Goal: Information Seeking & Learning: Learn about a topic

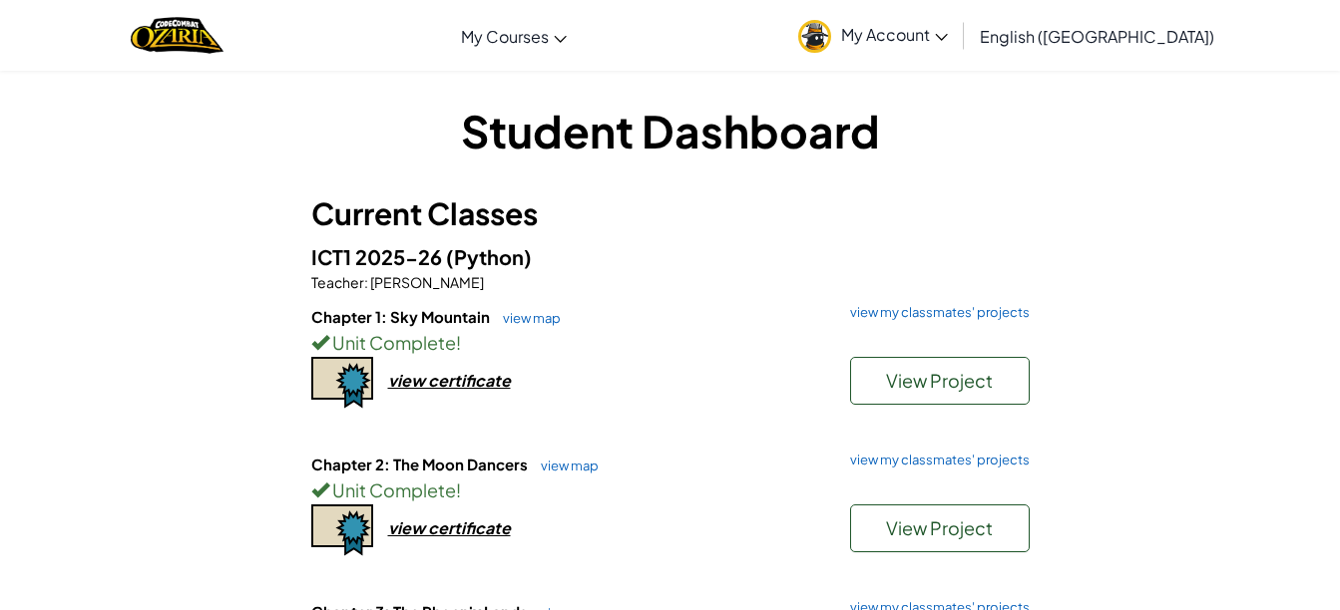
scroll to position [299, 0]
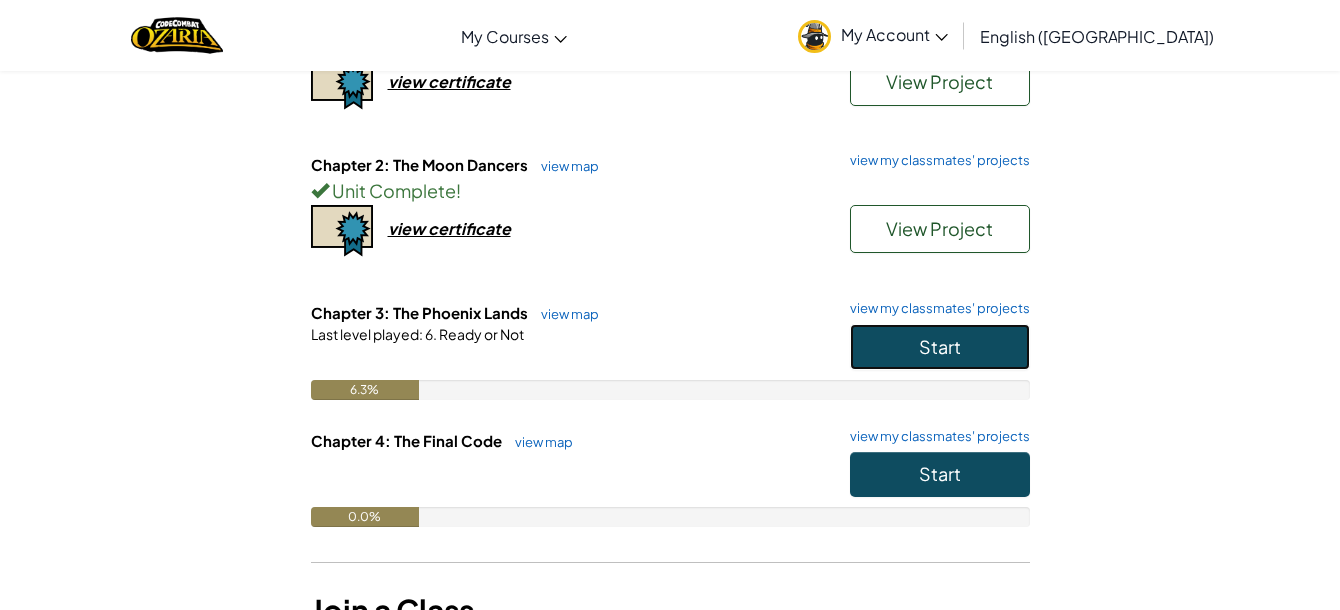
click at [961, 346] on button "Start" at bounding box center [940, 347] width 180 height 46
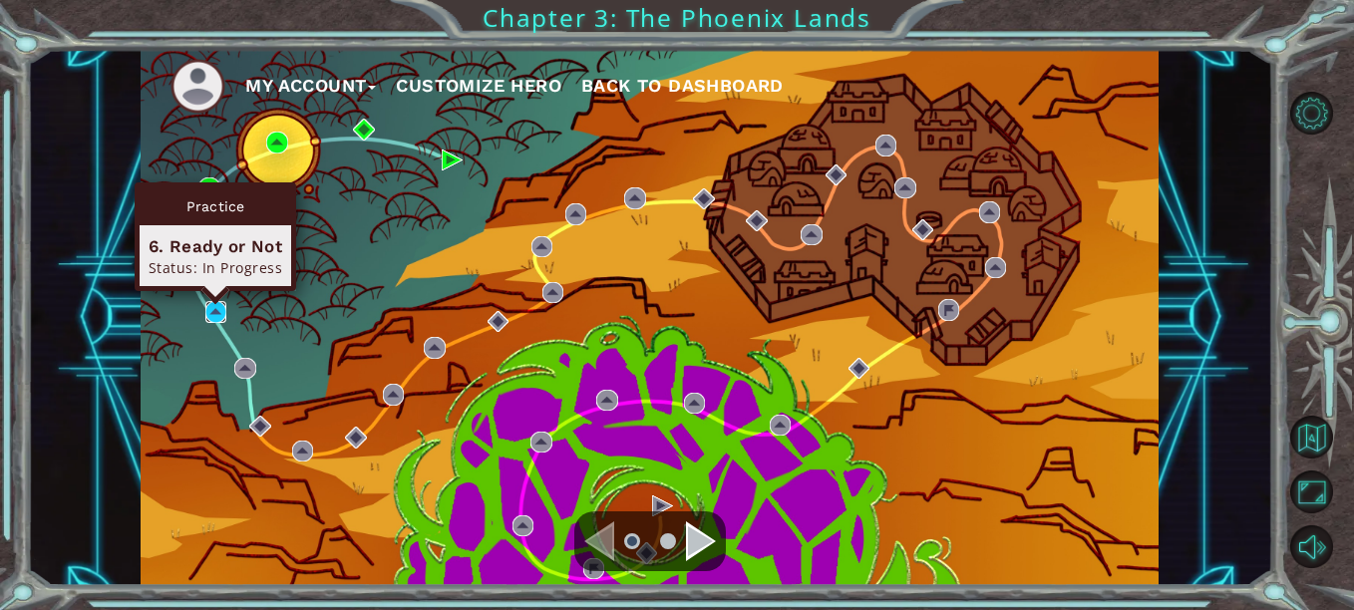
click at [223, 315] on img at bounding box center [215, 311] width 21 height 21
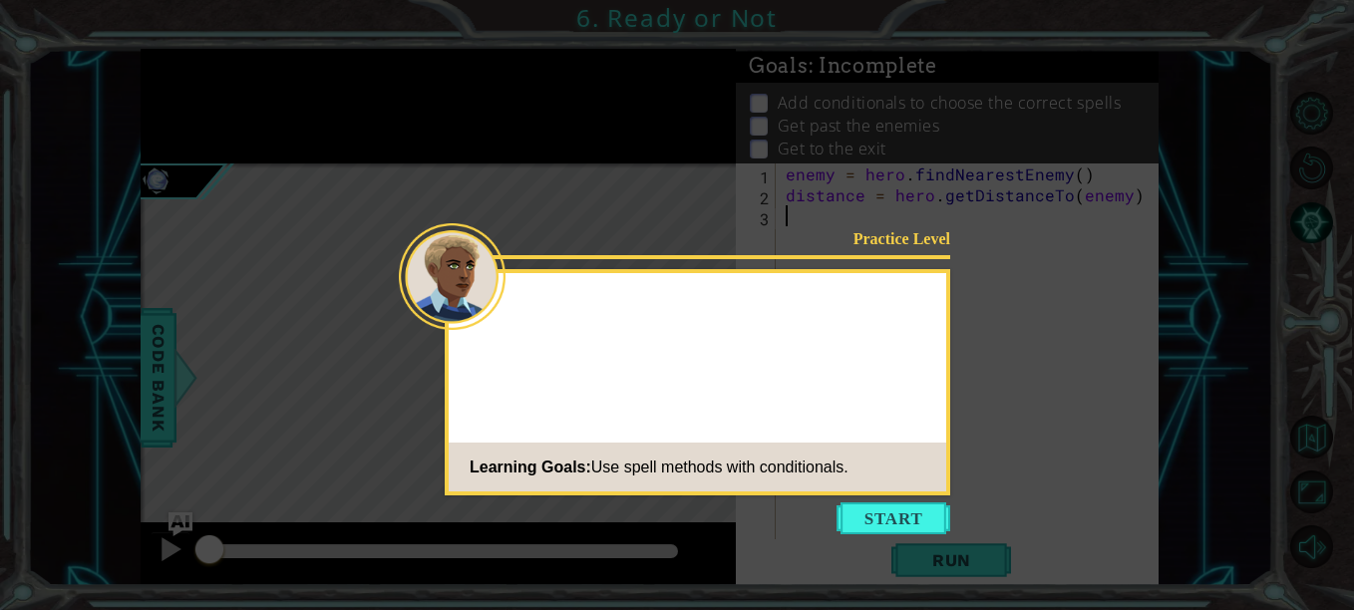
click at [886, 514] on button "Start" at bounding box center [894, 519] width 114 height 32
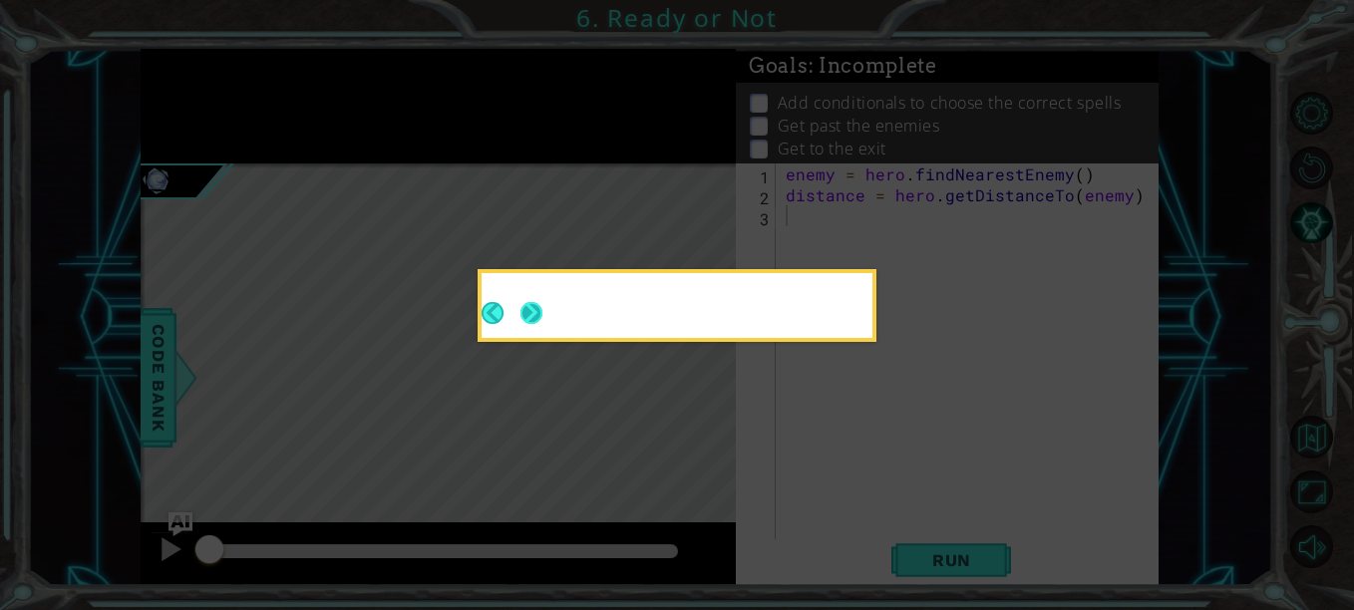
click at [540, 330] on footer at bounding box center [512, 313] width 61 height 49
click at [540, 321] on button "Next" at bounding box center [532, 313] width 36 height 36
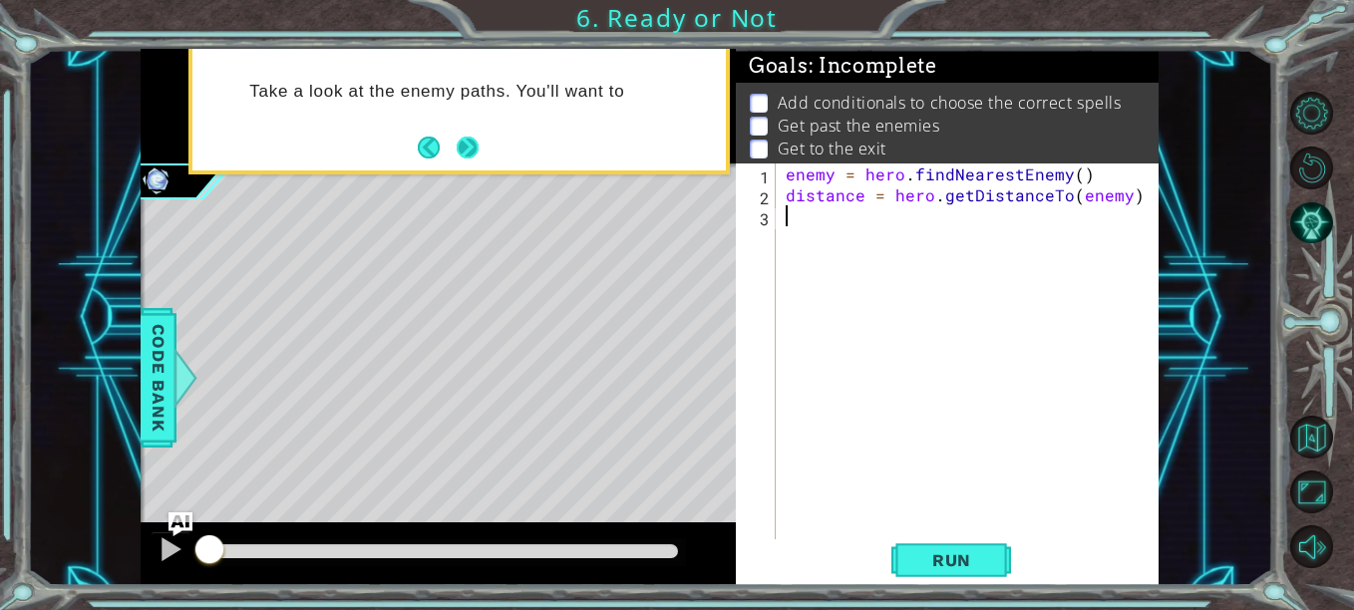
click at [462, 146] on button "Next" at bounding box center [468, 147] width 22 height 22
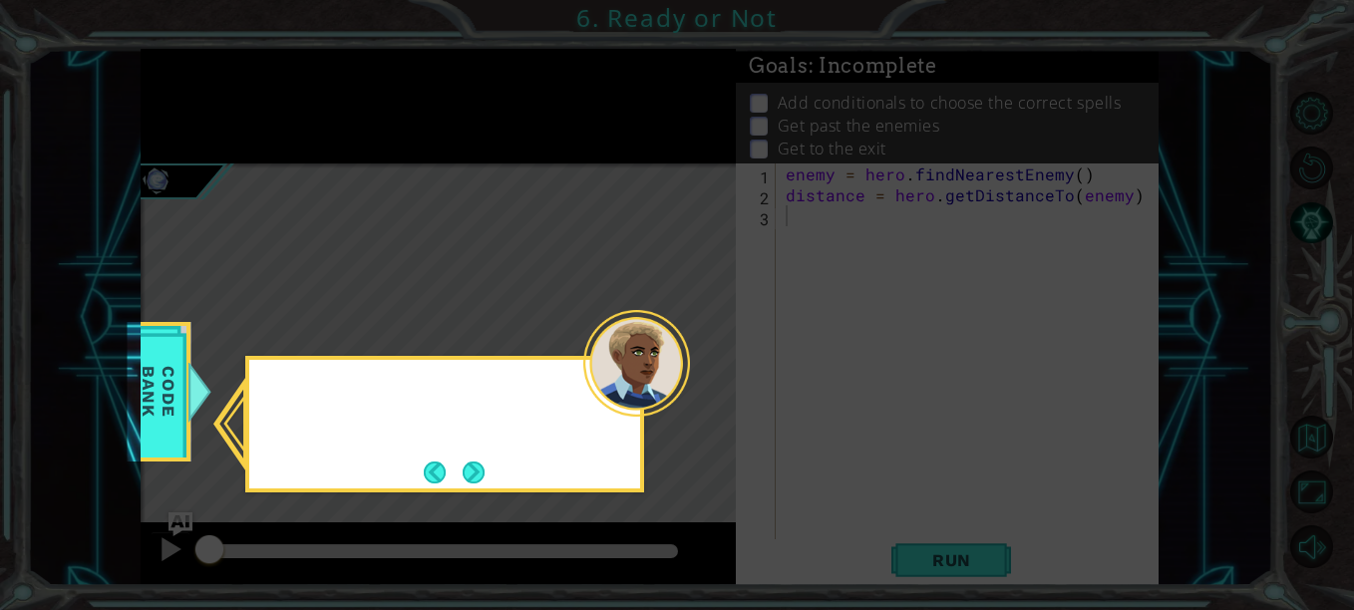
click at [469, 473] on button "Next" at bounding box center [474, 472] width 23 height 23
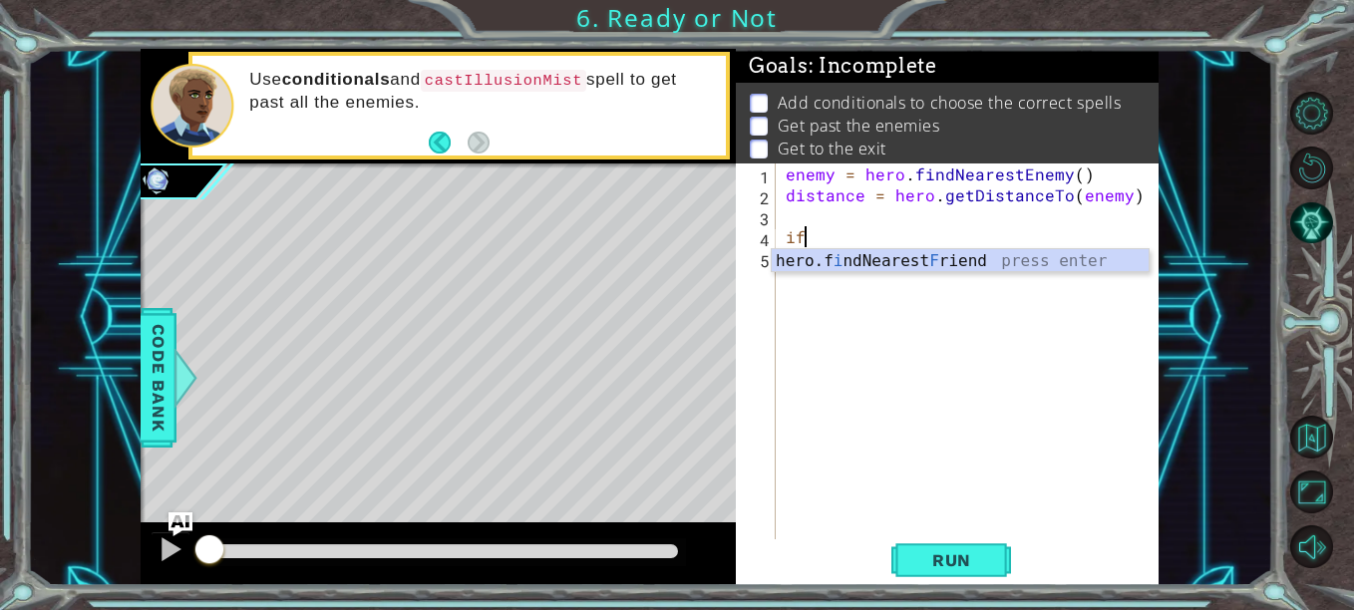
type textarea "i"
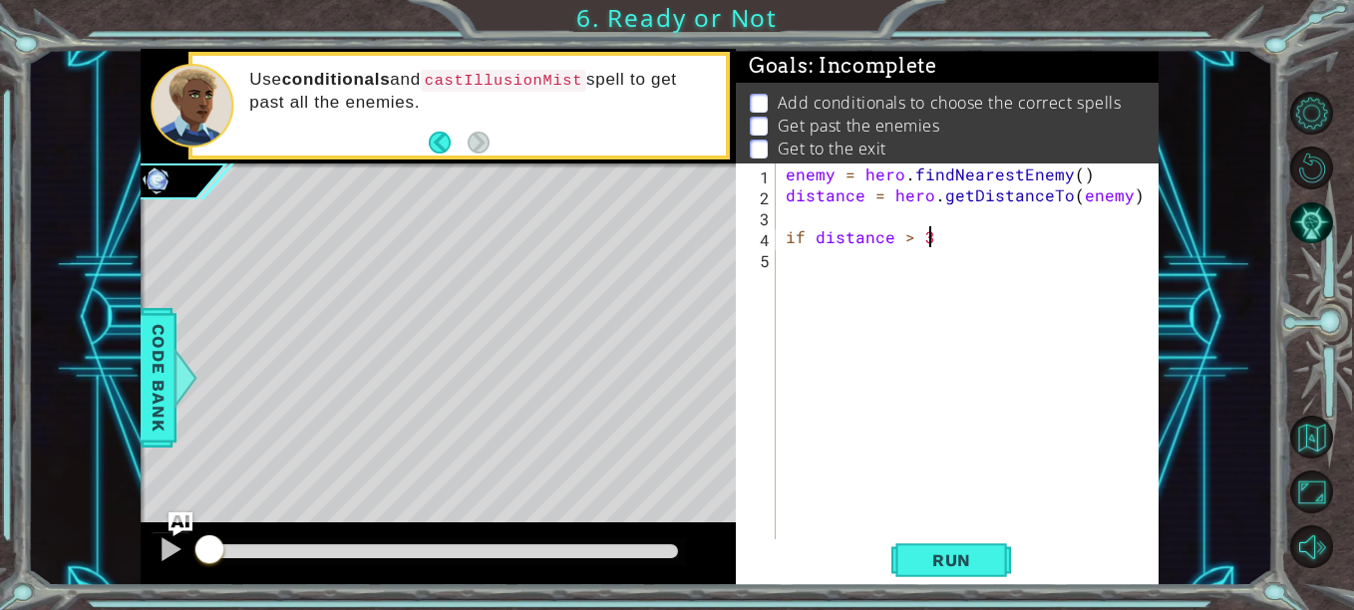
scroll to position [0, 8]
type textarea "if distance > 3:"
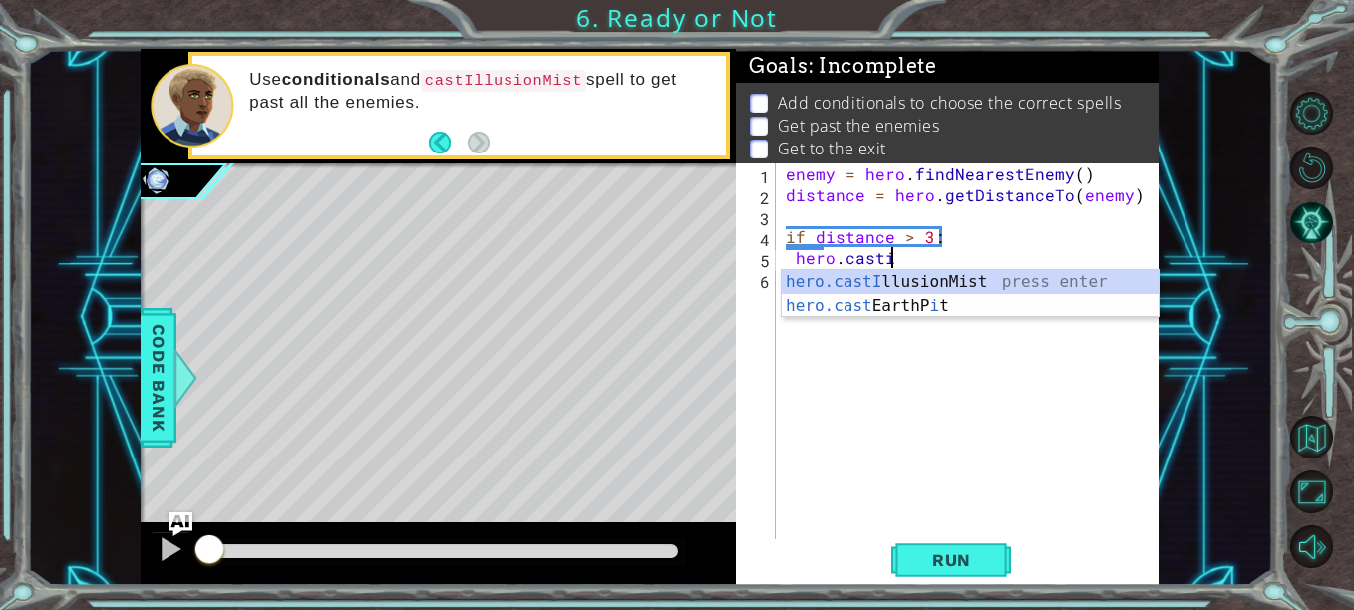
scroll to position [0, 6]
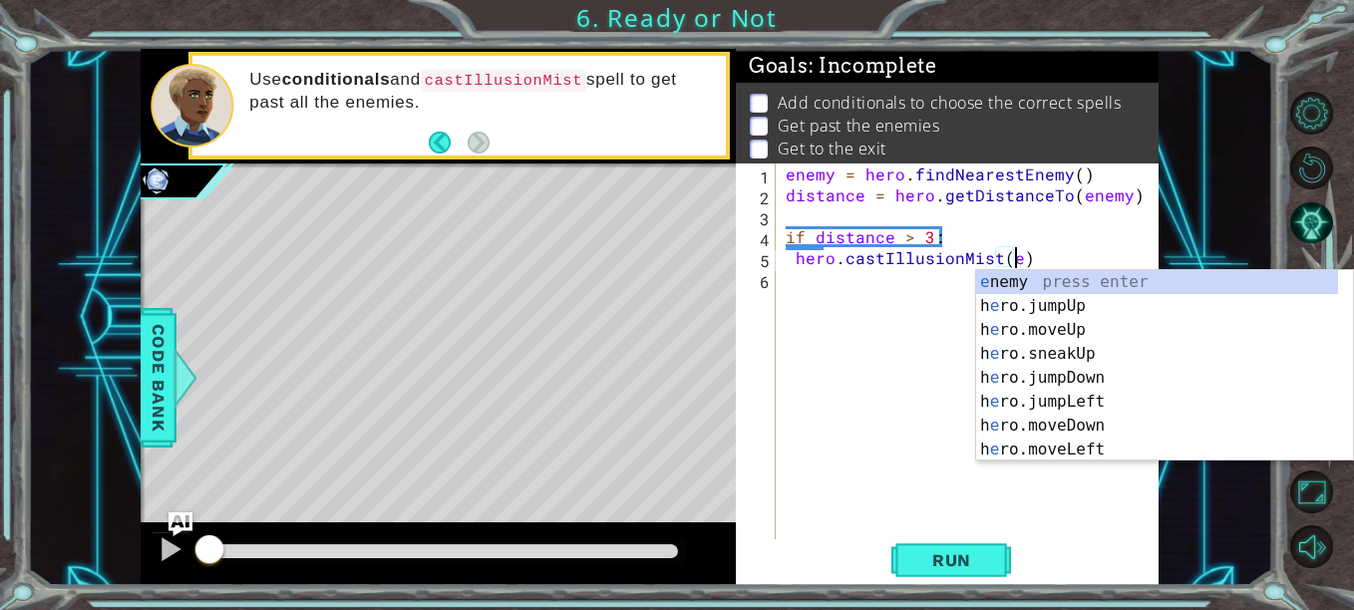
type textarea "hero.castIllusionMist(enemy)"
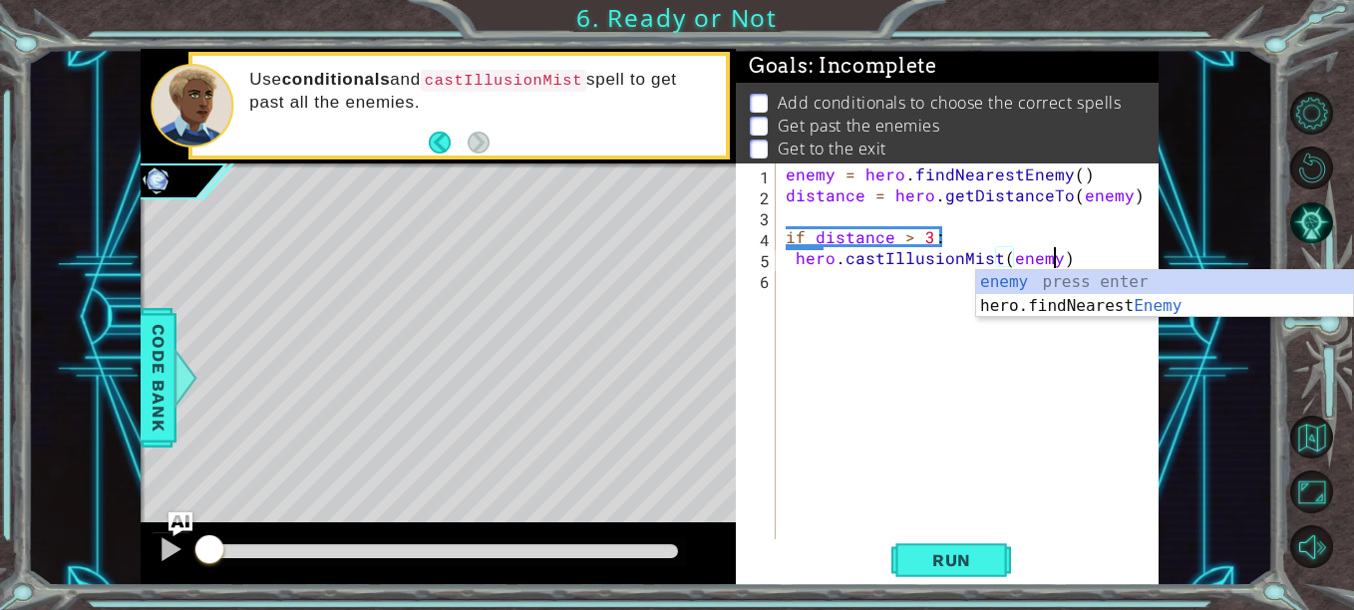
scroll to position [0, 16]
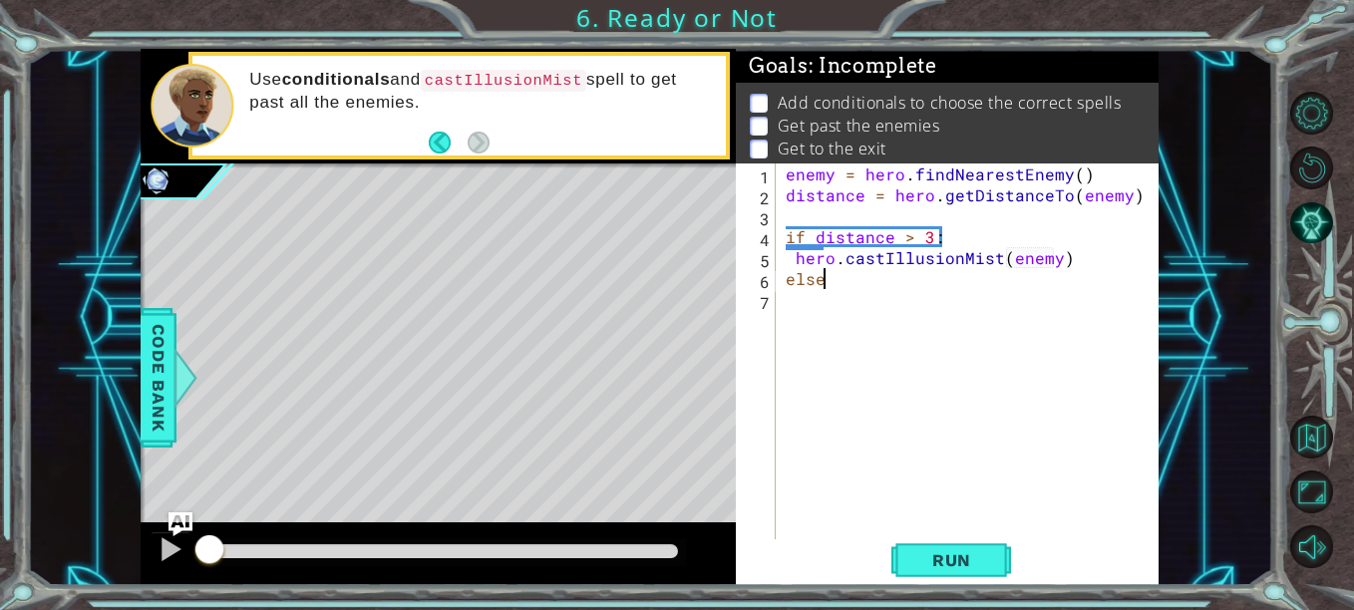
type textarea "else:"
type textarea "t"
type textarea "h"
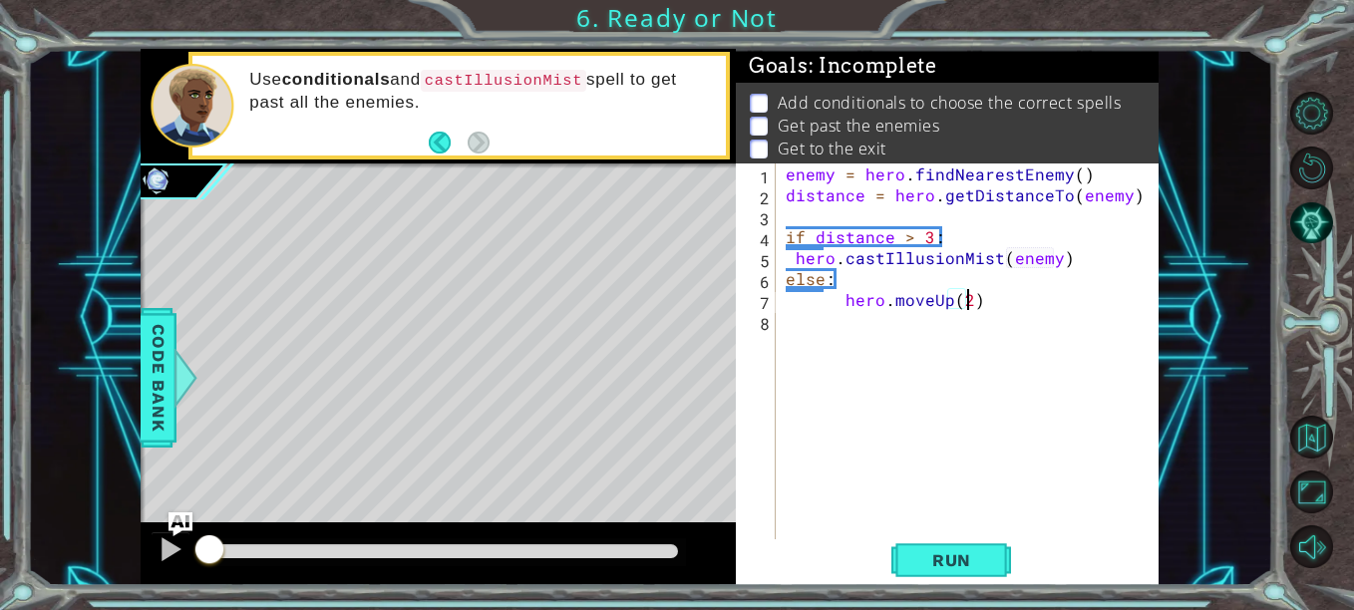
scroll to position [0, 11]
click at [841, 299] on div "enemy = hero . findNearestEnemy ( ) distance = hero . getDistanceTo ( enemy ) i…" at bounding box center [973, 373] width 383 height 419
click at [797, 257] on div "enemy = hero . findNearestEnemy ( ) distance = hero . getDistanceTo ( enemy ) i…" at bounding box center [973, 373] width 383 height 419
click at [925, 270] on div "enemy = hero . findNearestEnemy ( ) distance = hero . getDistanceTo ( enemy ) i…" at bounding box center [973, 373] width 383 height 419
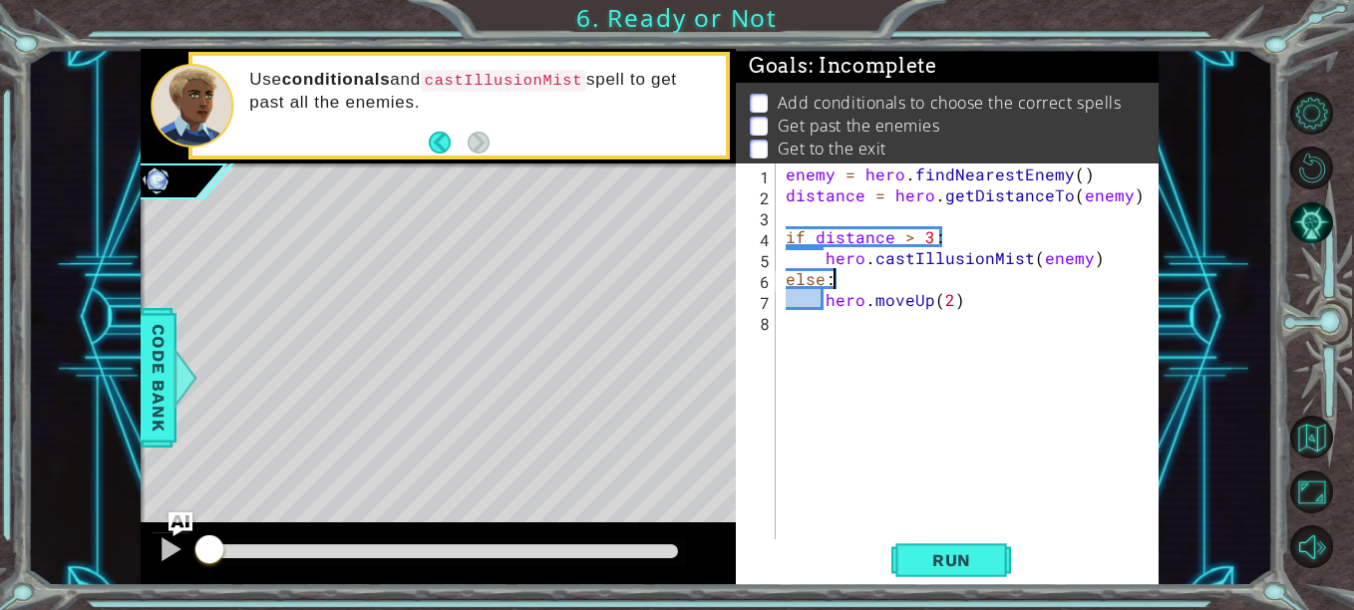
scroll to position [0, 2]
click at [1091, 257] on div "enemy = hero . findNearestEnemy ( ) distance = hero . getDistanceTo ( enemy ) i…" at bounding box center [973, 373] width 383 height 419
type textarea "hero.castIllusionMist(enemy)"
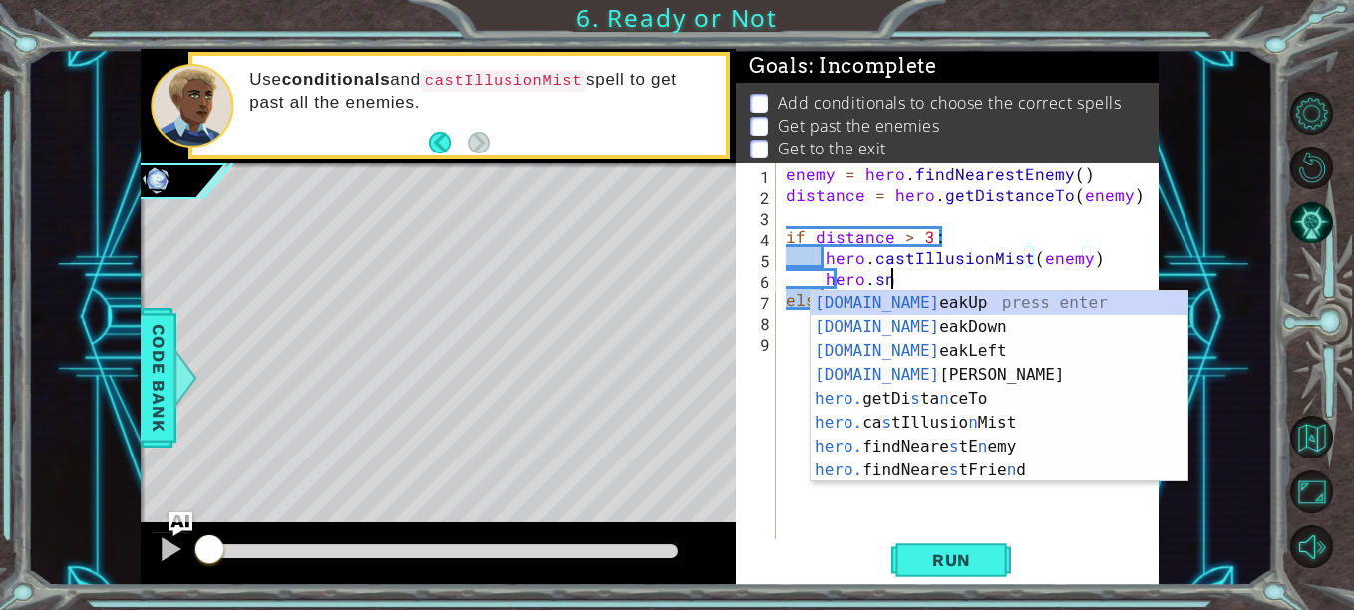
scroll to position [0, 7]
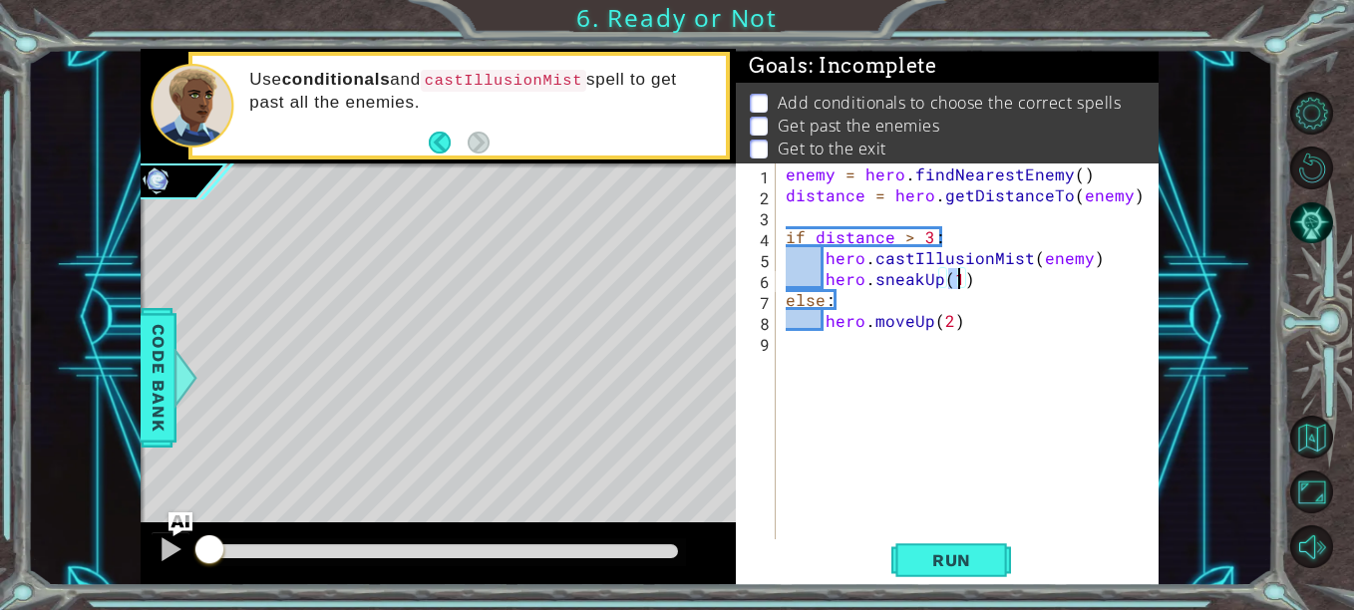
type textarea "hero.sneakUp(2)"
click at [996, 365] on div "enemy = hero . findNearestEnemy ( ) distance = hero . getDistanceTo ( enemy ) i…" at bounding box center [973, 373] width 383 height 419
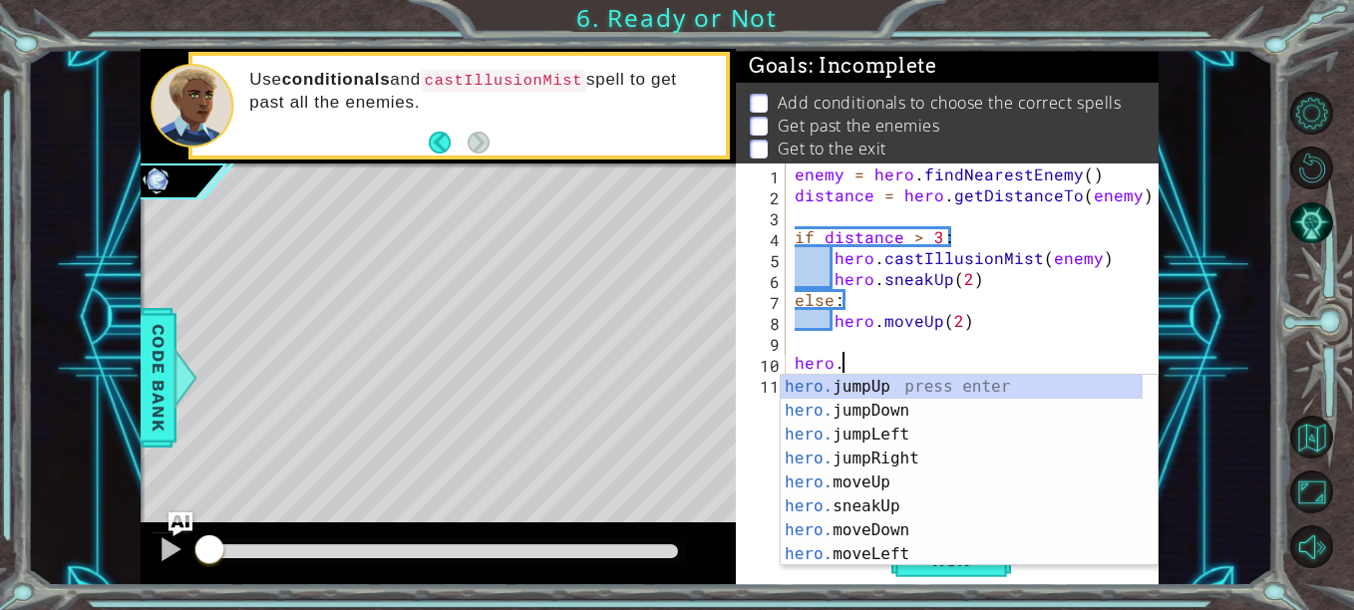
scroll to position [0, 2]
type textarea "hero.jum"
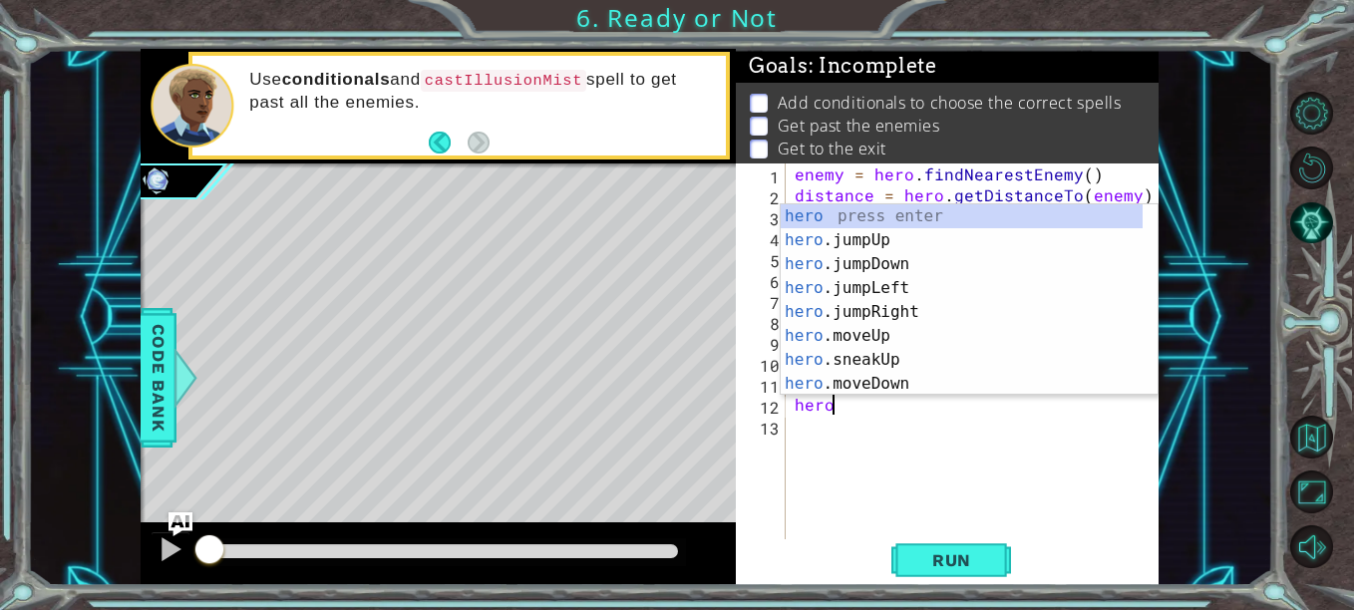
scroll to position [0, 10]
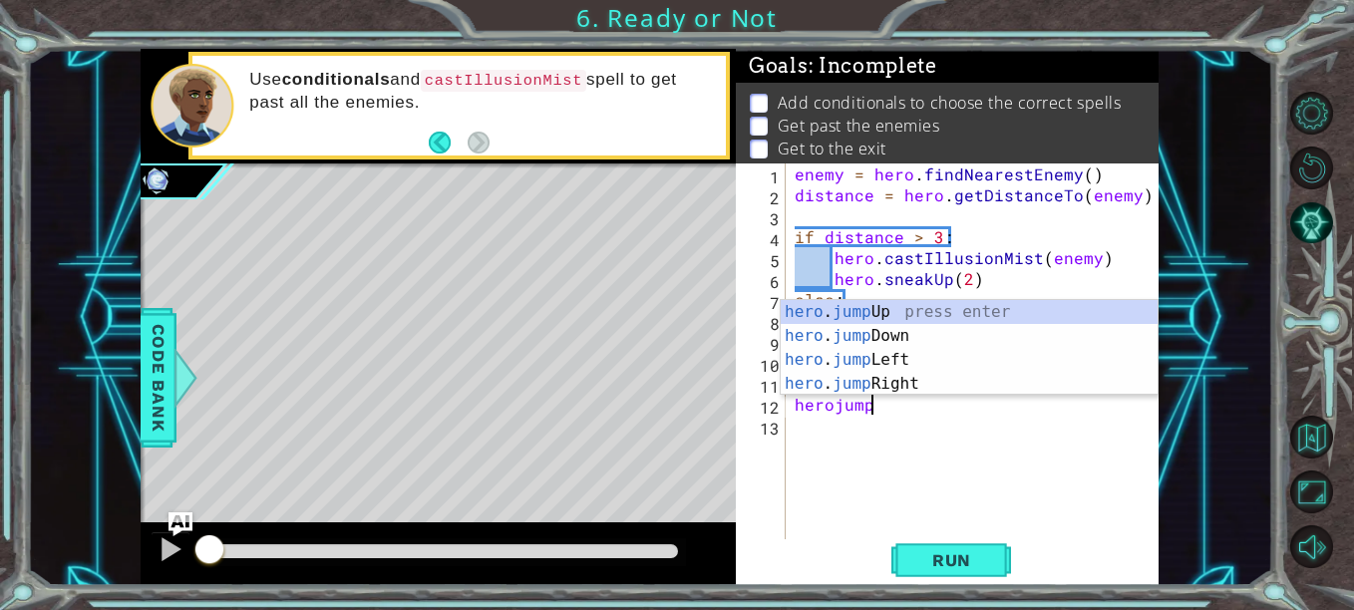
type textarea "hero.moveUp(1)herojumpR"
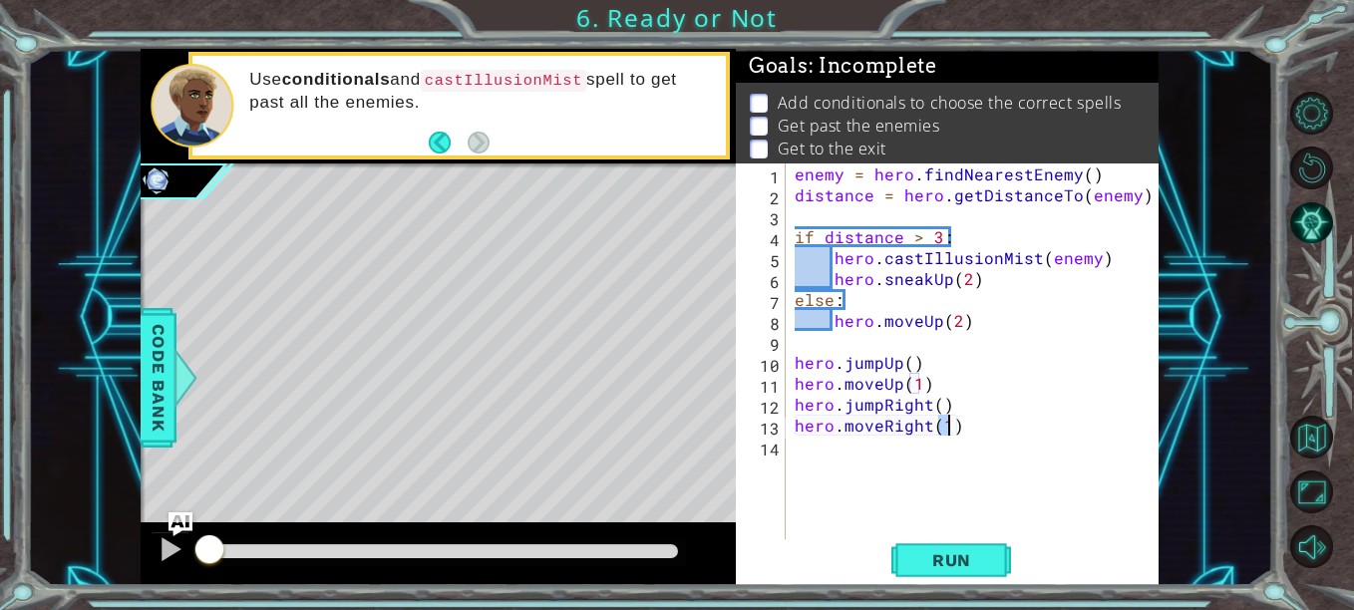
scroll to position [0, 6]
type textarea "hero.moveRight(3)"
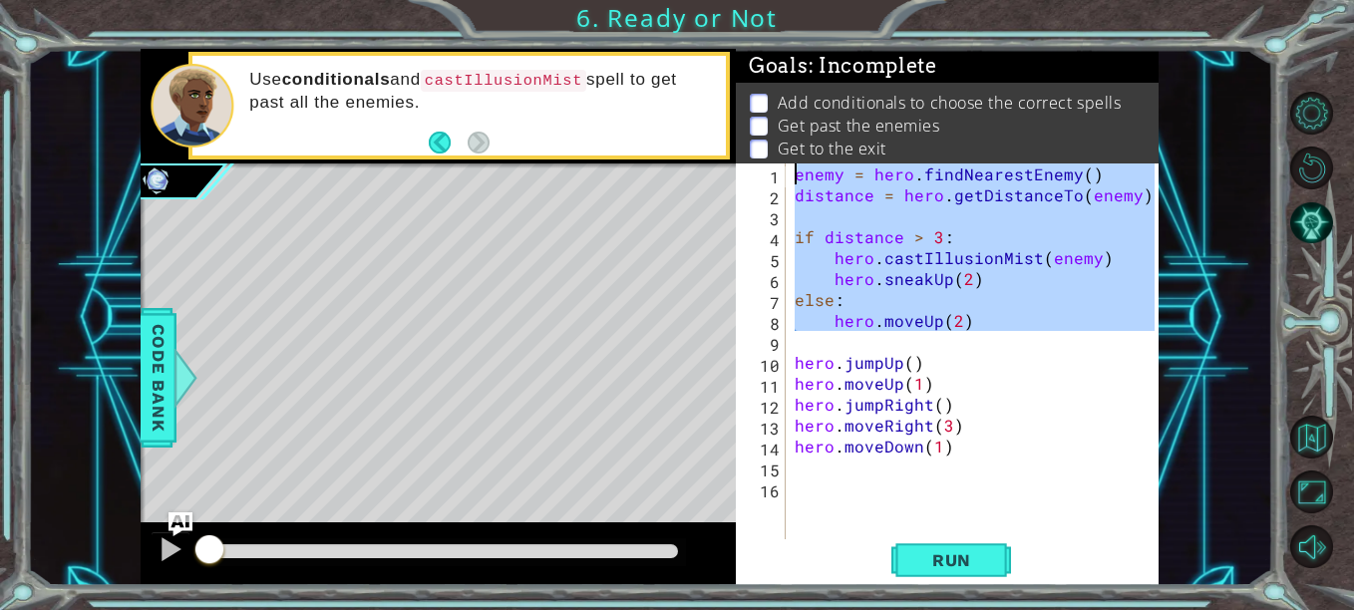
drag, startPoint x: 947, startPoint y: 322, endPoint x: 927, endPoint y: 525, distance: 203.5
click at [773, 151] on div "Goals : Incomplete Add conditionals to choose the correct spells Get past the e…" at bounding box center [947, 318] width 423 height 538
type textarea "enemy = hero.findNearestEnemy() distance = hero.getDistanceTo(enemy)"
click at [925, 523] on div "enemy = hero . findNearestEnemy ( ) distance = hero . getDistanceTo ( enemy ) i…" at bounding box center [978, 373] width 374 height 419
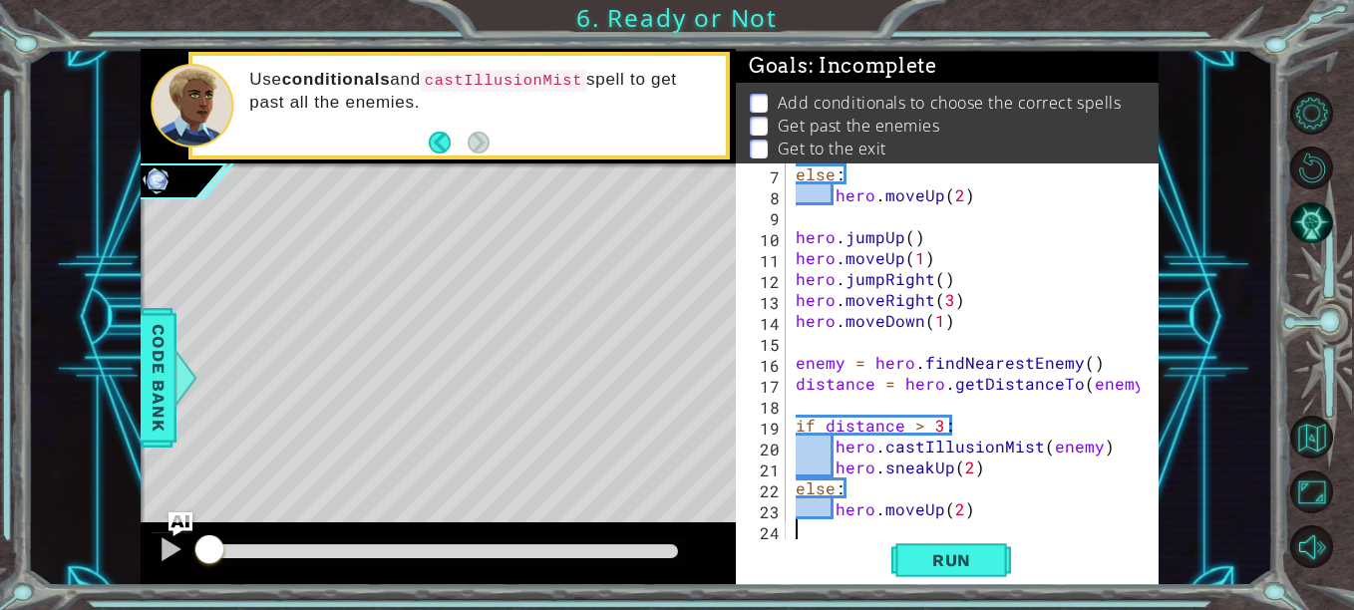
scroll to position [126, 0]
drag, startPoint x: 944, startPoint y: 471, endPoint x: 930, endPoint y: 467, distance: 14.5
click at [931, 469] on div "else : hero . moveUp ( 2 ) hero . jumpUp ( ) hero . moveUp ( 1 ) hero . jumpRig…" at bounding box center [971, 373] width 358 height 419
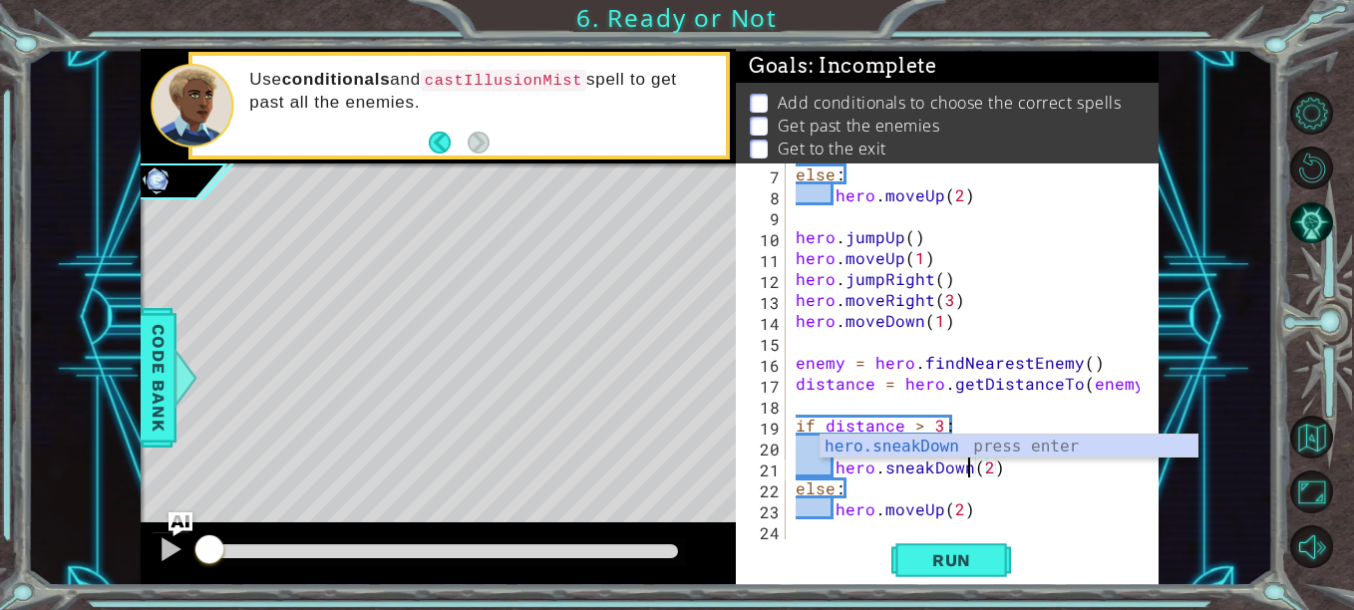
scroll to position [0, 11]
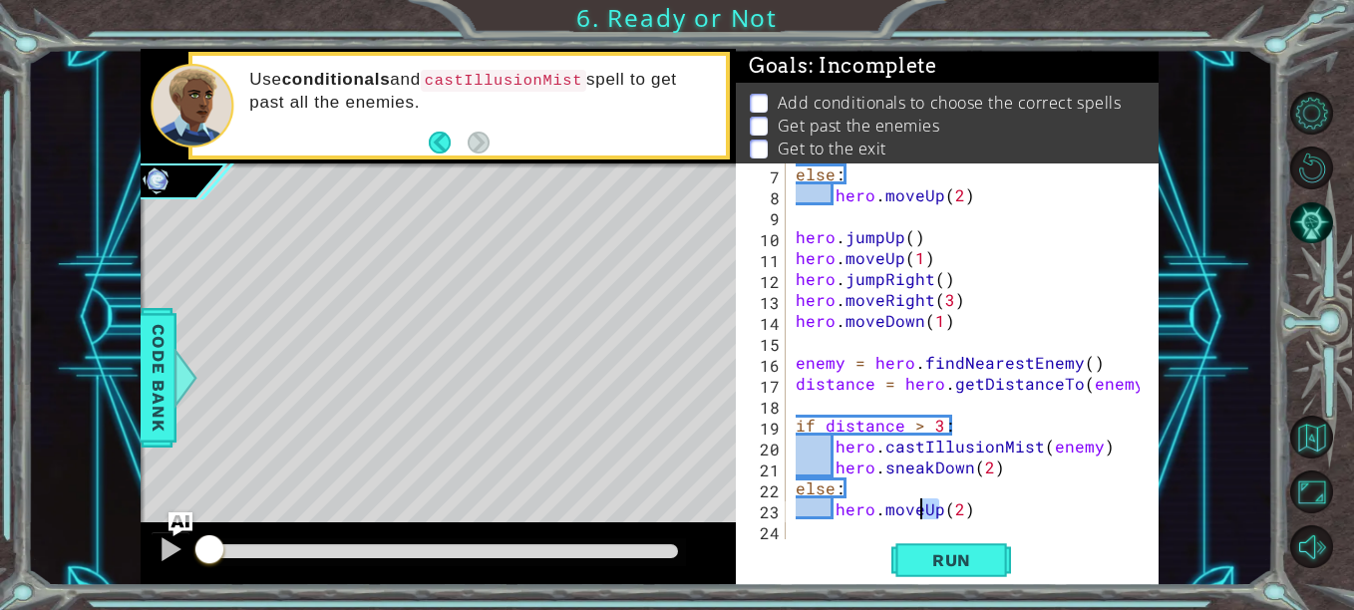
drag, startPoint x: 939, startPoint y: 507, endPoint x: 922, endPoint y: 510, distance: 17.2
click at [922, 510] on div "else : hero . moveUp ( 2 ) hero . jumpUp ( ) hero . moveUp ( 1 ) hero . jumpRig…" at bounding box center [971, 373] width 358 height 419
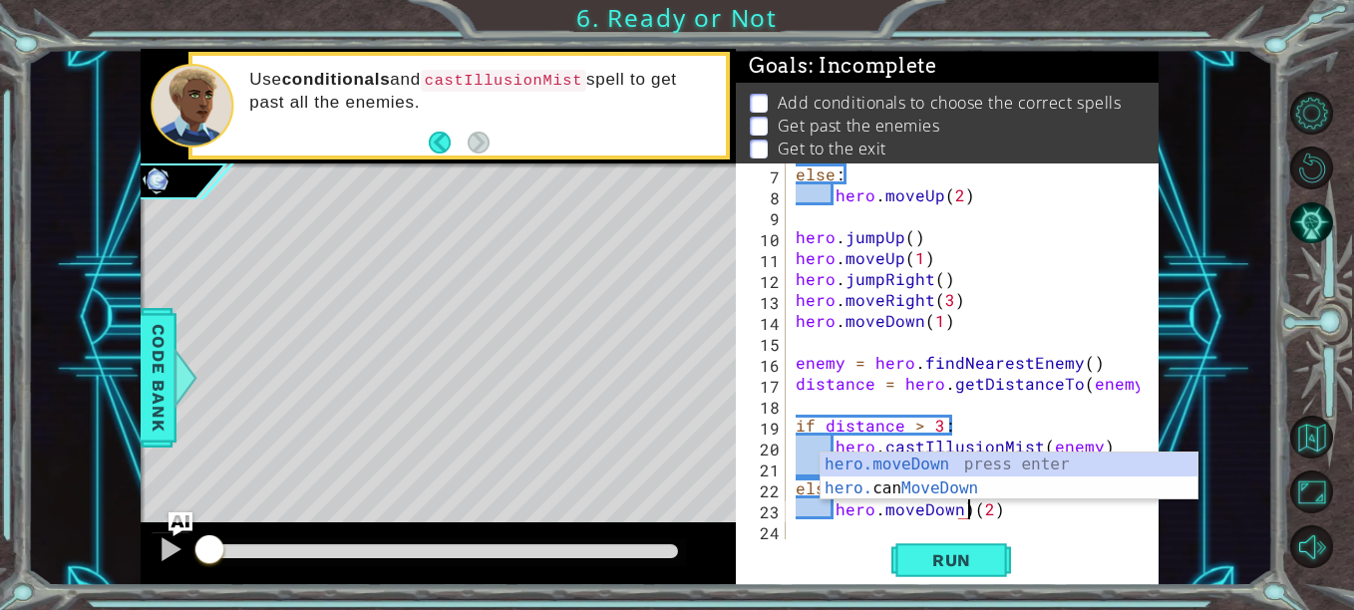
type textarea "hero.moveDown(2)"
click at [1060, 502] on div "else : hero . moveUp ( 2 ) hero . jumpUp ( ) hero . moveUp ( 1 ) hero . jumpRig…" at bounding box center [971, 373] width 358 height 419
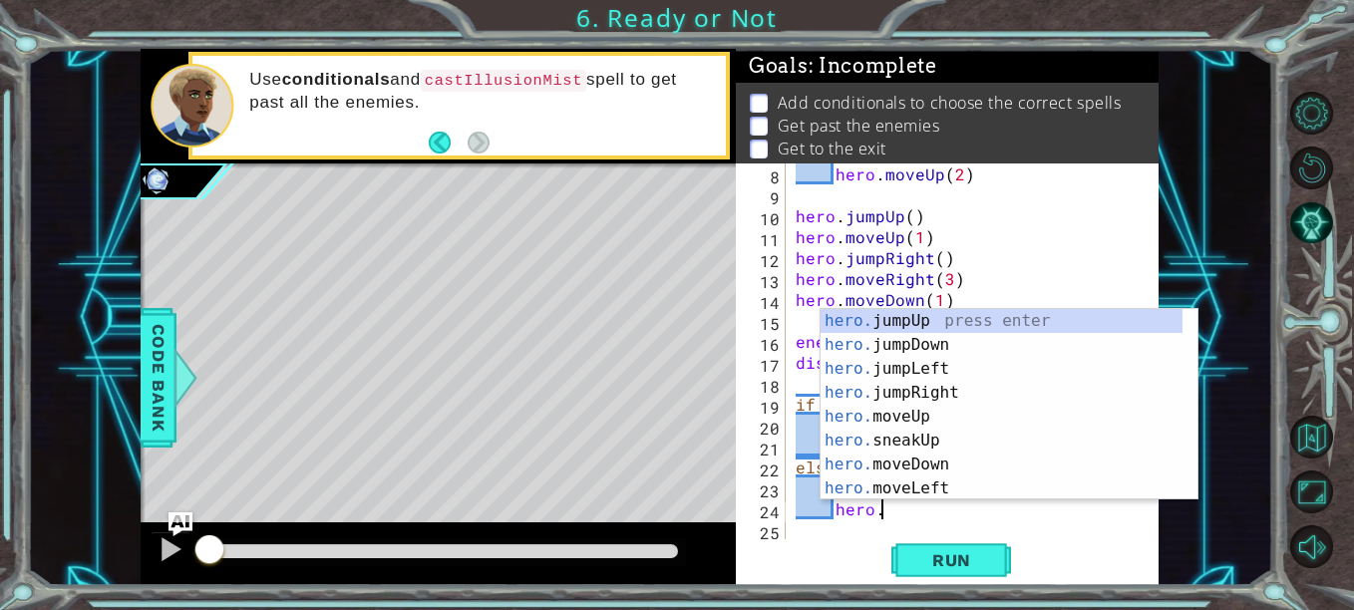
scroll to position [0, 4]
type textarea "hero.jum"
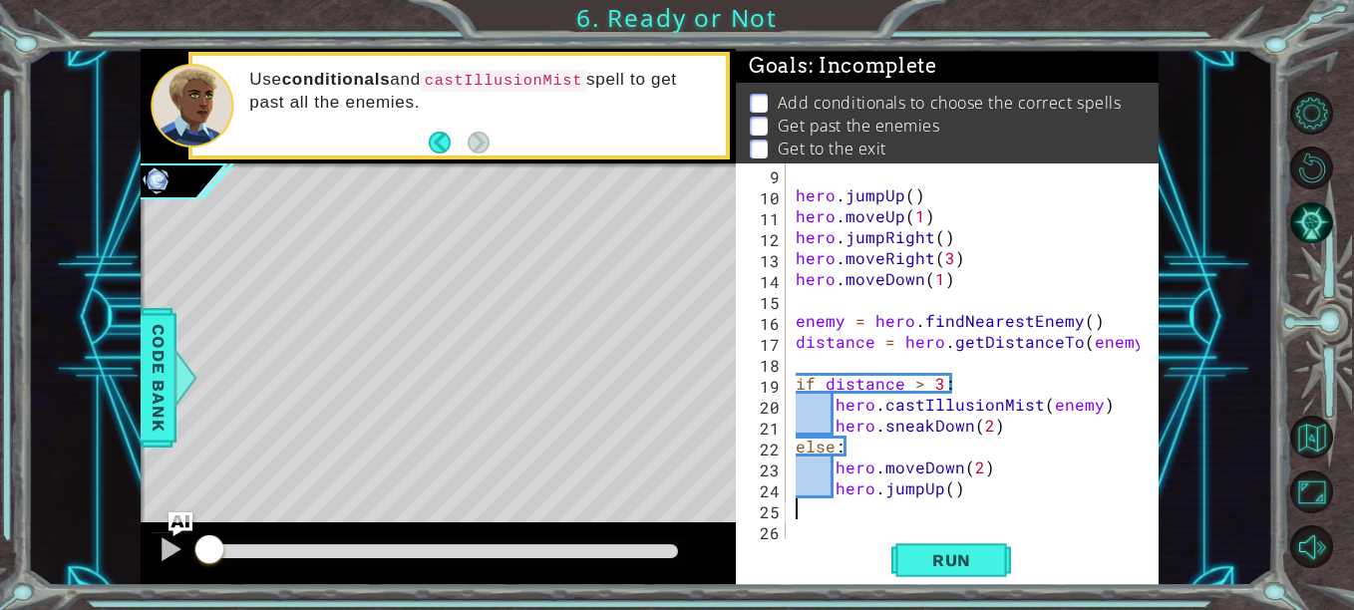
scroll to position [147, 0]
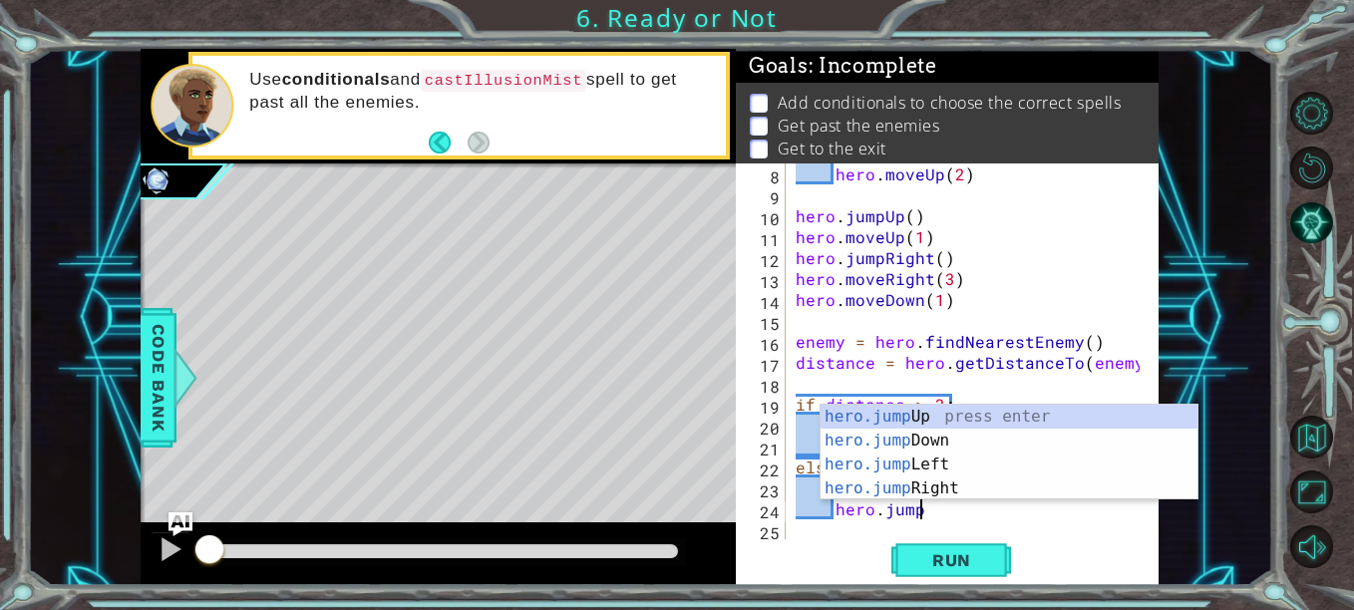
type textarea "hero.jumpdow"
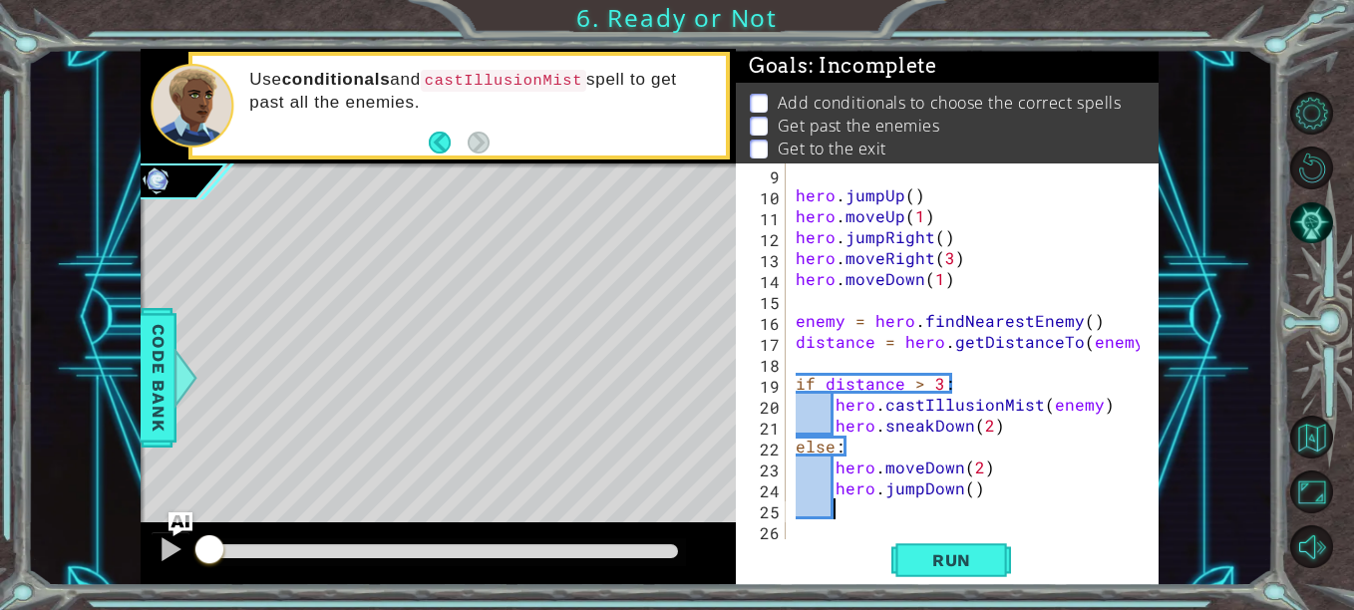
scroll to position [168, 0]
drag, startPoint x: 968, startPoint y: 532, endPoint x: 965, endPoint y: 547, distance: 15.5
click at [968, 543] on div "9 10 11 12 13 14 15 16 17 18 19 20 21 22 23 24 25 26 hero . jumpUp ( ) hero . m…" at bounding box center [947, 375] width 423 height 423
click at [967, 550] on button "Run" at bounding box center [952, 561] width 120 height 42
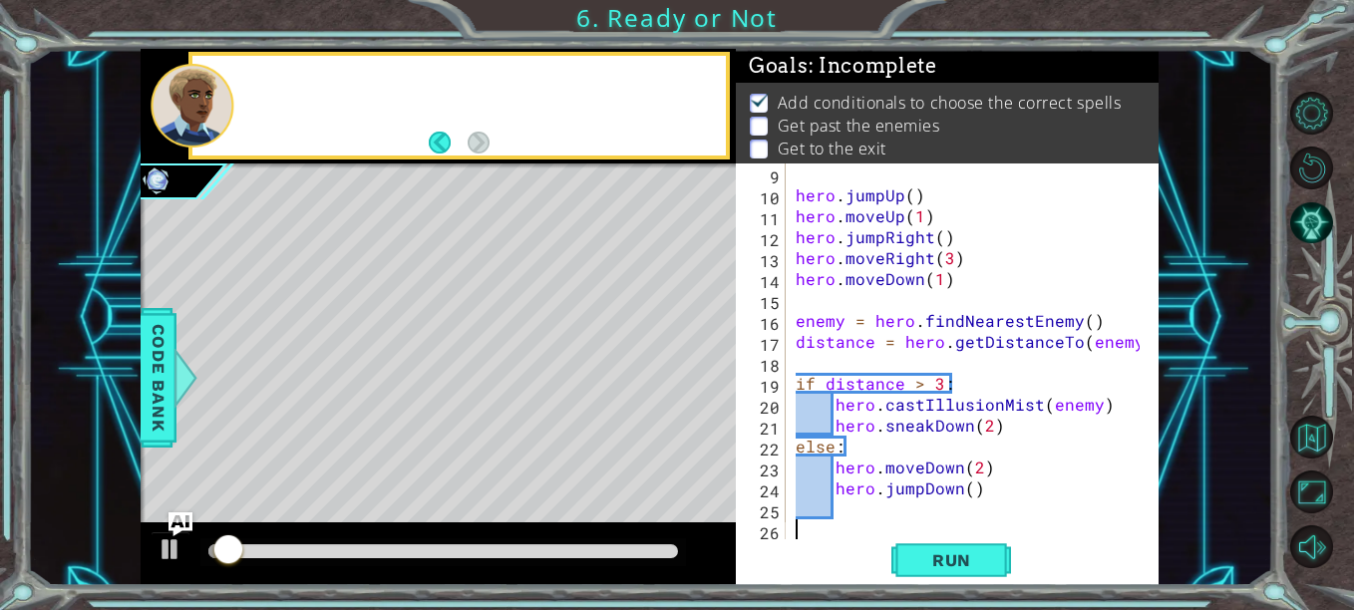
scroll to position [16, 0]
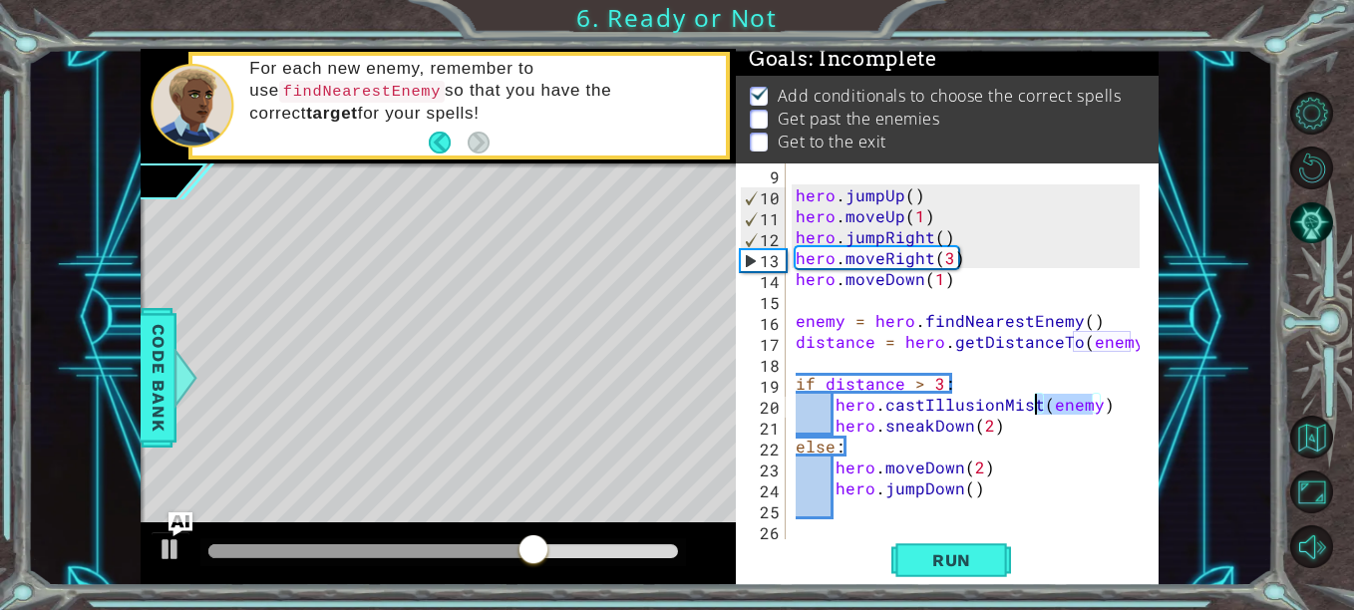
drag, startPoint x: 1094, startPoint y: 409, endPoint x: 1038, endPoint y: 404, distance: 56.1
click at [1038, 404] on div "hero . jumpUp ( ) hero . moveUp ( 1 ) hero . jumpRight ( ) hero . moveRight ( 3…" at bounding box center [971, 373] width 358 height 419
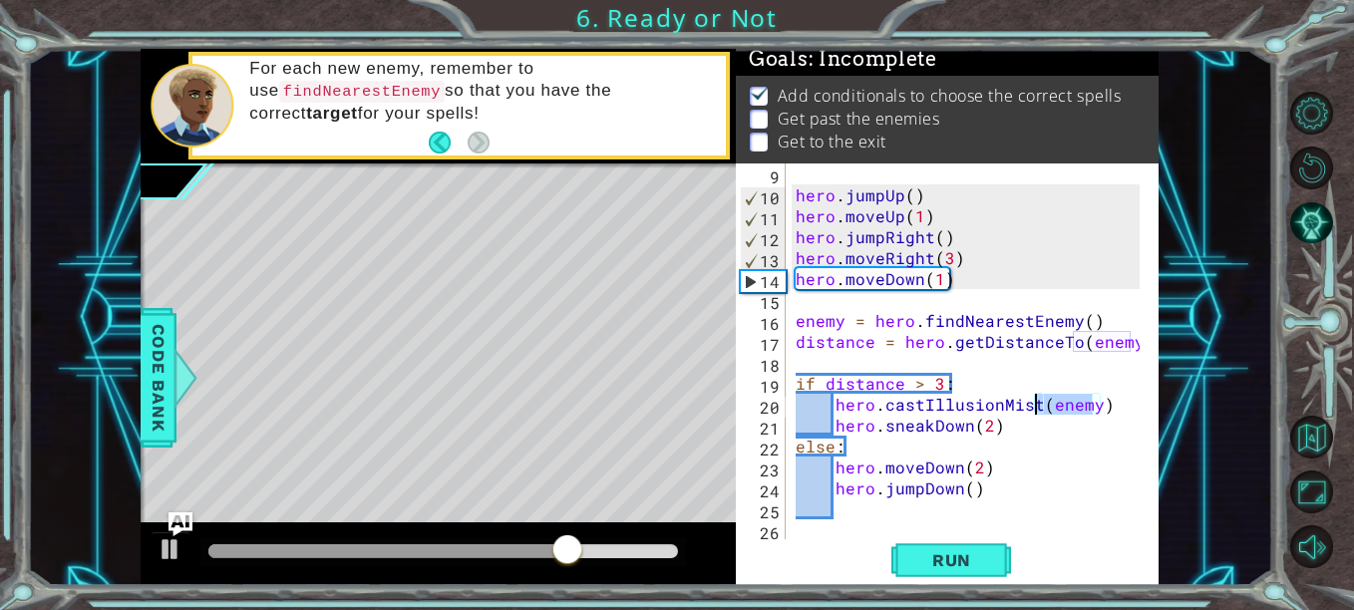
click at [1080, 400] on div "hero . jumpUp ( ) hero . moveUp ( 1 ) hero . jumpRight ( ) hero . moveRight ( 3…" at bounding box center [966, 352] width 348 height 377
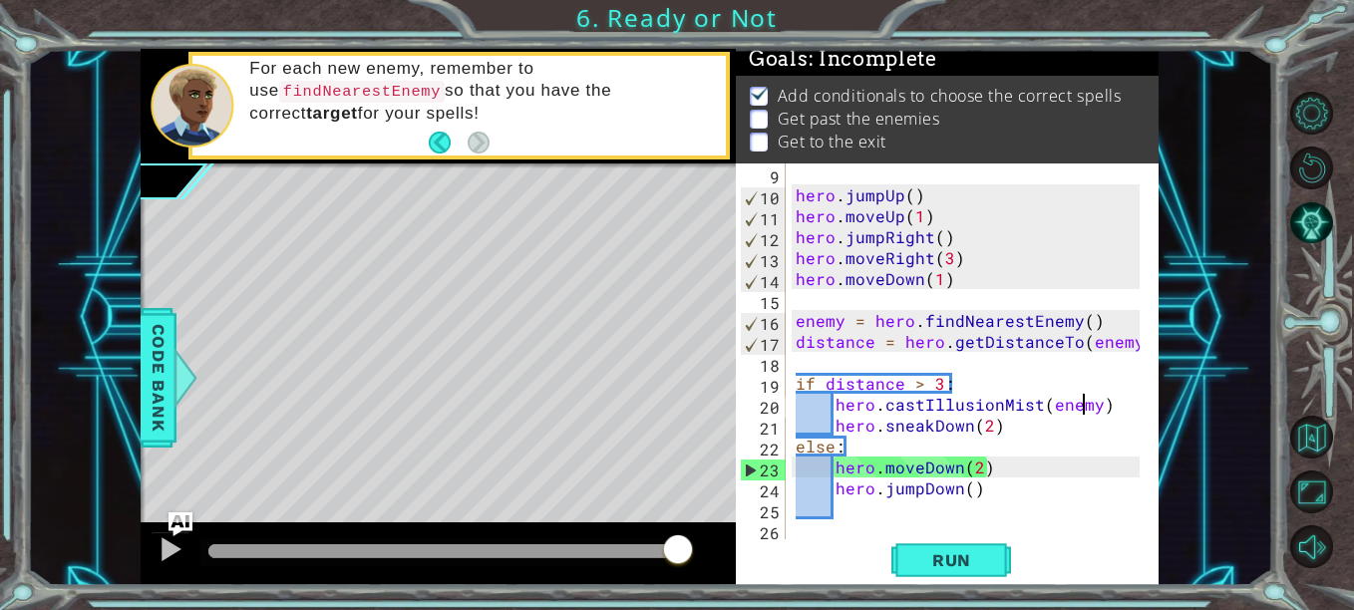
click at [912, 379] on div "hero . jumpUp ( ) hero . moveUp ( 1 ) hero . jumpRight ( ) hero . moveRight ( 3…" at bounding box center [971, 373] width 358 height 419
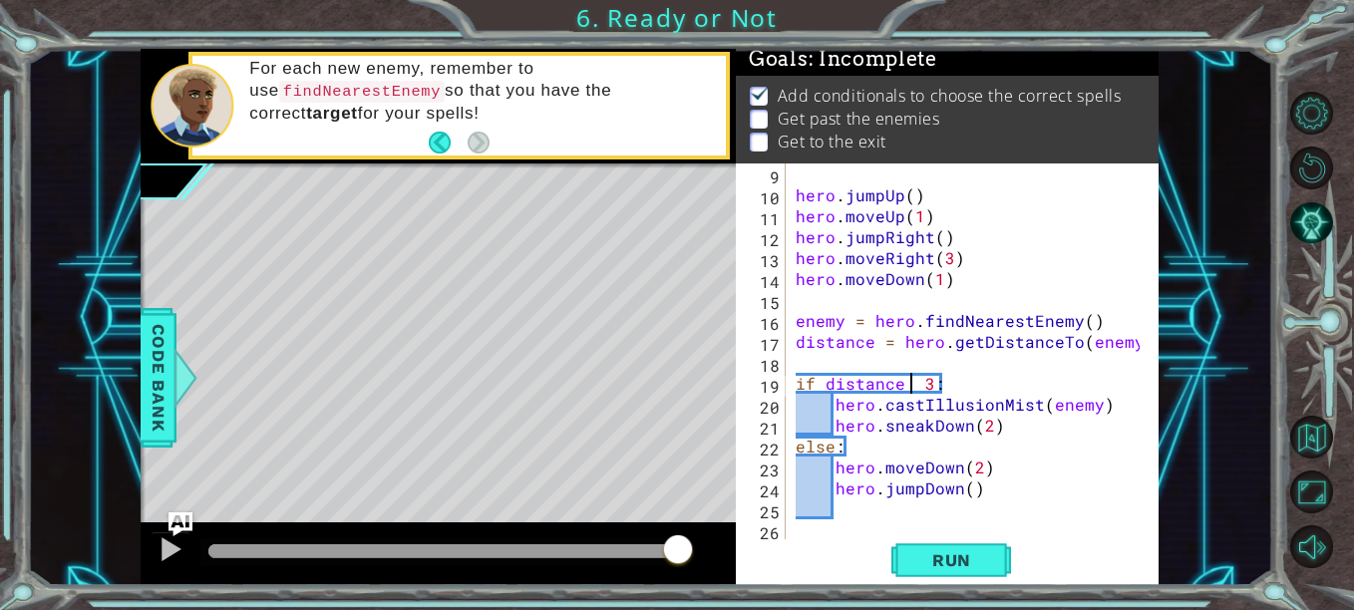
scroll to position [0, 8]
click at [897, 554] on button "Run" at bounding box center [952, 561] width 120 height 42
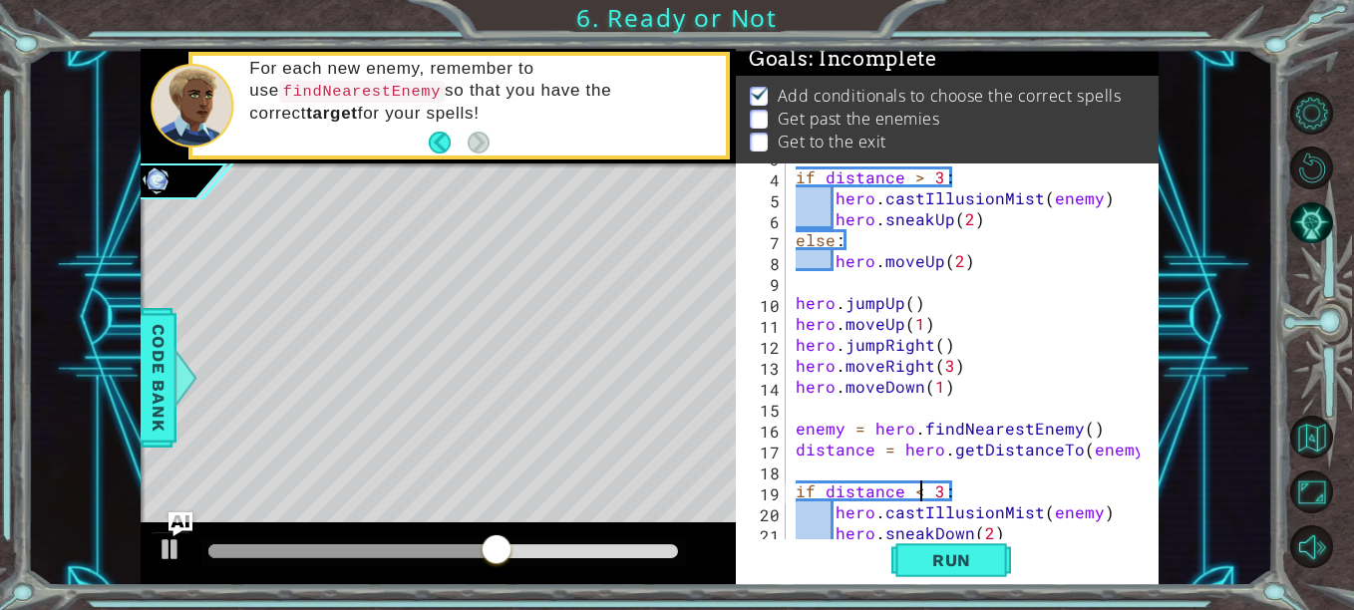
scroll to position [60, 0]
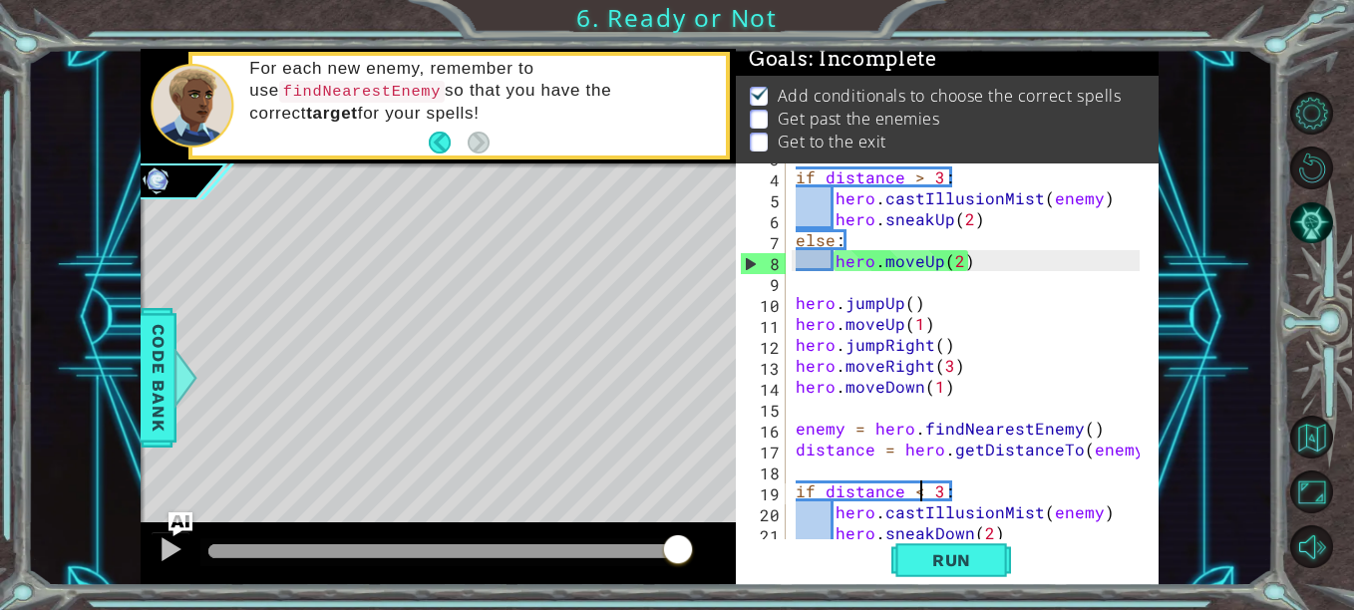
click at [911, 174] on div "if distance > 3 : hero . castIllusionMist ( enemy ) hero . sneakUp ( 2 ) else :…" at bounding box center [971, 355] width 358 height 419
click at [911, 561] on button "Run" at bounding box center [952, 561] width 120 height 42
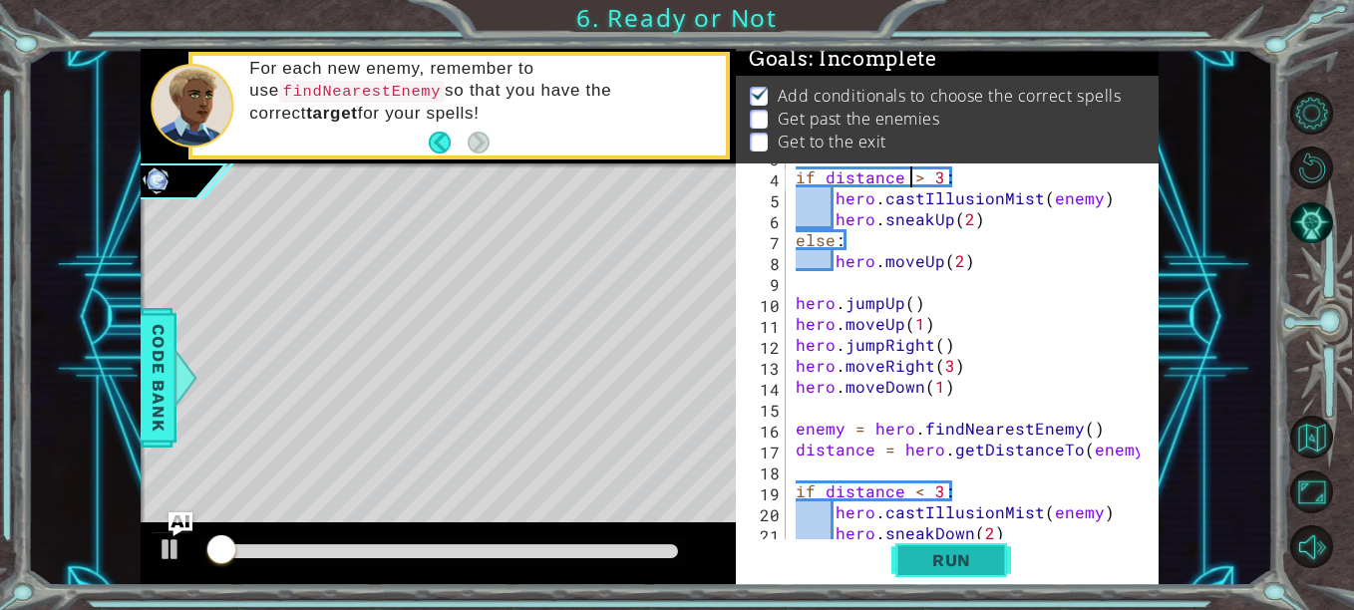
click at [911, 561] on button "Run" at bounding box center [952, 561] width 120 height 42
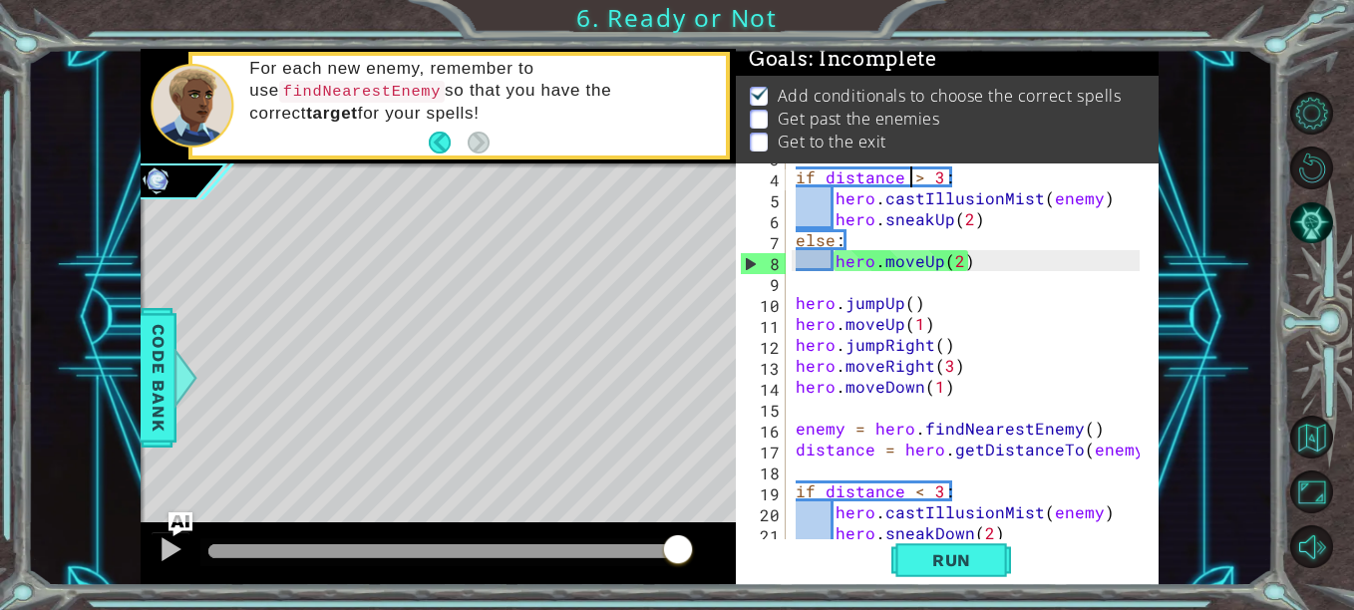
click at [911, 179] on div "if distance > 3 : hero . castIllusionMist ( enemy ) hero . sneakUp ( 2 ) else :…" at bounding box center [971, 355] width 358 height 419
click at [919, 181] on div "if distance > 3 : hero . castIllusionMist ( enemy ) hero . sneakUp ( 2 ) else :…" at bounding box center [971, 355] width 358 height 419
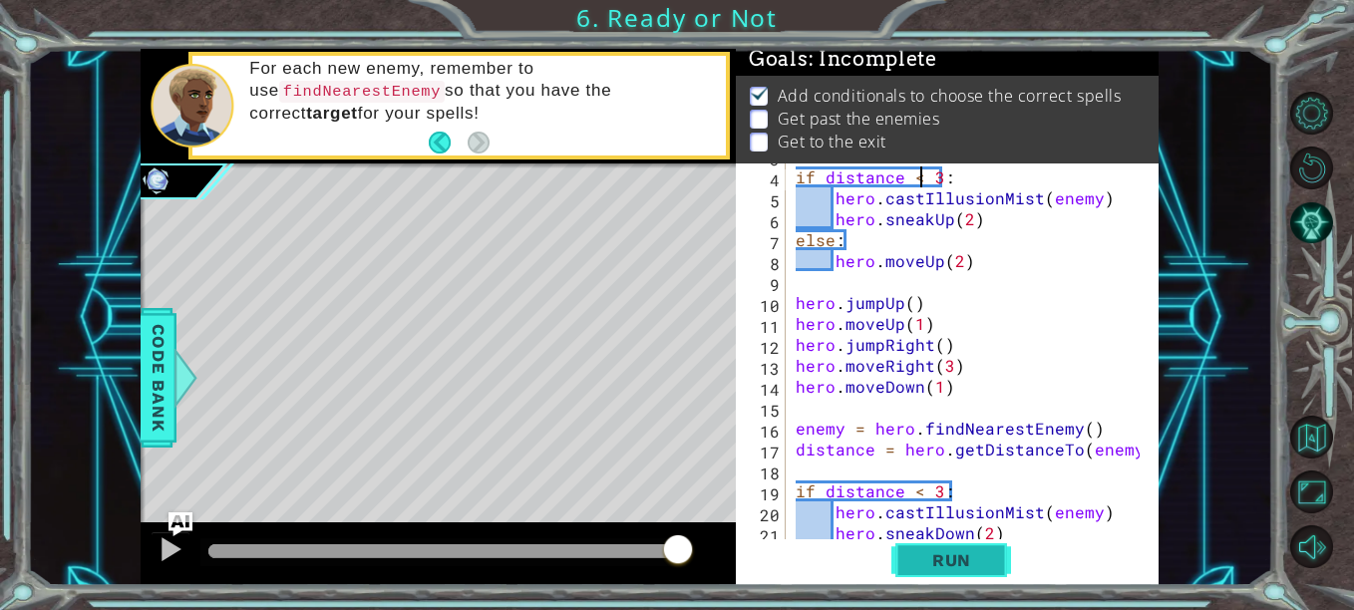
click at [956, 559] on span "Run" at bounding box center [952, 561] width 79 height 20
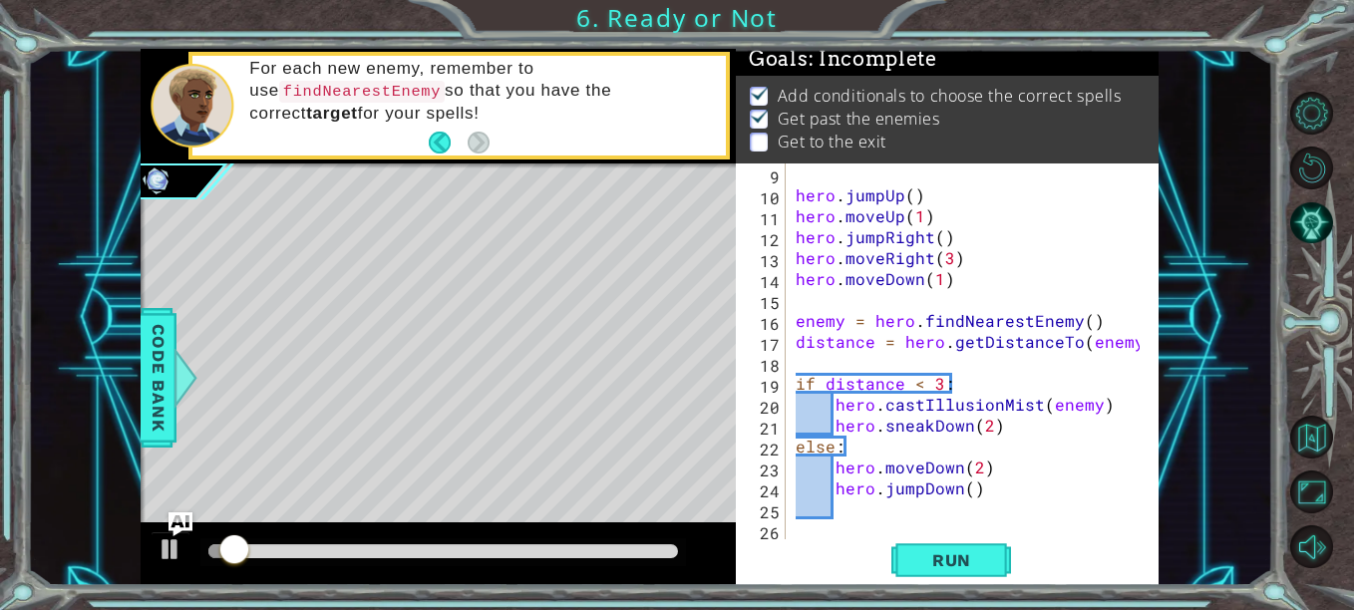
scroll to position [168, 0]
click at [439, 553] on div at bounding box center [443, 552] width 470 height 14
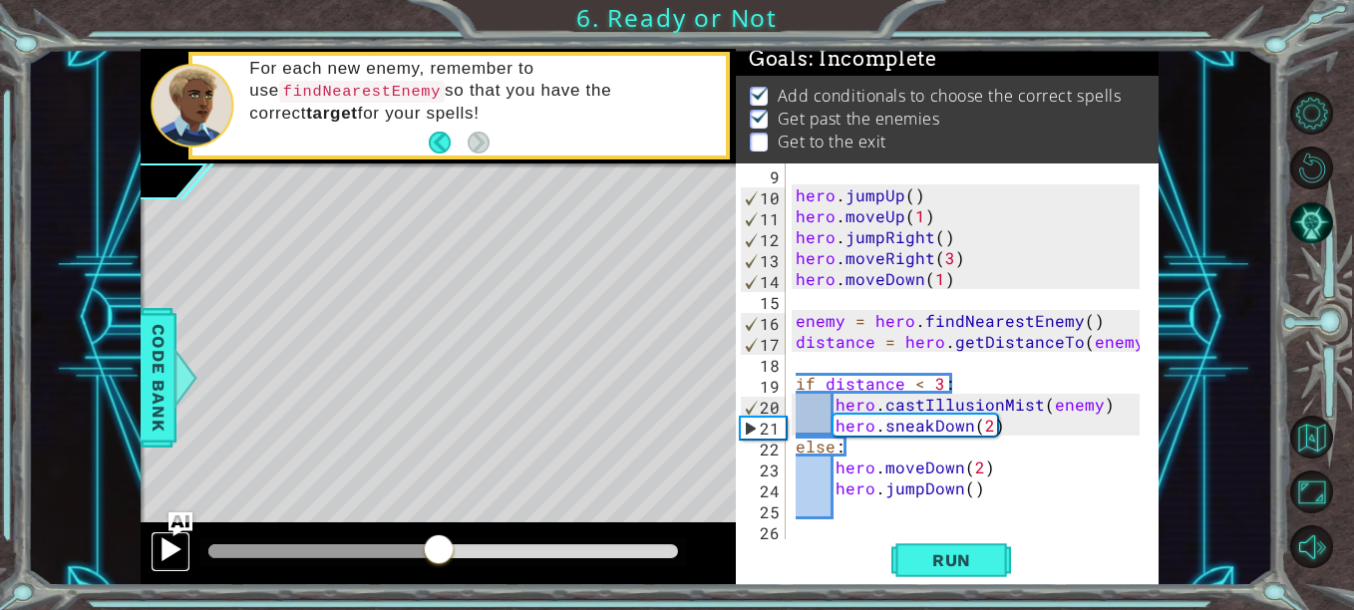
click at [167, 547] on div at bounding box center [171, 550] width 26 height 26
click at [835, 484] on div "hero . jumpUp ( ) hero . moveUp ( 1 ) hero . jumpRight ( ) hero . moveRight ( 3…" at bounding box center [971, 373] width 358 height 419
type textarea "hero.jumpDown()"
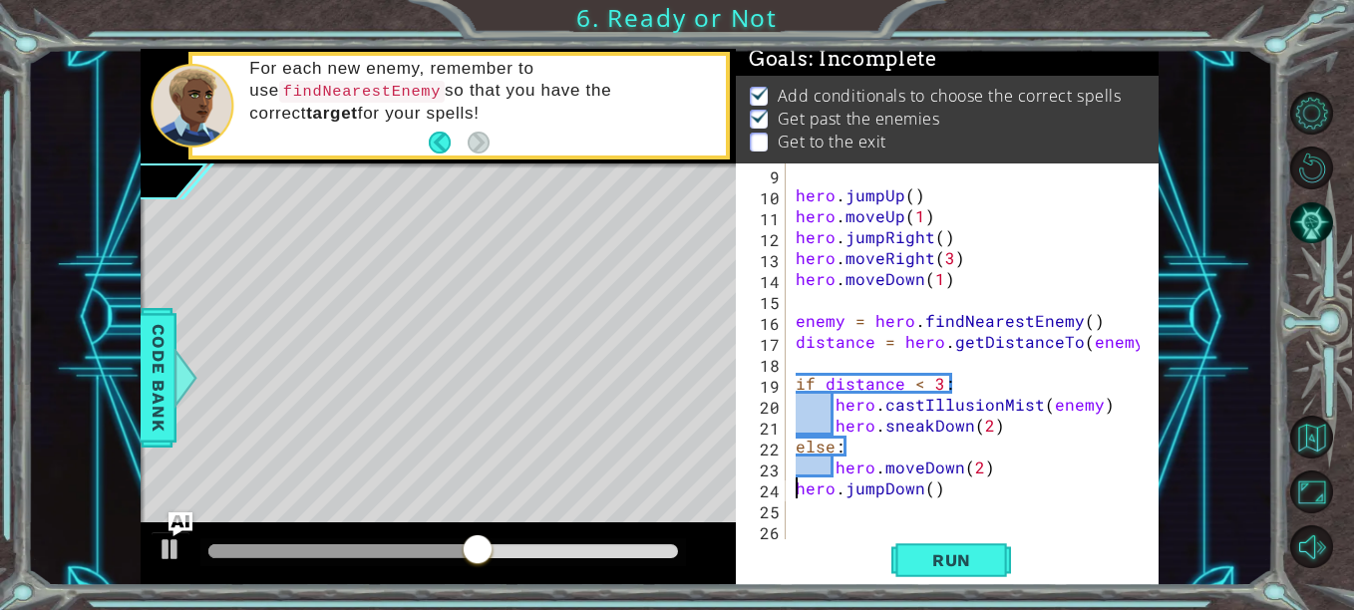
click at [979, 591] on div "1 ההההההההההההההההההההההההההההההההההההההההההההההההההההההההההההההההההההההההההההה…" at bounding box center [677, 305] width 1354 height 610
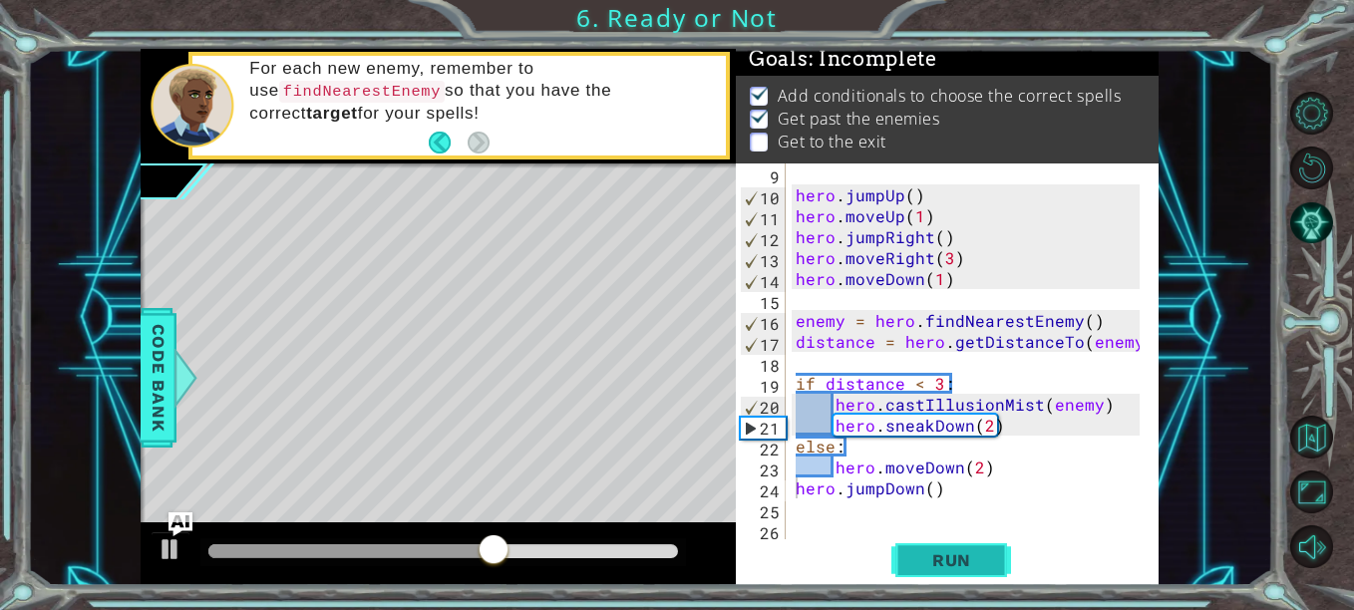
click at [954, 565] on span "Run" at bounding box center [952, 561] width 79 height 20
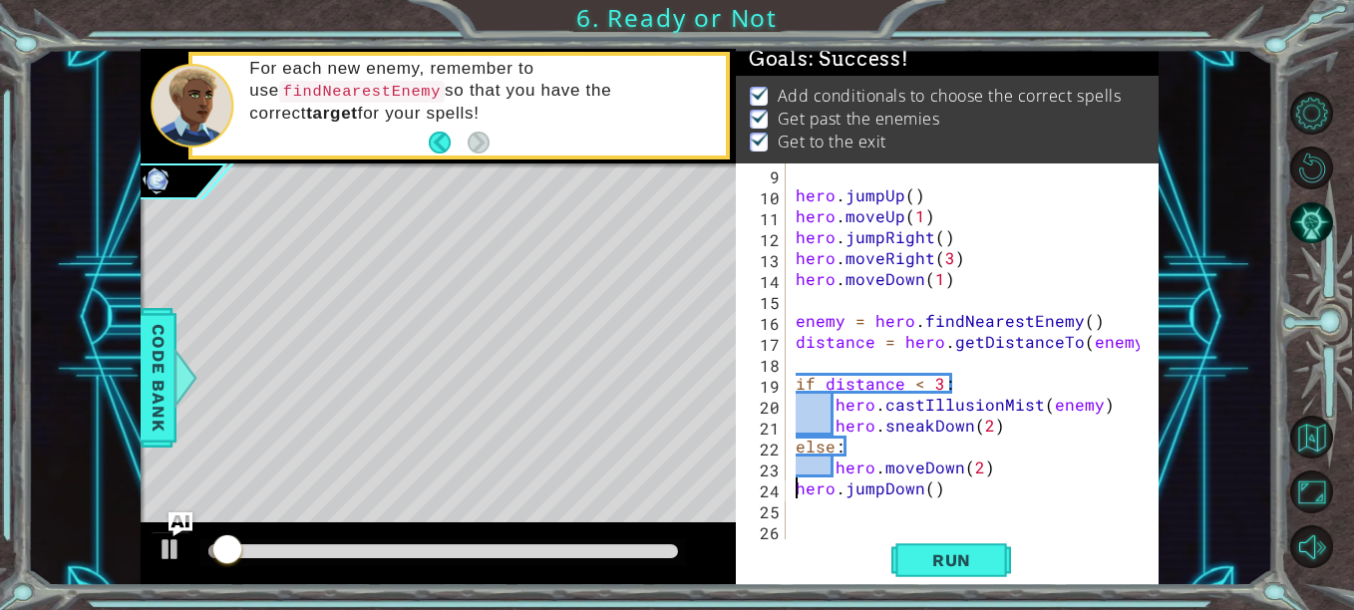
click at [782, 567] on div "1 ההההההההההההההההההההההההההההההההההההההההההההההההההההההההההההההההההההההההההההה…" at bounding box center [650, 318] width 1018 height 538
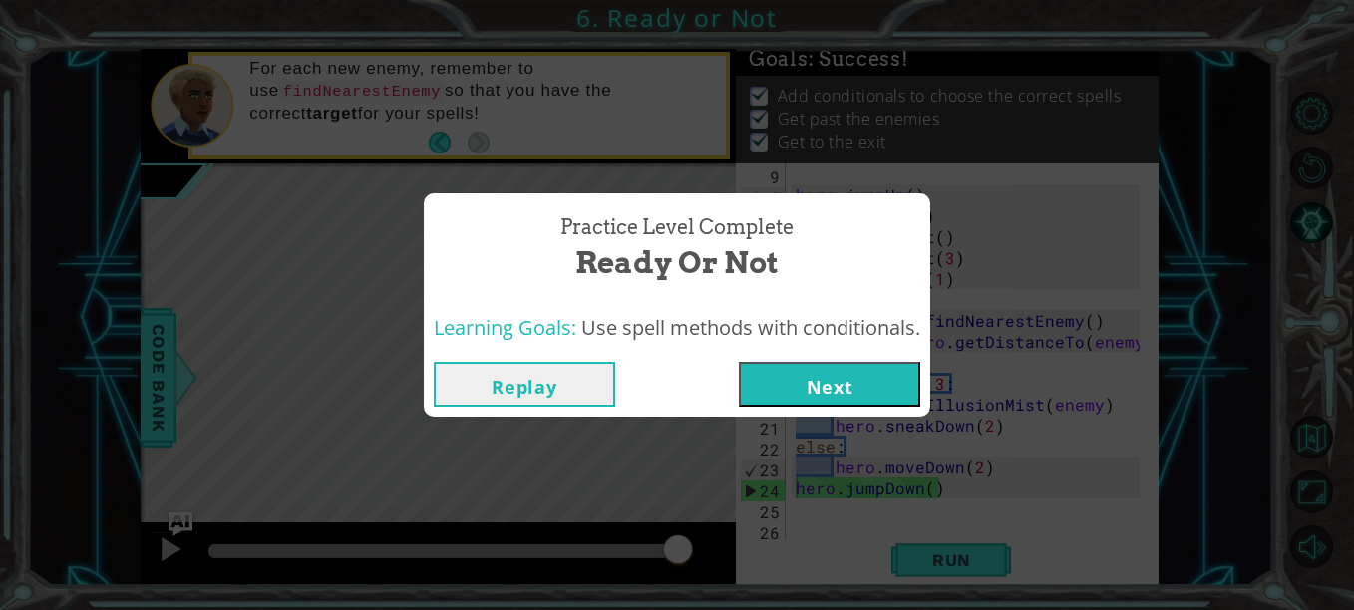
click at [810, 375] on button "Next" at bounding box center [830, 384] width 182 height 45
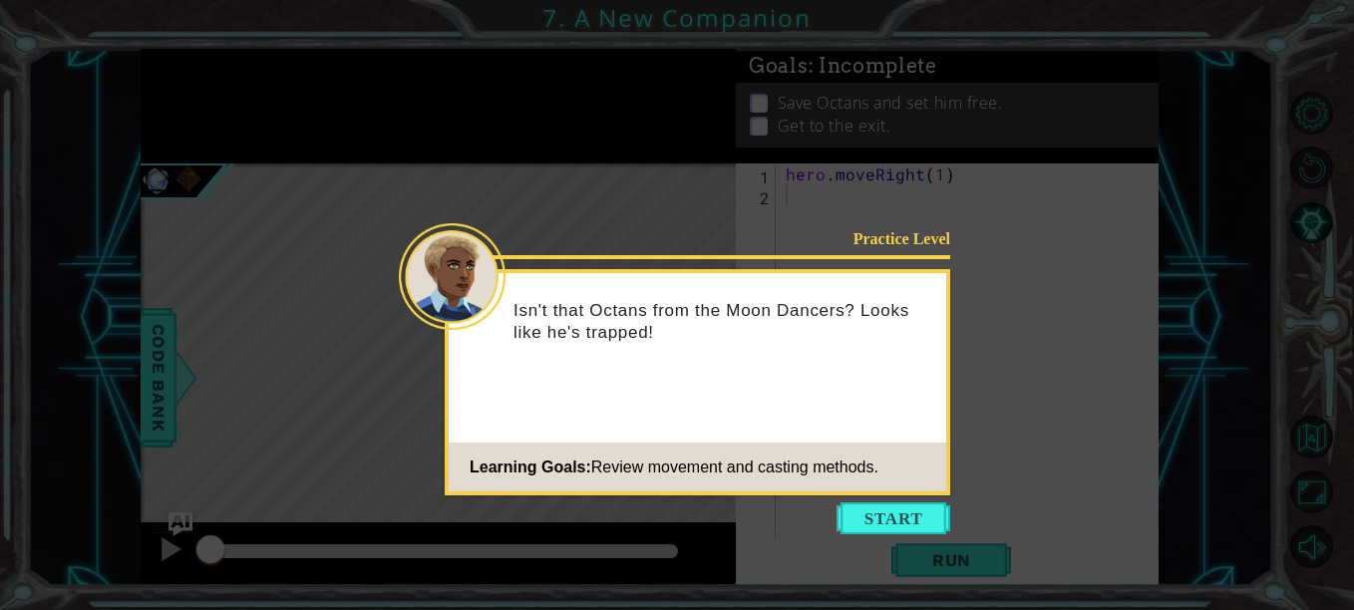
click at [895, 499] on icon at bounding box center [677, 305] width 1354 height 610
click at [900, 524] on button "Start" at bounding box center [894, 519] width 114 height 32
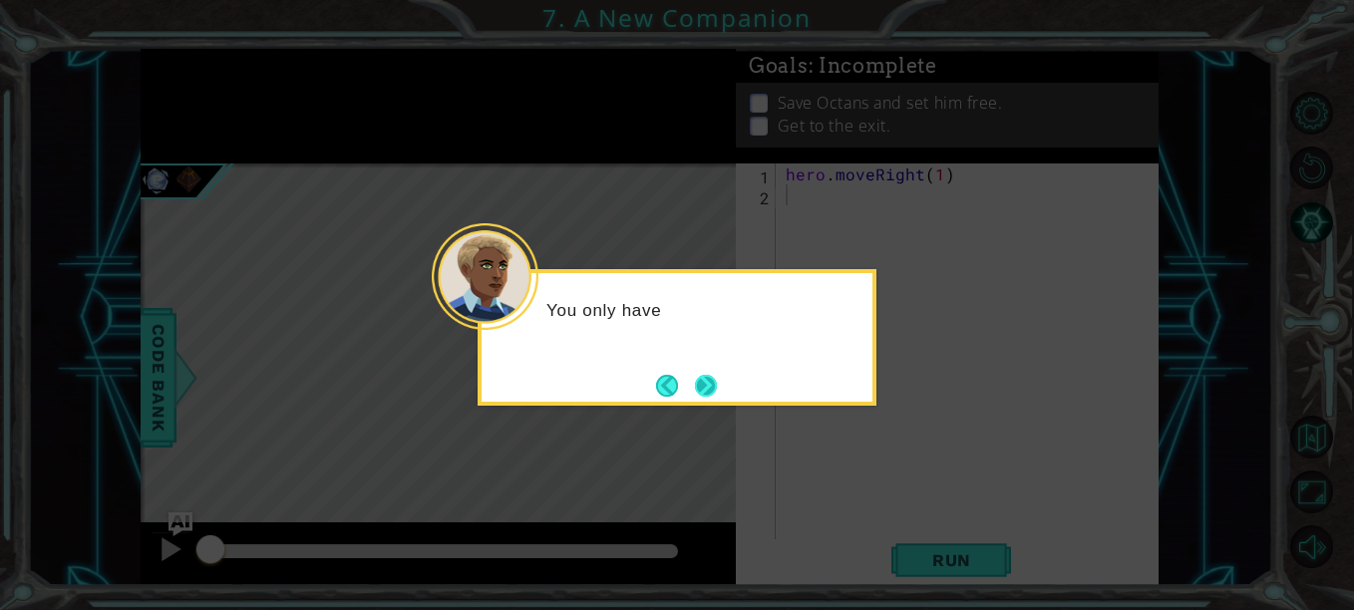
click at [694, 382] on button "Next" at bounding box center [706, 385] width 31 height 31
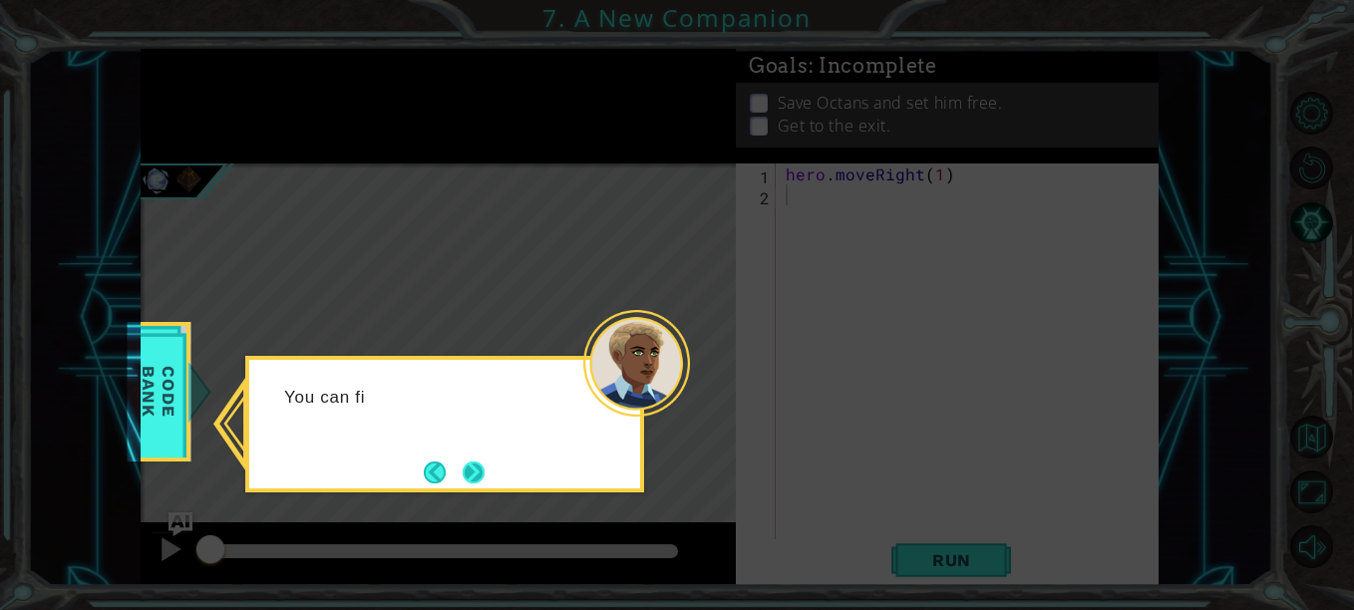
click at [483, 471] on button "Next" at bounding box center [474, 472] width 29 height 29
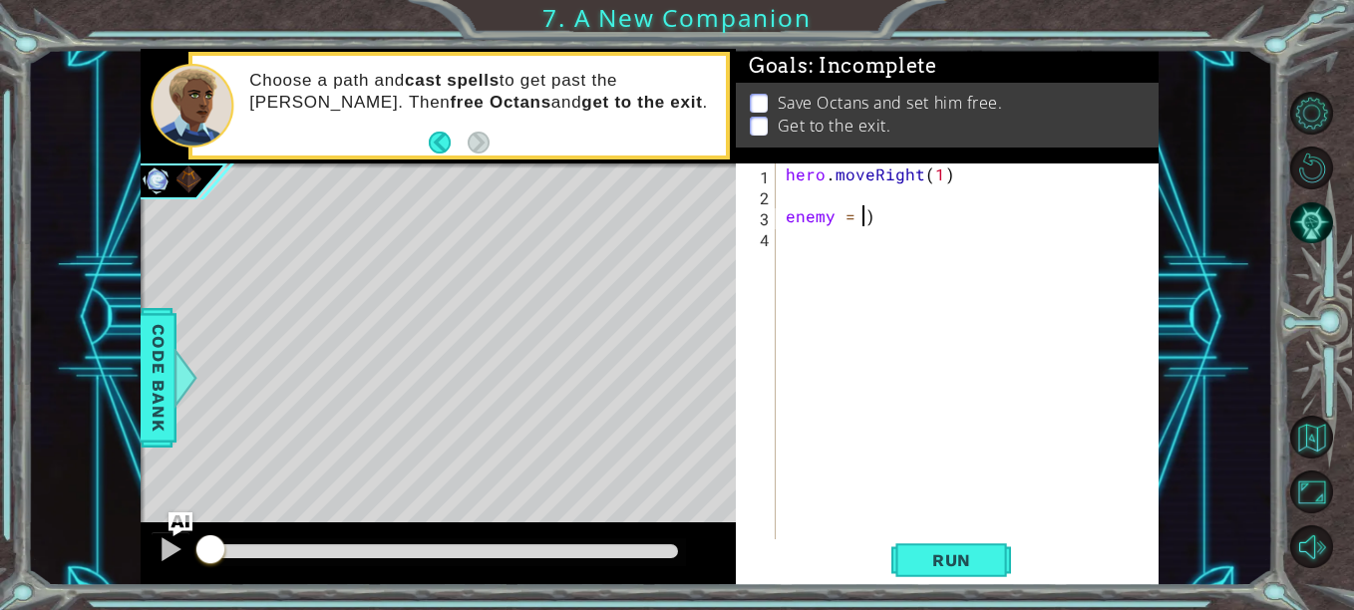
scroll to position [0, 7]
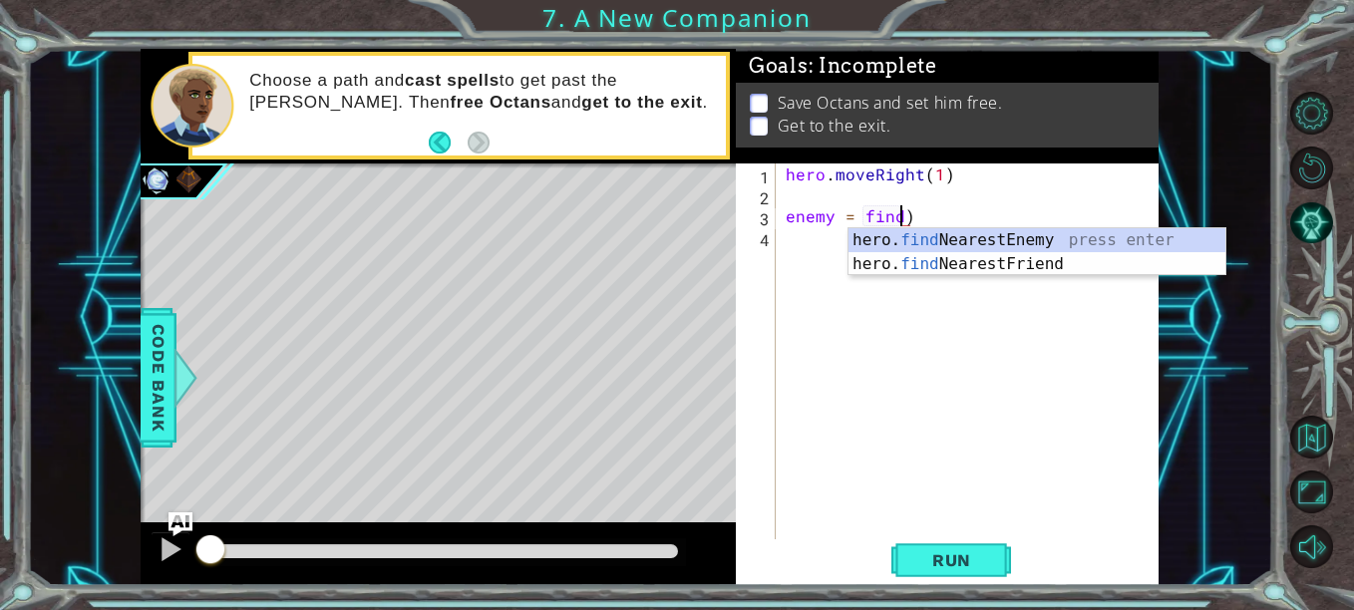
type textarea "enemy = hero.findNearestEnemy()"
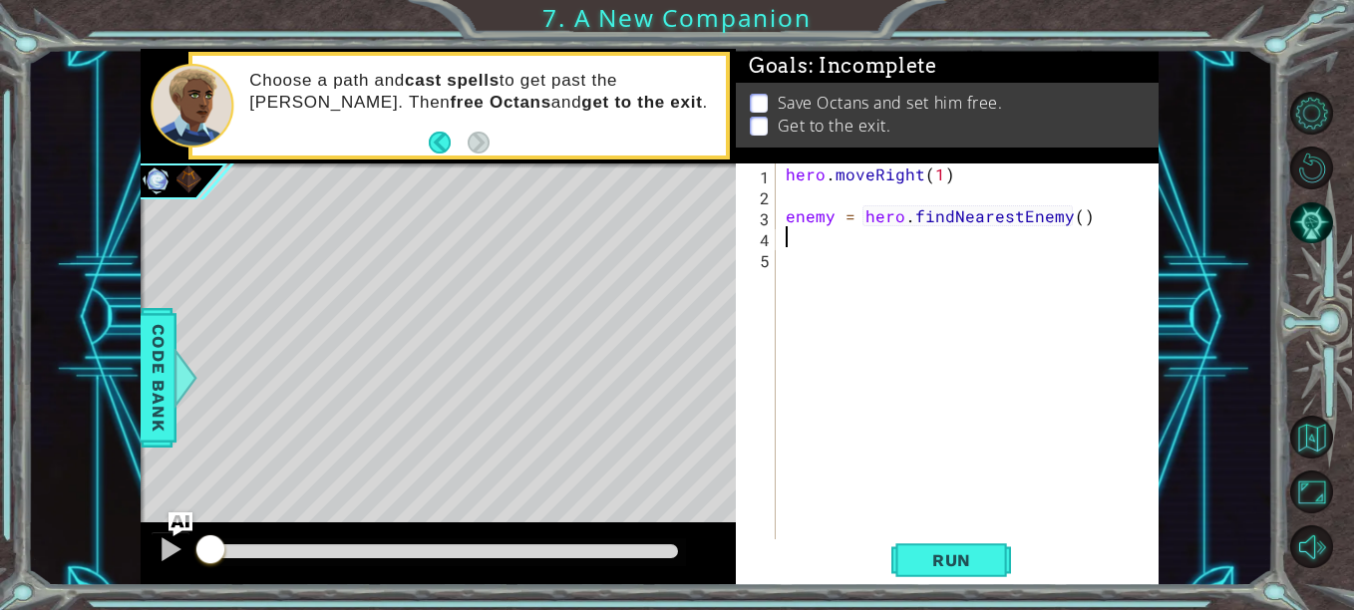
scroll to position [0, 0]
type textarea "h"
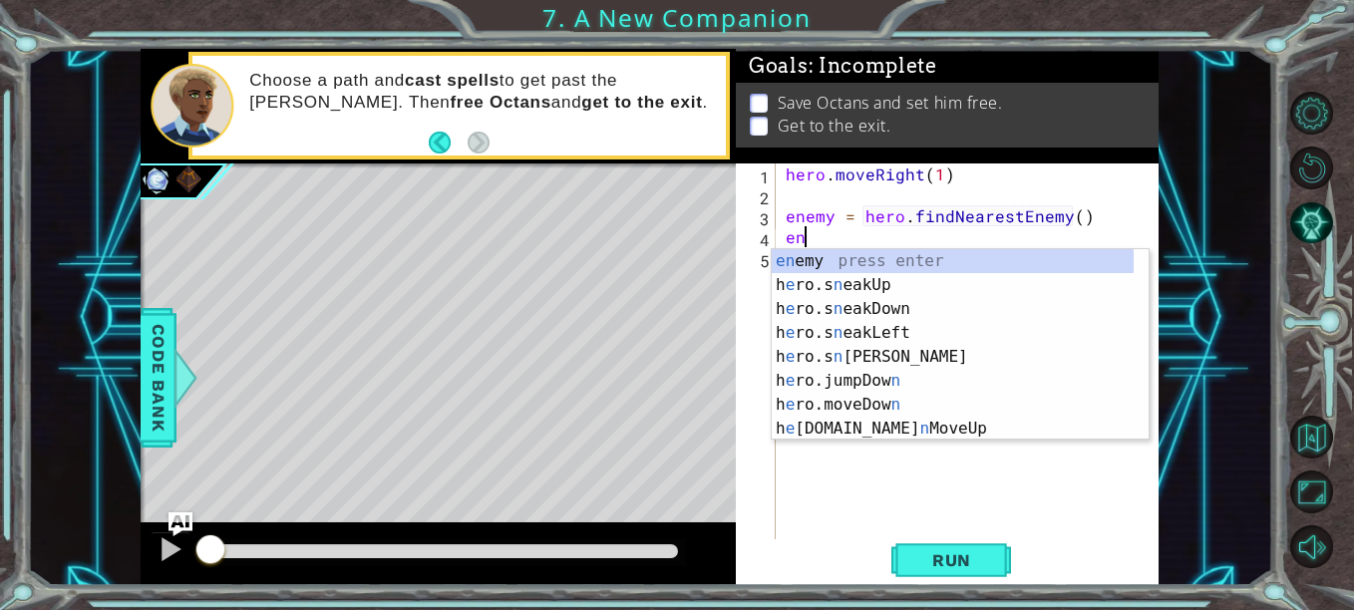
type textarea "e"
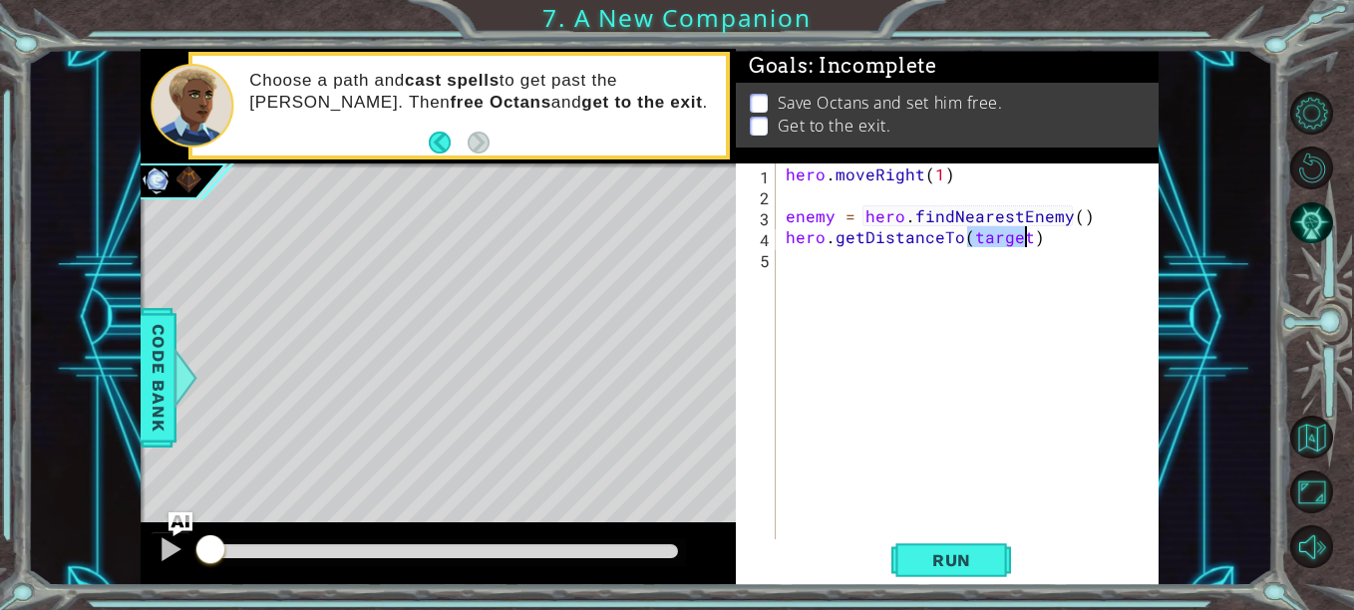
scroll to position [0, 6]
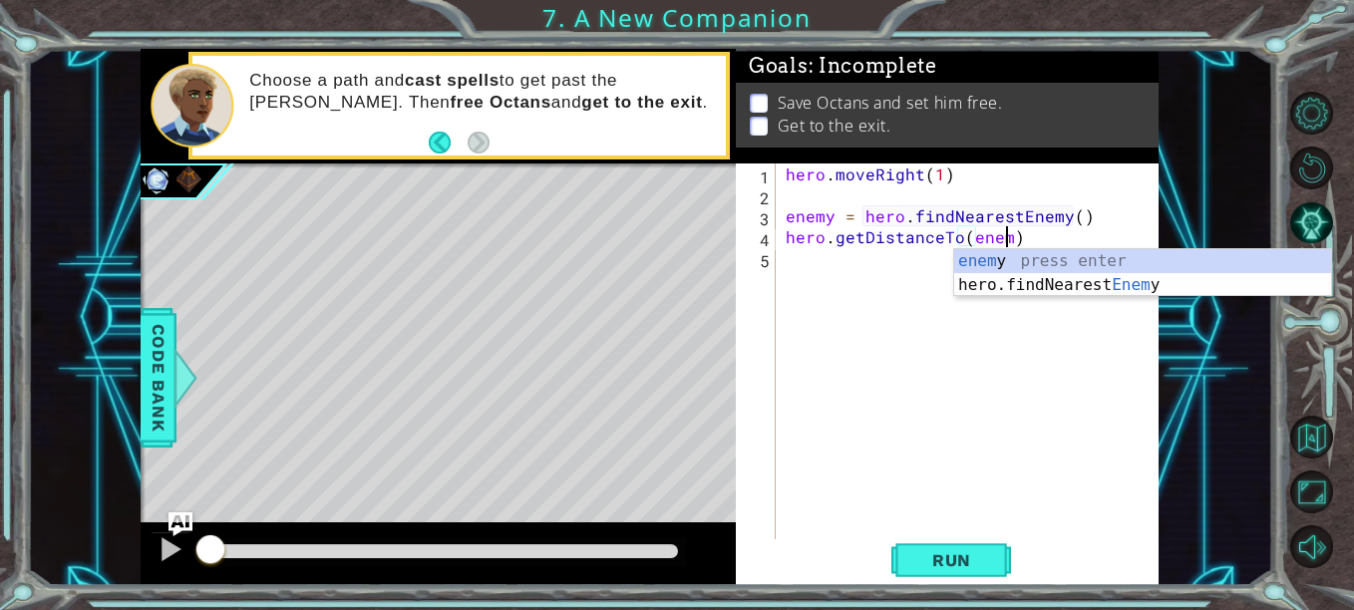
type textarea "hero.getDistanceTo(enemy)"
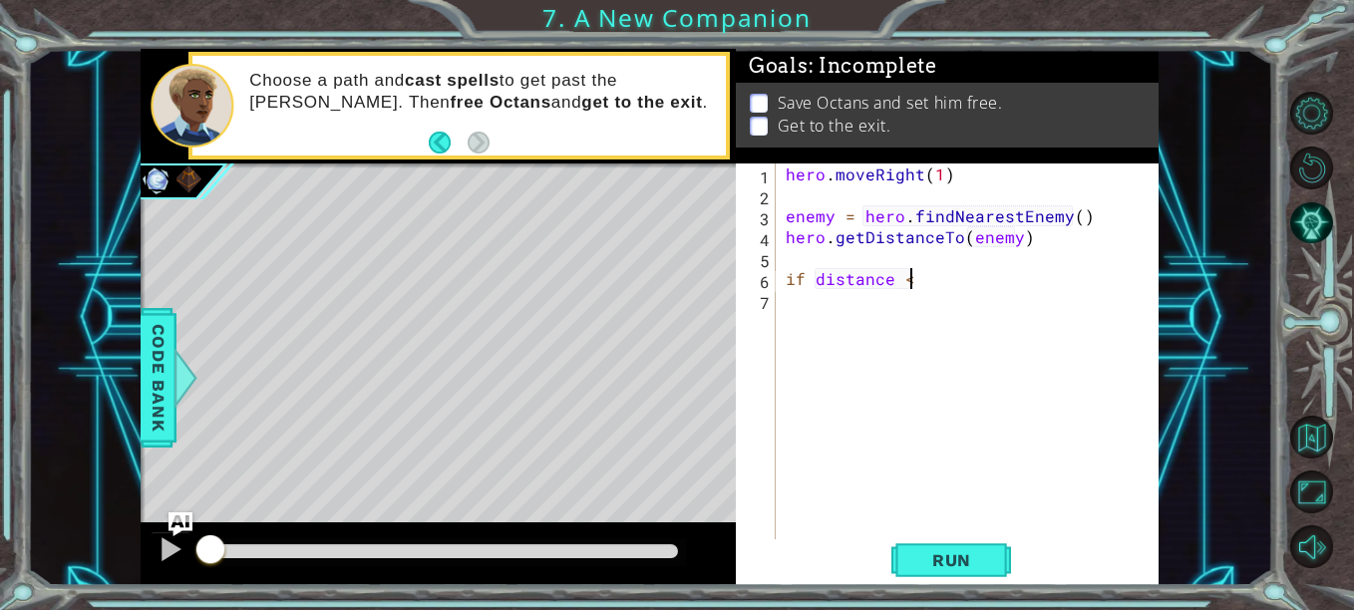
scroll to position [0, 7]
type textarea "if distance <"
click at [934, 554] on span "Run" at bounding box center [952, 561] width 79 height 20
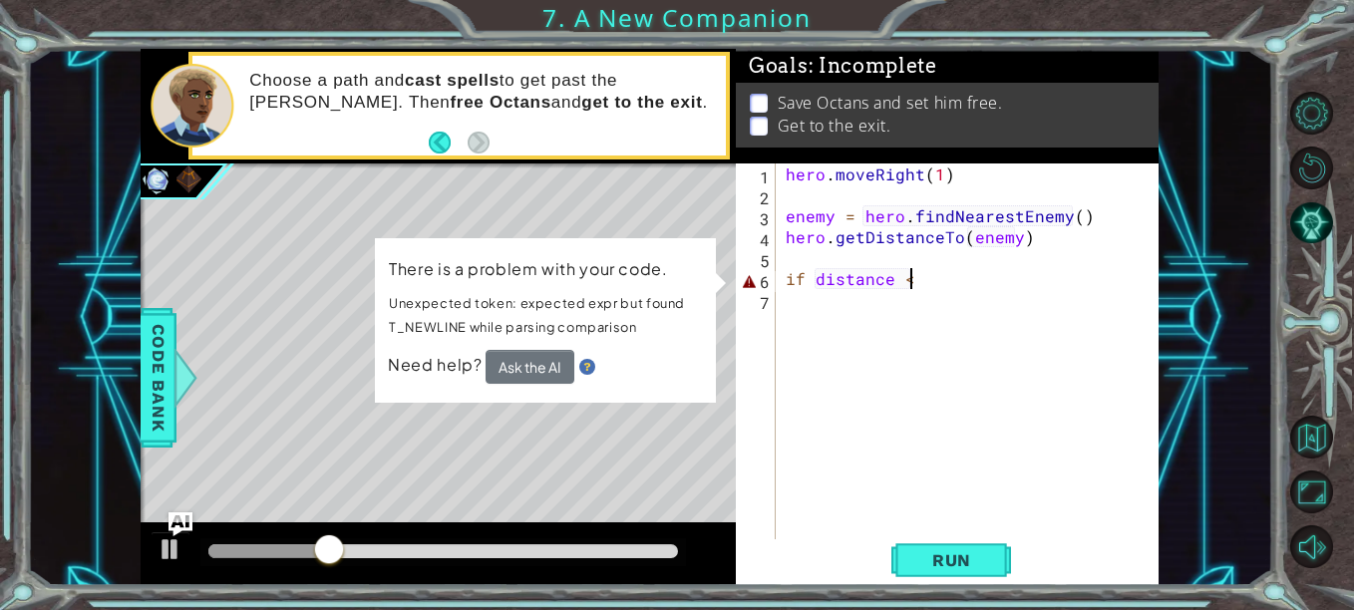
drag, startPoint x: 951, startPoint y: 180, endPoint x: 961, endPoint y: 186, distance: 11.6
click at [961, 186] on div "hero . moveRight ( 1 ) enemy = hero . findNearestEnemy ( ) hero . getDistanceTo…" at bounding box center [973, 373] width 383 height 419
click at [589, 365] on img at bounding box center [588, 367] width 16 height 16
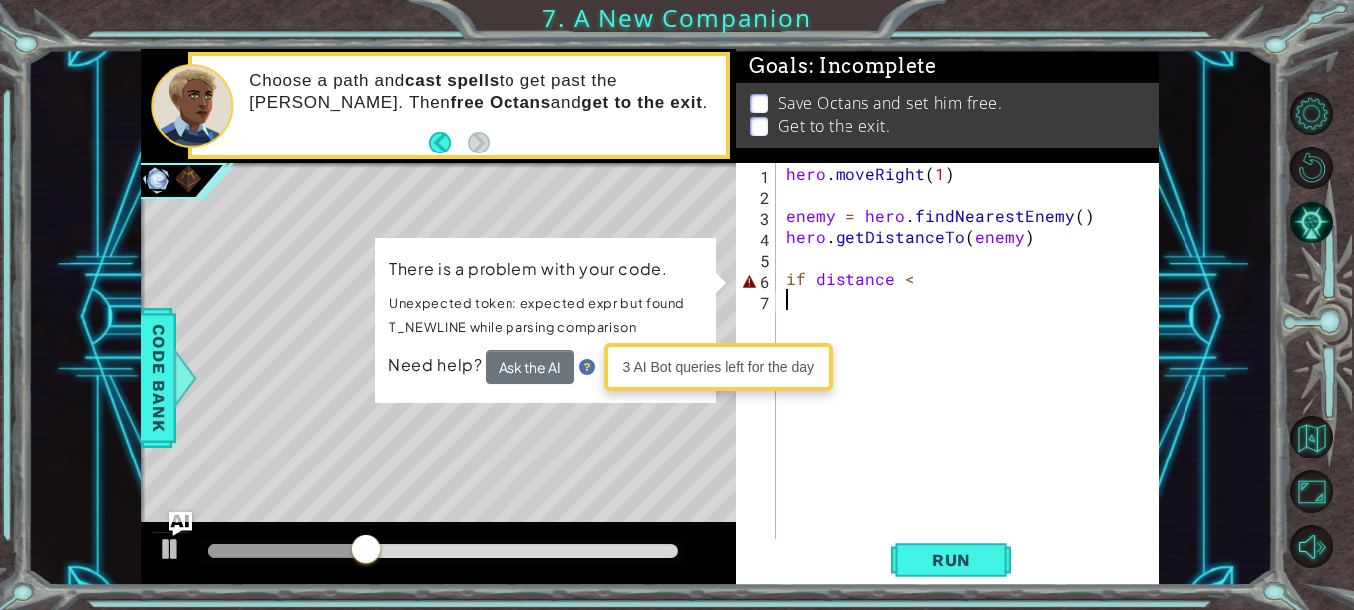
click at [1044, 291] on div "hero . moveRight ( 1 ) enemy = hero . findNearestEnemy ( ) hero . getDistanceTo…" at bounding box center [973, 373] width 383 height 419
click at [1032, 304] on div "hero . moveRight ( 1 ) enemy = hero . findNearestEnemy ( ) hero . getDistanceTo…" at bounding box center [973, 373] width 383 height 419
click at [1022, 277] on div "hero . moveRight ( 1 ) enemy = hero . findNearestEnemy ( ) hero . getDistanceTo…" at bounding box center [973, 373] width 383 height 419
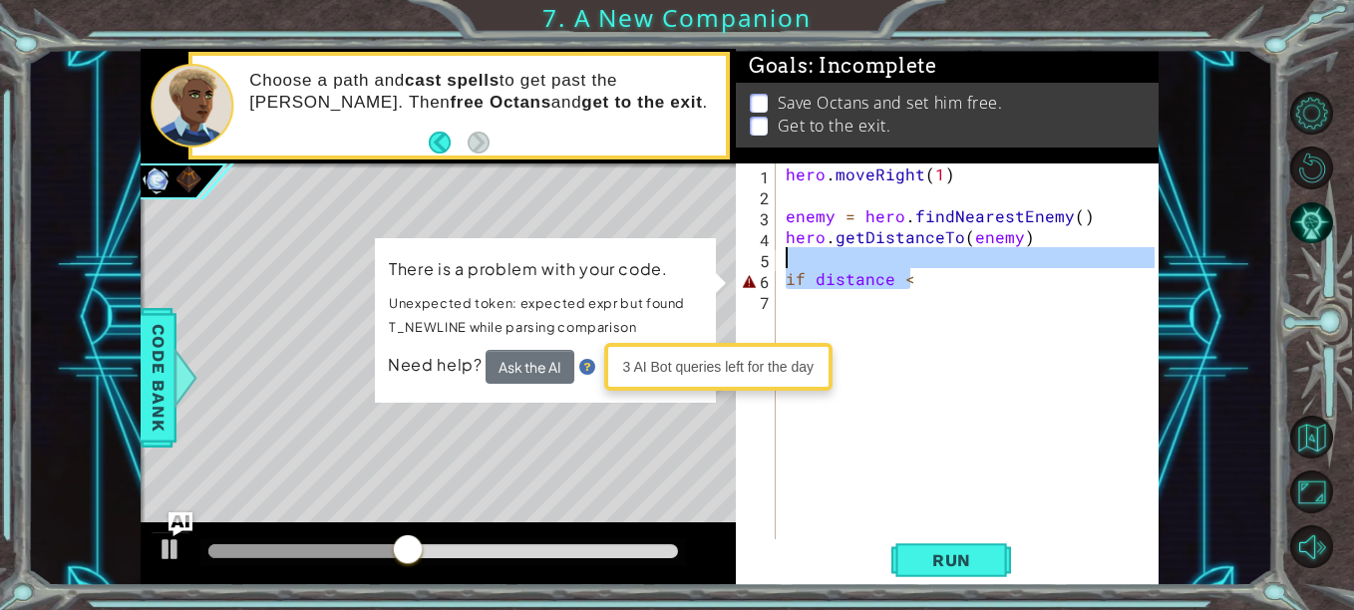
drag, startPoint x: 892, startPoint y: 278, endPoint x: 755, endPoint y: 271, distance: 136.8
click at [753, 268] on div "if distance < 1 2 3 4 5 6 7 hero . moveRight ( 1 ) enemy = hero . findNearestEn…" at bounding box center [945, 352] width 419 height 377
click at [754, 271] on div "6" at bounding box center [758, 281] width 36 height 21
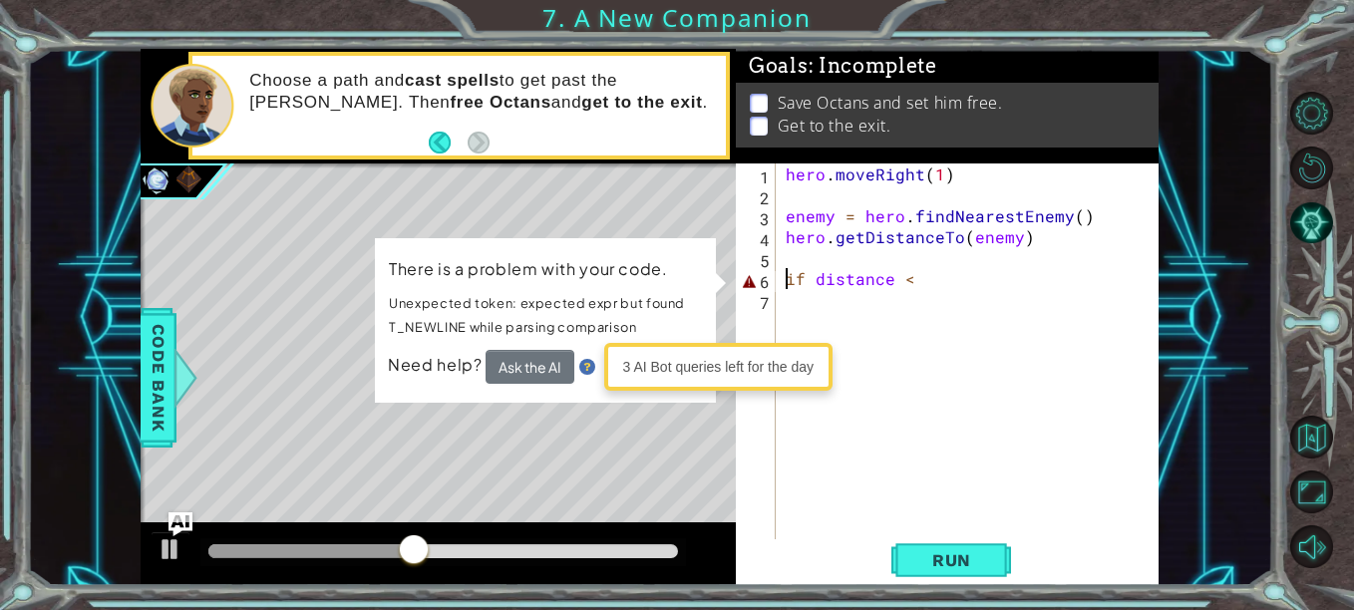
type textarea "if distance <"
drag, startPoint x: 811, startPoint y: 290, endPoint x: 719, endPoint y: 287, distance: 91.8
click at [719, 287] on div "1 ההההההההההההההההההההההההההההההההההההההההההההההההההההההההההההההההההההההההההההה…" at bounding box center [650, 318] width 1018 height 538
click at [957, 553] on span "Run" at bounding box center [952, 561] width 79 height 20
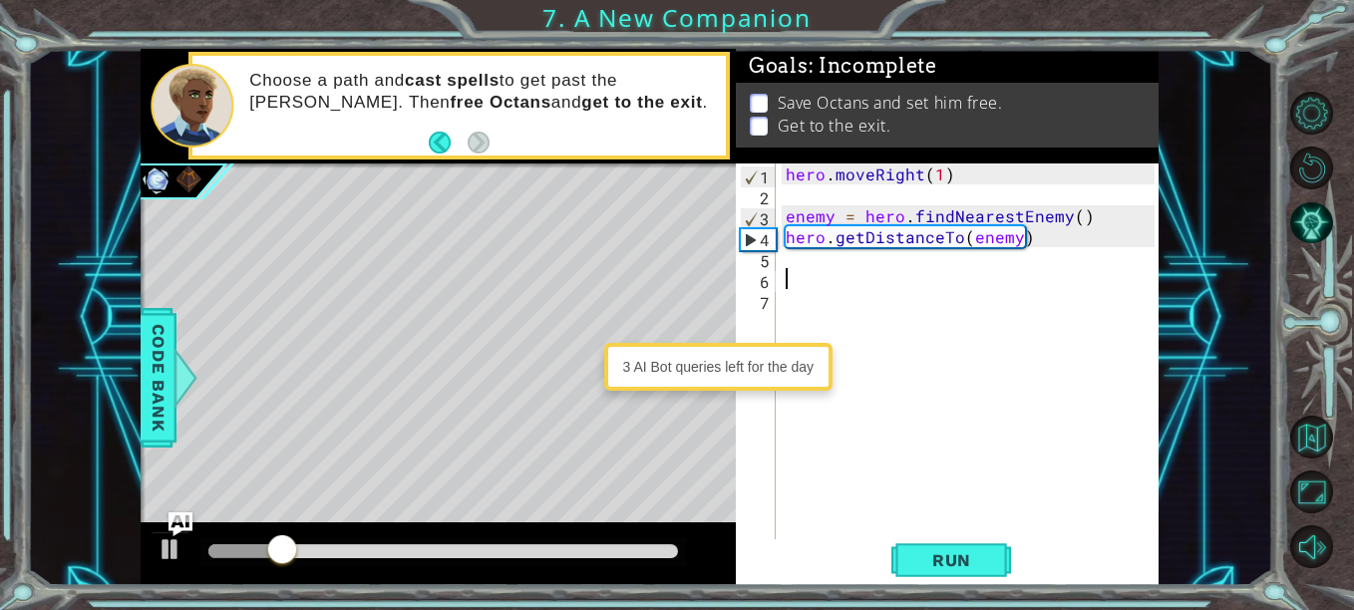
paste textarea "if distance <"
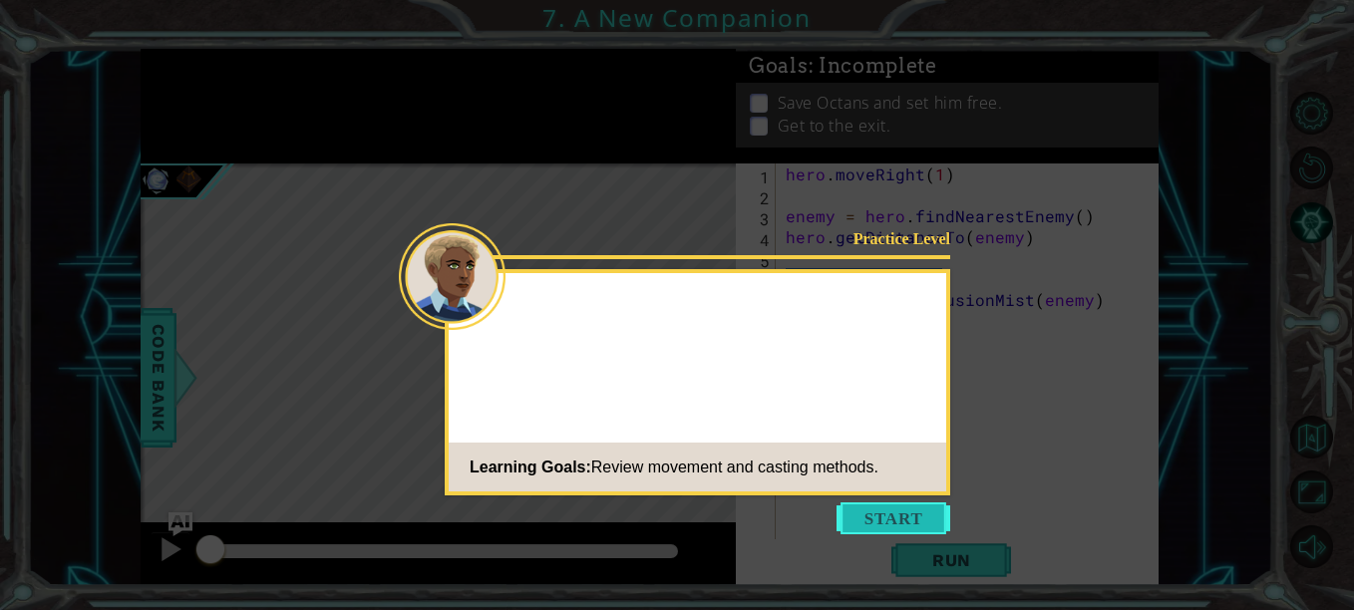
click at [890, 500] on icon at bounding box center [677, 305] width 1354 height 610
click at [890, 508] on button "Start" at bounding box center [894, 519] width 114 height 32
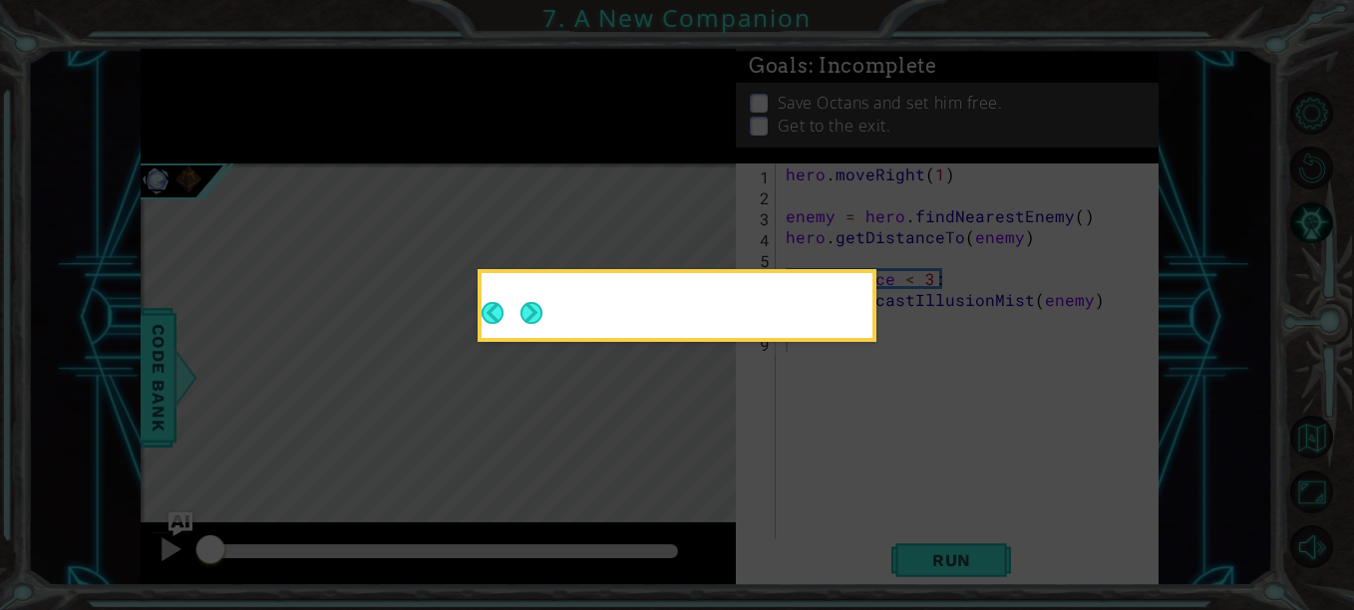
click at [537, 308] on button "Next" at bounding box center [532, 313] width 22 height 22
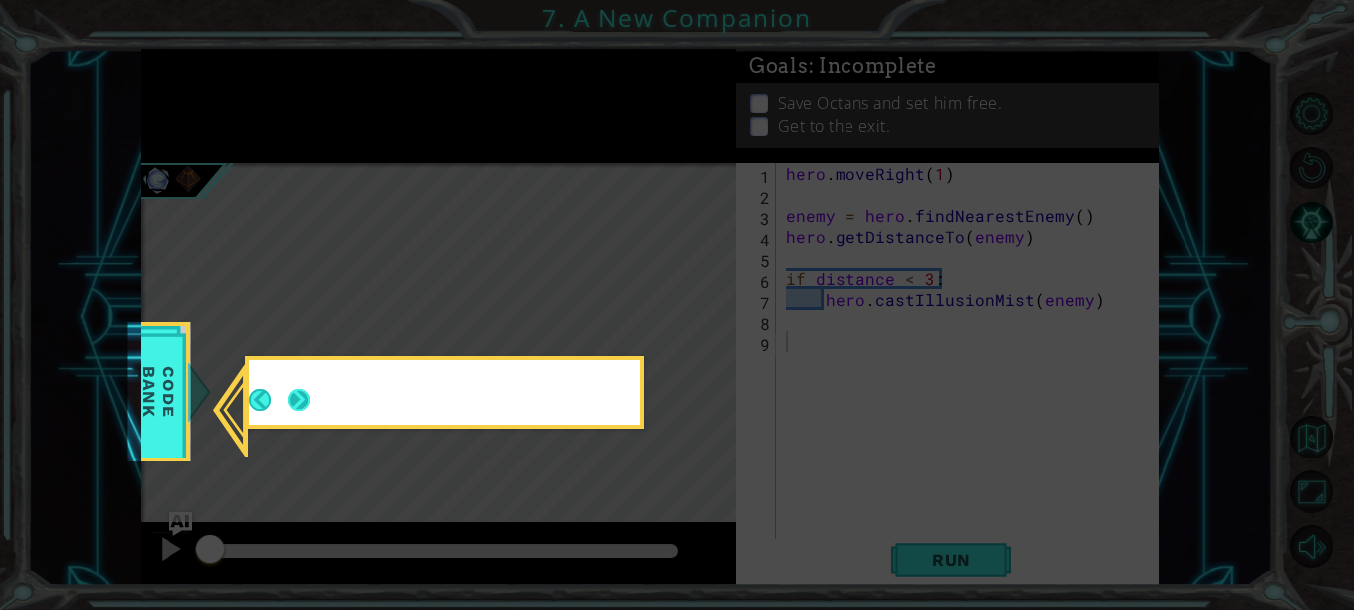
drag, startPoint x: 537, startPoint y: 308, endPoint x: 303, endPoint y: 403, distance: 251.9
click at [372, 235] on icon at bounding box center [677, 305] width 1354 height 610
click at [301, 401] on div at bounding box center [444, 392] width 391 height 65
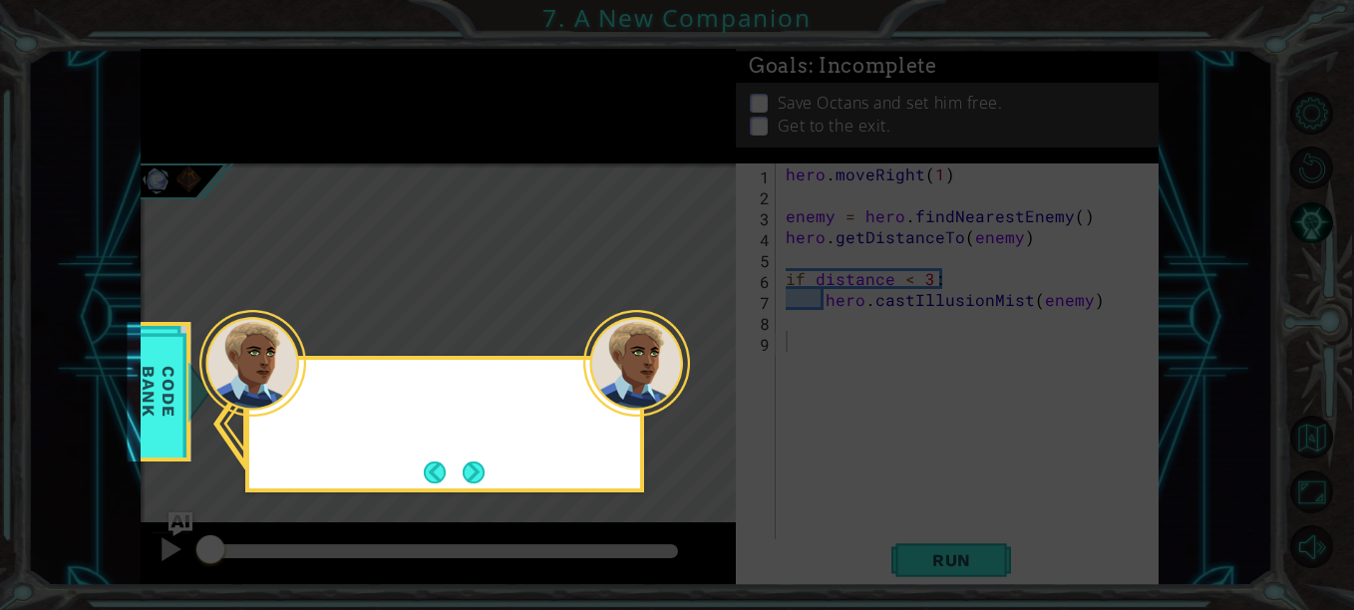
click at [488, 474] on div at bounding box center [444, 424] width 399 height 137
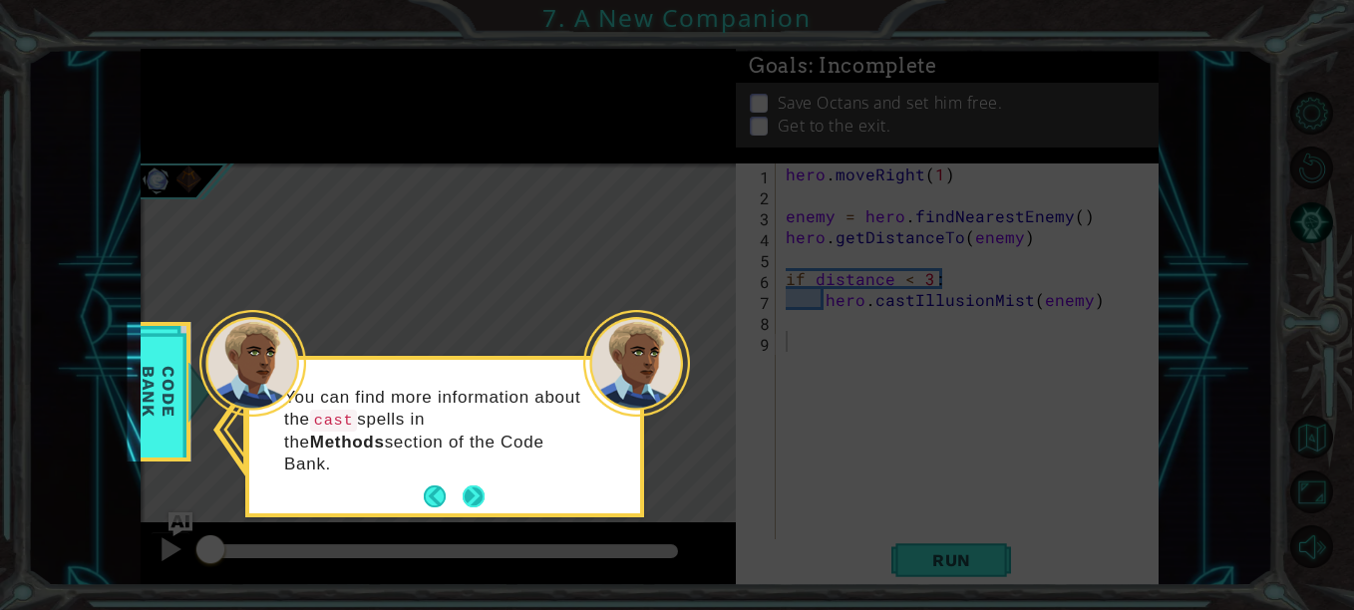
click at [471, 486] on button "Next" at bounding box center [474, 497] width 22 height 22
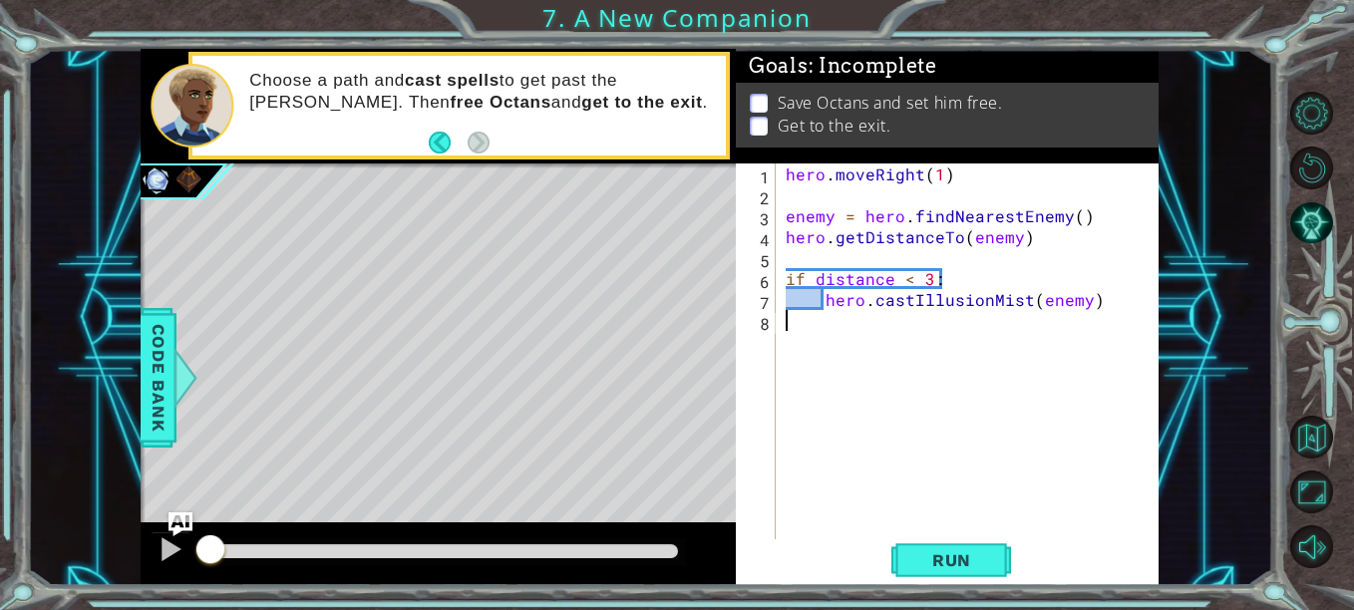
type textarea "hero.castIllusionMist(enemy)"
type textarea "hero.sneakRight(2)"
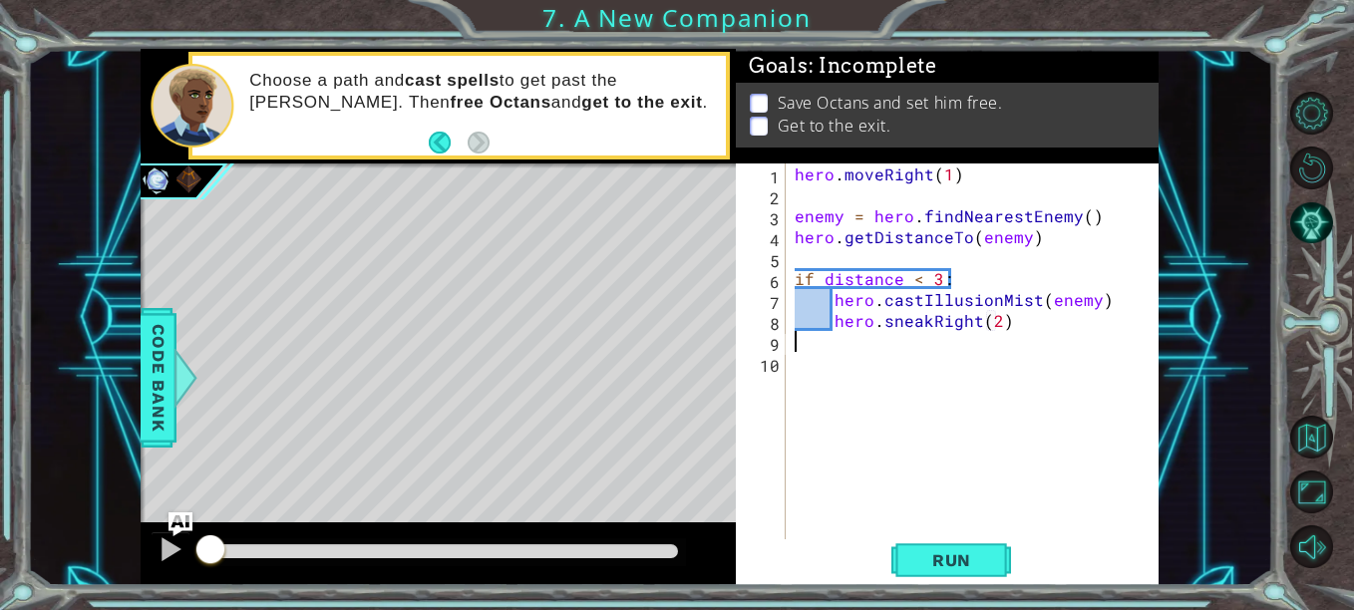
scroll to position [0, 0]
type textarea "else:"
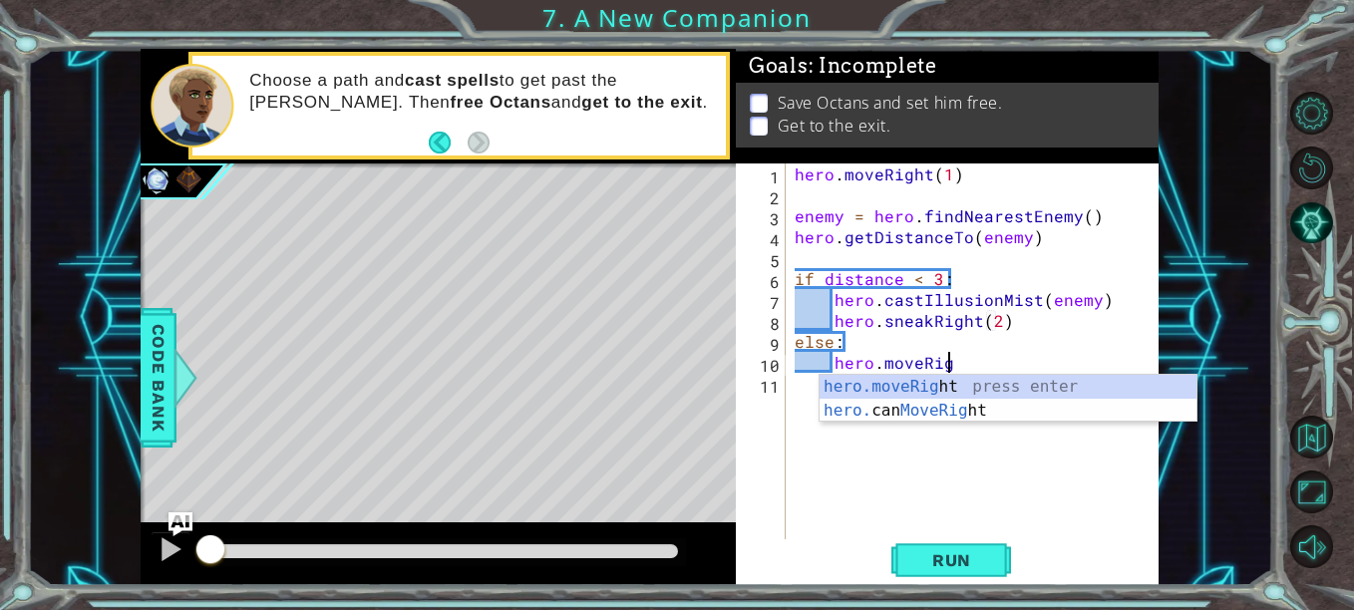
scroll to position [0, 9]
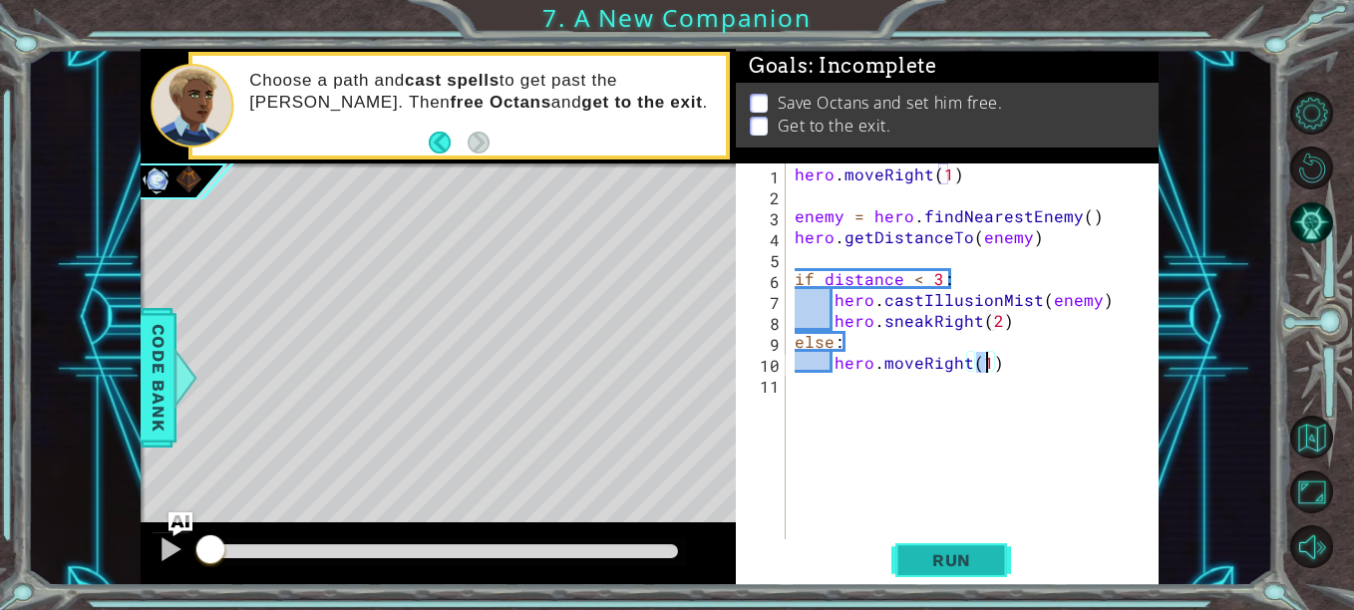
click at [936, 563] on span "Run" at bounding box center [952, 561] width 79 height 20
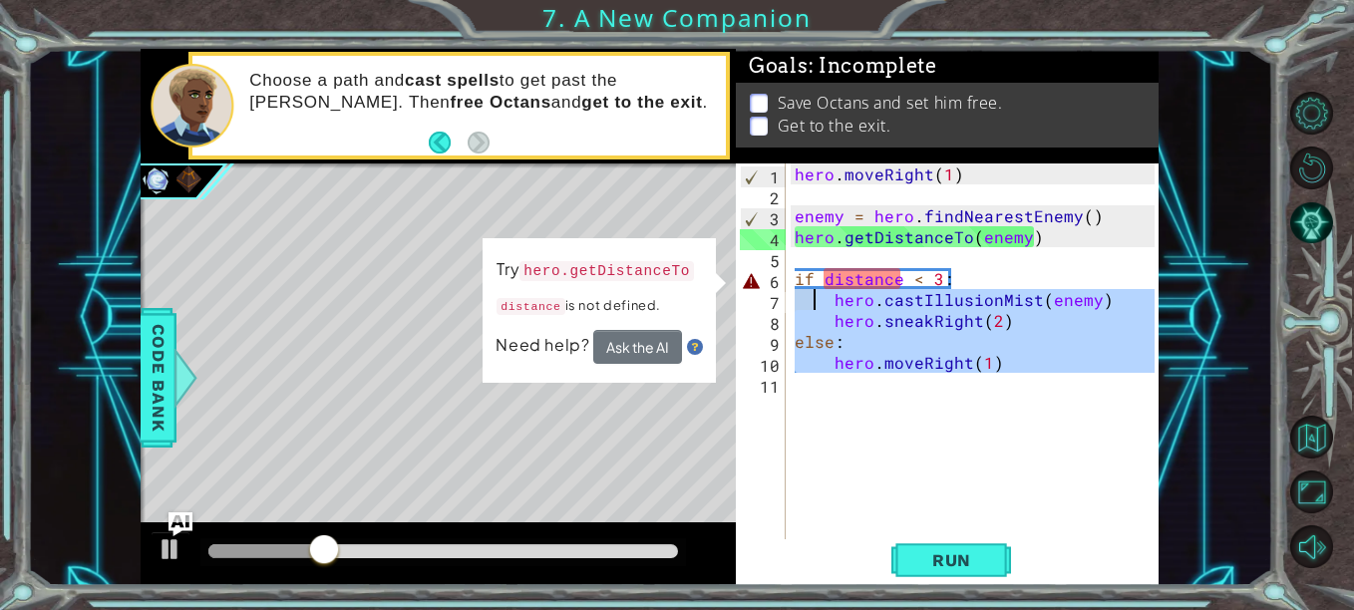
drag, startPoint x: 972, startPoint y: 452, endPoint x: 812, endPoint y: 293, distance: 225.7
click at [773, 209] on div "hero.moveRight(1) 1 2 3 4 5 6 7 8 9 10 11 hero . moveRight ( 1 ) enemy = hero .…" at bounding box center [945, 352] width 419 height 377
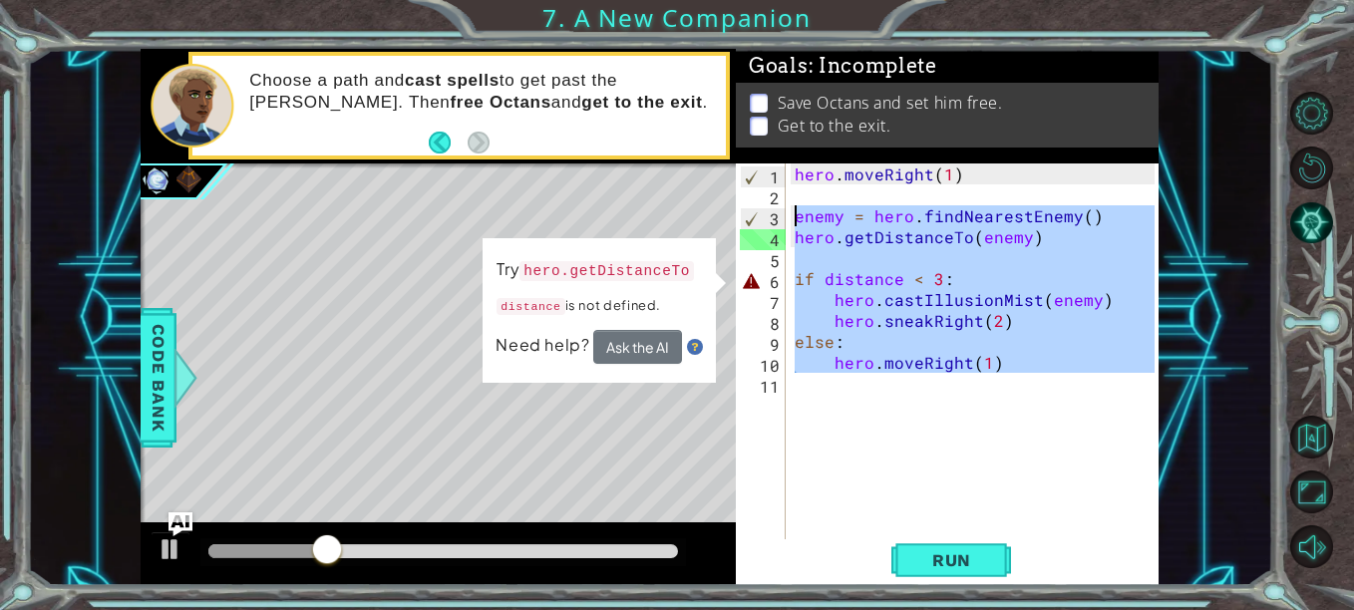
type textarea "enemy = hero.findNearestEnemy() hero.getDistanceTo(enemy)"
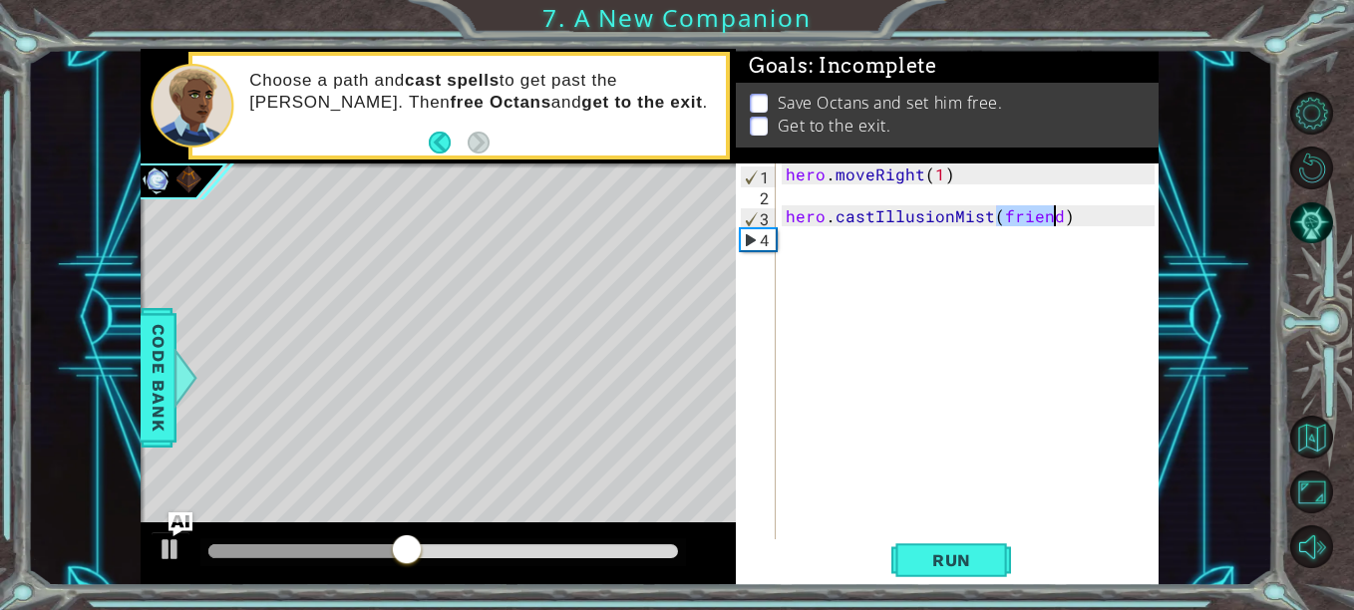
scroll to position [0, 6]
type textarea "hero.castIllusionMist(enemy)"
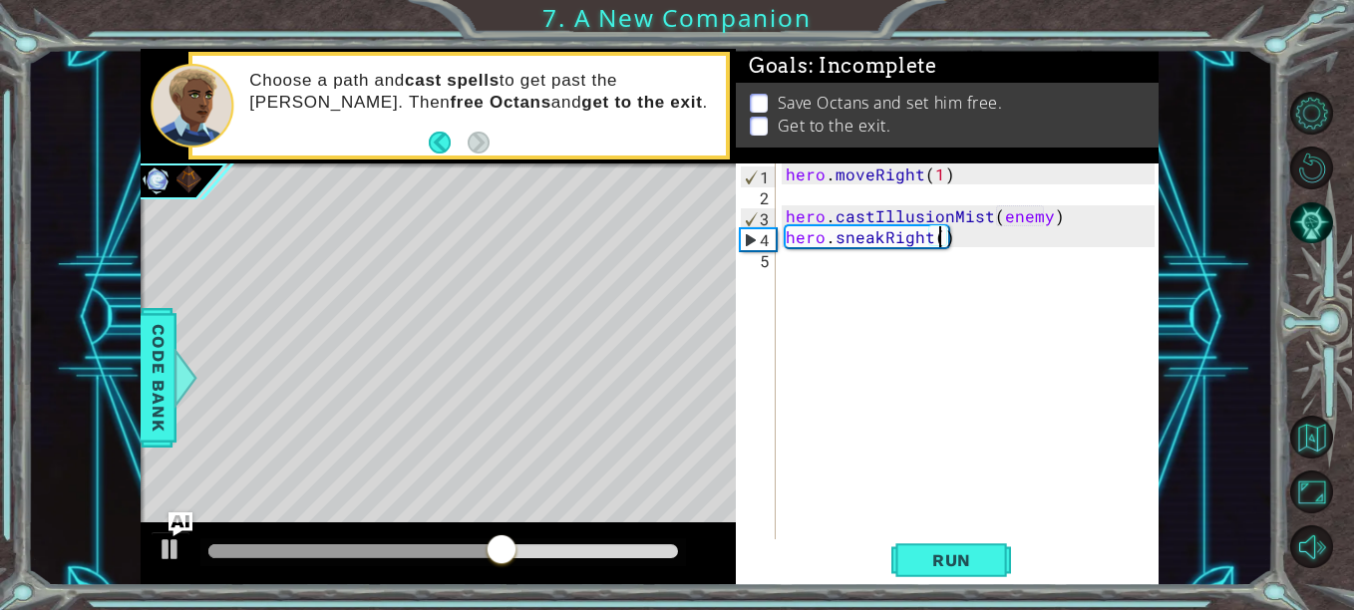
type textarea "hero.sneakRight(2)"
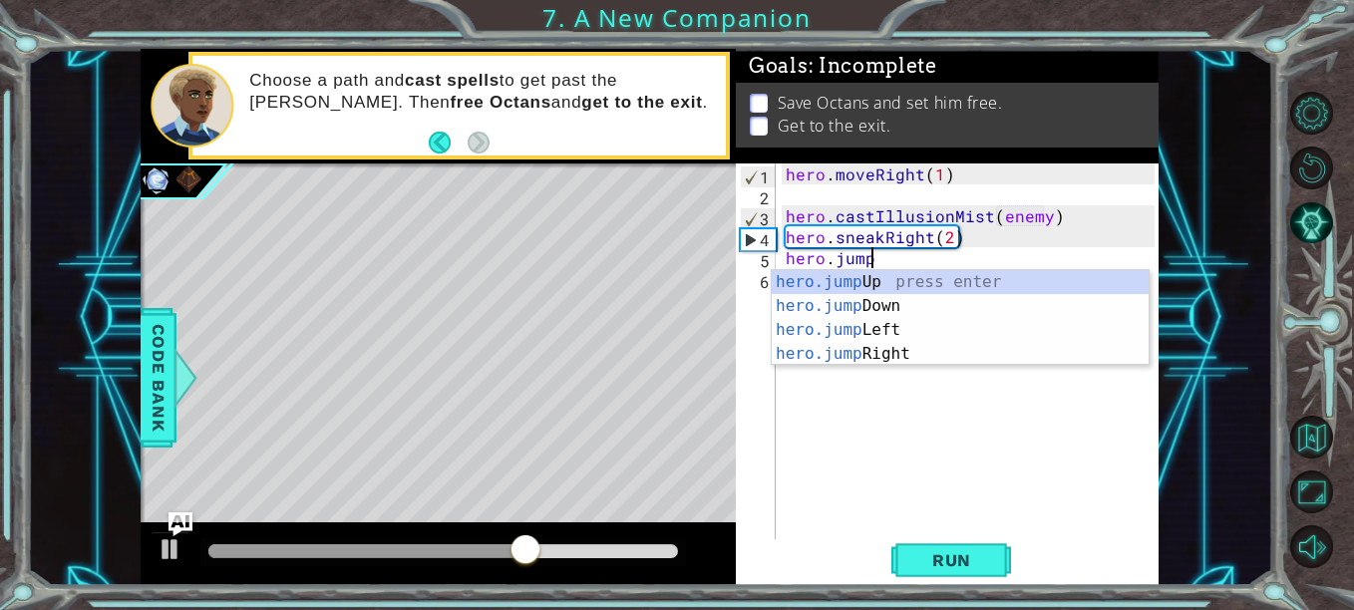
scroll to position [0, 4]
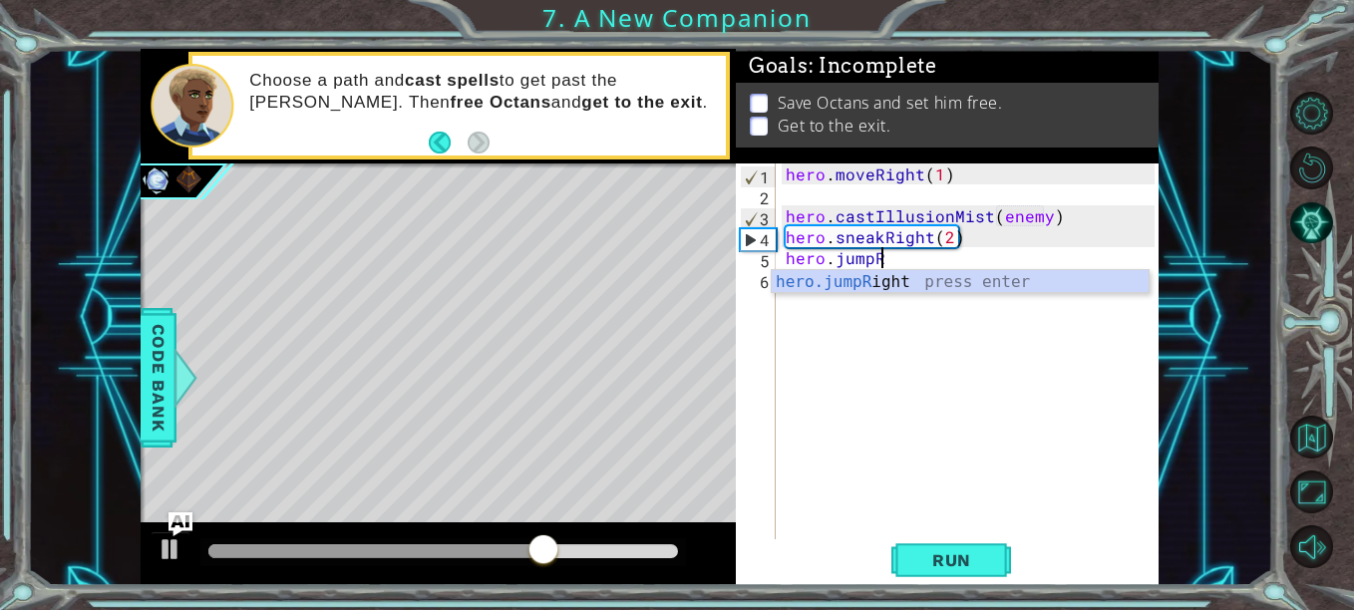
type textarea "hero.jumpRi"
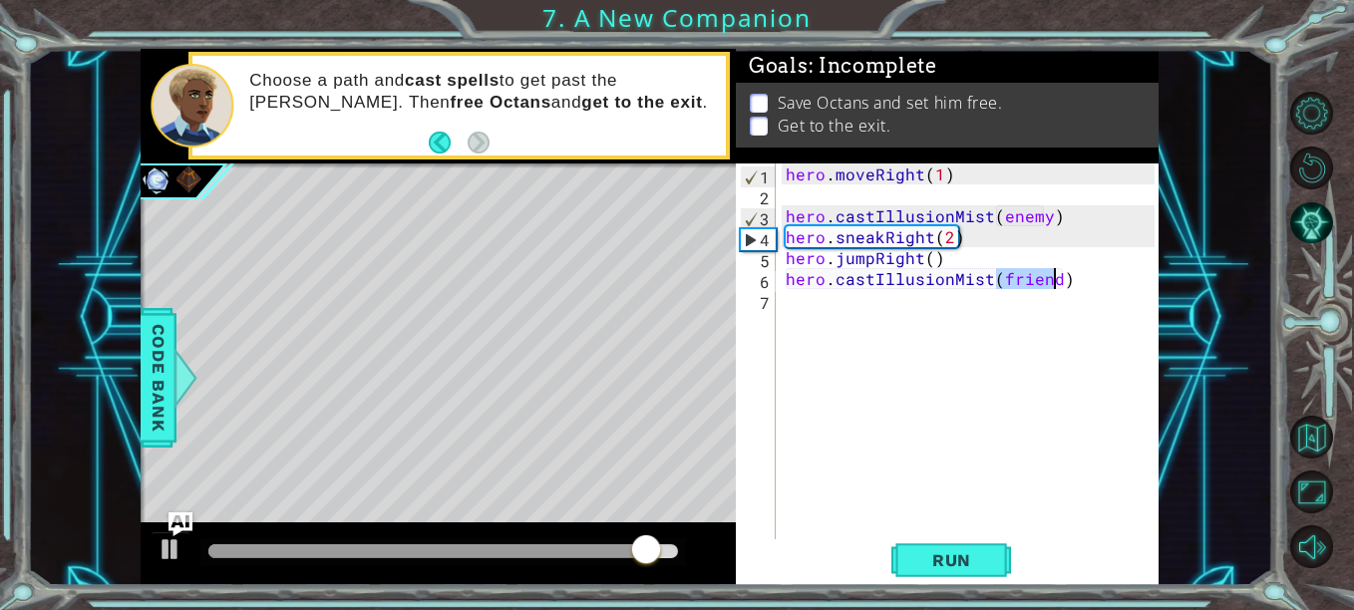
scroll to position [0, 6]
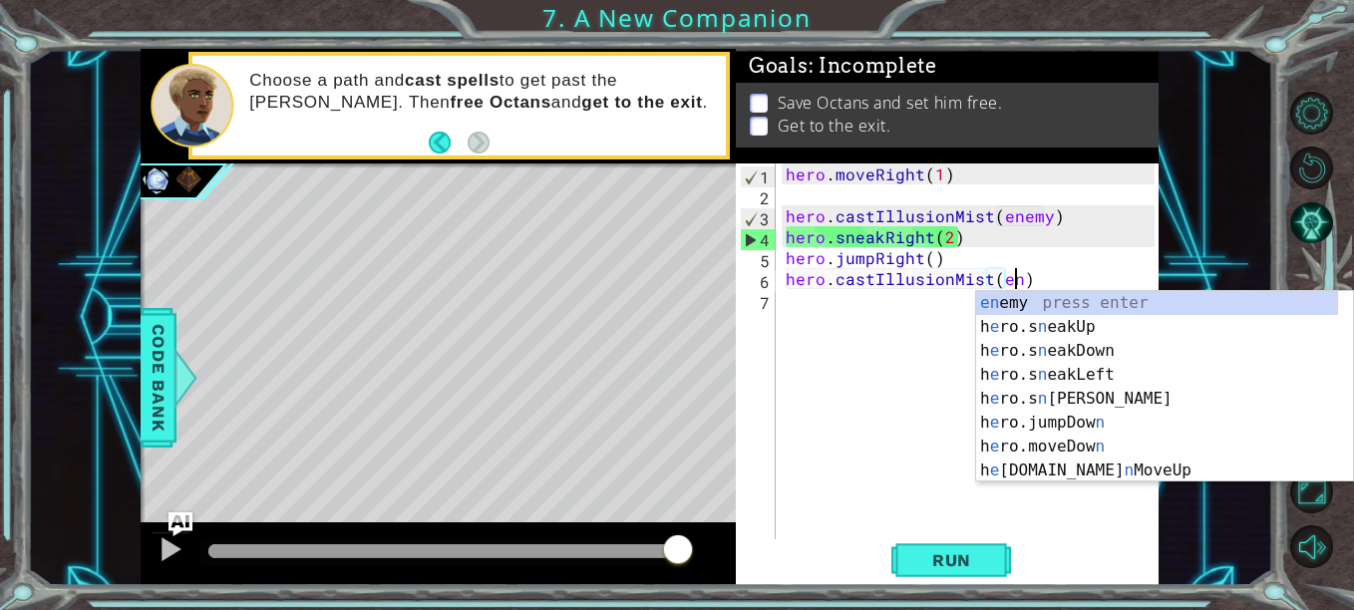
type textarea "hero.castIllusionMist(enemy)"
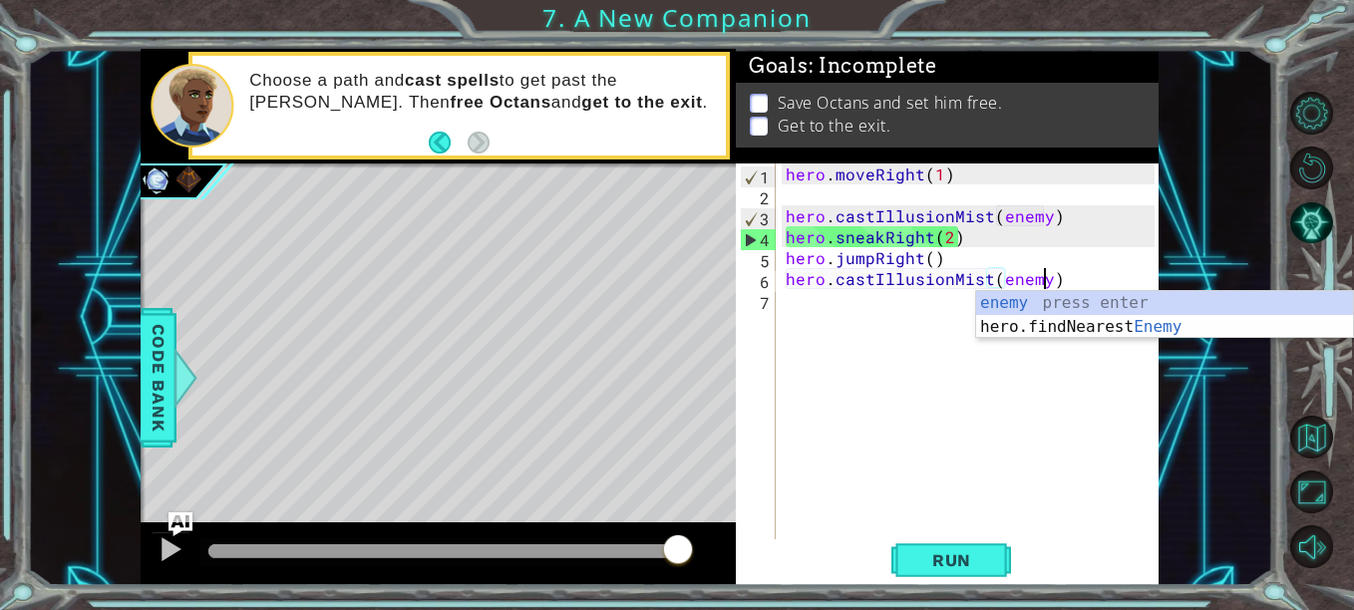
scroll to position [0, 16]
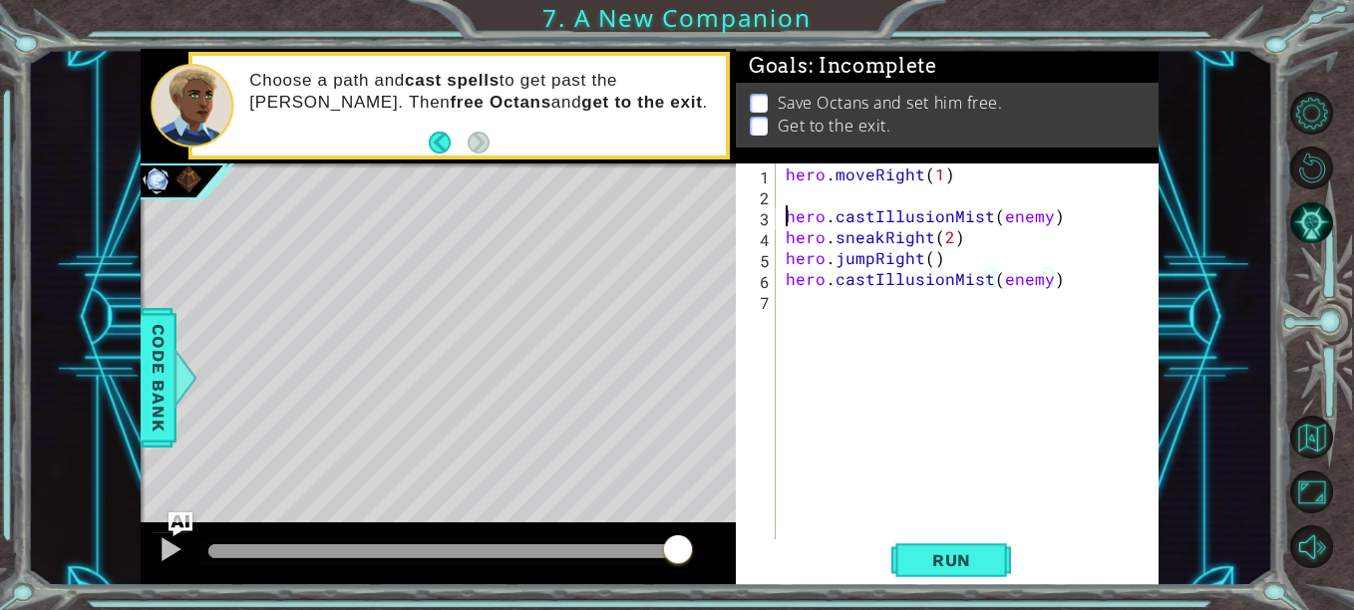
click at [788, 205] on div "hero . moveRight ( 1 ) hero . castIllusionMist ( enemy ) hero . sneakRight ( 2 …" at bounding box center [973, 373] width 383 height 419
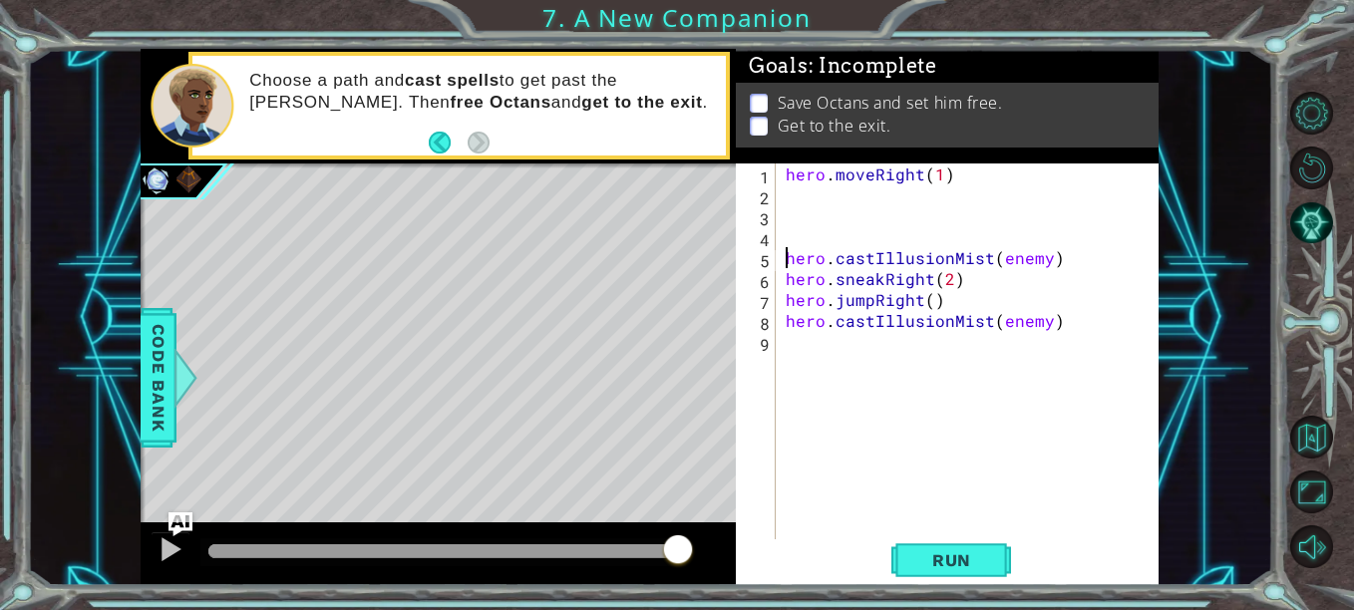
click at [809, 242] on div "hero . moveRight ( 1 ) hero . castIllusionMist ( enemy ) hero . sneakRight ( 2 …" at bounding box center [973, 373] width 383 height 419
click at [812, 227] on div "hero . moveRight ( 1 ) hero . castIllusionMist ( enemy ) hero . sneakRight ( 2 …" at bounding box center [973, 373] width 383 height 419
click at [812, 233] on div "hero . moveRight ( 1 ) hero . castIllusionMist ( enemy ) hero . sneakRight ( 2 …" at bounding box center [973, 373] width 383 height 419
type textarea "h"
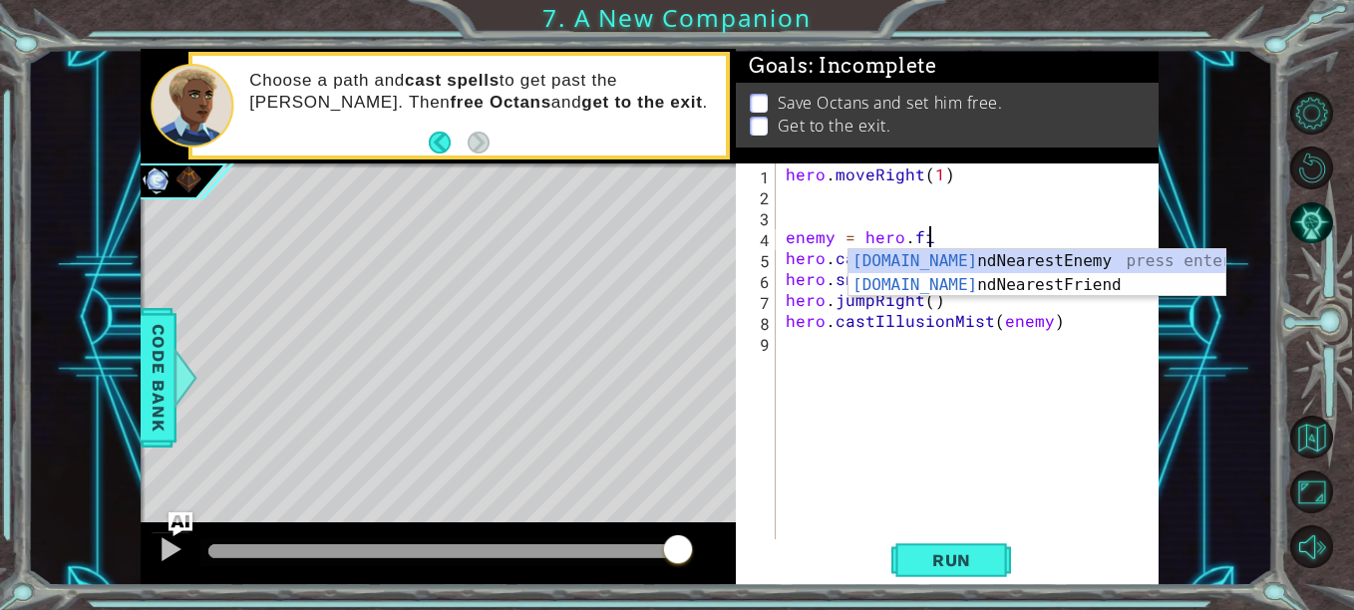
type textarea "enemy = hero.find"
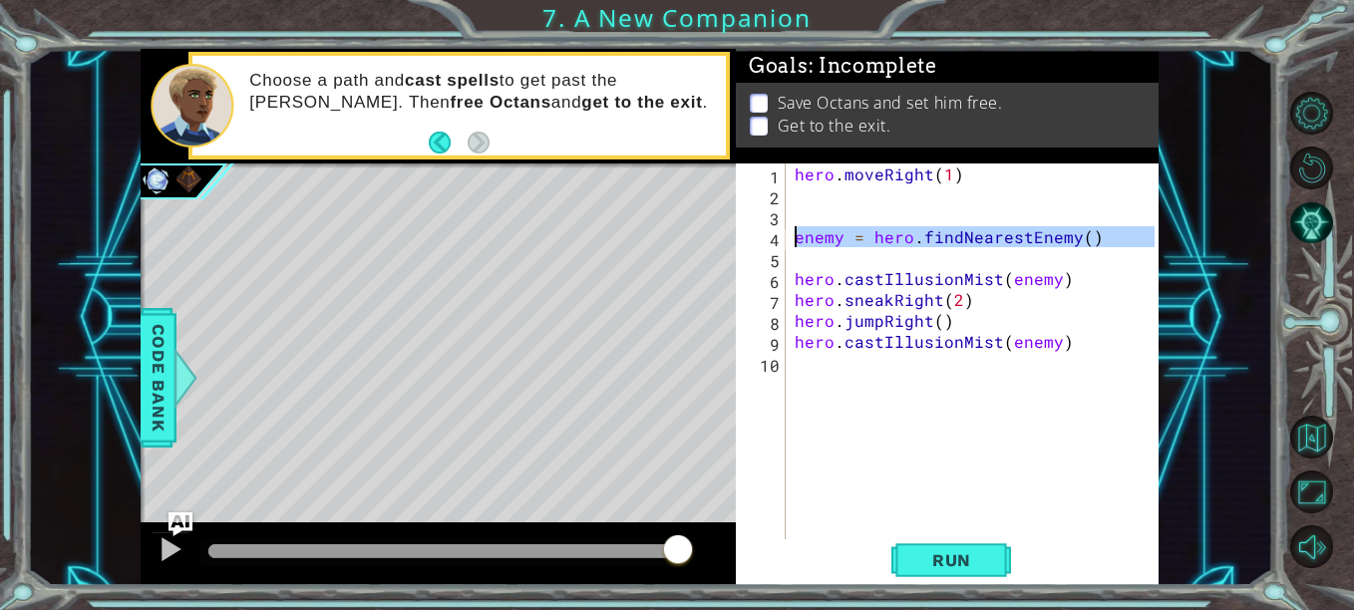
drag, startPoint x: 920, startPoint y: 253, endPoint x: 751, endPoint y: 235, distance: 169.5
click at [751, 235] on div "1 2 3 4 5 6 7 8 9 10 hero . moveRight ( 1 ) enemy = hero . findNearestEnemy ( )…" at bounding box center [945, 352] width 419 height 377
type textarea "enemy = hero.findNearestEnemy()"
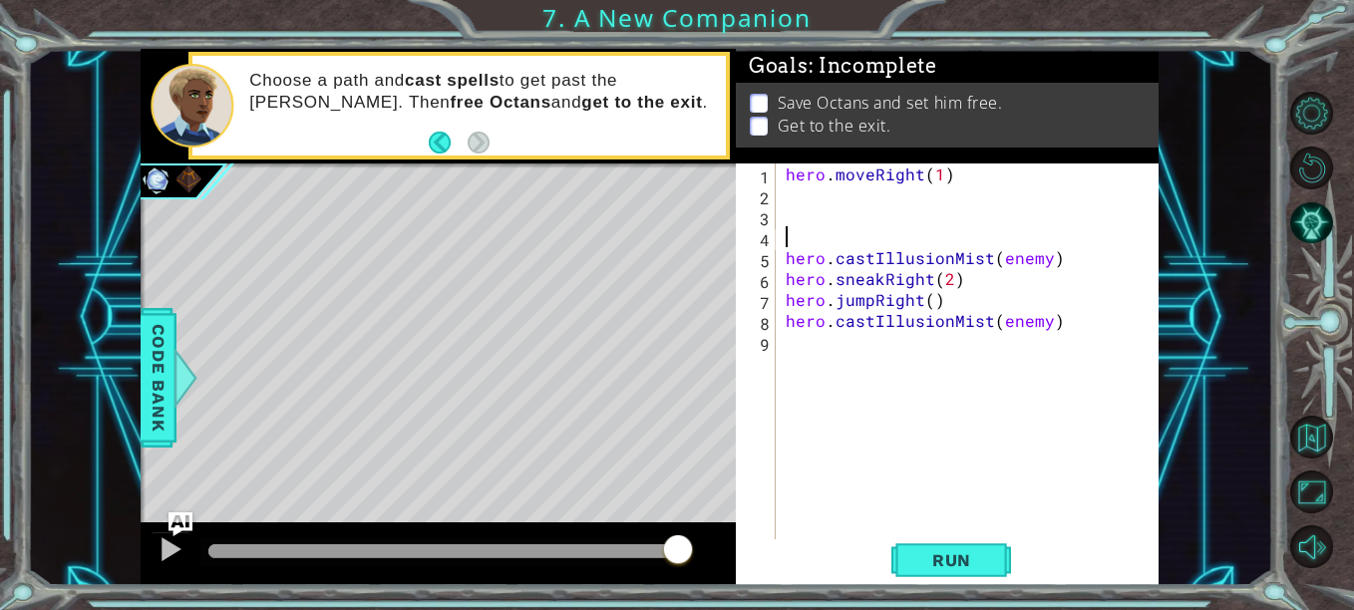
paste textarea "enemy = hero.findNearestEnemy()"
click at [995, 267] on div "hero . moveRight ( 1 ) enemy = hero . findNearestEnemy ( ) hero . castIllusionM…" at bounding box center [973, 373] width 383 height 419
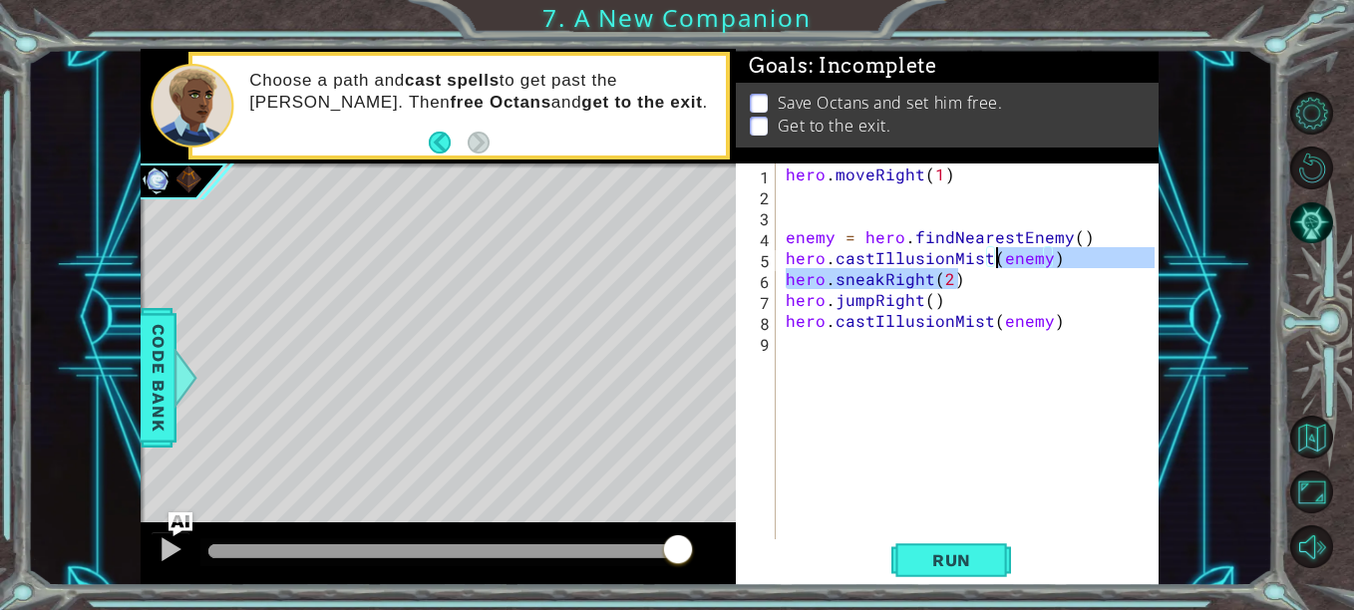
click at [989, 277] on div "hero . moveRight ( 1 ) enemy = hero . findNearestEnemy ( ) hero . castIllusionM…" at bounding box center [968, 352] width 373 height 377
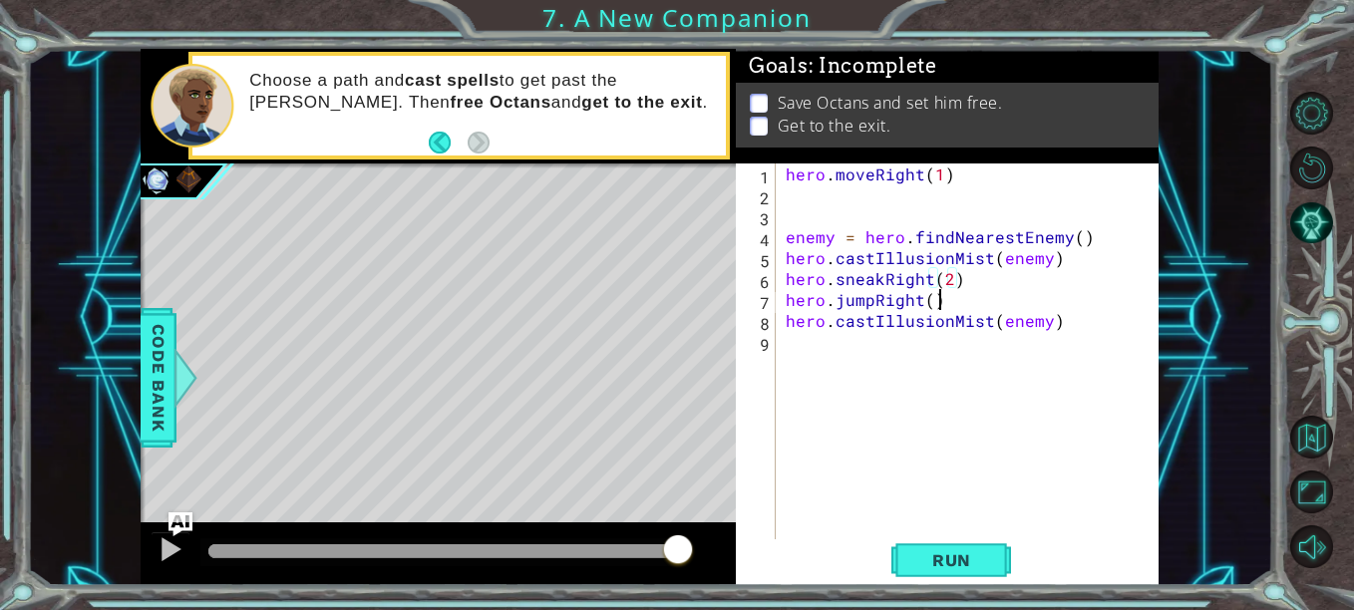
click at [953, 304] on div "hero . moveRight ( 1 ) enemy = hero . findNearestEnemy ( ) hero . castIllusionM…" at bounding box center [973, 373] width 383 height 419
type textarea "hero.sneakRight(2)"
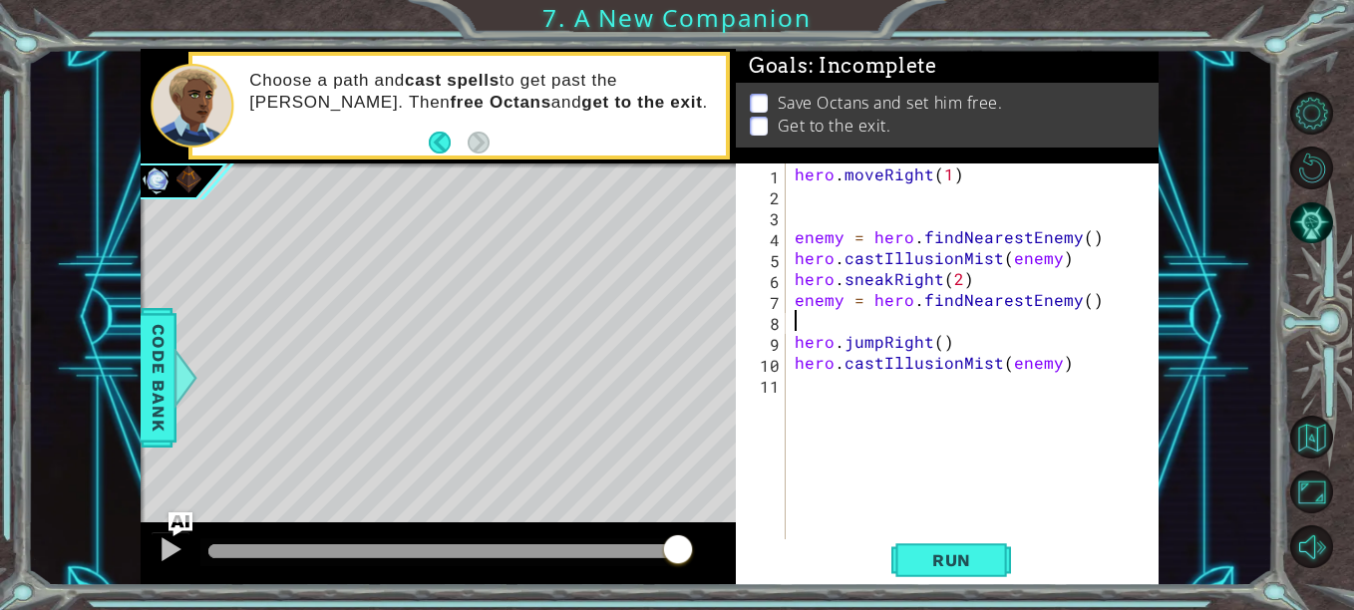
click at [846, 314] on div "hero . moveRight ( 1 ) enemy = hero . findNearestEnemy ( ) hero . castIllusionM…" at bounding box center [978, 373] width 374 height 419
paste textarea "enemy = hero.findNearestEnemy()"
type textarea "enemy = hero.findNearestEnemy()"
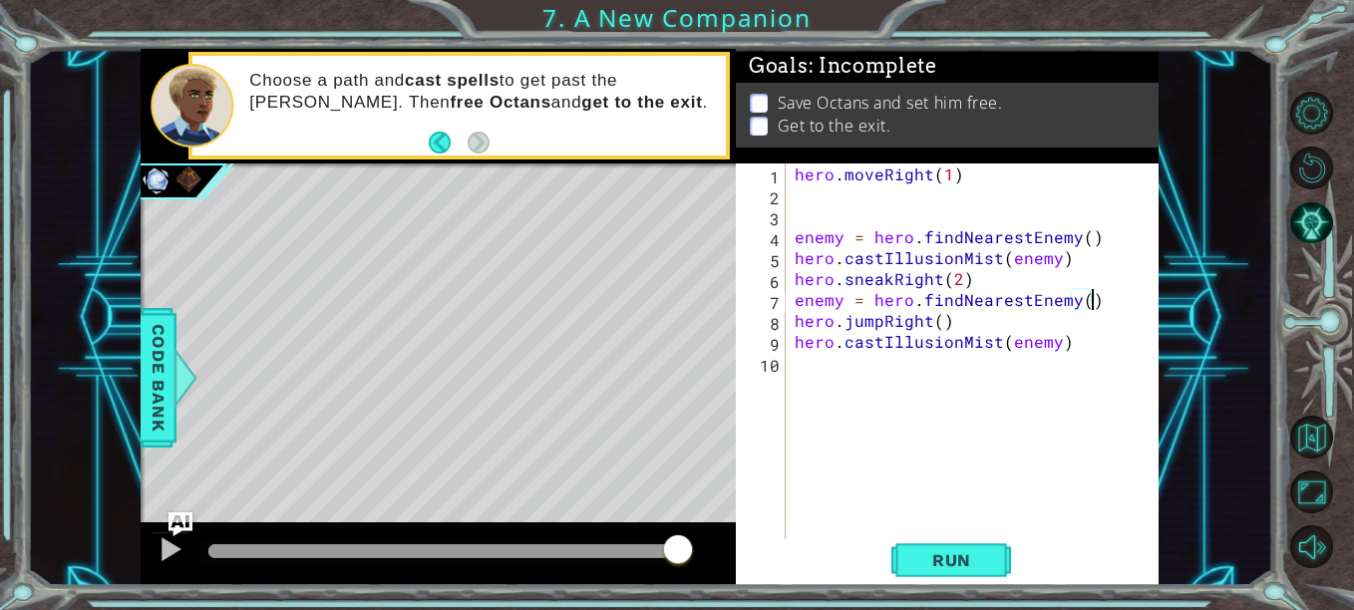
click at [1119, 373] on div "hero . moveRight ( 1 ) enemy = hero . findNearestEnemy ( ) hero . castIllusionM…" at bounding box center [978, 373] width 374 height 419
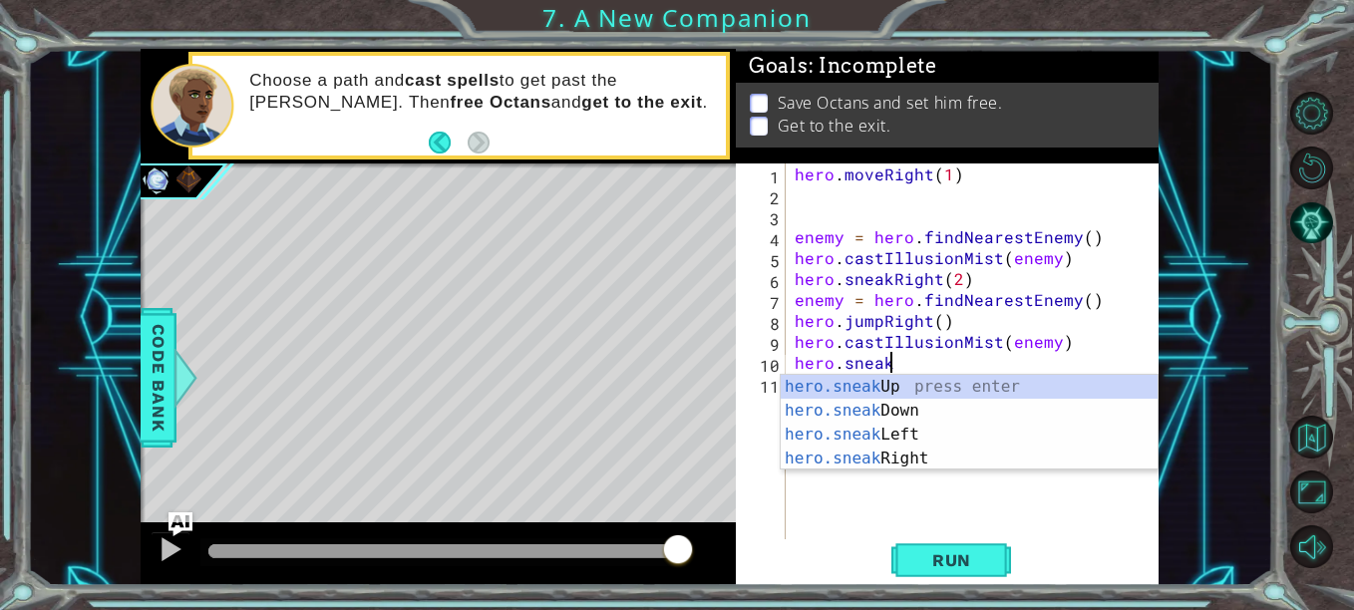
scroll to position [0, 6]
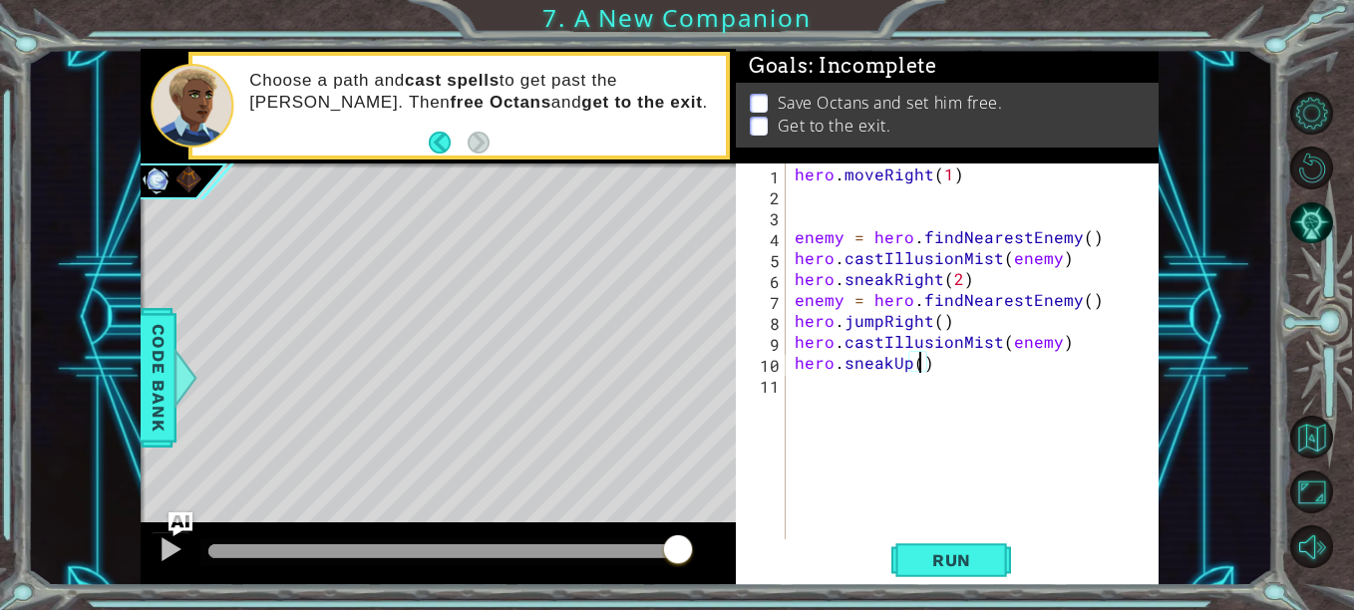
type textarea "hero.sneakUp(3)"
type textarea "hero.use("bell")"
click at [952, 561] on span "Run" at bounding box center [952, 561] width 79 height 20
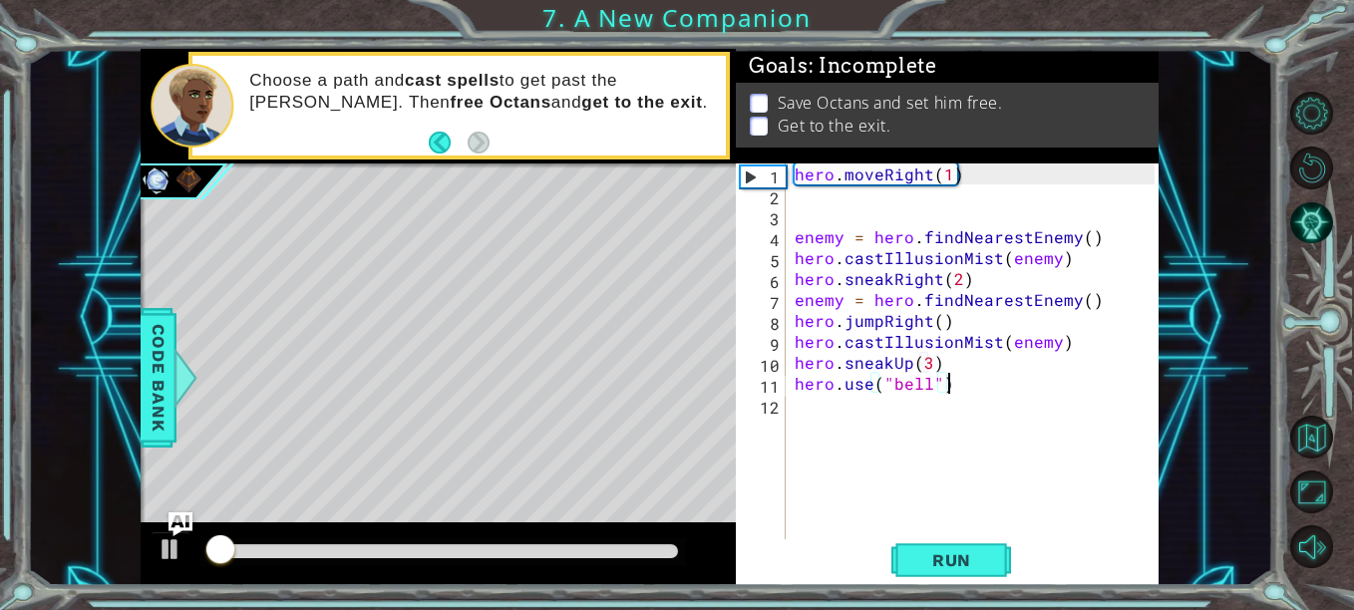
click at [442, 548] on div at bounding box center [443, 553] width 486 height 28
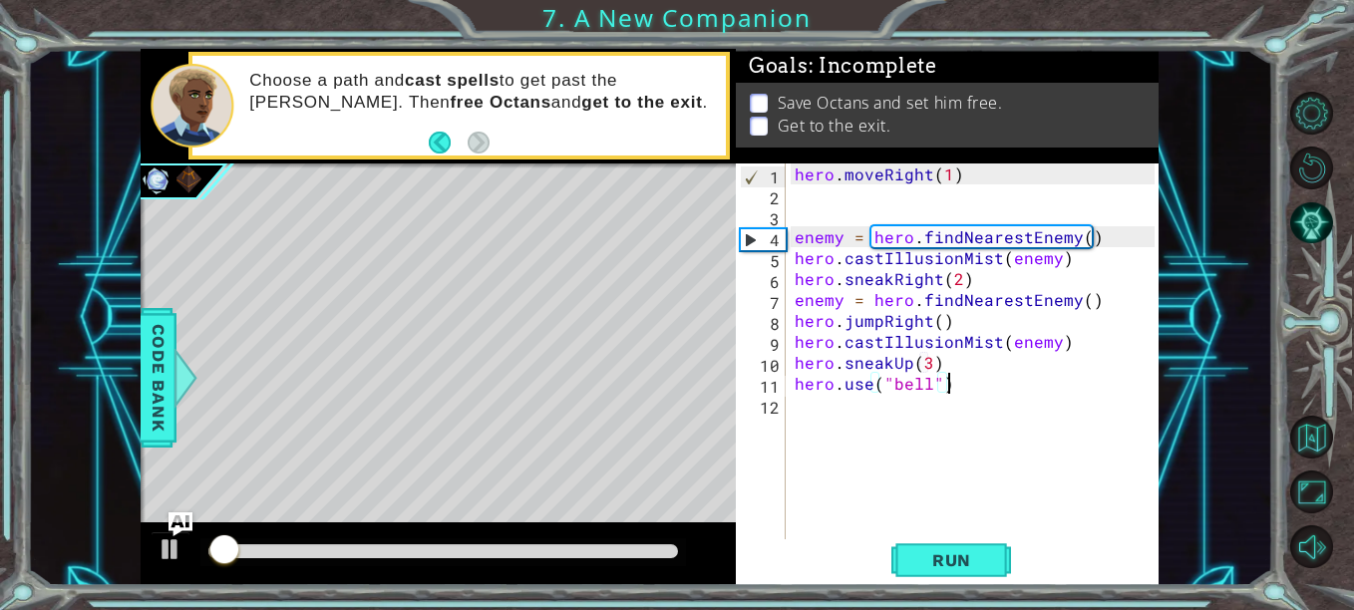
click at [444, 550] on div at bounding box center [443, 552] width 470 height 14
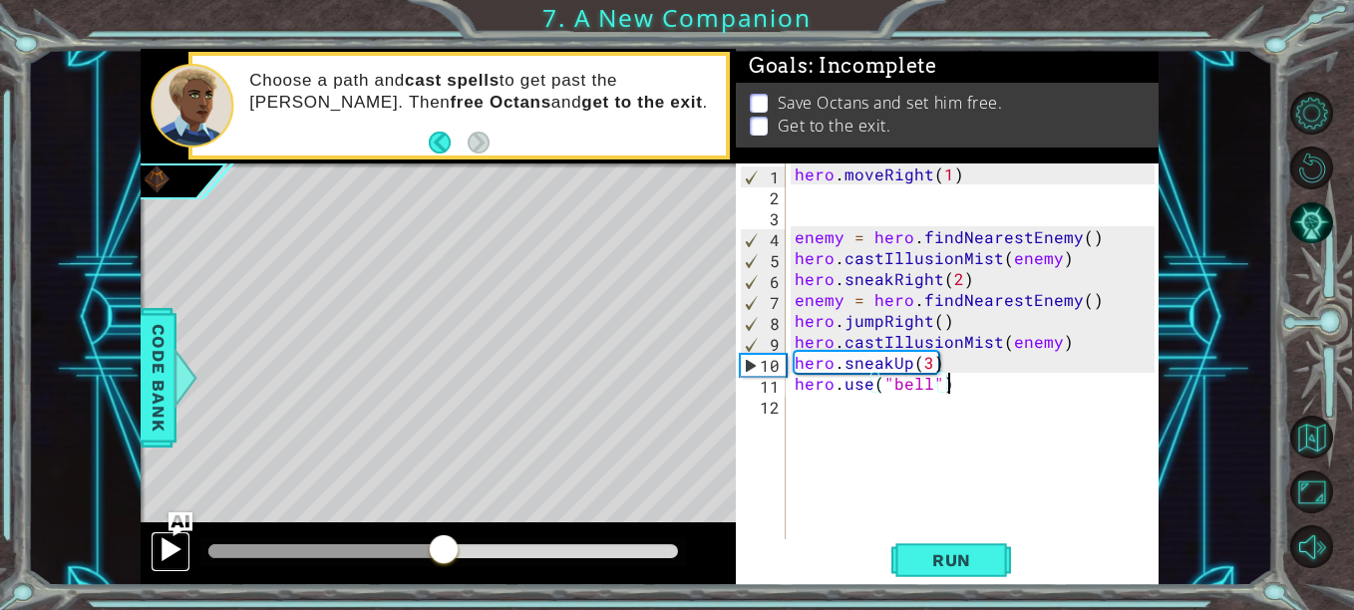
click at [168, 544] on div at bounding box center [171, 550] width 26 height 26
click at [387, 546] on div at bounding box center [443, 553] width 486 height 28
click at [387, 545] on div at bounding box center [348, 552] width 281 height 14
click at [172, 541] on div at bounding box center [171, 550] width 26 height 26
click at [289, 548] on div at bounding box center [302, 552] width 188 height 14
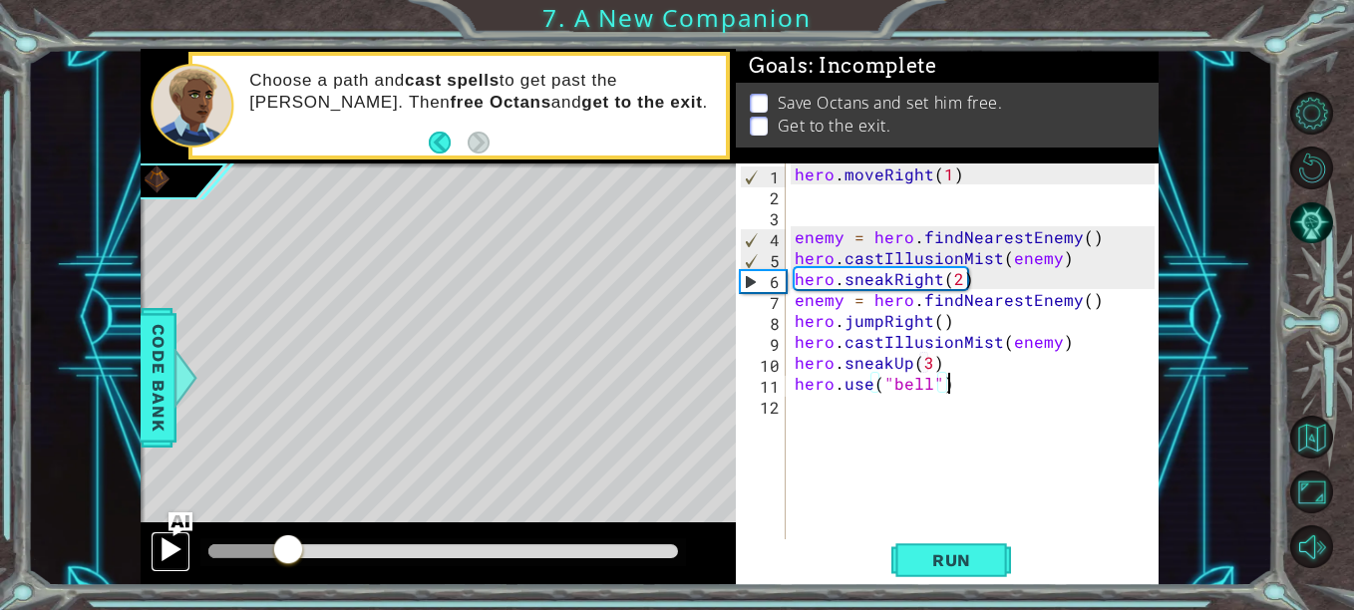
click at [157, 547] on button at bounding box center [171, 552] width 40 height 41
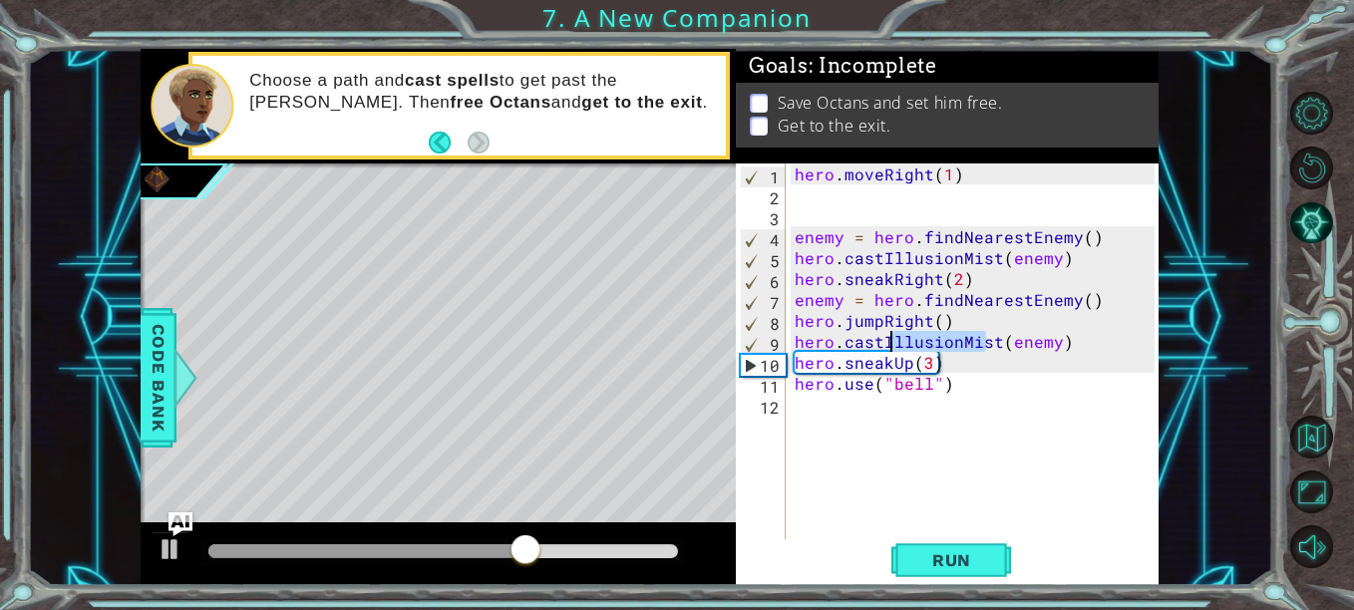
drag, startPoint x: 989, startPoint y: 340, endPoint x: 881, endPoint y: 341, distance: 108.7
click at [882, 341] on div "hero . moveRight ( 1 ) enemy = hero . findNearestEnemy ( ) hero . castIllusionM…" at bounding box center [978, 373] width 374 height 419
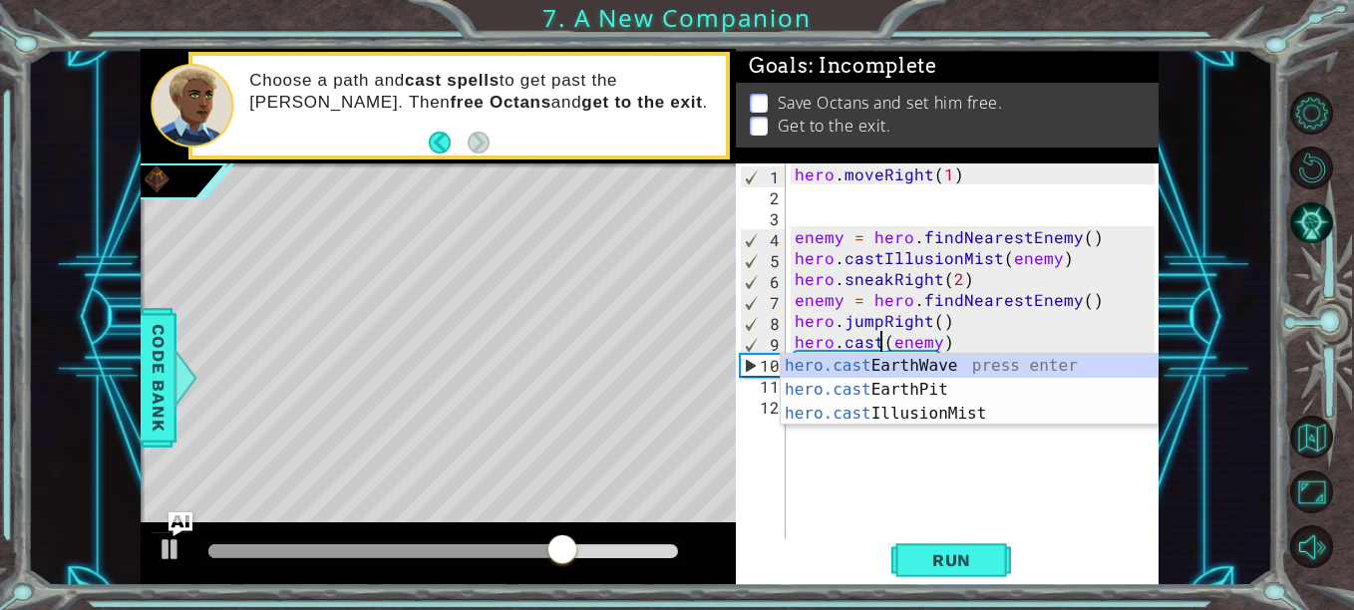
click at [878, 379] on div "hero.cast EarthWave press enter hero.cast EarthPit press enter hero.cast Illusi…" at bounding box center [969, 414] width 377 height 120
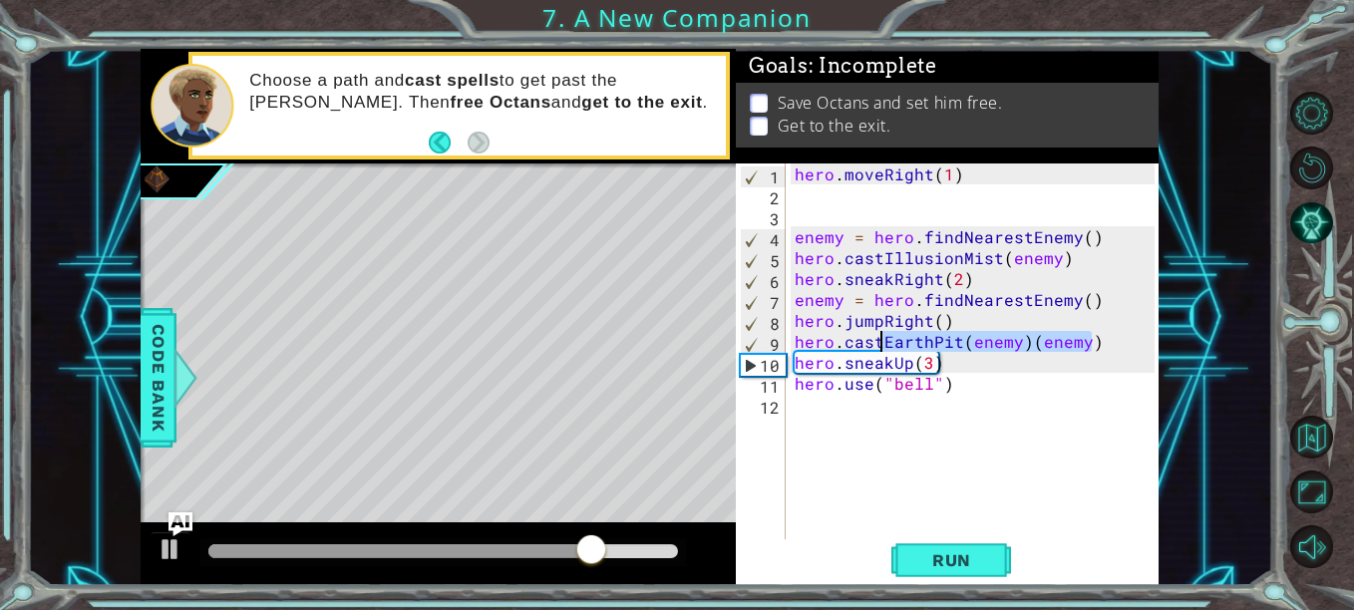
drag, startPoint x: 1106, startPoint y: 348, endPoint x: 882, endPoint y: 337, distance: 224.7
click at [882, 337] on div "hero . moveRight ( 1 ) enemy = hero . findNearestEnemy ( ) hero . castIllusionM…" at bounding box center [978, 373] width 374 height 419
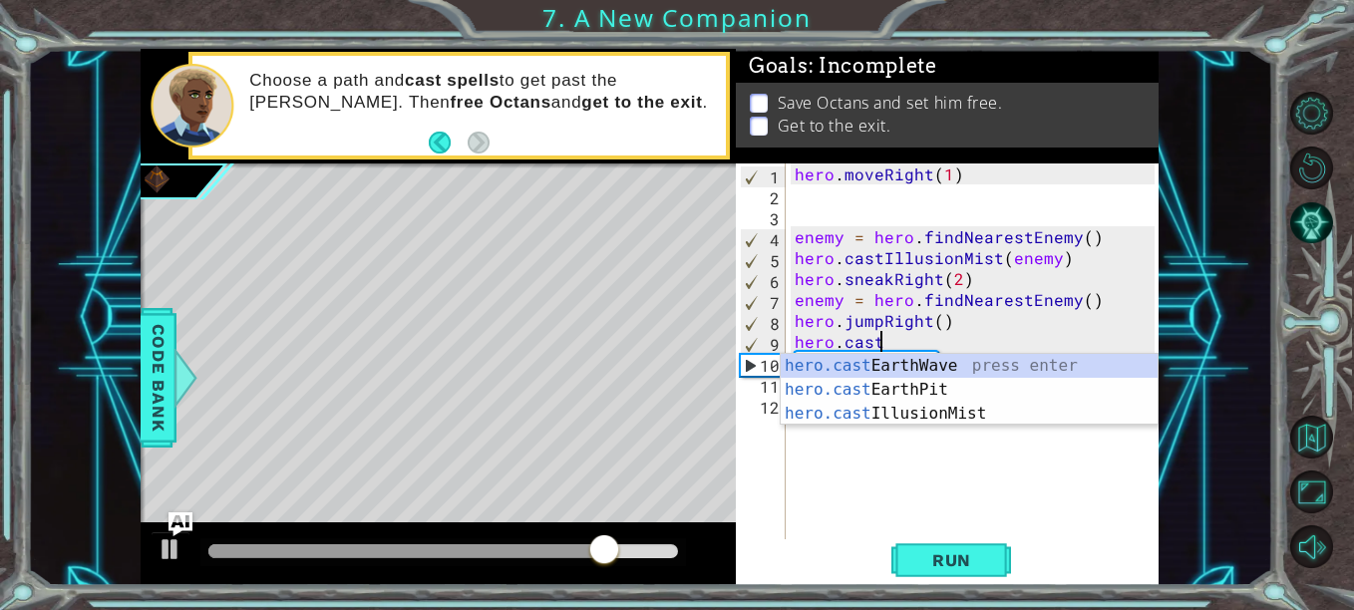
type textarea "hero.castear"
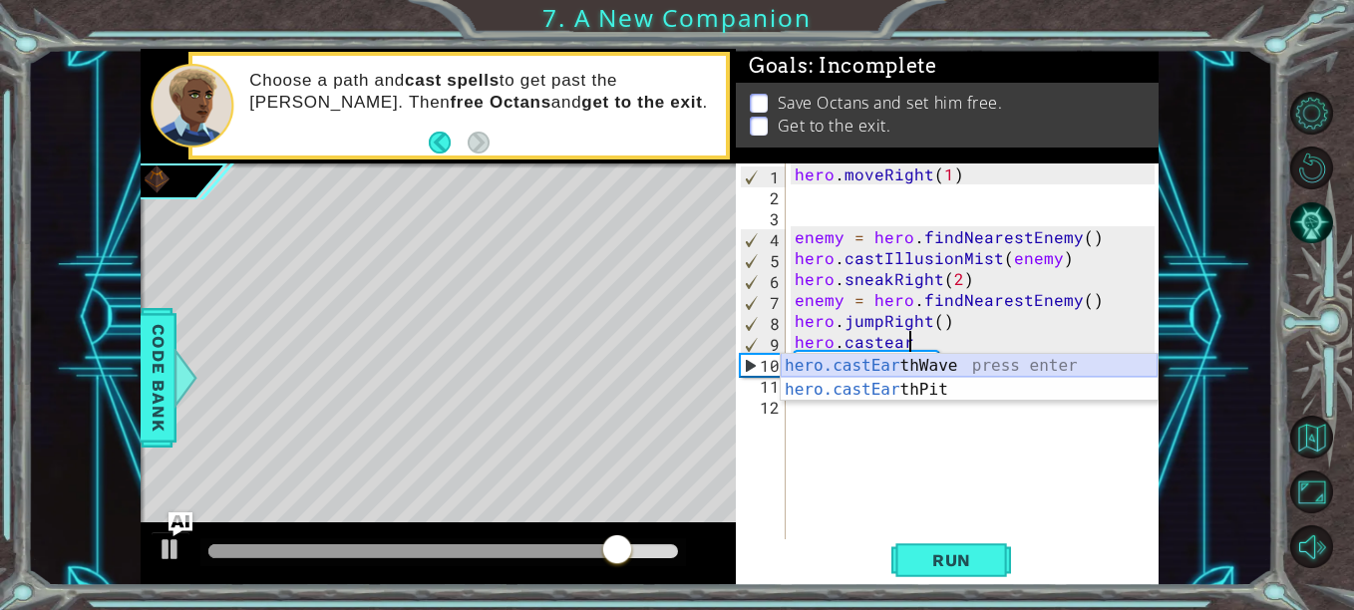
click at [911, 362] on div "hero.castEar thWave press enter hero.castEar thPit press enter" at bounding box center [969, 402] width 377 height 96
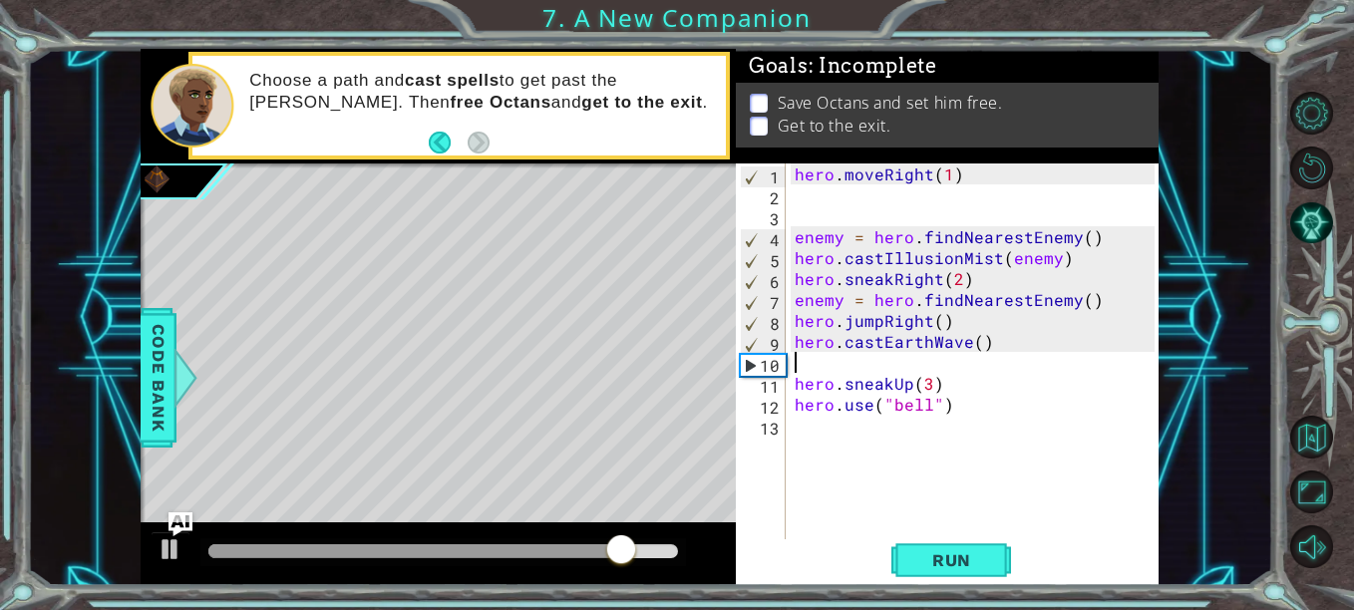
scroll to position [0, 0]
type textarea "hero.castEarthWave()"
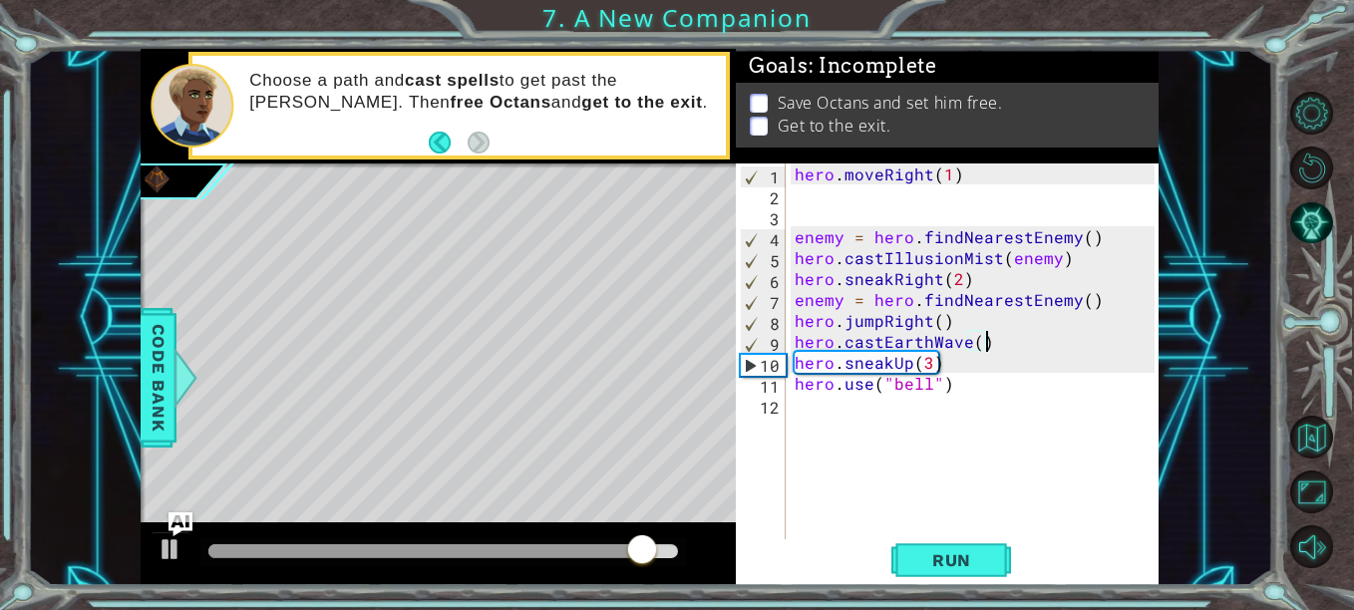
click at [1052, 420] on div "hero . moveRight ( 1 ) enemy = hero . findNearestEnemy ( ) hero . castIllusionM…" at bounding box center [978, 373] width 374 height 419
click at [959, 556] on span "Run" at bounding box center [952, 561] width 79 height 20
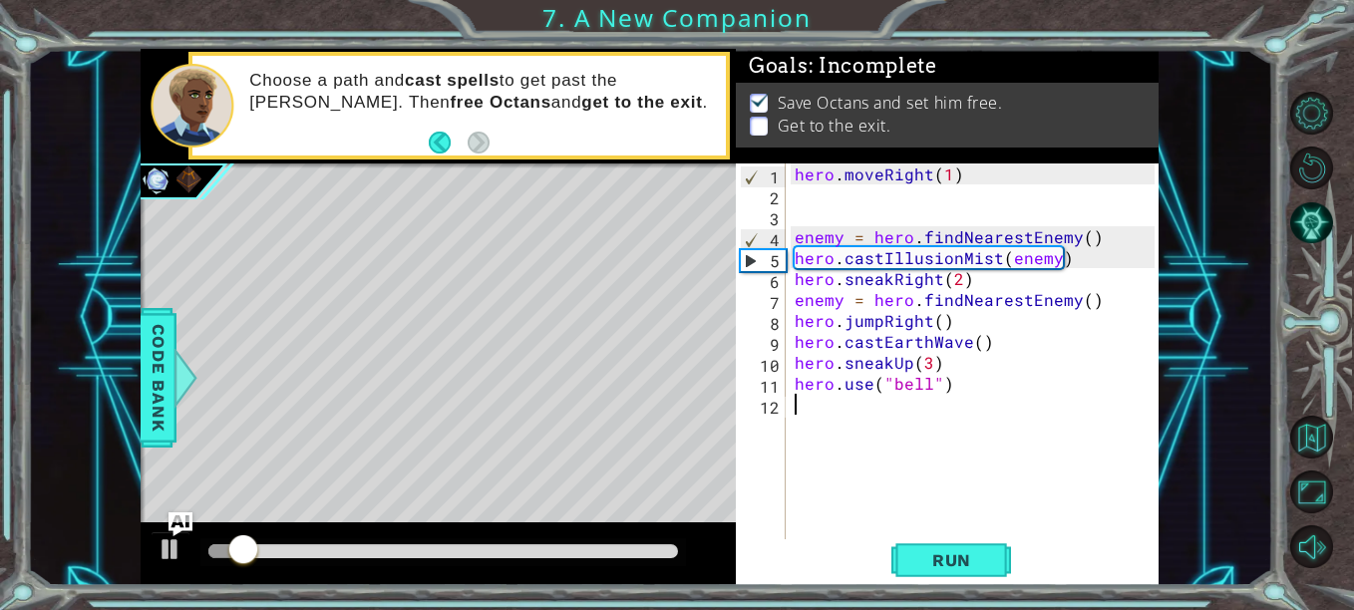
click at [332, 547] on div at bounding box center [443, 552] width 470 height 14
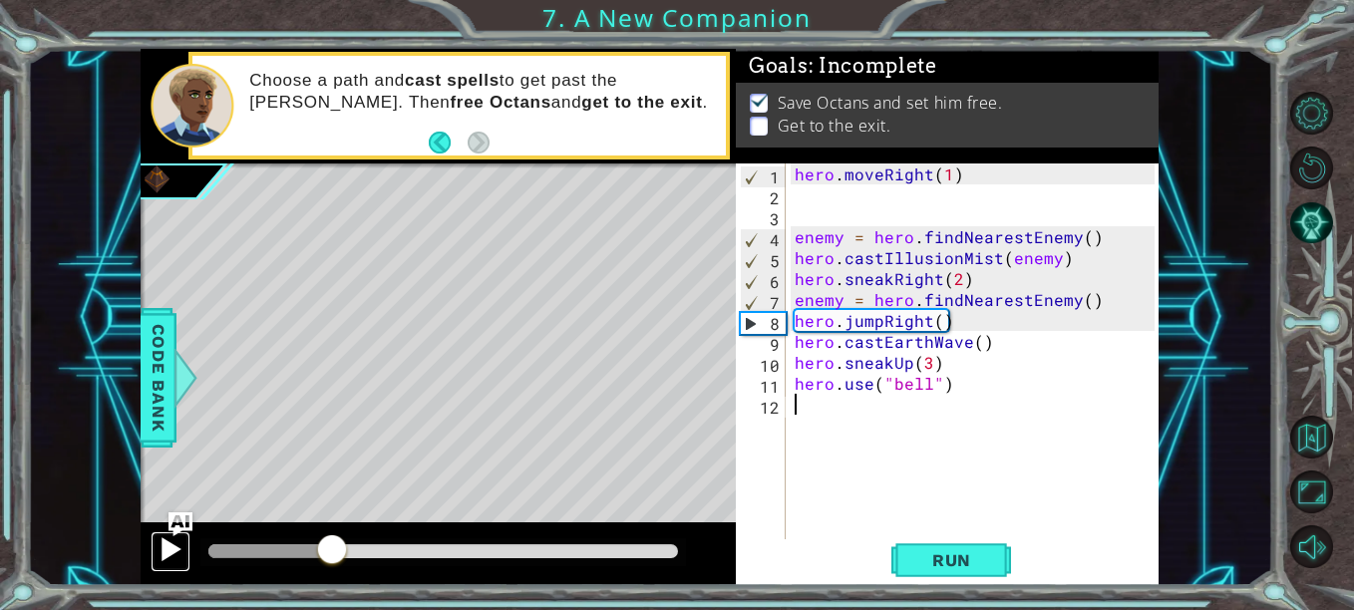
click at [167, 560] on div at bounding box center [171, 550] width 26 height 26
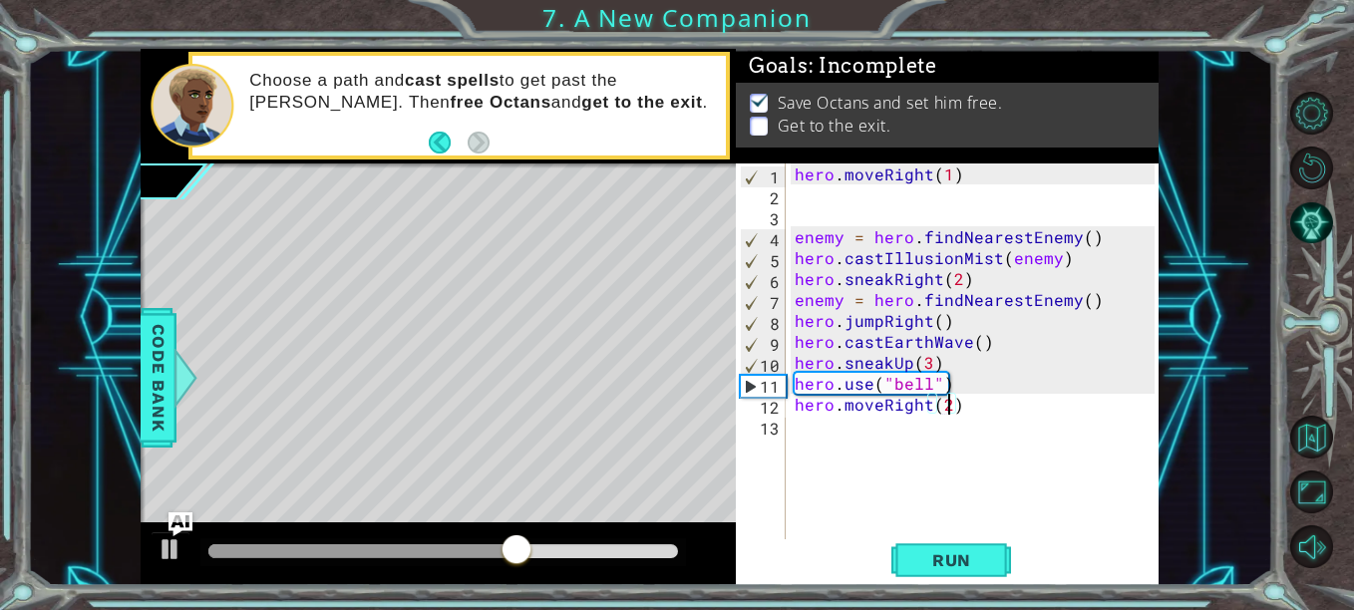
scroll to position [0, 9]
click at [941, 347] on div "hero . moveRight ( 1 ) enemy = hero . findNearestEnemy ( ) hero . castIllusionM…" at bounding box center [978, 373] width 374 height 419
click at [936, 358] on div "hero . moveRight ( 1 ) enemy = hero . findNearestEnemy ( ) hero . castIllusionM…" at bounding box center [978, 373] width 374 height 419
type textarea "hero.sneakUp(3)"
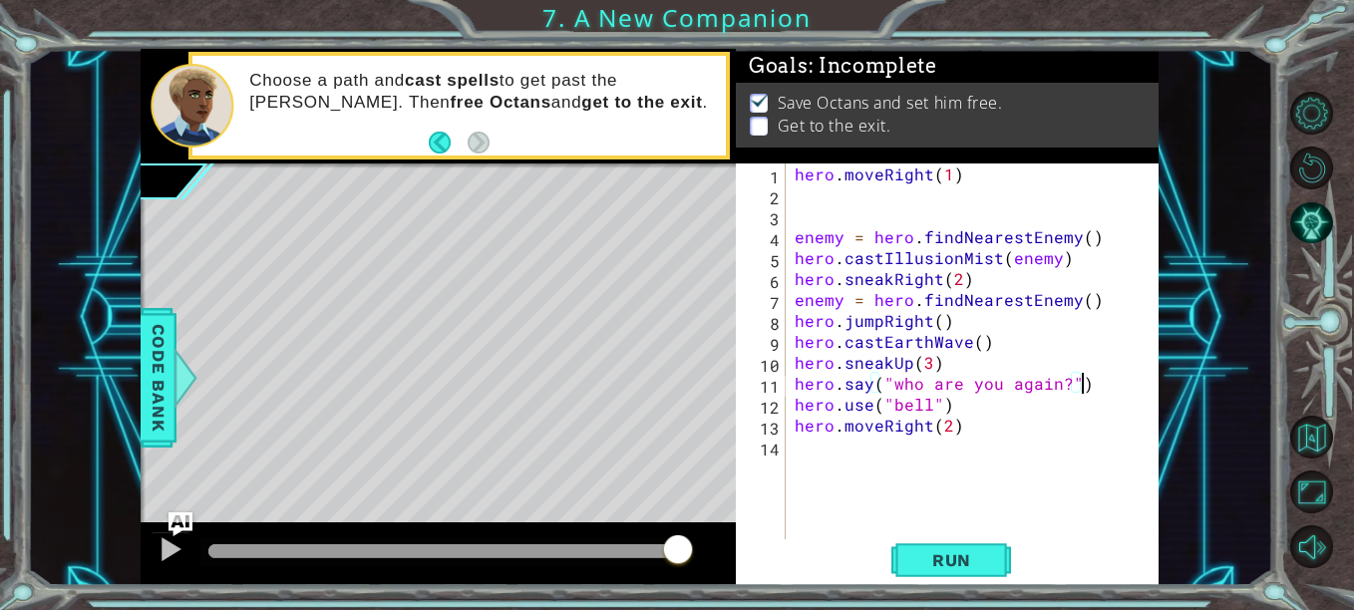
scroll to position [0, 17]
type textarea "hero.say("who are you again?")"
click at [987, 543] on button "Run" at bounding box center [952, 561] width 120 height 42
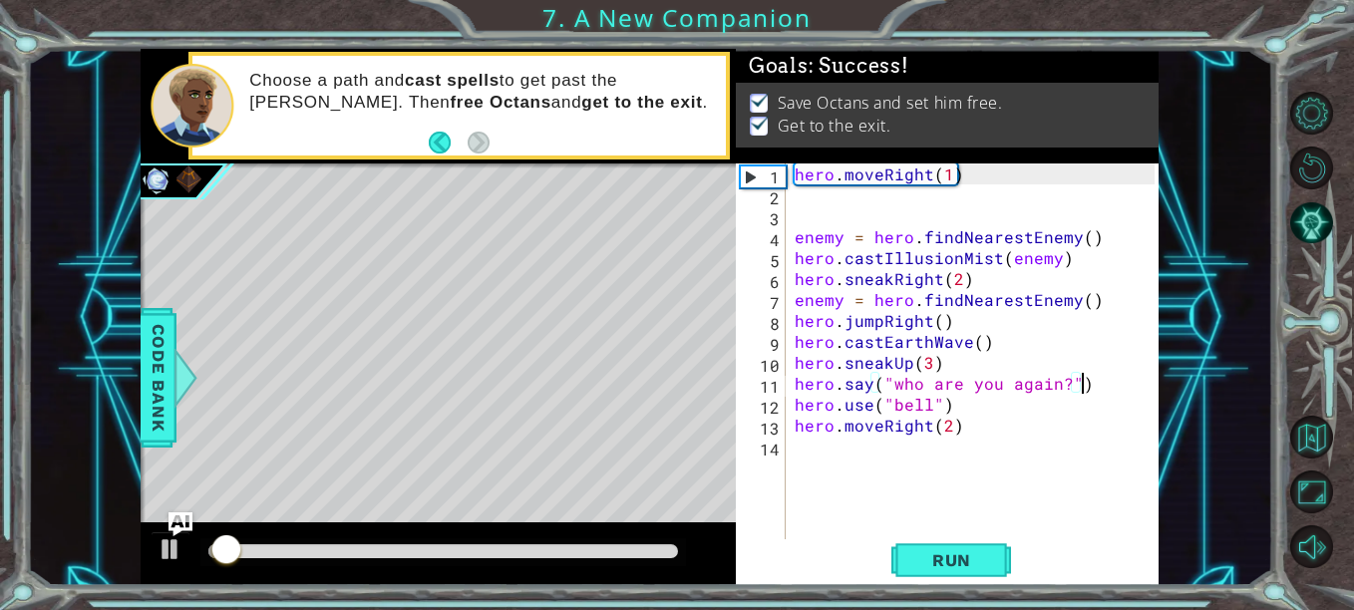
click at [424, 546] on div at bounding box center [443, 552] width 470 height 14
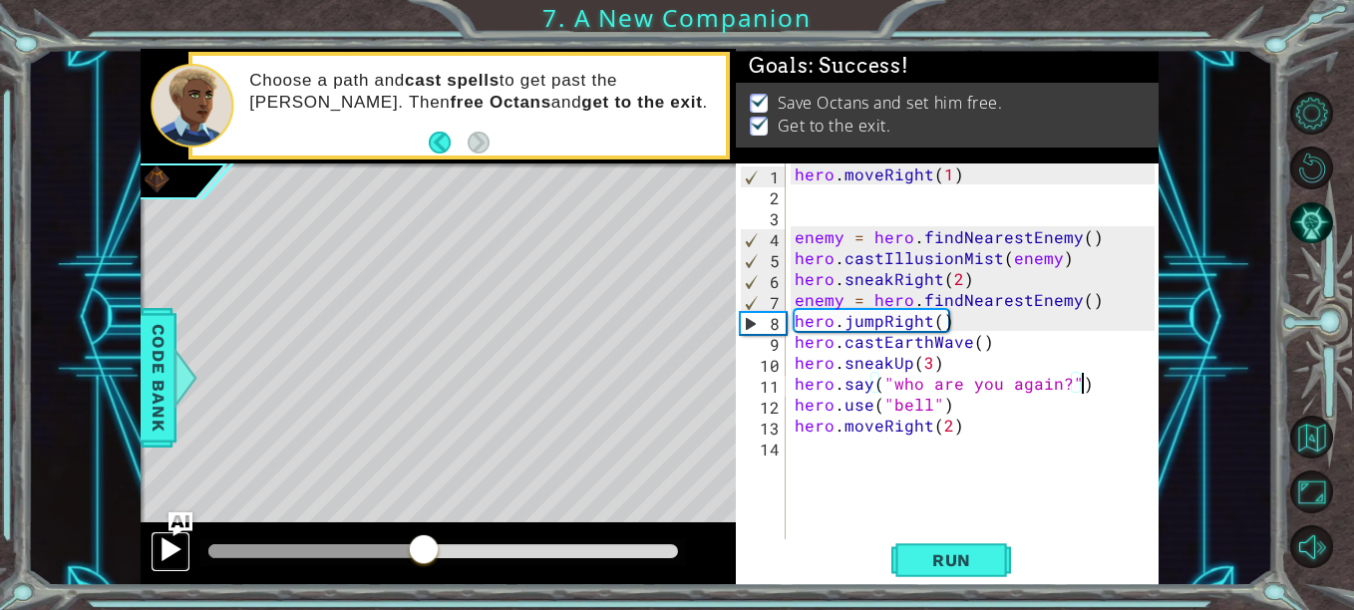
click at [179, 555] on div at bounding box center [171, 550] width 26 height 26
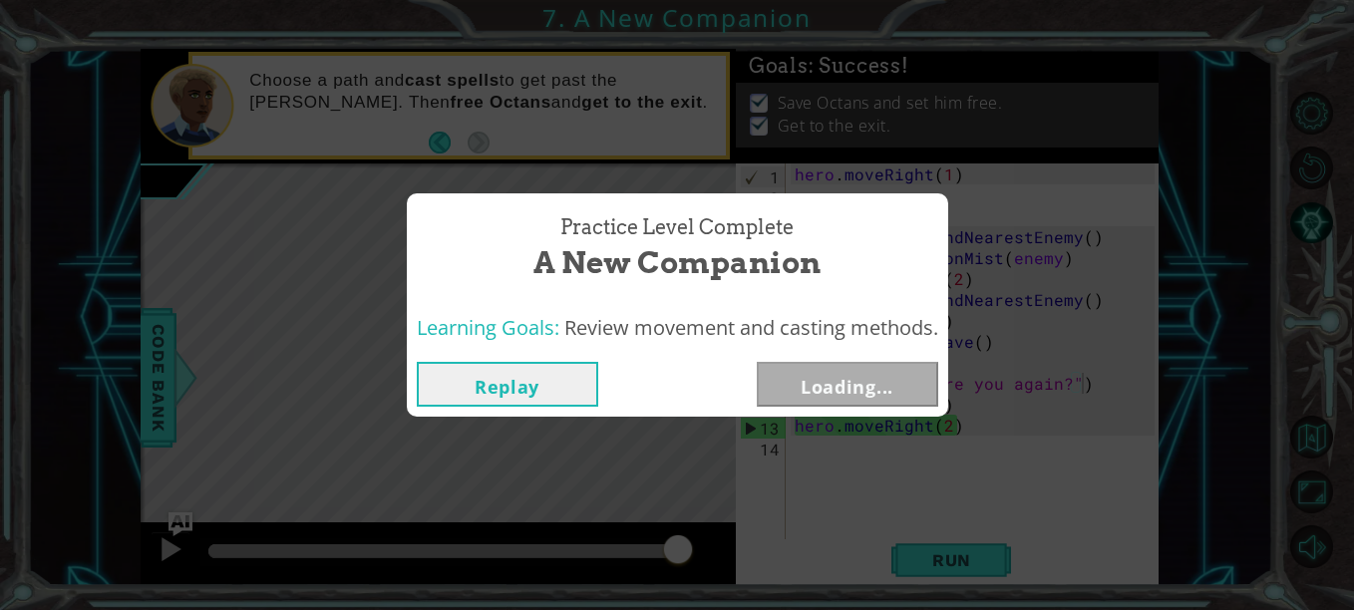
click at [803, 421] on div "Practice Level Complete A New Companion Learning Goals: Review movement and cas…" at bounding box center [677, 305] width 1354 height 610
click at [774, 392] on button "Next" at bounding box center [848, 384] width 182 height 45
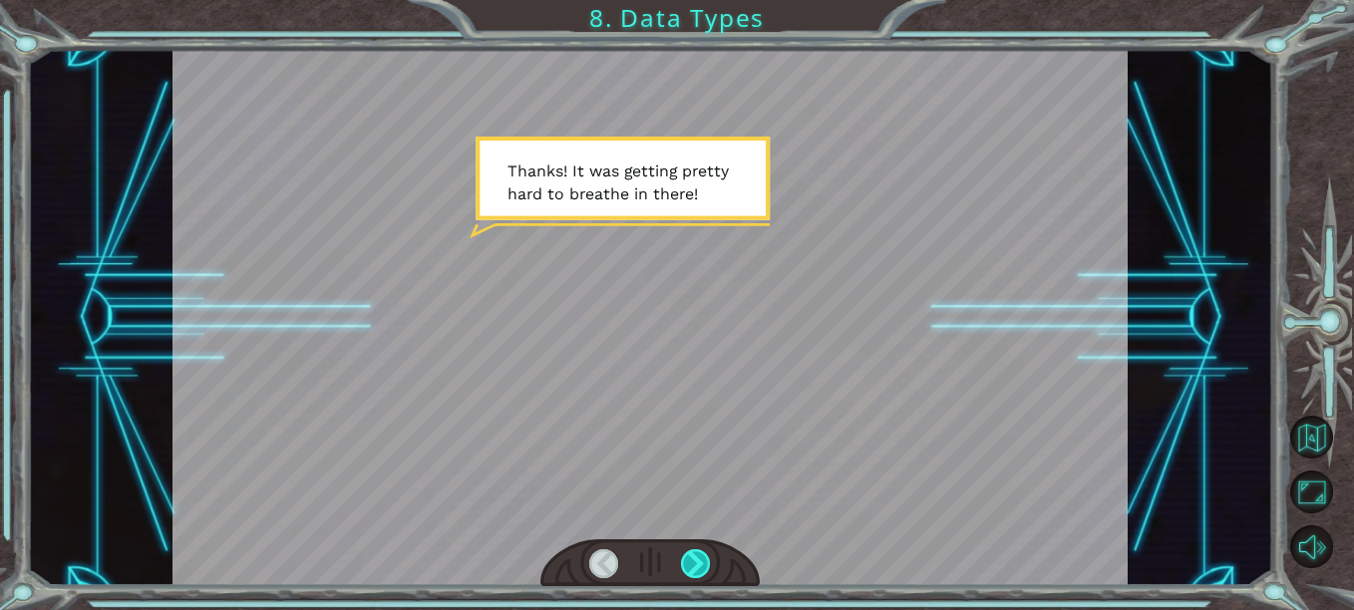
click at [692, 557] on div at bounding box center [695, 564] width 29 height 29
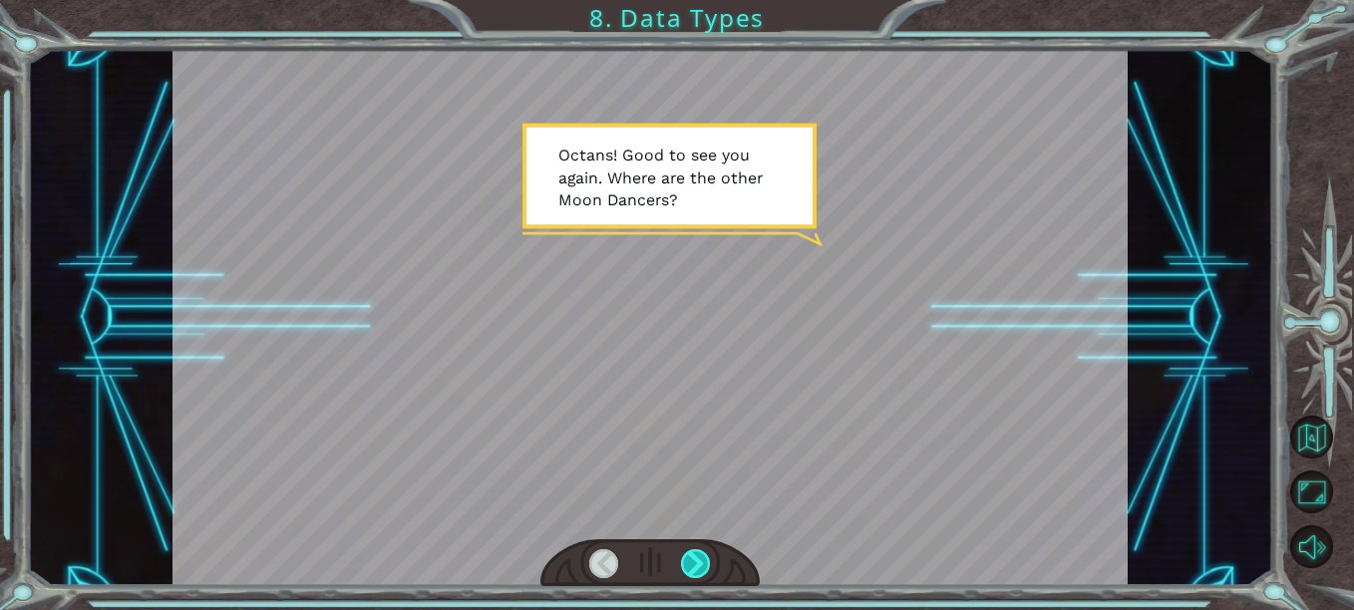
click at [692, 557] on div at bounding box center [695, 564] width 29 height 29
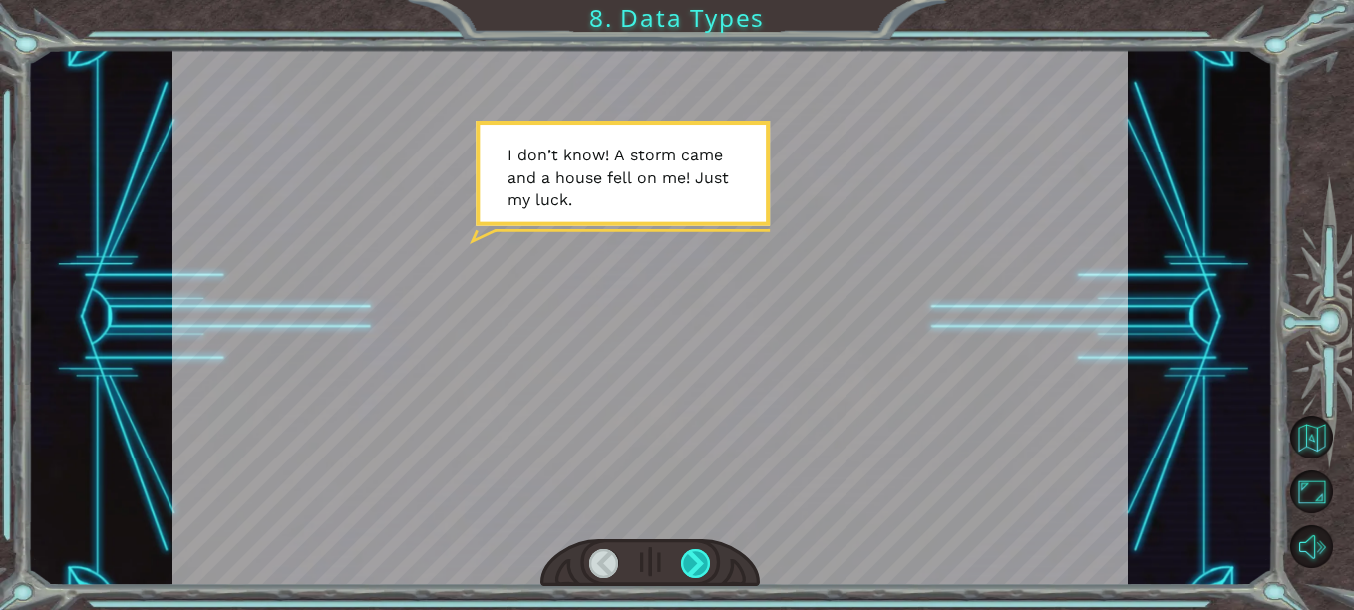
click at [692, 557] on div at bounding box center [695, 564] width 29 height 29
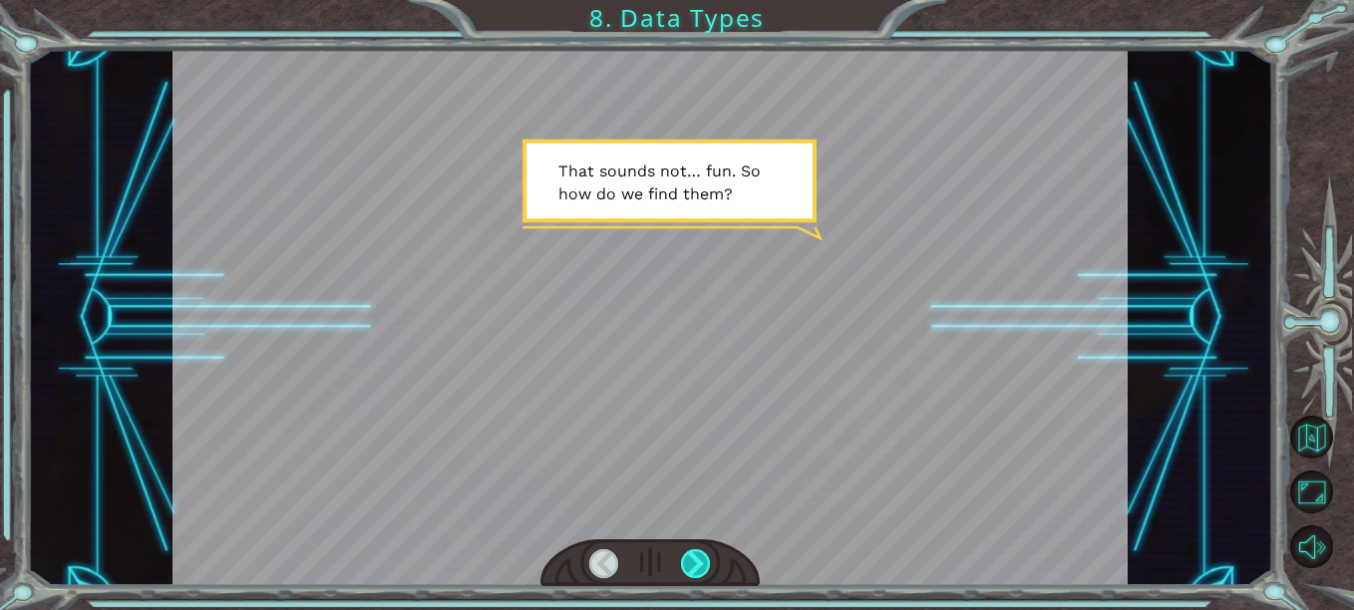
click at [706, 569] on div at bounding box center [695, 564] width 29 height 29
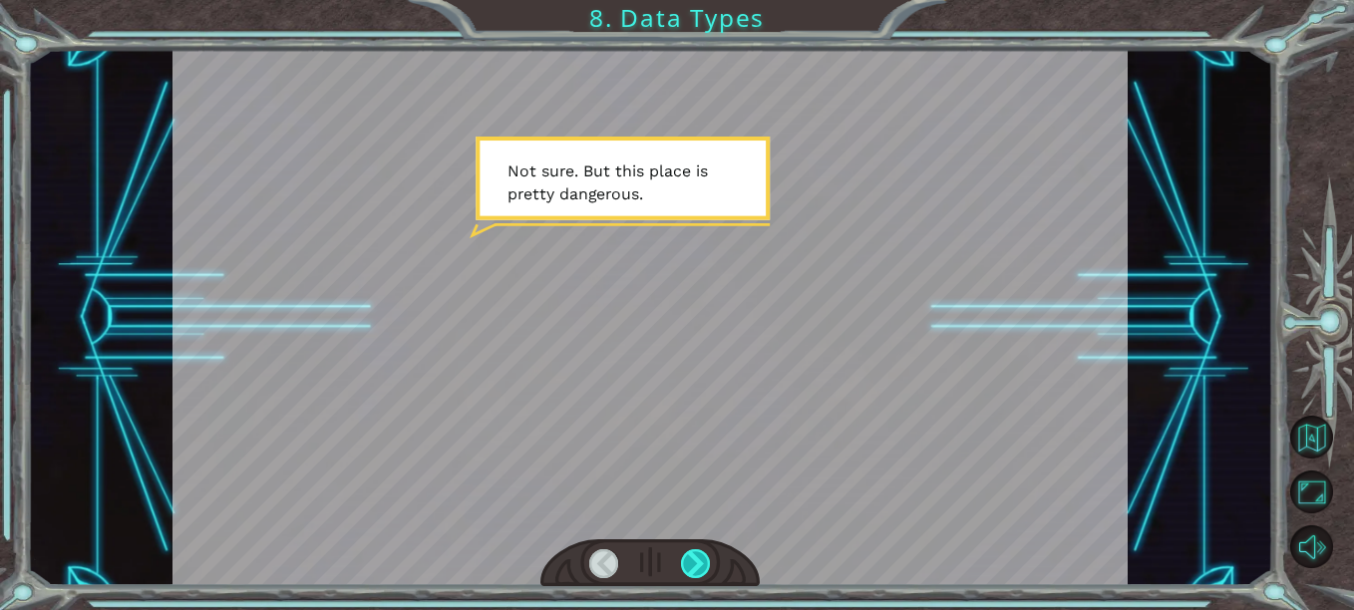
click at [703, 569] on div at bounding box center [695, 564] width 29 height 29
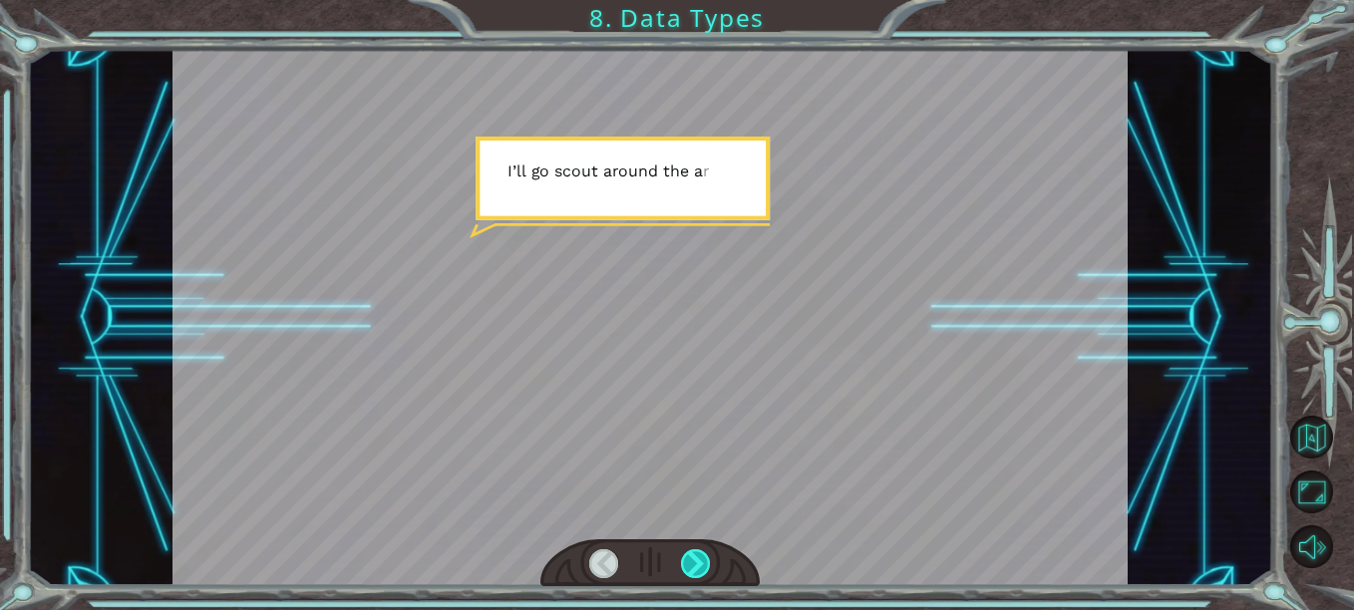
click at [703, 569] on div at bounding box center [695, 564] width 29 height 29
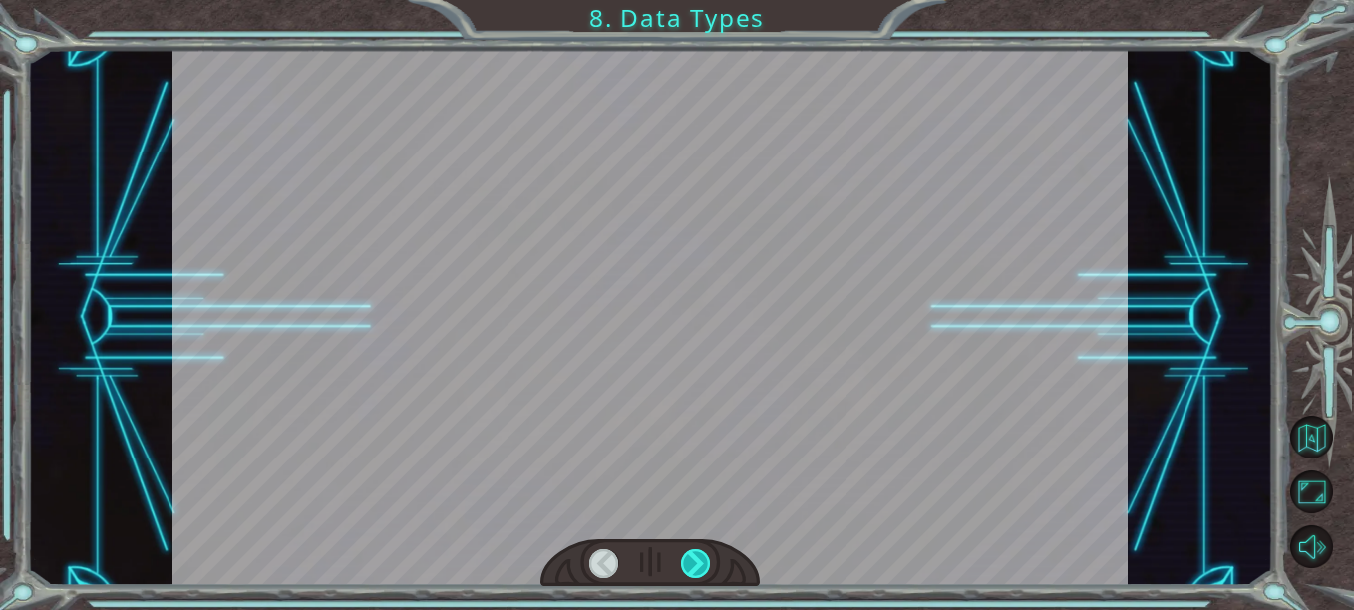
click at [703, 569] on div at bounding box center [695, 564] width 29 height 29
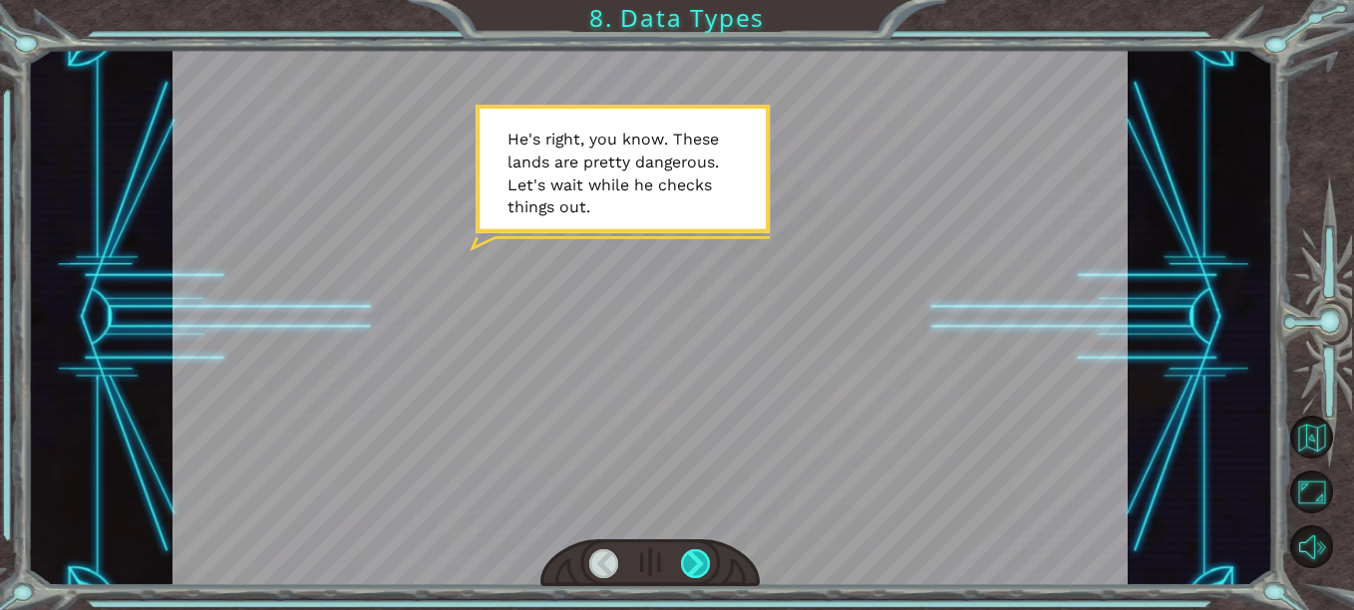
click at [688, 565] on div at bounding box center [695, 564] width 29 height 29
click at [686, 565] on div at bounding box center [695, 564] width 29 height 29
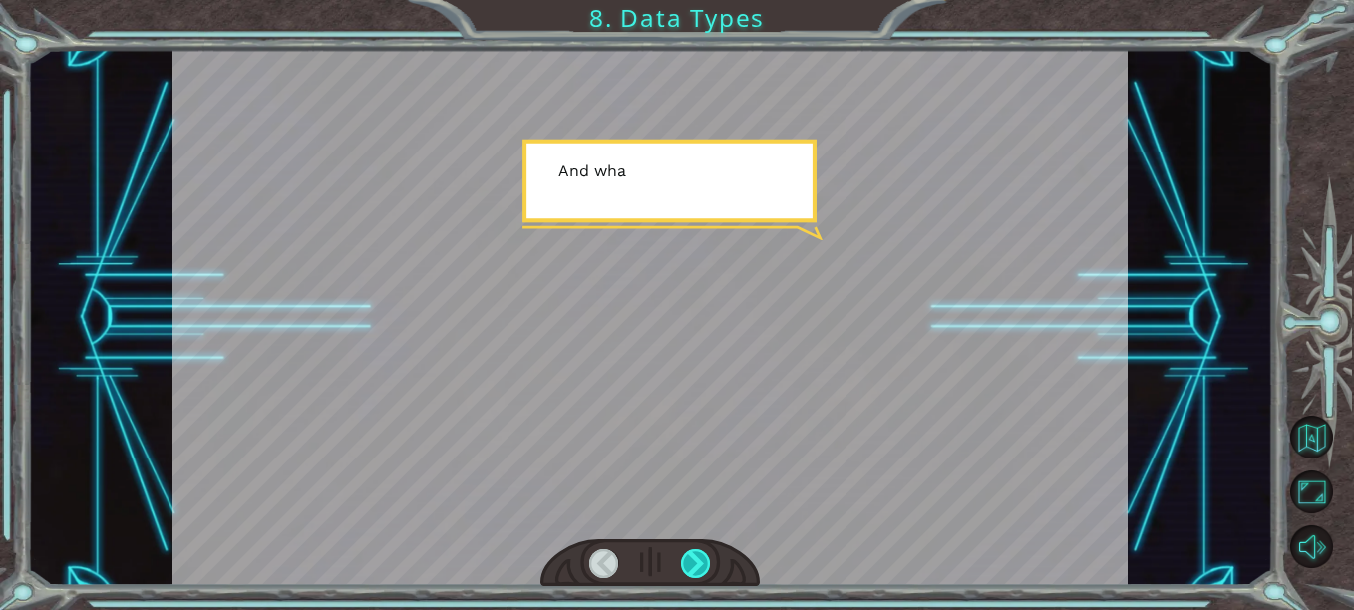
click at [686, 565] on div at bounding box center [695, 564] width 29 height 29
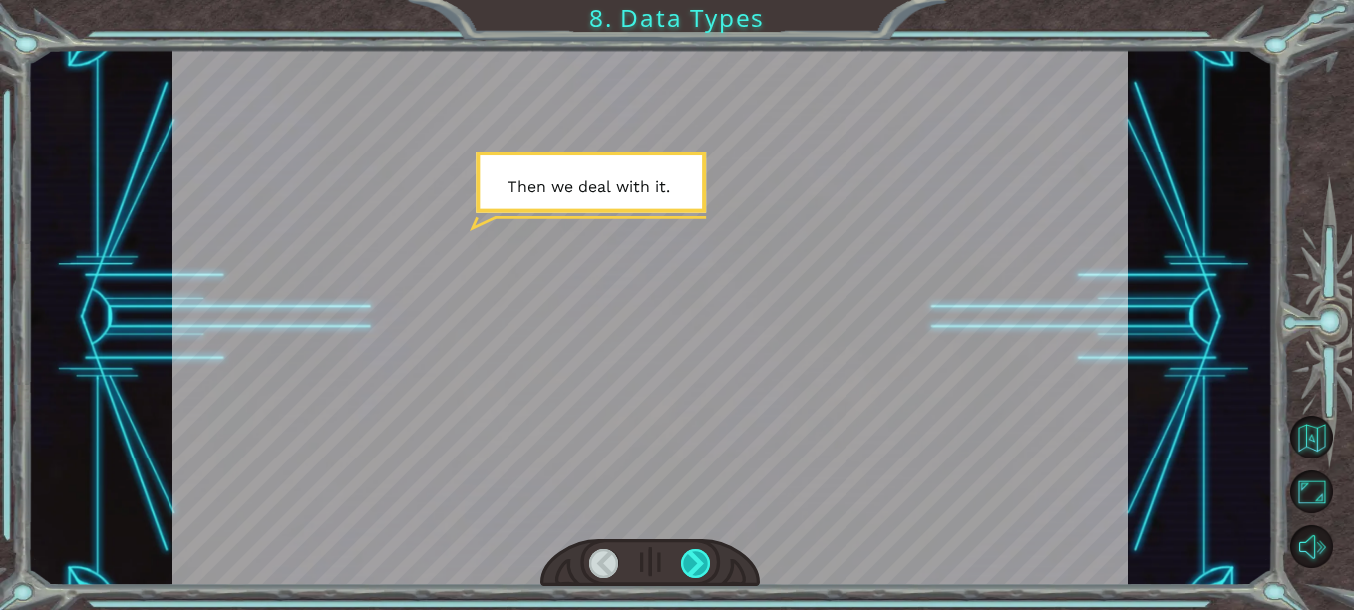
click at [692, 569] on div at bounding box center [695, 564] width 29 height 29
click at [693, 567] on div at bounding box center [695, 564] width 29 height 29
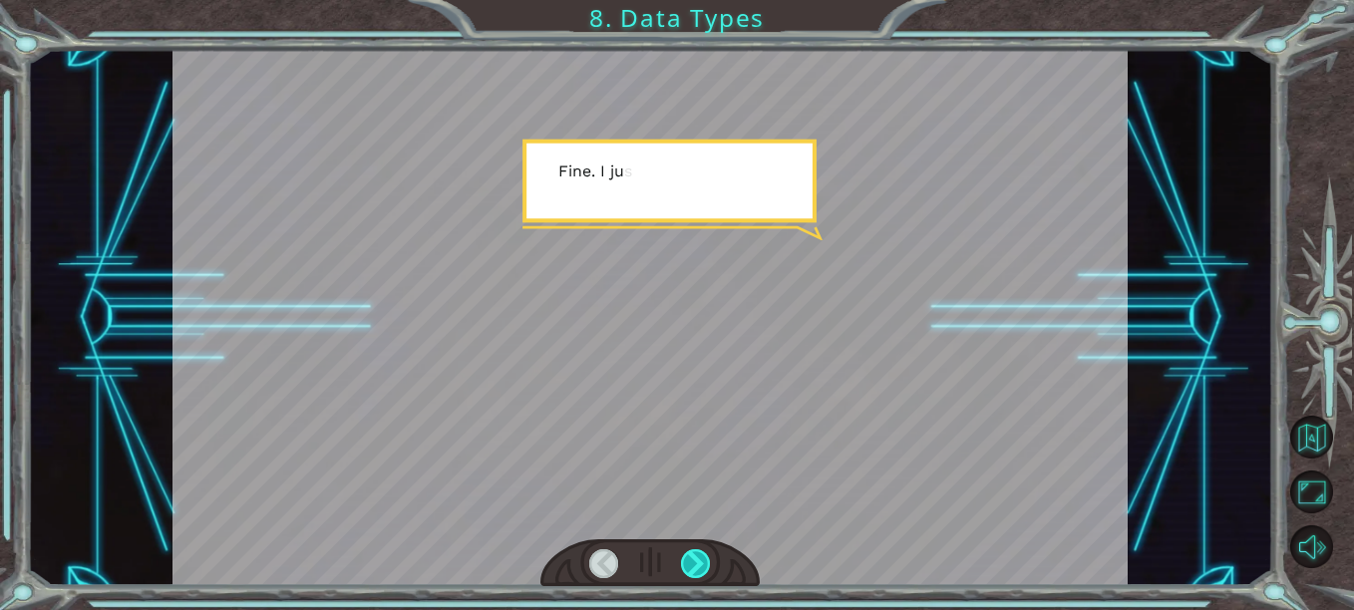
click at [693, 567] on div at bounding box center [695, 564] width 29 height 29
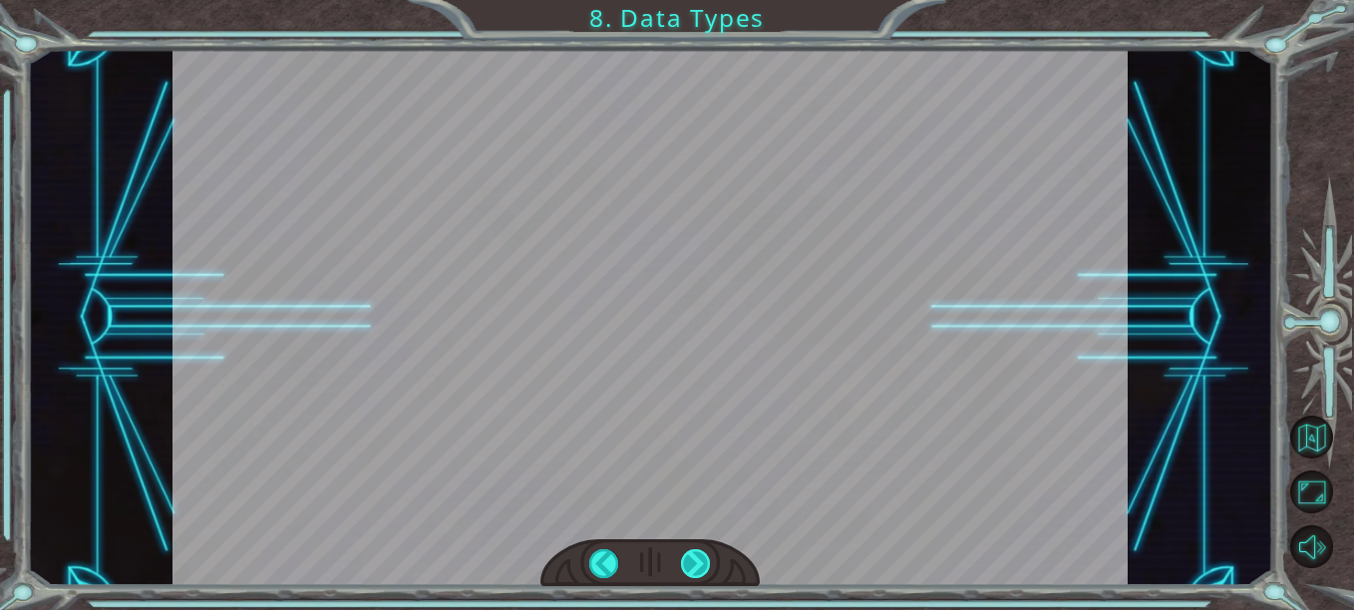
click at [702, 576] on div at bounding box center [695, 564] width 29 height 29
click at [703, 567] on div at bounding box center [695, 564] width 29 height 29
click at [701, 566] on div at bounding box center [695, 564] width 29 height 29
click at [701, 565] on div at bounding box center [695, 564] width 29 height 29
click at [702, 561] on div at bounding box center [695, 564] width 29 height 29
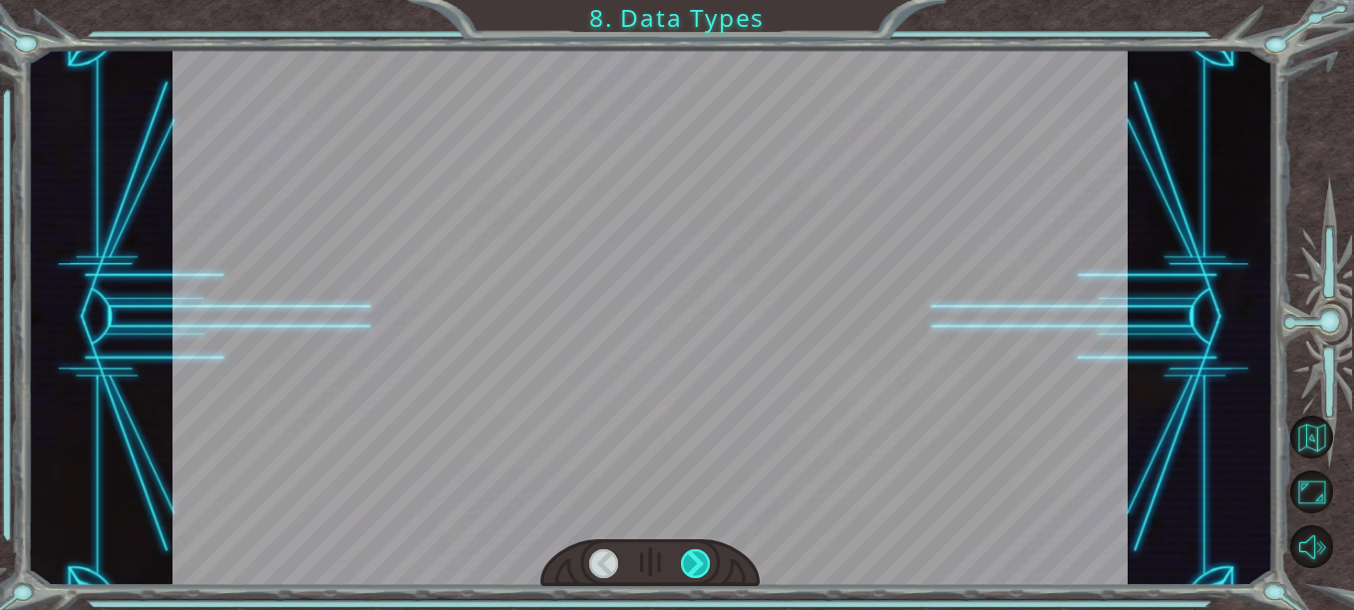
click at [702, 561] on div at bounding box center [695, 564] width 29 height 29
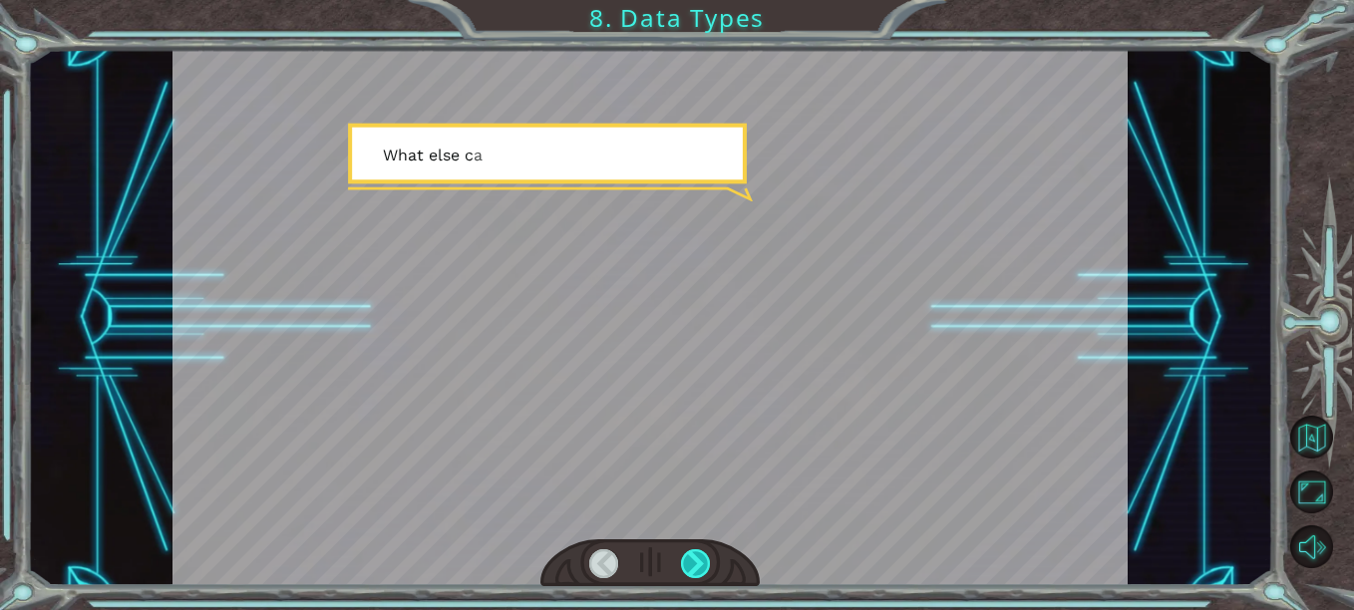
click at [702, 561] on div at bounding box center [695, 564] width 29 height 29
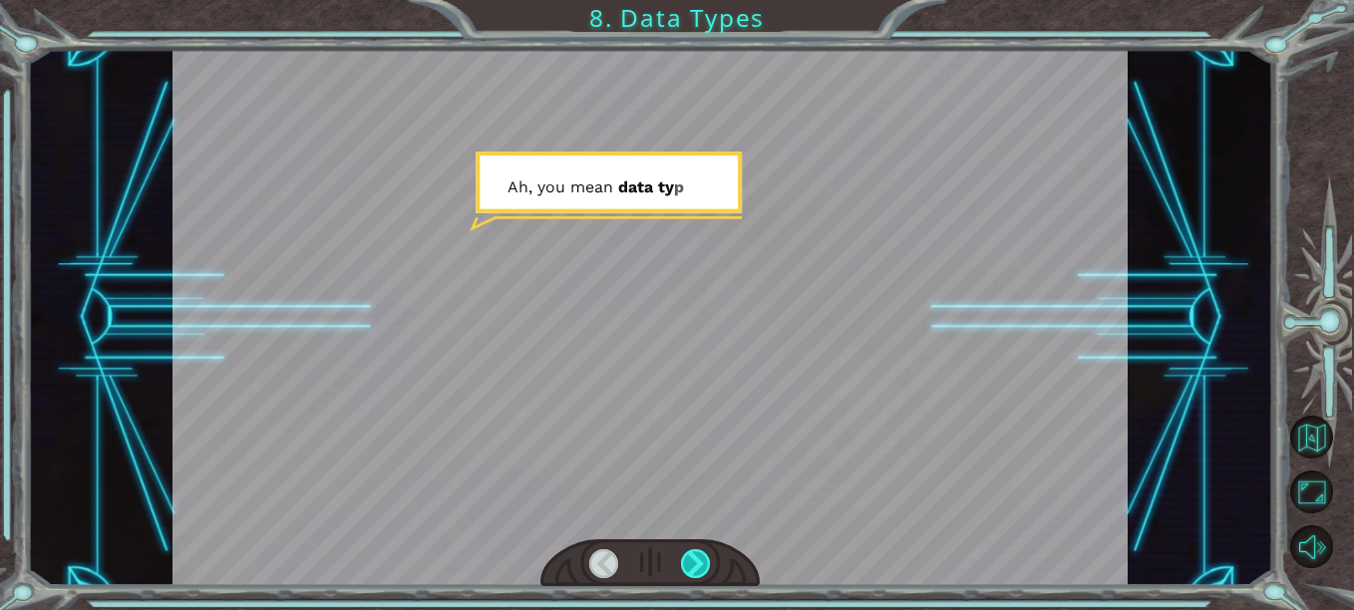
click at [702, 561] on div at bounding box center [695, 564] width 29 height 29
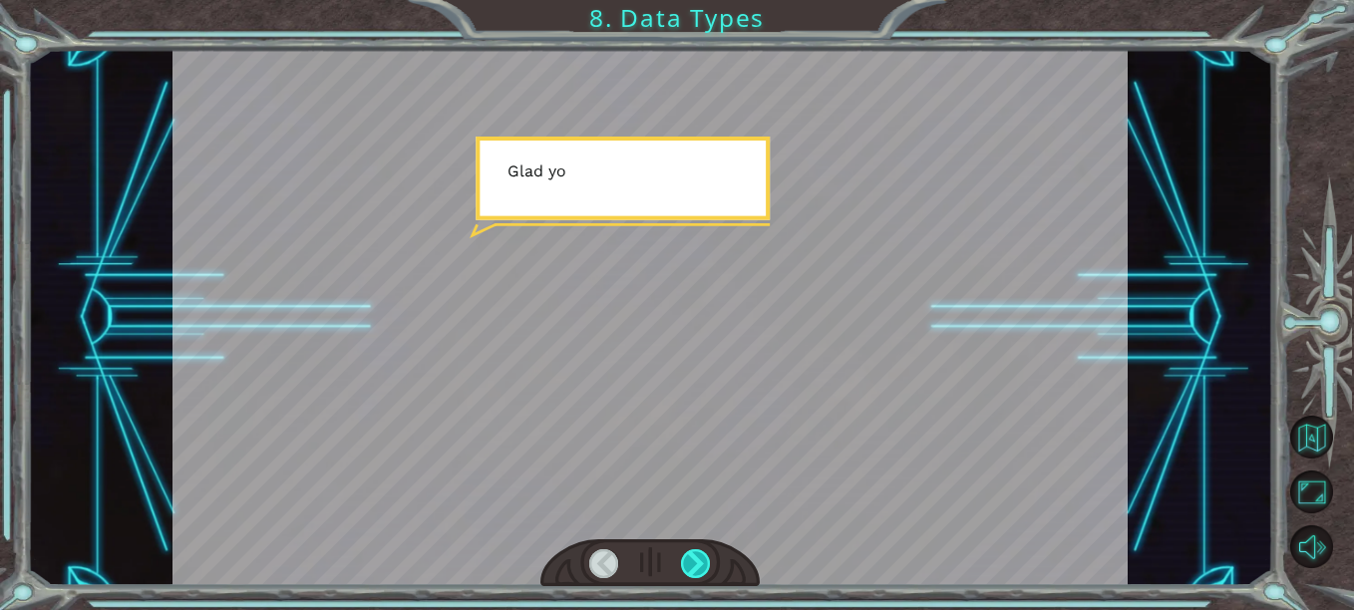
click at [702, 561] on div at bounding box center [695, 564] width 29 height 29
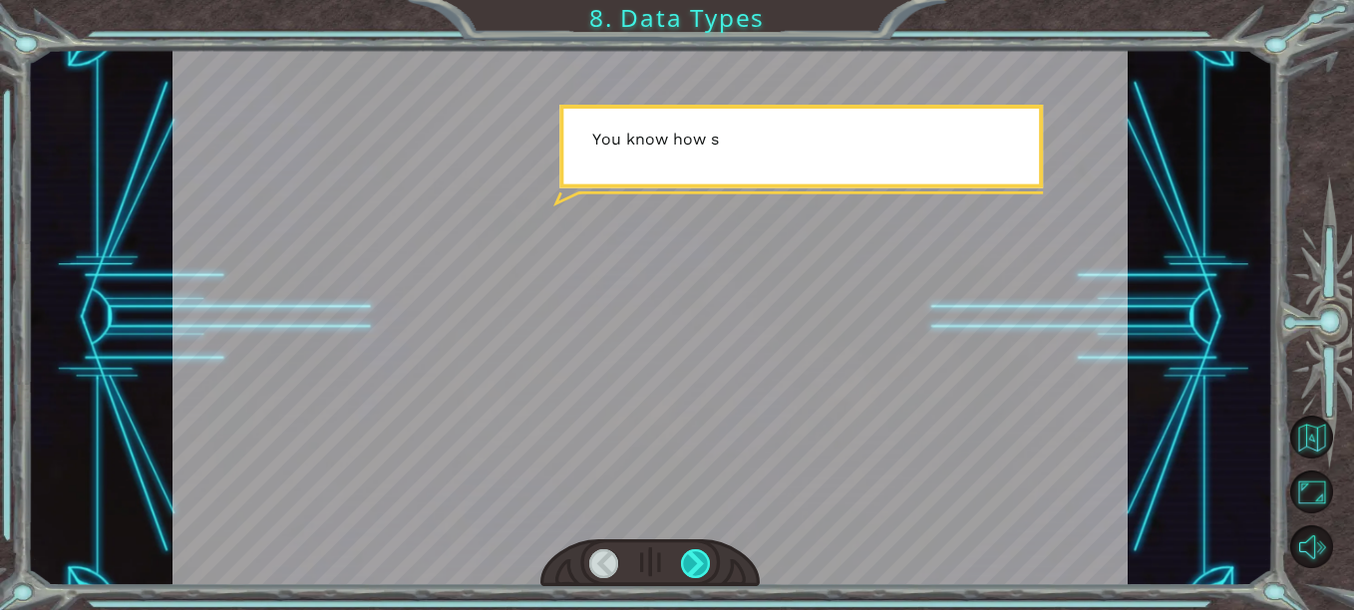
click at [702, 561] on div at bounding box center [695, 564] width 29 height 29
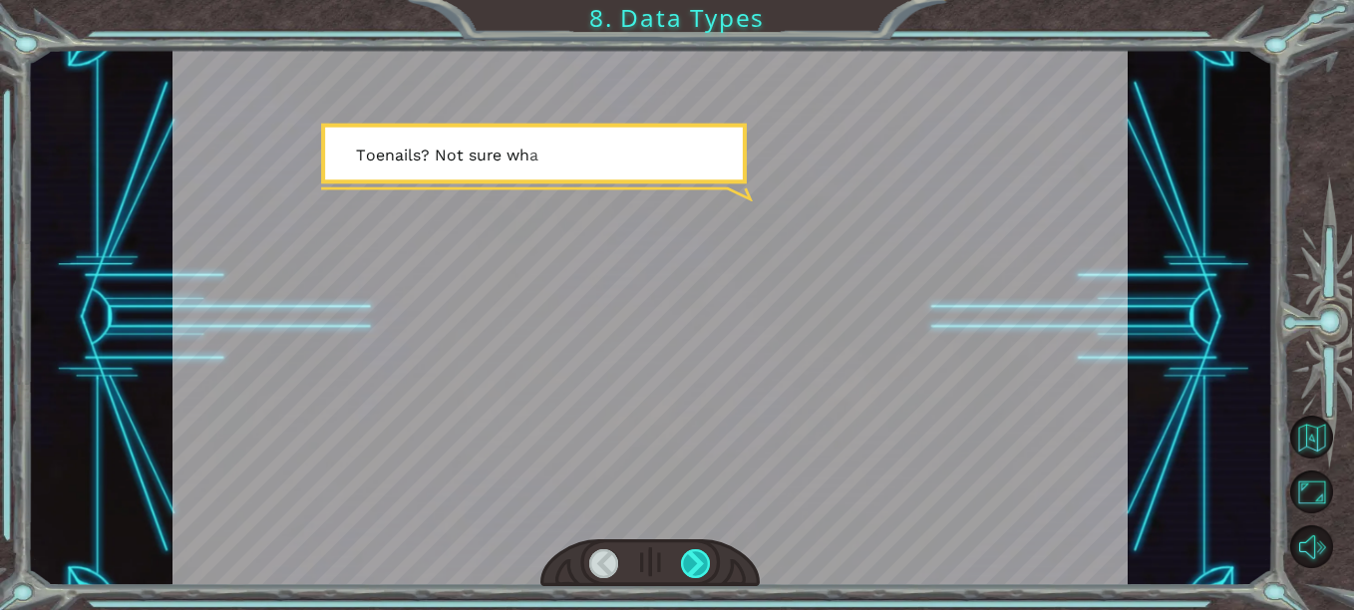
click at [704, 556] on div at bounding box center [695, 564] width 29 height 29
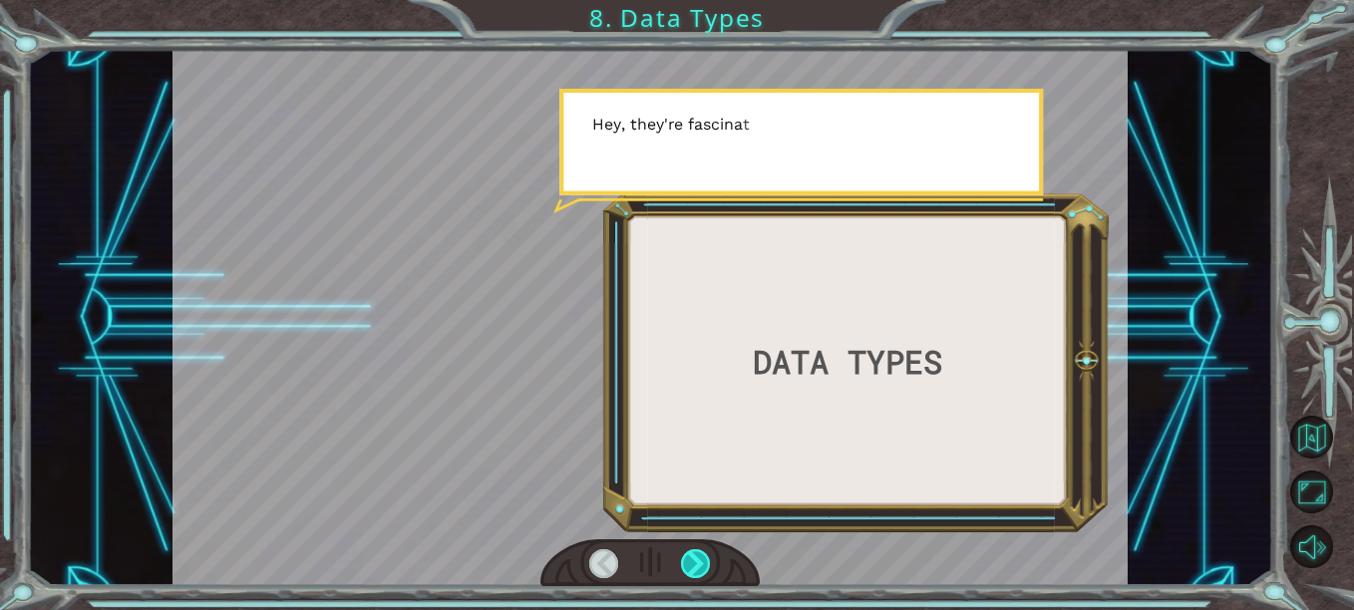
click at [707, 557] on div at bounding box center [695, 564] width 29 height 29
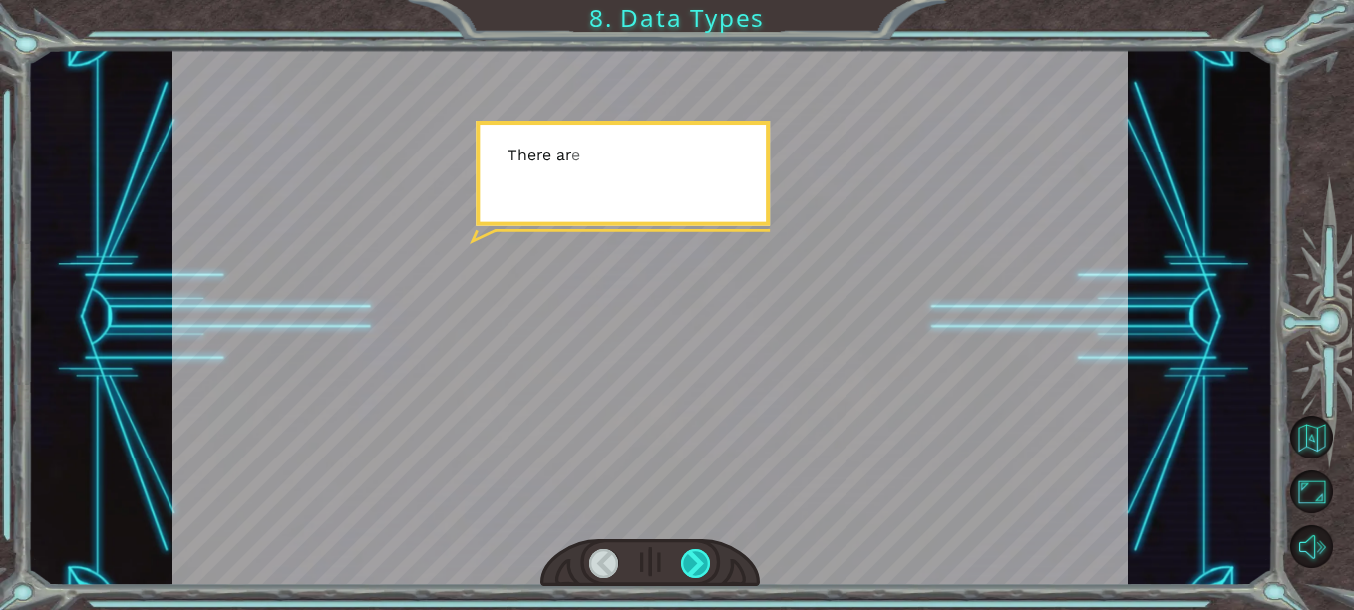
click at [704, 559] on div at bounding box center [695, 564] width 29 height 29
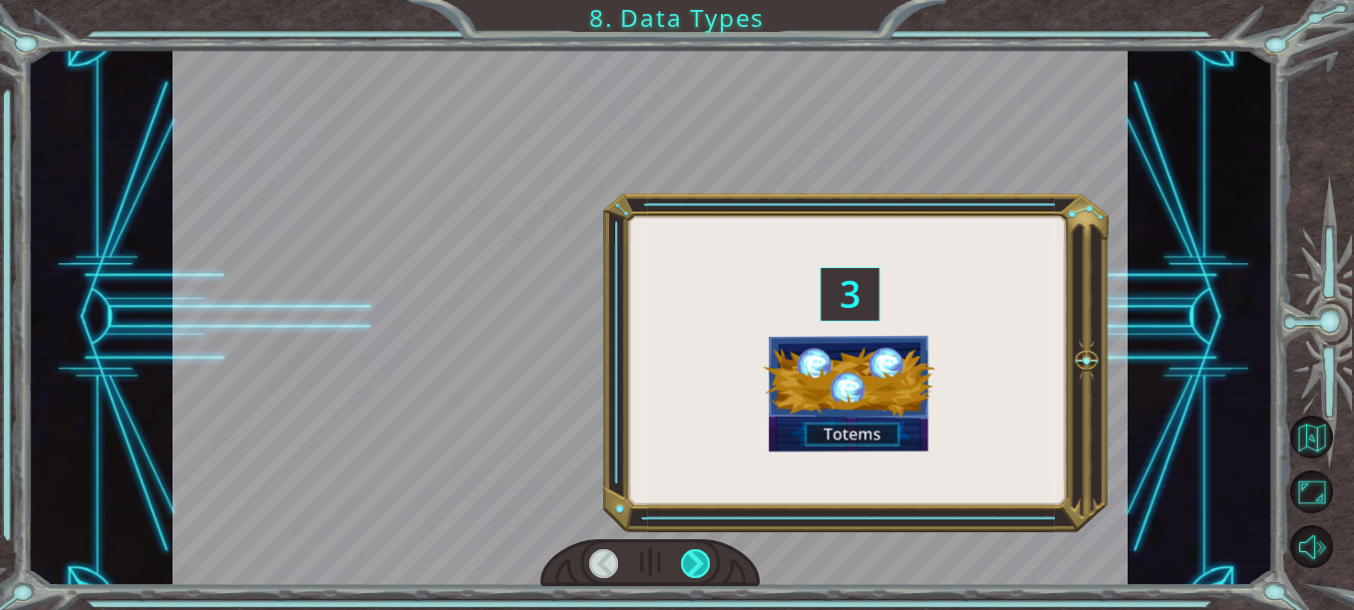
click at [703, 559] on div at bounding box center [695, 564] width 29 height 29
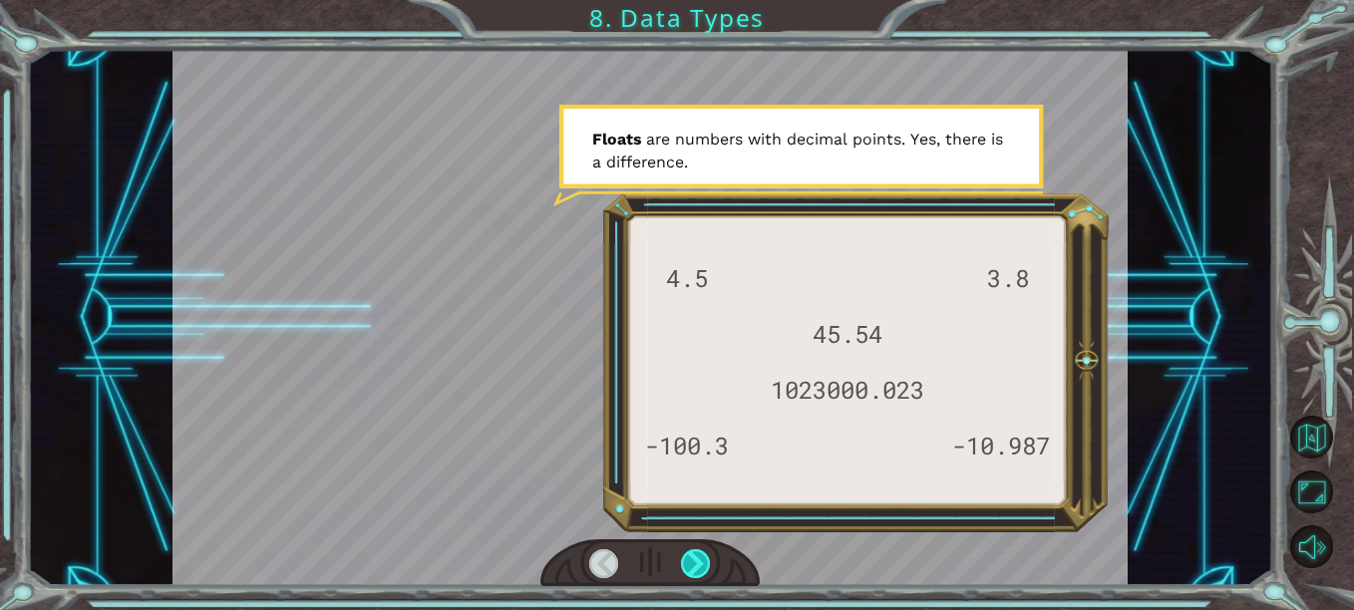
click at [694, 553] on div at bounding box center [695, 564] width 29 height 29
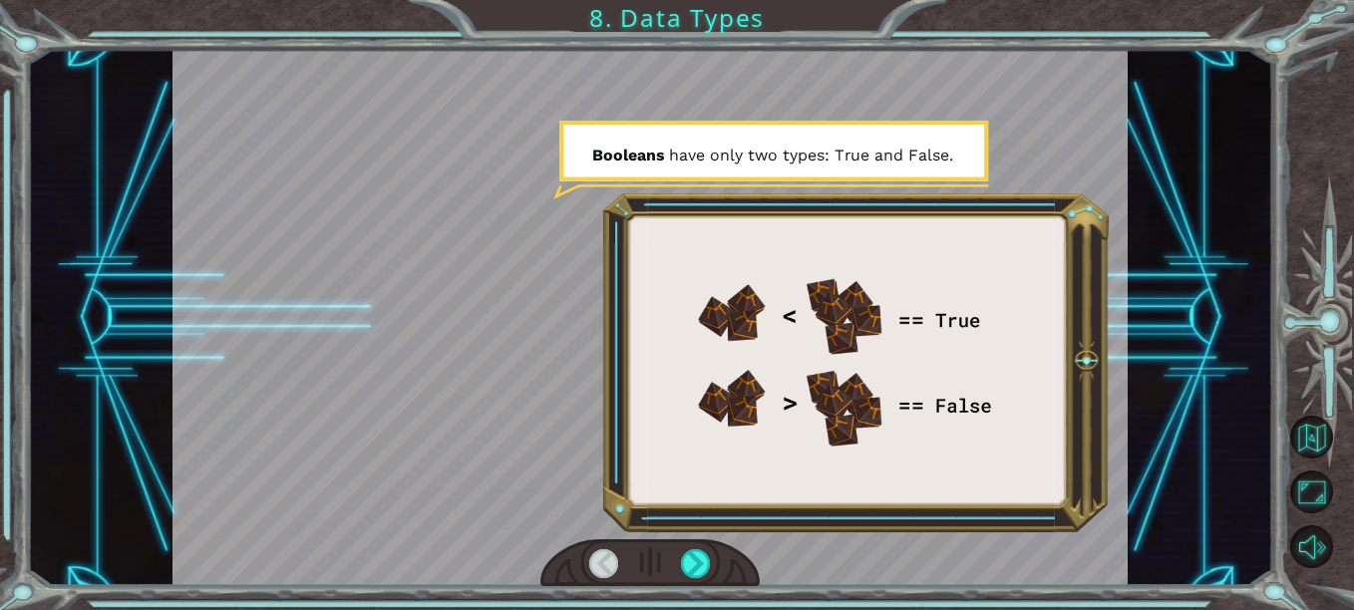
click at [712, 547] on div at bounding box center [650, 564] width 219 height 48
click at [711, 560] on div at bounding box center [650, 564] width 219 height 48
click at [706, 556] on div at bounding box center [650, 564] width 219 height 48
click at [698, 559] on div at bounding box center [695, 564] width 29 height 29
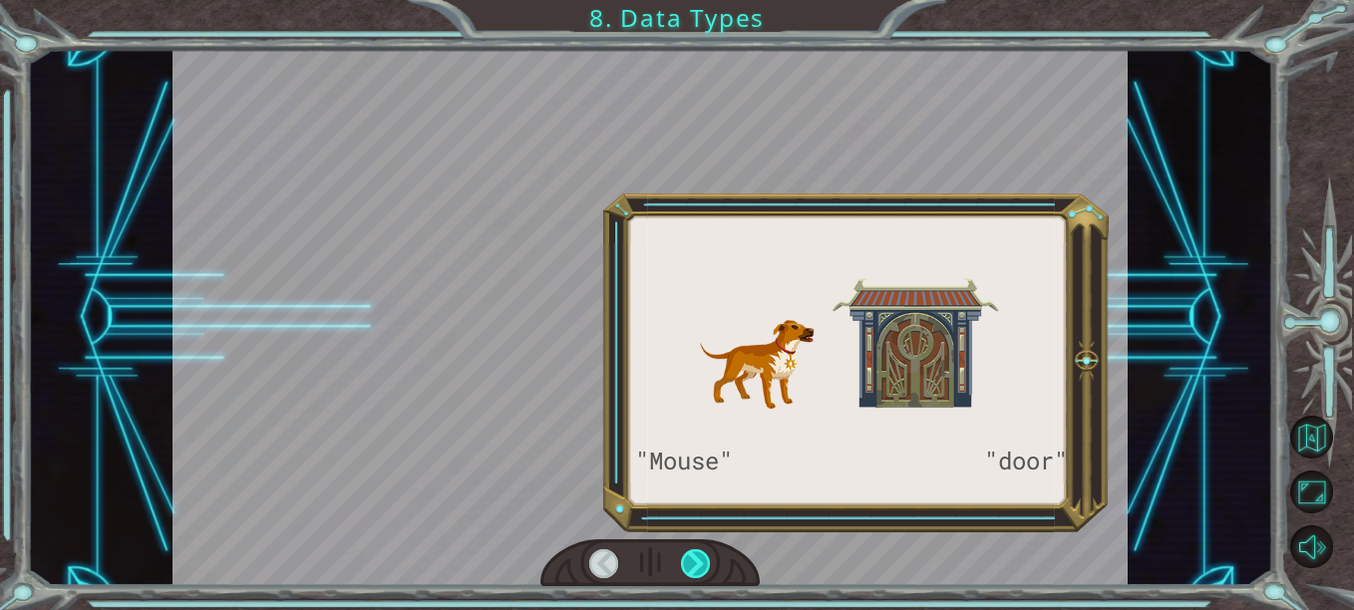
click at [698, 559] on div at bounding box center [695, 564] width 29 height 29
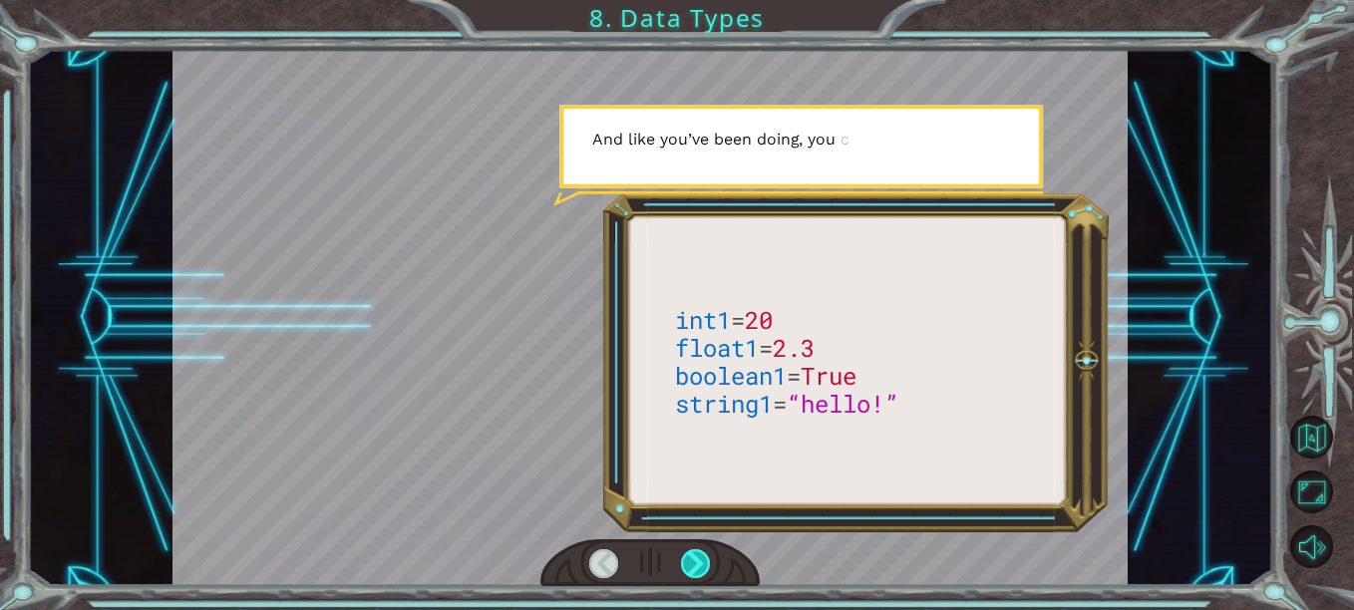
click at [698, 559] on div at bounding box center [695, 564] width 29 height 29
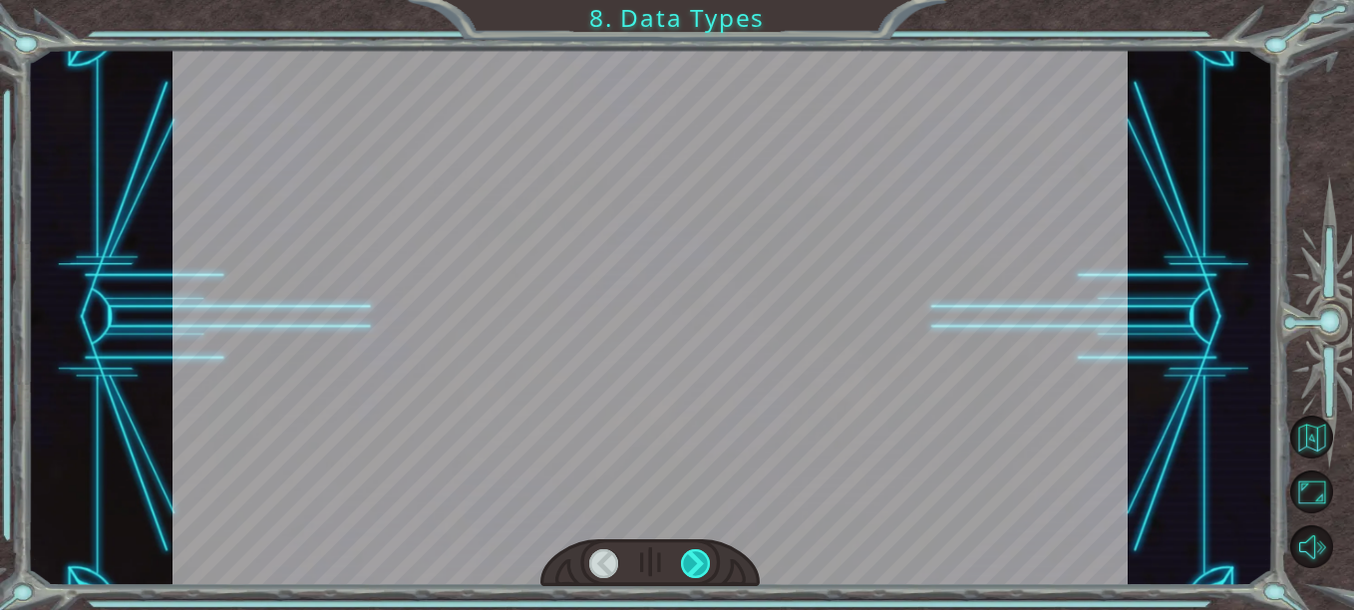
click at [698, 559] on div at bounding box center [695, 564] width 29 height 29
click at [697, 557] on div at bounding box center [695, 564] width 29 height 29
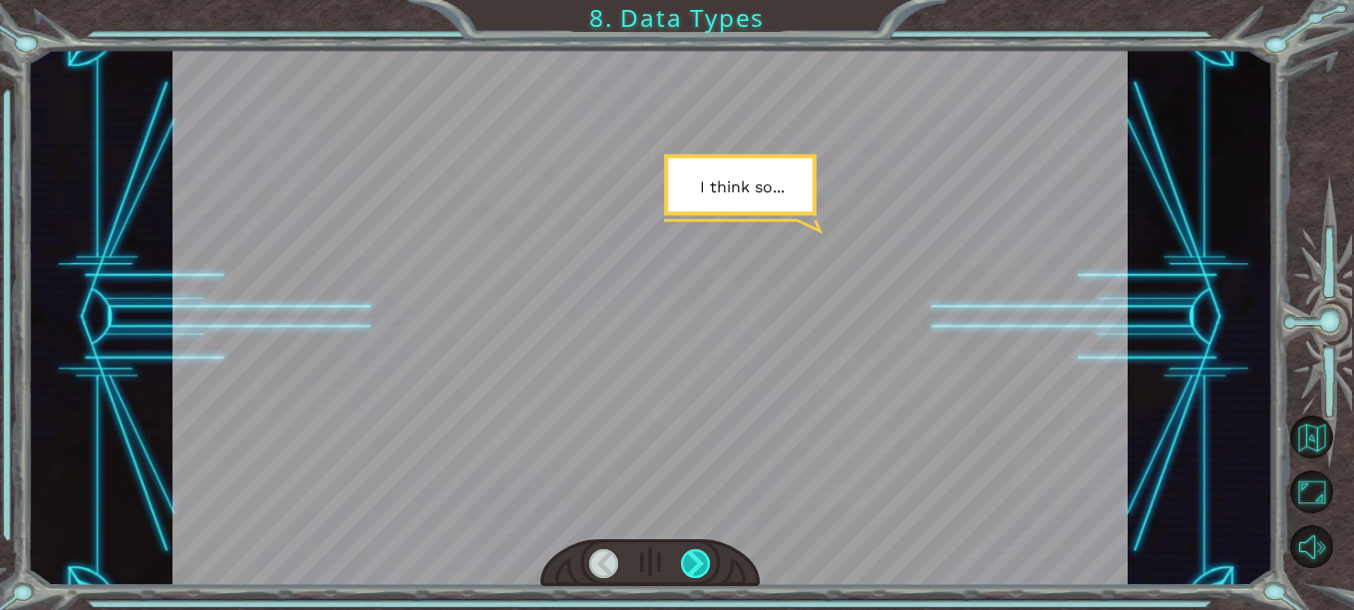
click at [697, 557] on div at bounding box center [695, 564] width 29 height 29
drag, startPoint x: 697, startPoint y: 557, endPoint x: 711, endPoint y: 596, distance: 42.3
click at [762, 609] on html "int1 = 20 float1 = 2.3 boolean1 = True string1 = “hello!” T h a n k s ! I t w a…" at bounding box center [677, 305] width 1354 height 610
click at [702, 588] on div "int1 = 20 float1 = 2.3 boolean1 = True string1 = “hello!” T h a n k s ! I t w a…" at bounding box center [677, 305] width 1354 height 610
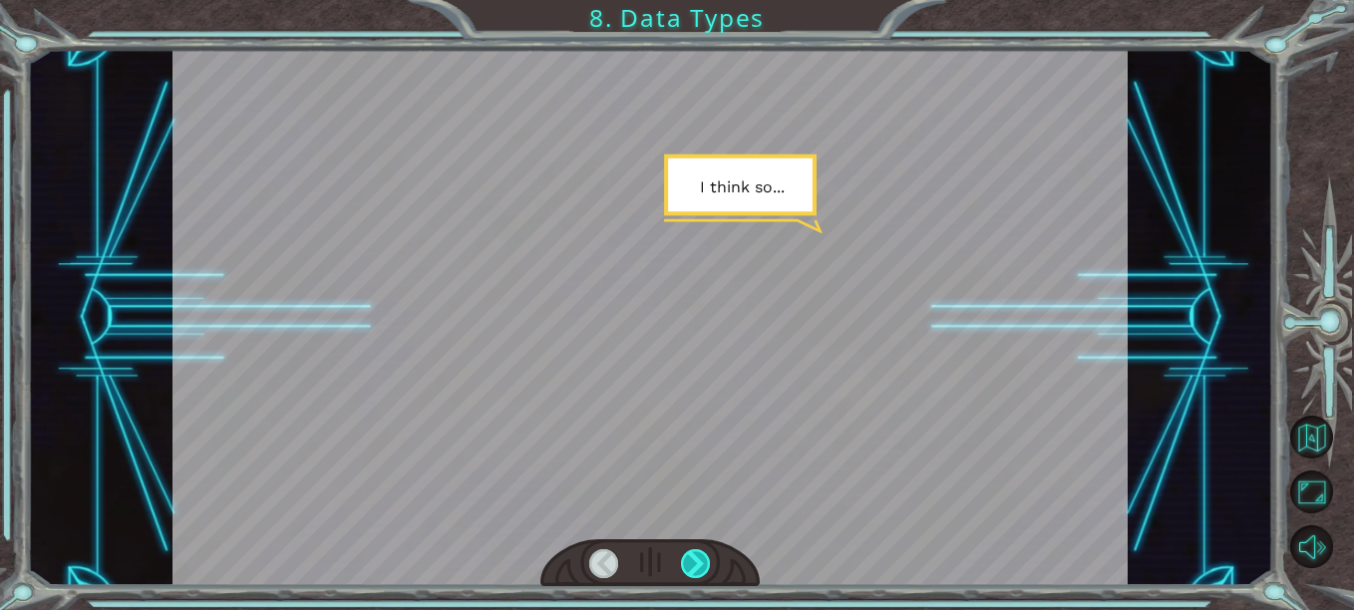
click at [698, 568] on div at bounding box center [695, 564] width 29 height 29
click at [698, 565] on div at bounding box center [695, 564] width 29 height 29
click at [698, 564] on div at bounding box center [695, 564] width 29 height 29
click at [698, 563] on div at bounding box center [695, 564] width 29 height 29
click at [698, 560] on div at bounding box center [695, 564] width 29 height 29
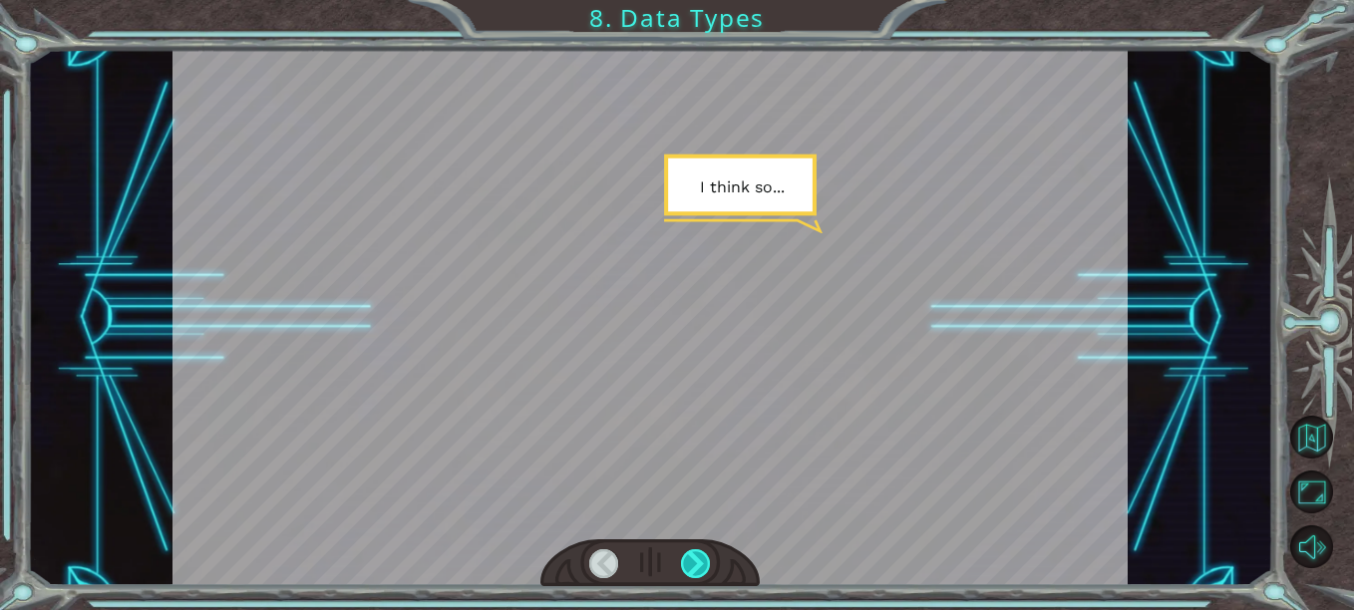
click at [697, 554] on div at bounding box center [695, 564] width 29 height 29
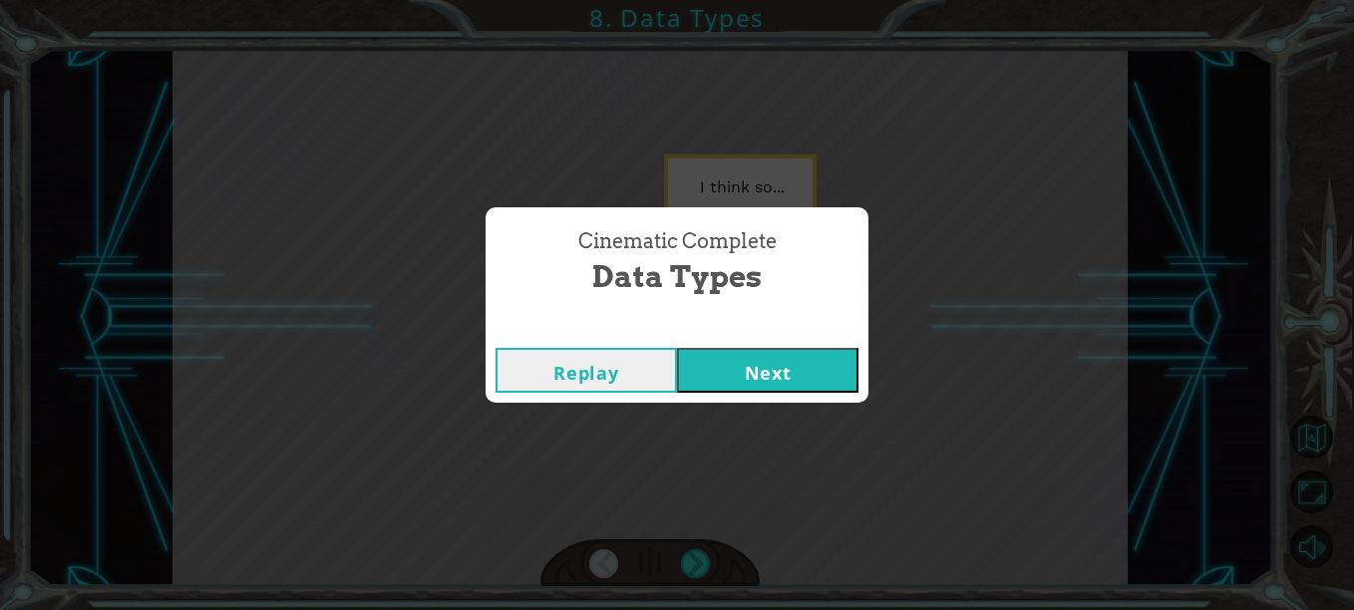
click at [700, 564] on div "Cinematic Complete Data Types Replay Next" at bounding box center [677, 305] width 1354 height 610
click at [711, 363] on div "Replay Next" at bounding box center [677, 370] width 383 height 65
click at [704, 357] on button "Next" at bounding box center [768, 370] width 182 height 45
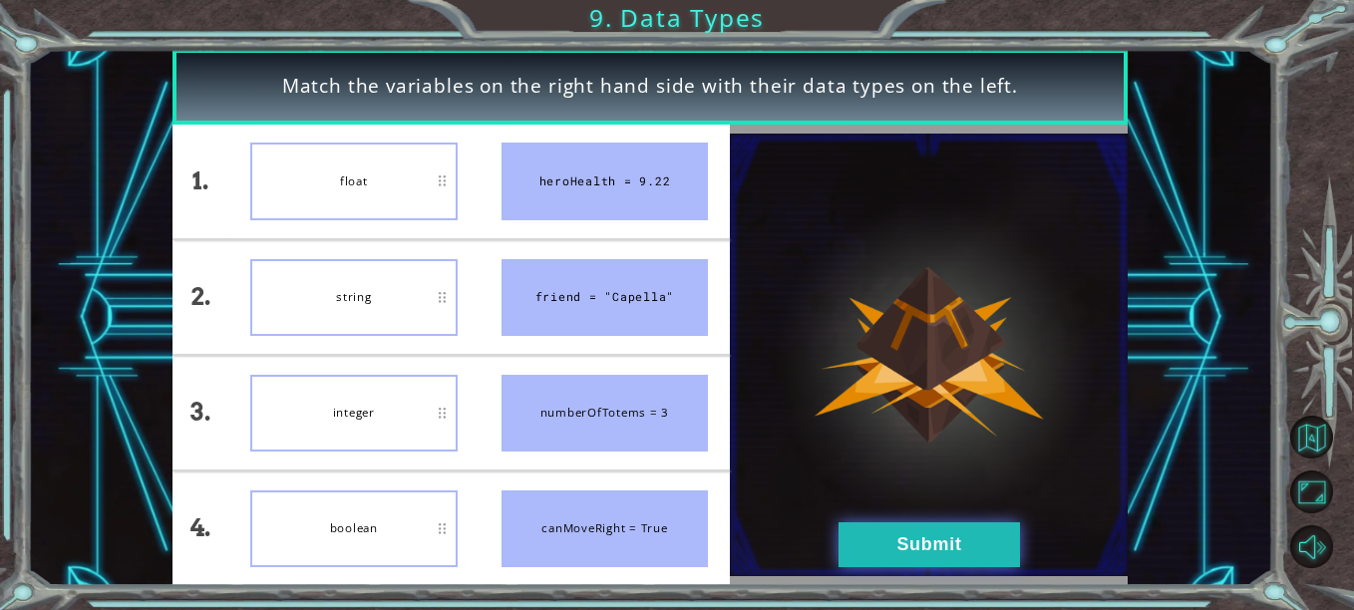
click at [924, 560] on button "Submit" at bounding box center [930, 545] width 182 height 45
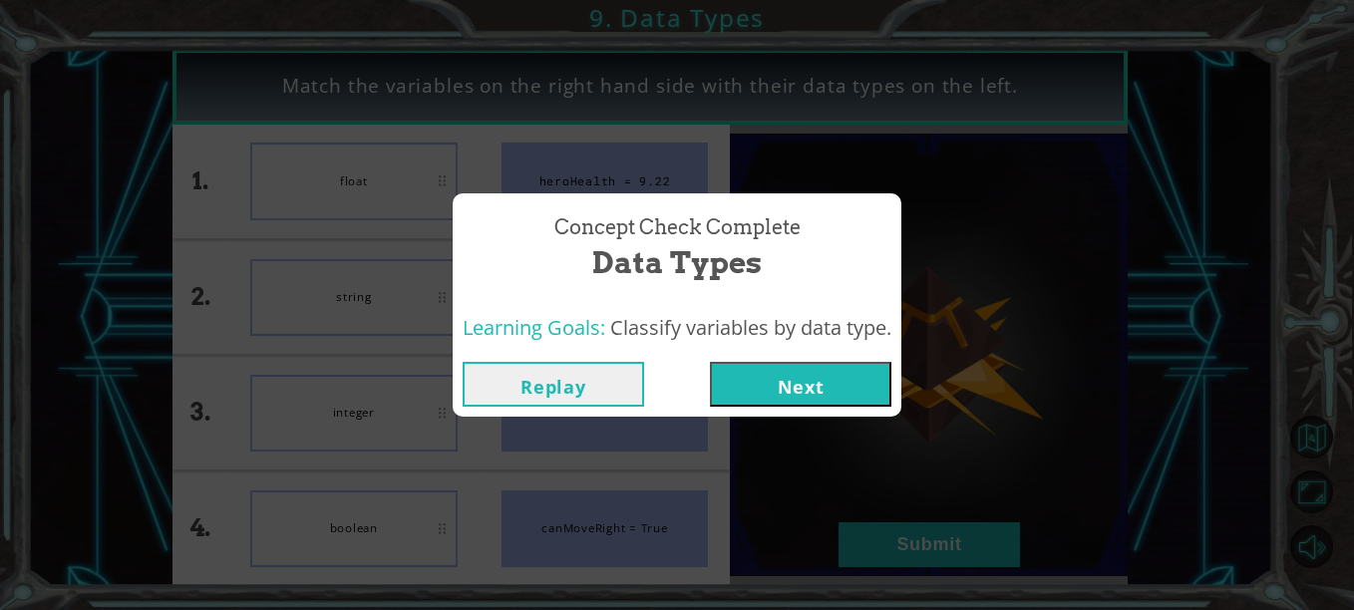
click at [751, 400] on button "Next" at bounding box center [801, 384] width 182 height 45
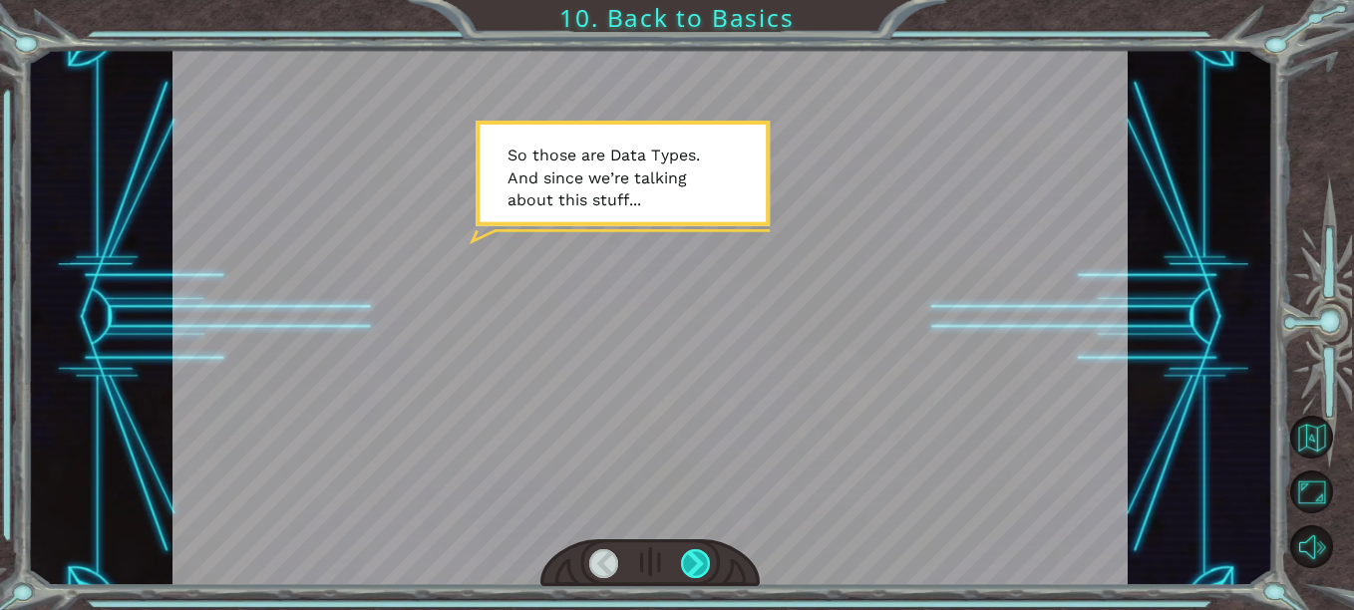
click at [693, 563] on div at bounding box center [695, 564] width 29 height 29
drag, startPoint x: 690, startPoint y: 605, endPoint x: 624, endPoint y: 516, distance: 111.3
click at [624, 516] on div at bounding box center [651, 318] width 956 height 538
click at [696, 560] on div at bounding box center [695, 564] width 29 height 29
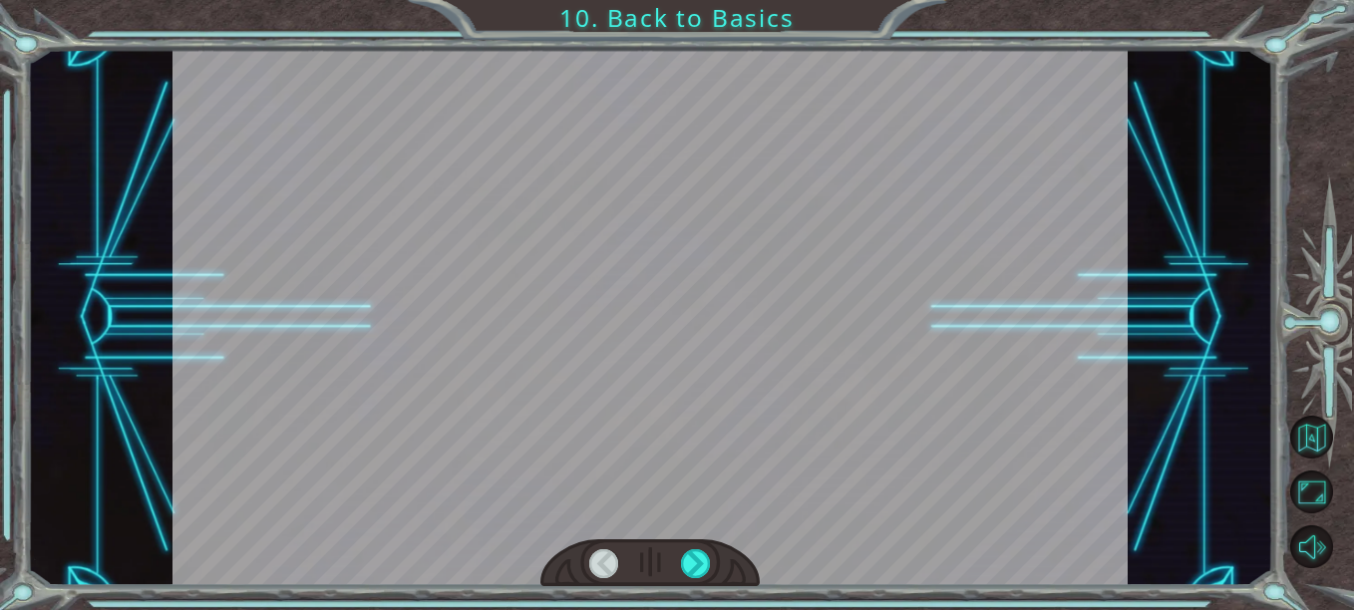
click at [721, 572] on div at bounding box center [650, 564] width 219 height 48
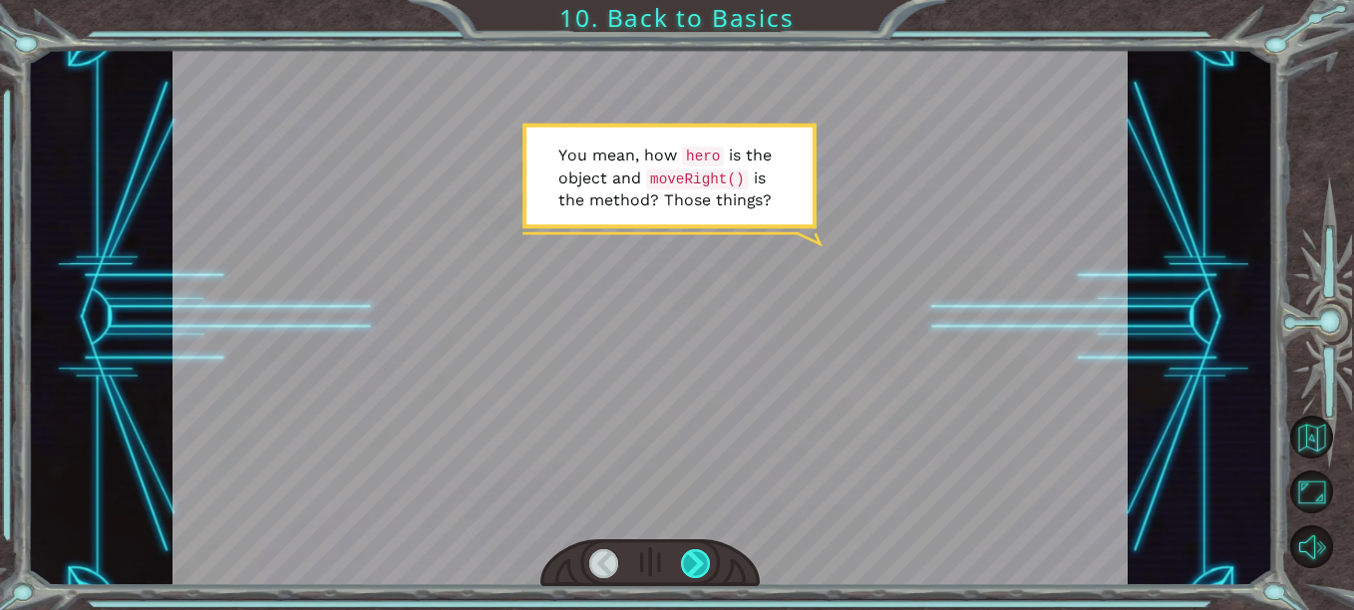
click at [695, 565] on div at bounding box center [695, 564] width 29 height 29
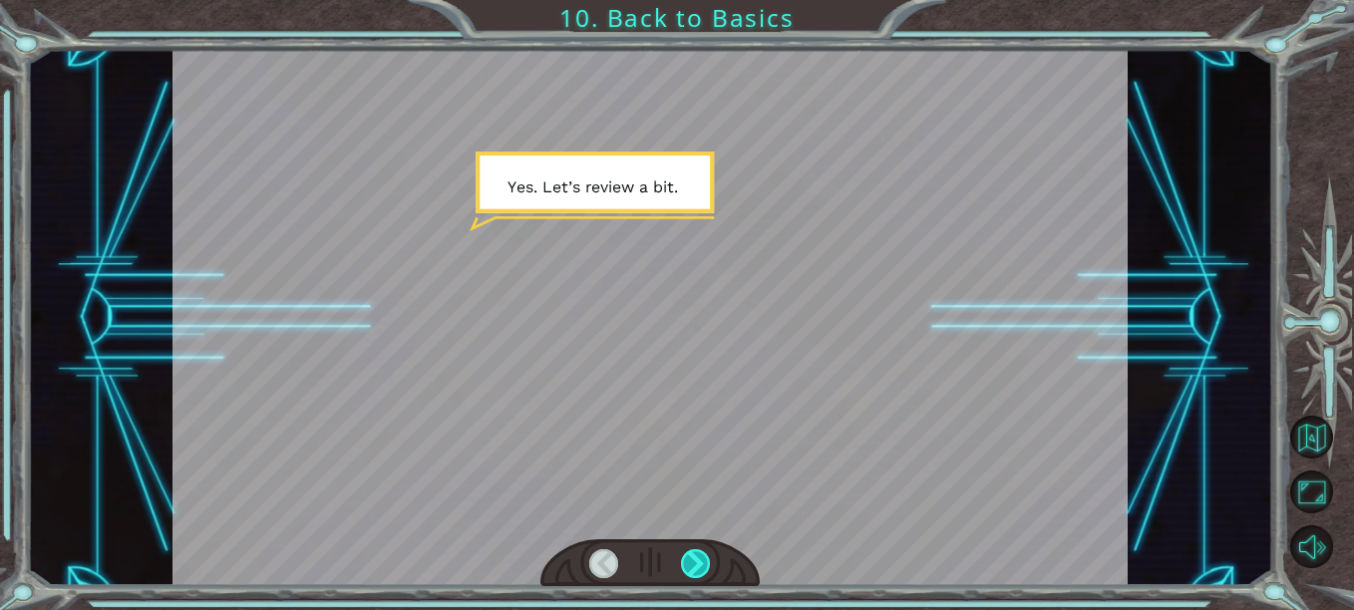
click at [690, 567] on div at bounding box center [695, 564] width 29 height 29
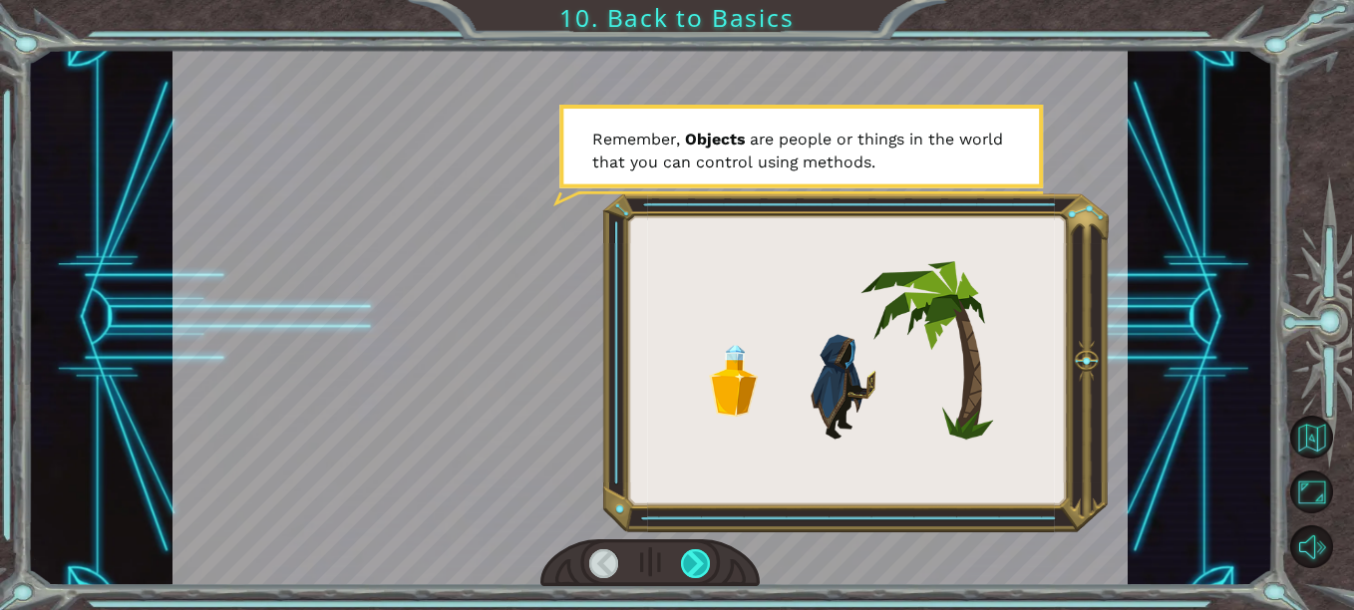
click at [692, 559] on div at bounding box center [695, 564] width 29 height 29
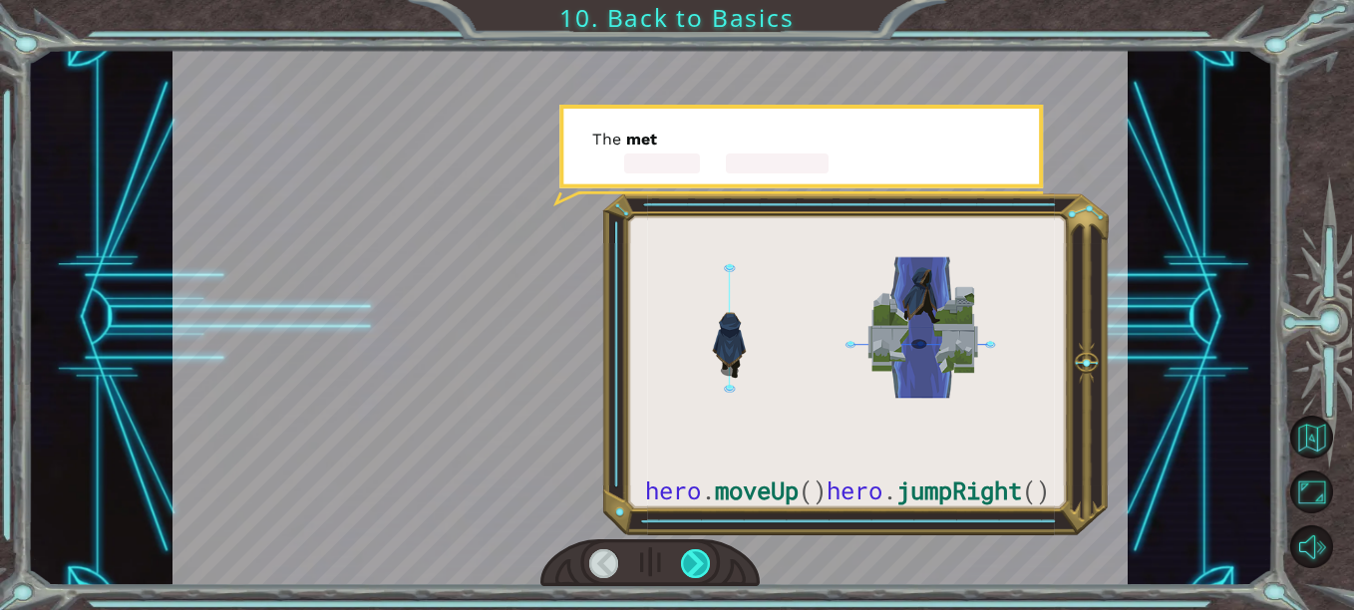
click at [692, 559] on div at bounding box center [695, 564] width 29 height 29
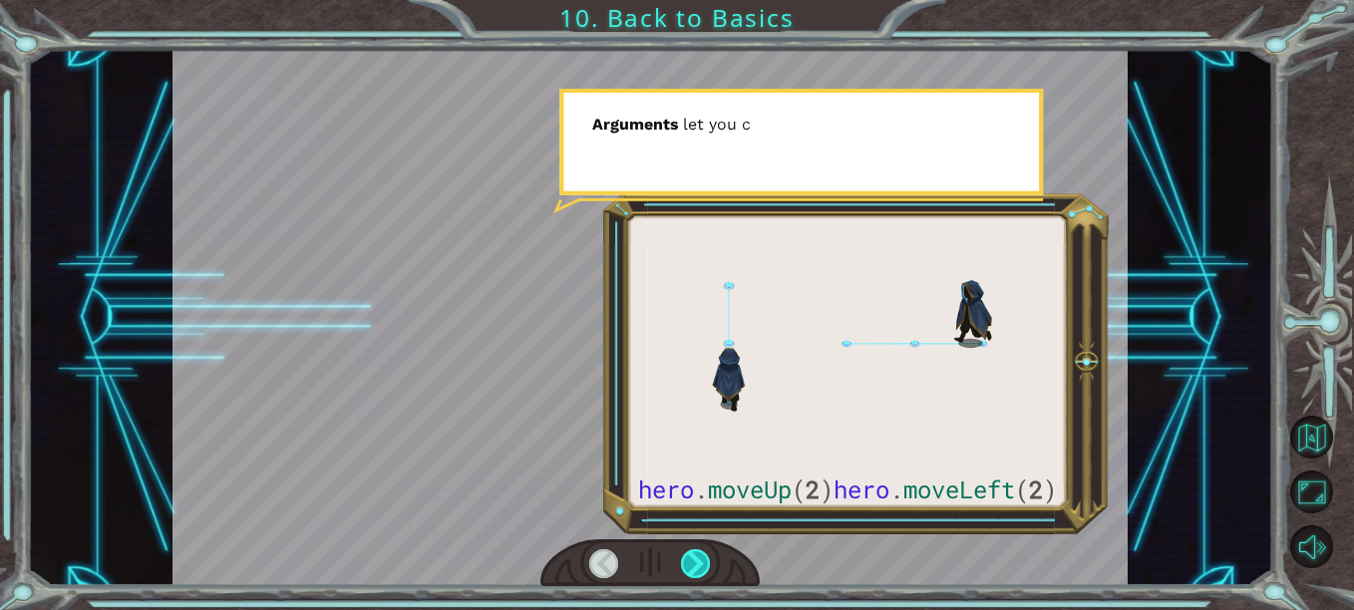
click at [692, 559] on div at bounding box center [695, 564] width 29 height 29
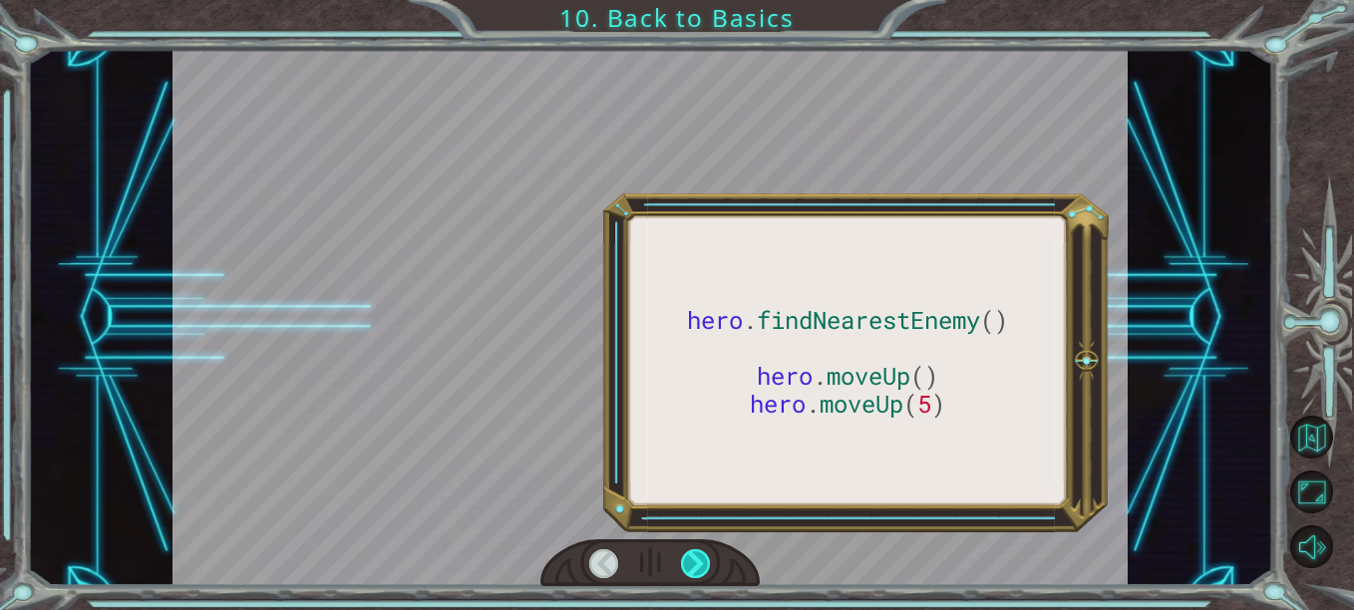
click at [692, 559] on div at bounding box center [695, 564] width 29 height 29
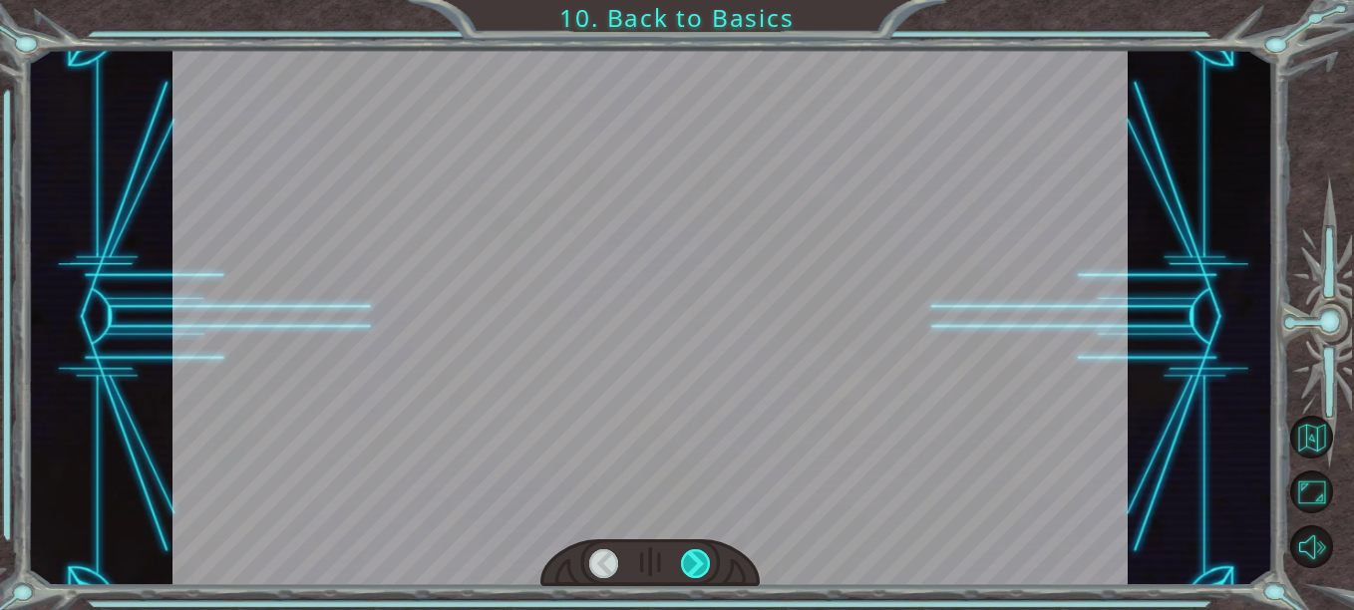
click at [692, 559] on div at bounding box center [695, 564] width 29 height 29
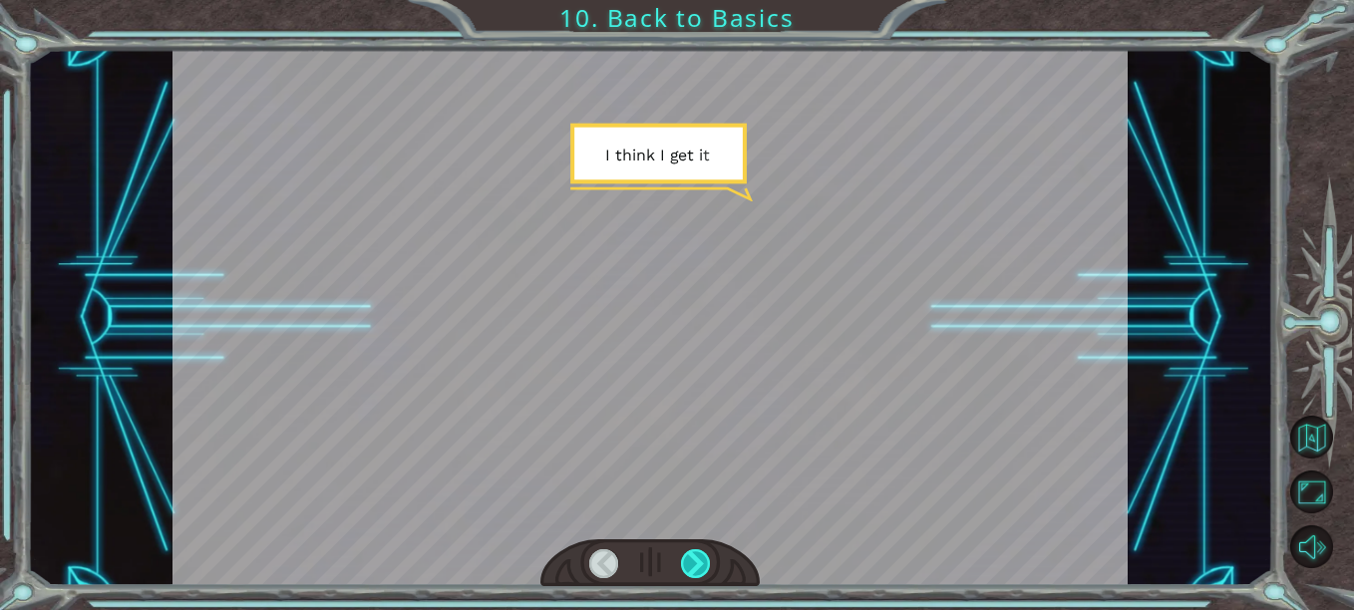
click at [692, 559] on div at bounding box center [695, 564] width 29 height 29
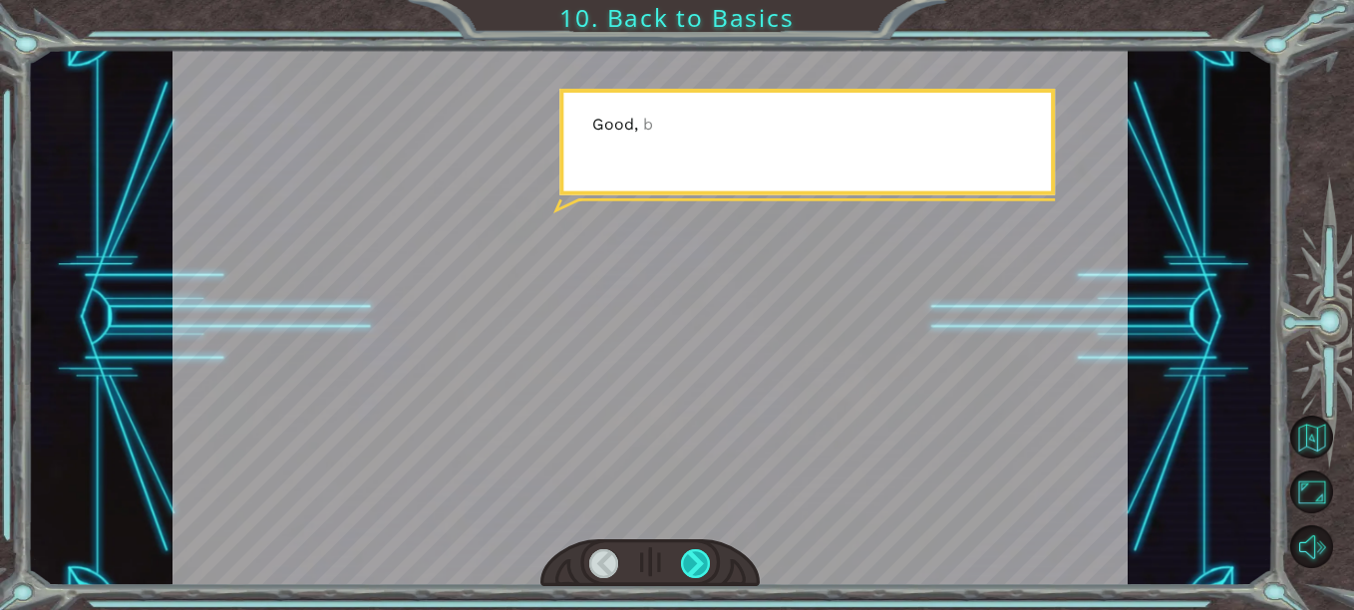
click at [692, 559] on div at bounding box center [695, 564] width 29 height 29
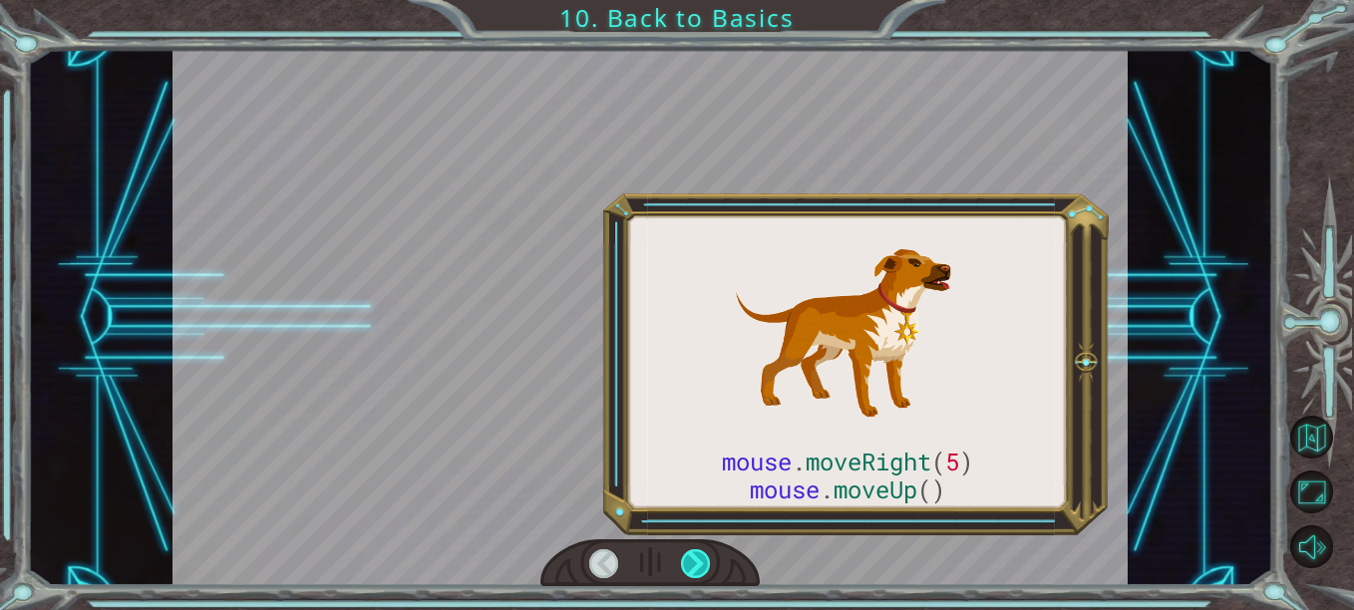
click at [692, 559] on div at bounding box center [695, 564] width 29 height 29
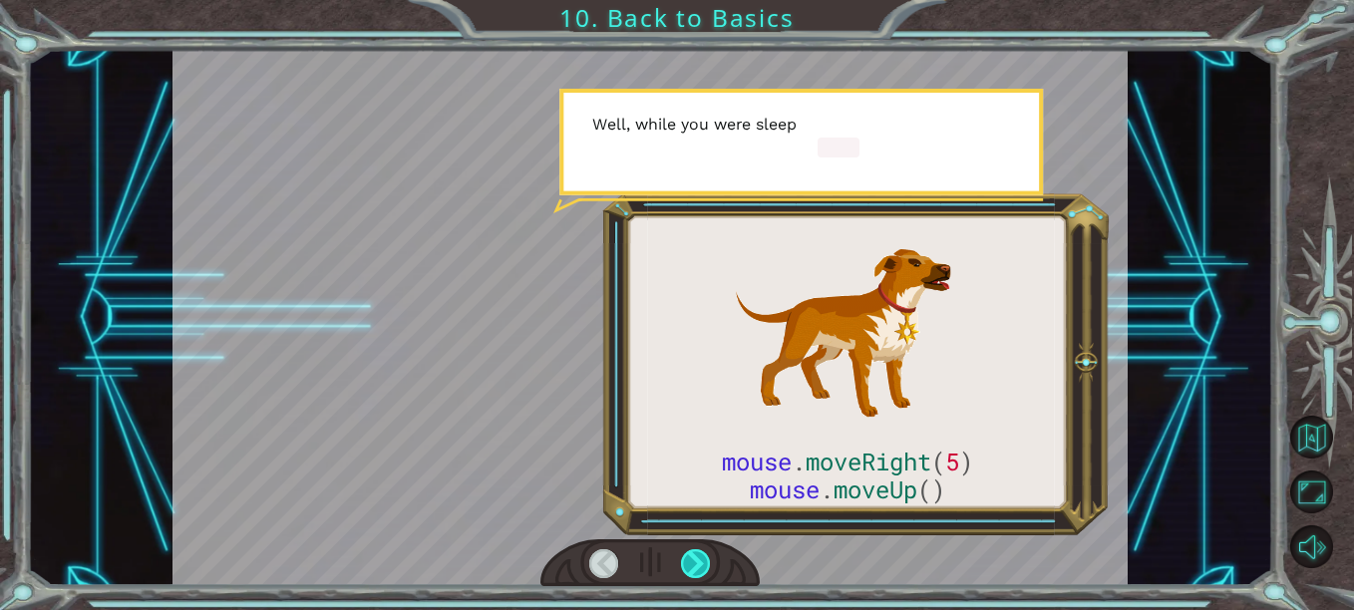
click at [692, 559] on div at bounding box center [695, 564] width 29 height 29
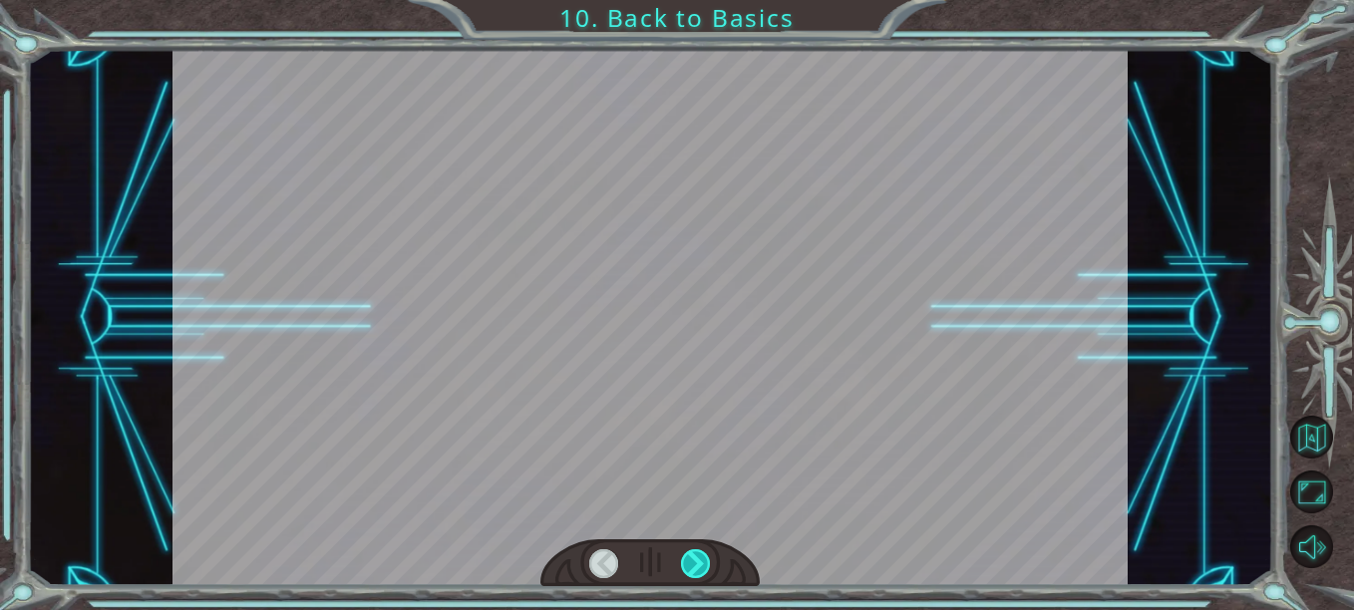
click at [692, 559] on div at bounding box center [695, 564] width 29 height 29
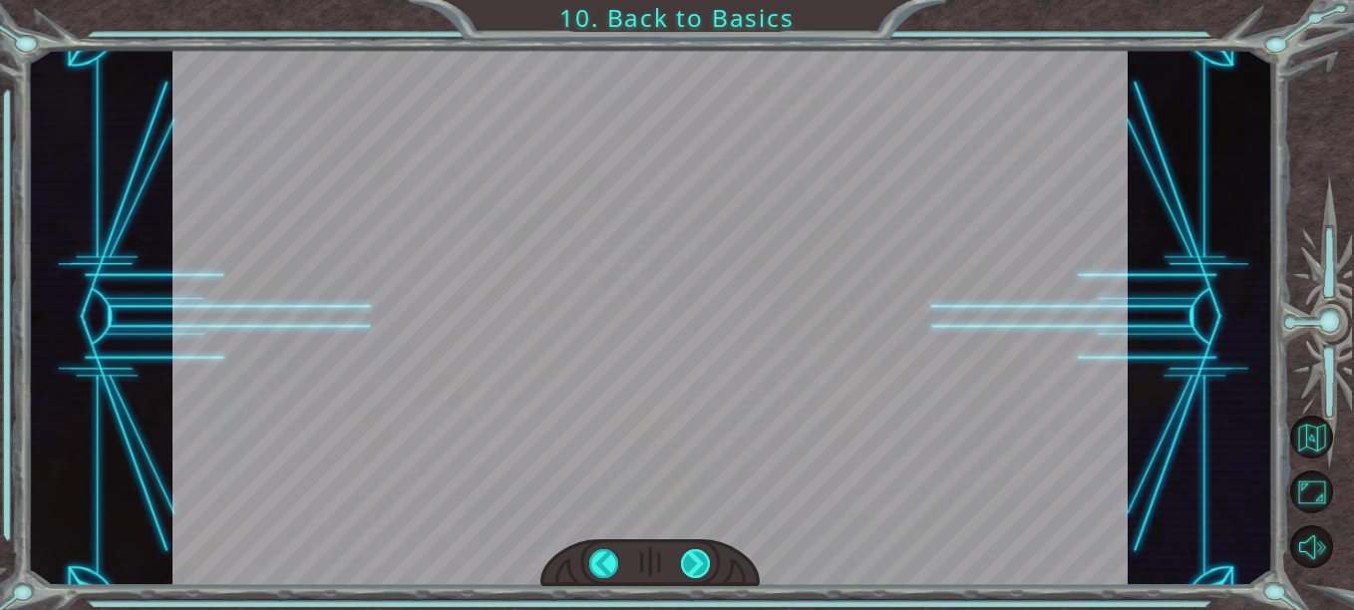
click at [692, 559] on div at bounding box center [695, 564] width 29 height 29
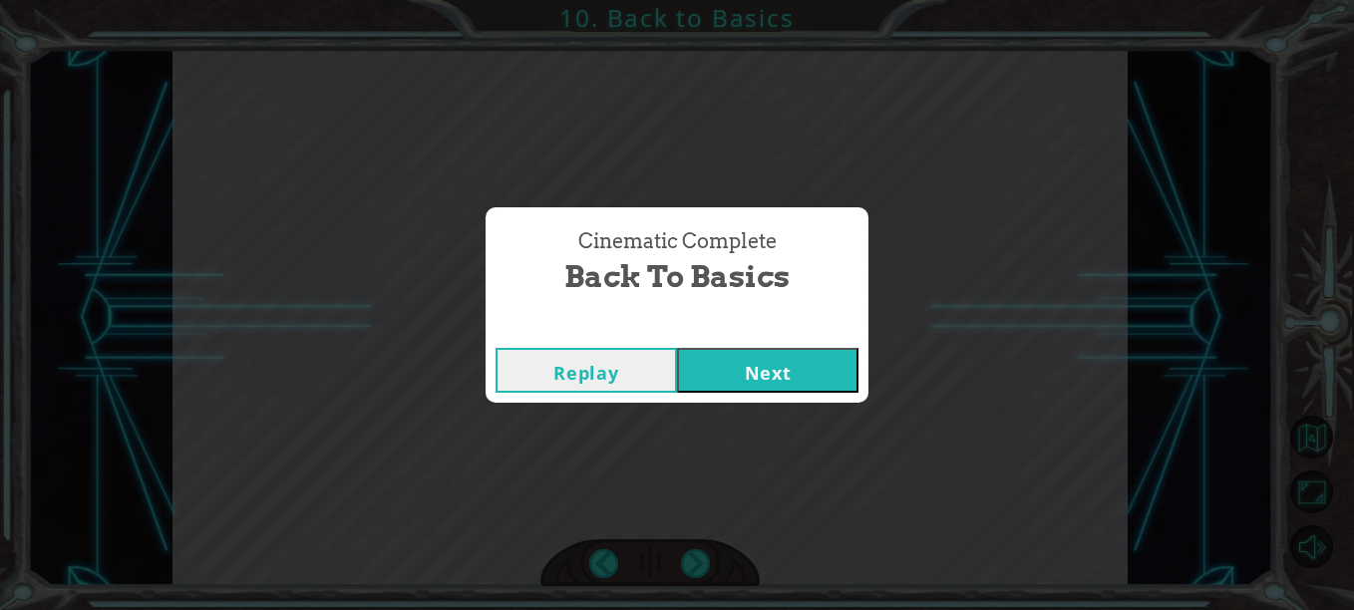
click at [684, 506] on div "Cinematic Complete Back to Basics Replay Next" at bounding box center [677, 305] width 1354 height 610
drag, startPoint x: 683, startPoint y: 536, endPoint x: 723, endPoint y: 364, distance: 176.1
click at [723, 364] on button "Next" at bounding box center [768, 370] width 182 height 45
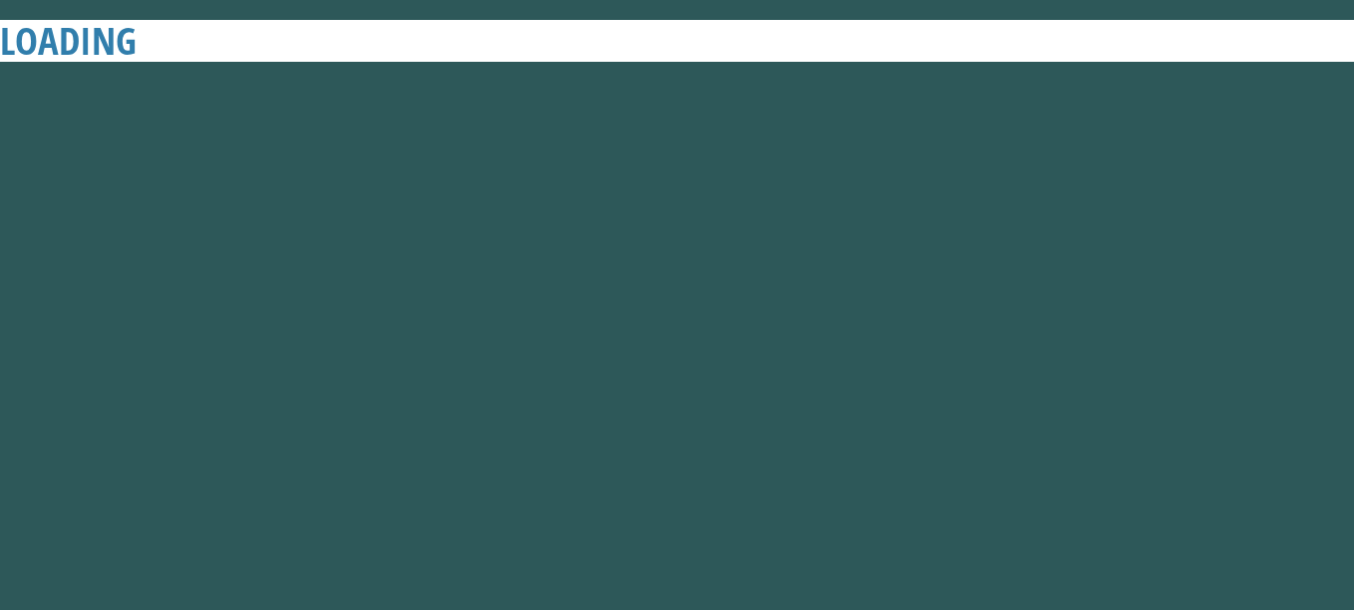
click at [723, 364] on button "Next" at bounding box center [768, 370] width 182 height 45
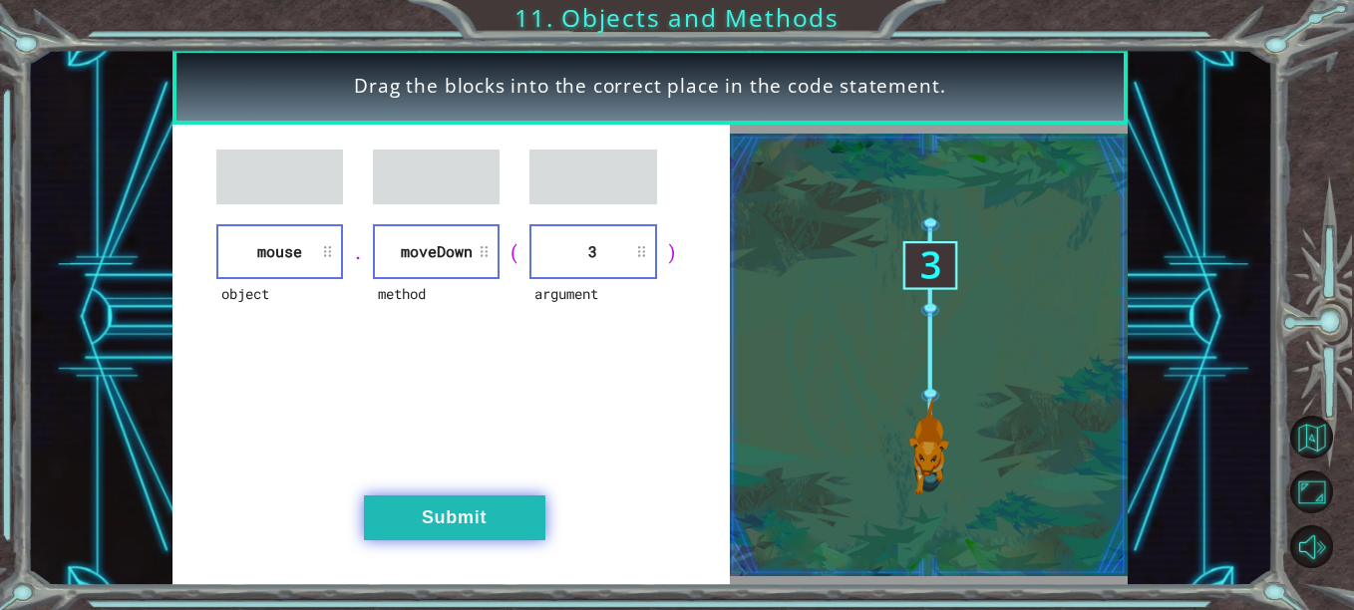
click at [465, 496] on button "Submit" at bounding box center [455, 518] width 182 height 45
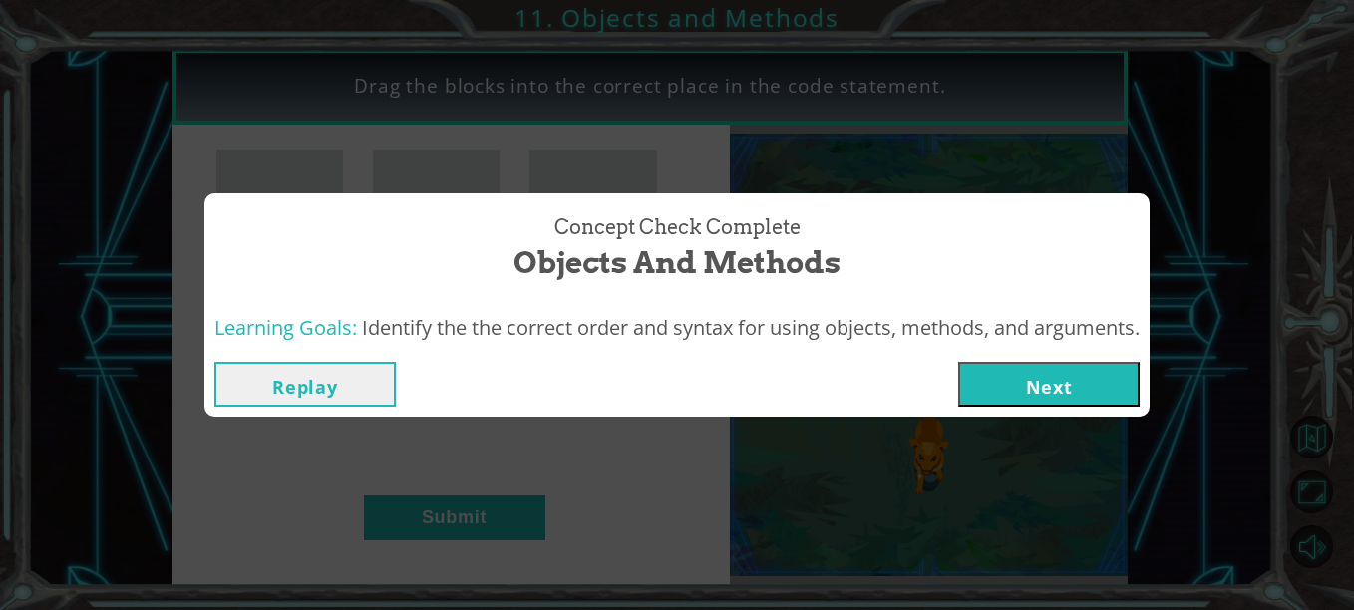
click at [1063, 380] on button "Next" at bounding box center [1050, 384] width 182 height 45
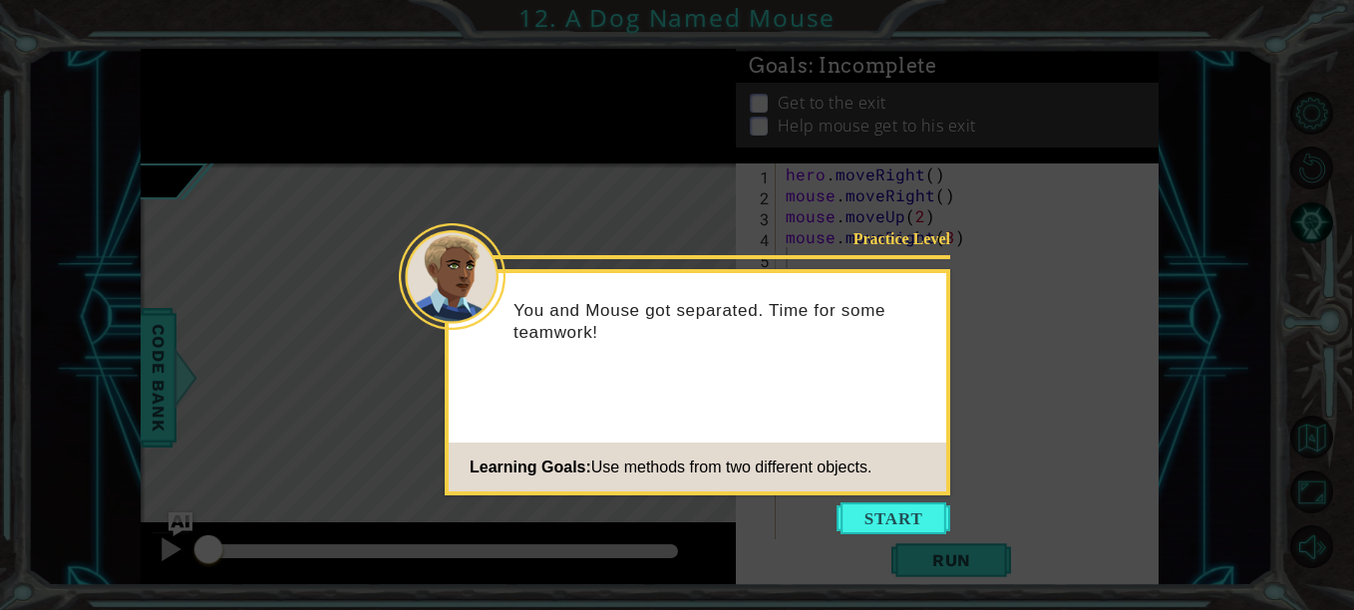
drag, startPoint x: 172, startPoint y: 357, endPoint x: 970, endPoint y: 368, distance: 799.0
click at [970, 368] on icon at bounding box center [677, 305] width 1354 height 610
click at [900, 512] on button "Start" at bounding box center [894, 519] width 114 height 32
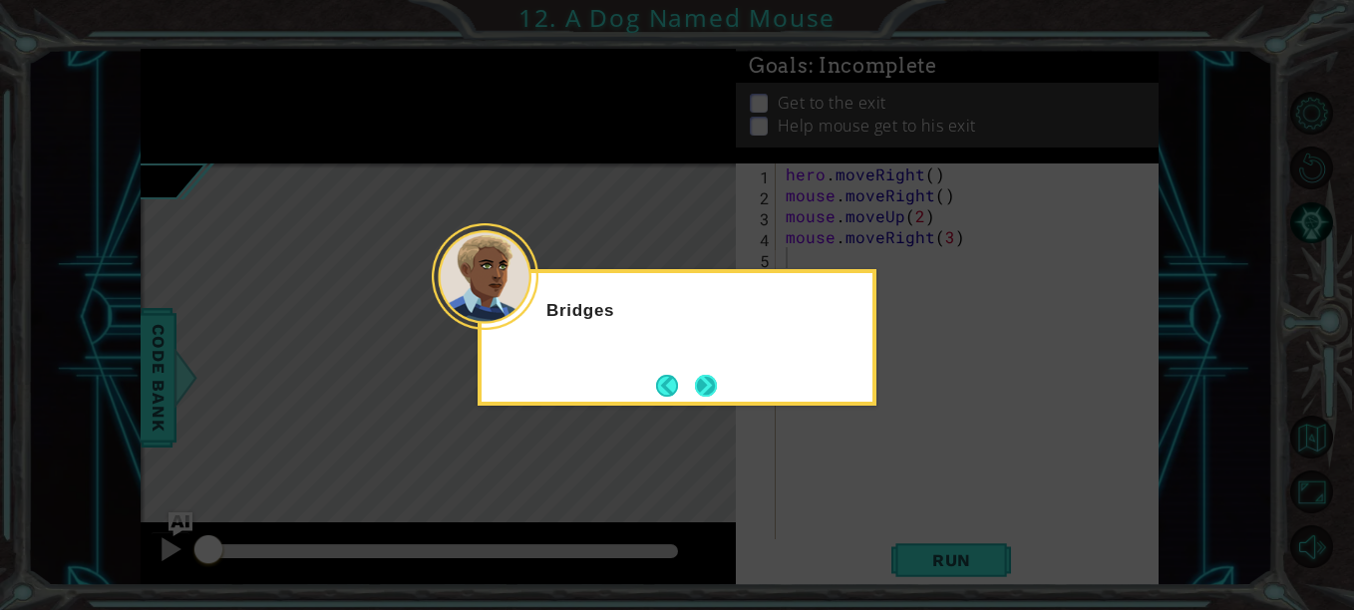
click at [710, 377] on button "Next" at bounding box center [706, 386] width 22 height 22
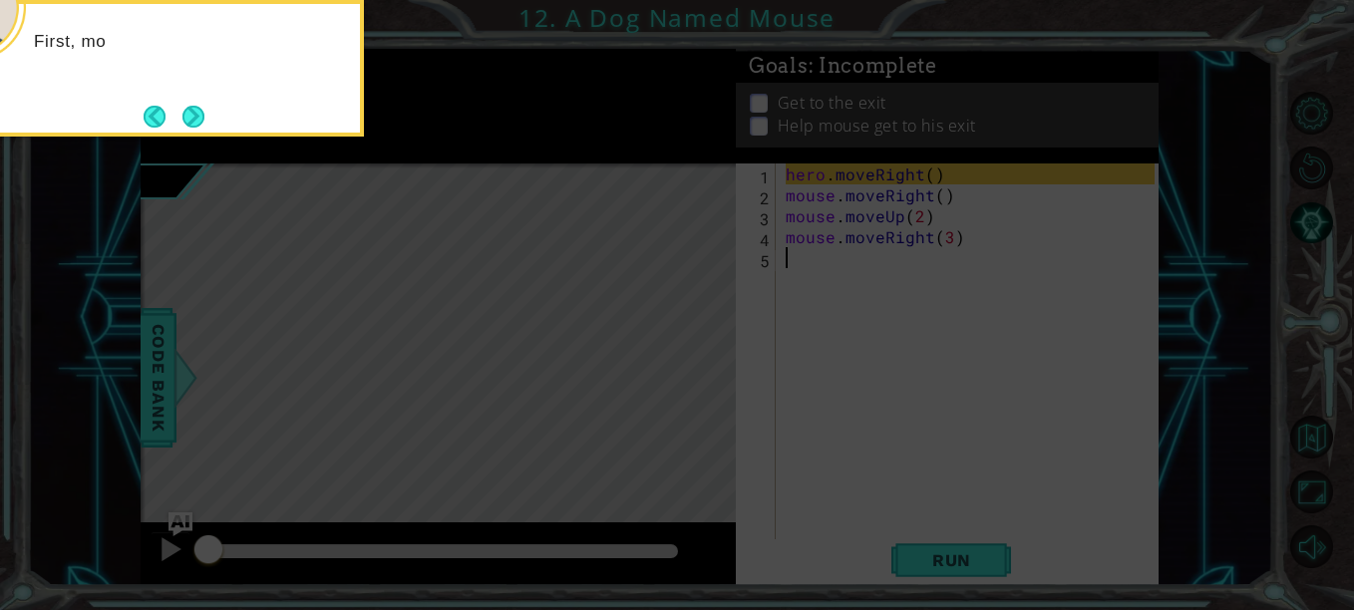
click at [183, 106] on button "Next" at bounding box center [194, 117] width 22 height 22
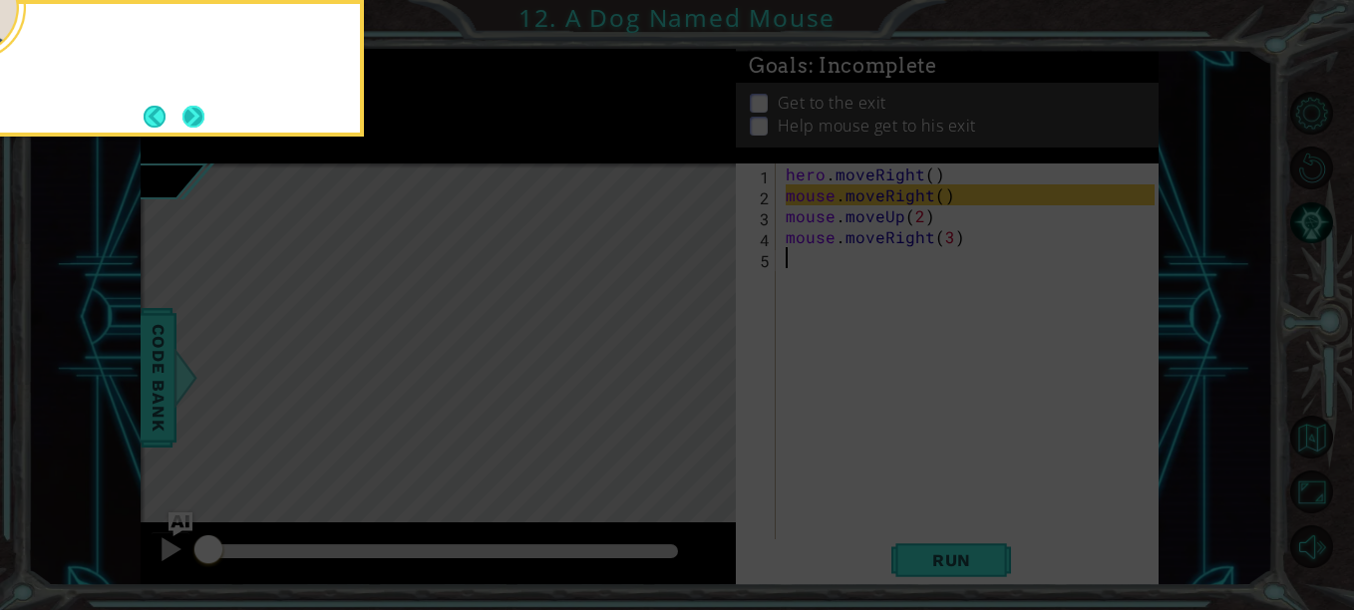
click at [204, 110] on button "Next" at bounding box center [194, 117] width 22 height 22
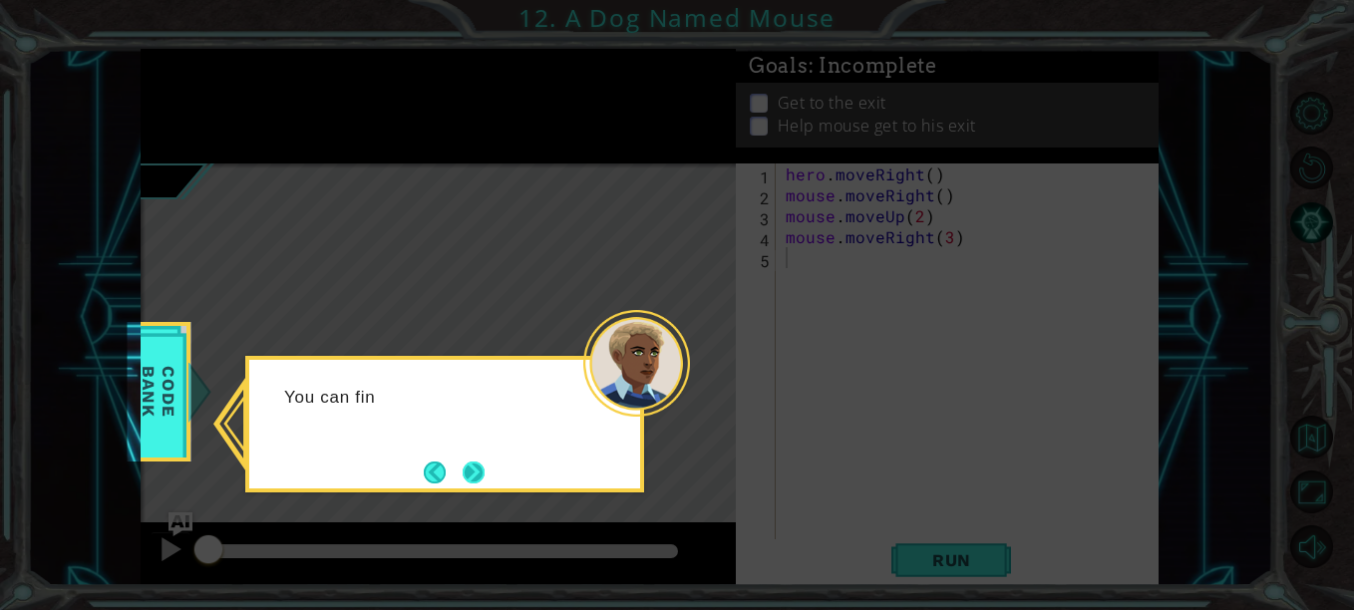
click at [472, 462] on button "Next" at bounding box center [474, 473] width 22 height 22
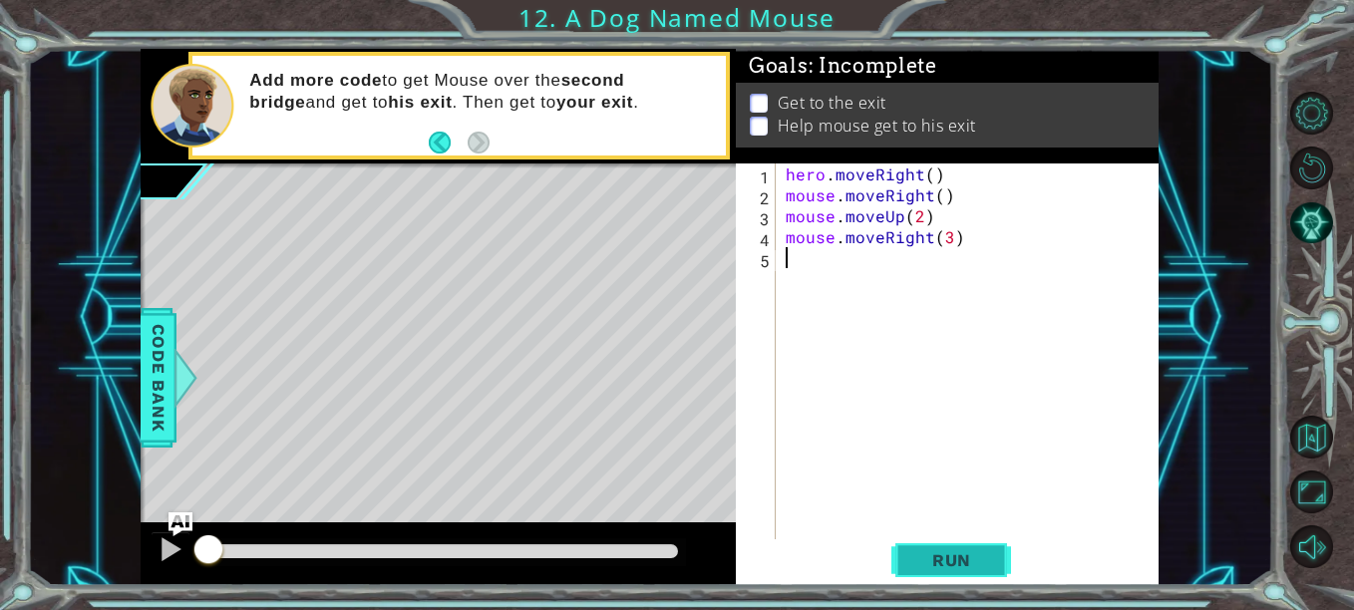
click at [963, 548] on button "Run" at bounding box center [952, 561] width 120 height 42
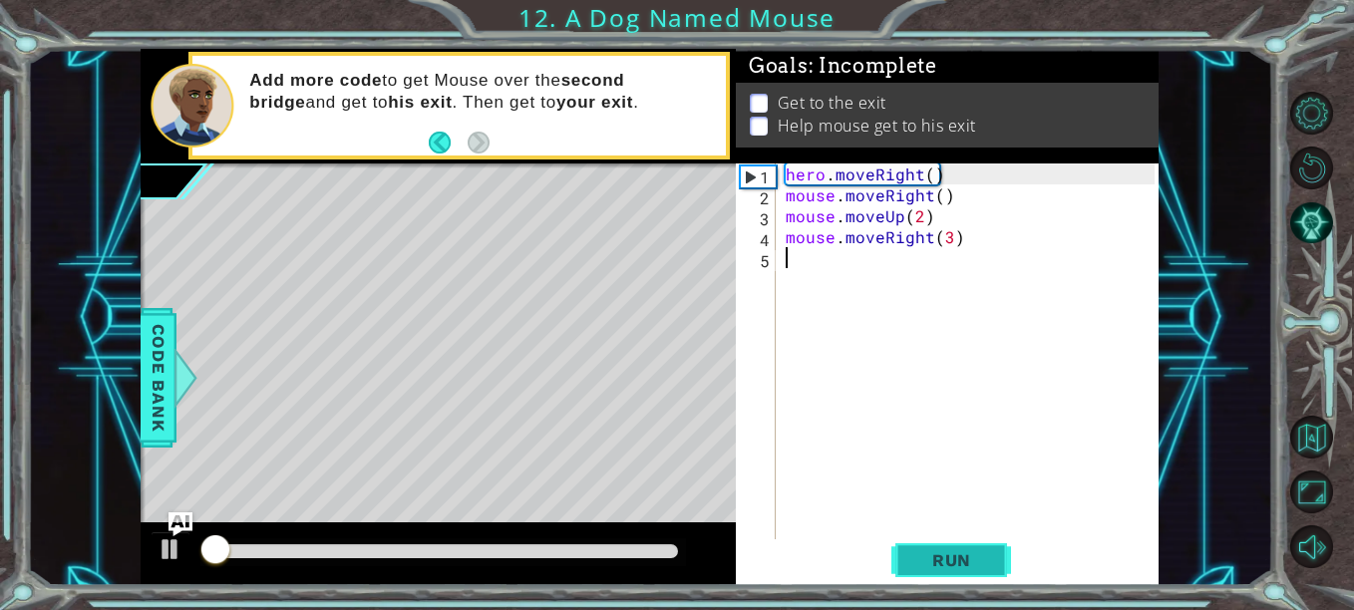
click at [979, 573] on button "Run" at bounding box center [952, 561] width 120 height 42
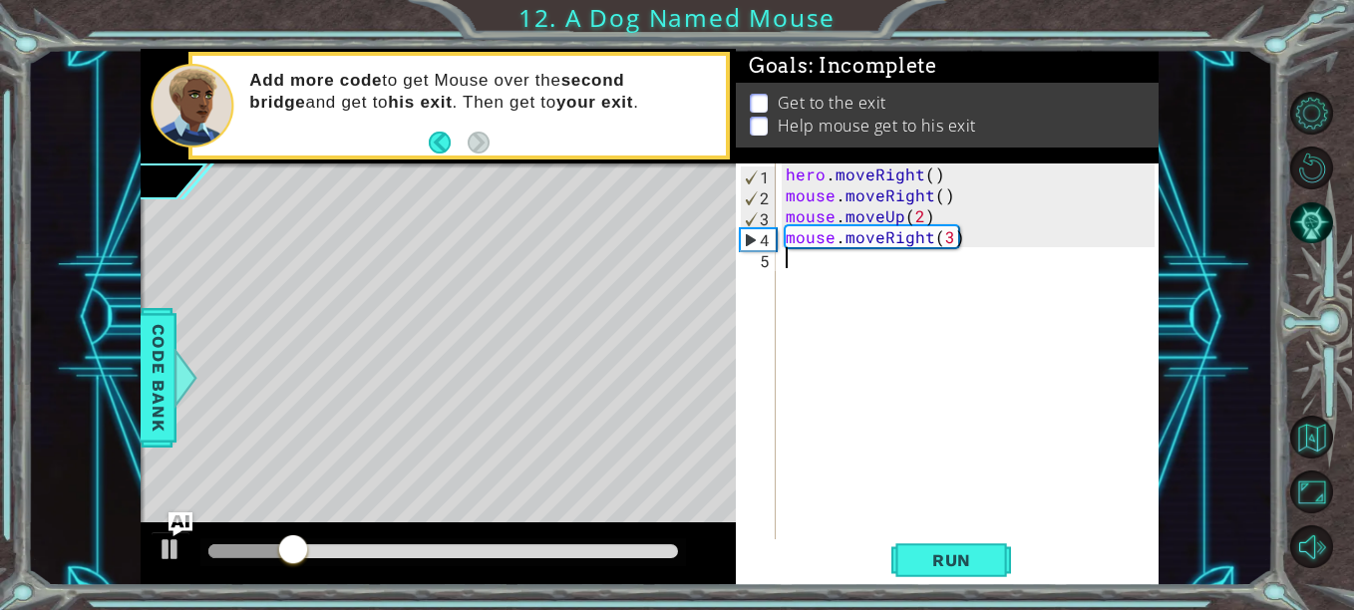
click at [1001, 451] on div "hero . moveRight ( ) mouse . moveRight ( ) mouse . moveUp ( 2 ) mouse . moveRig…" at bounding box center [973, 373] width 383 height 419
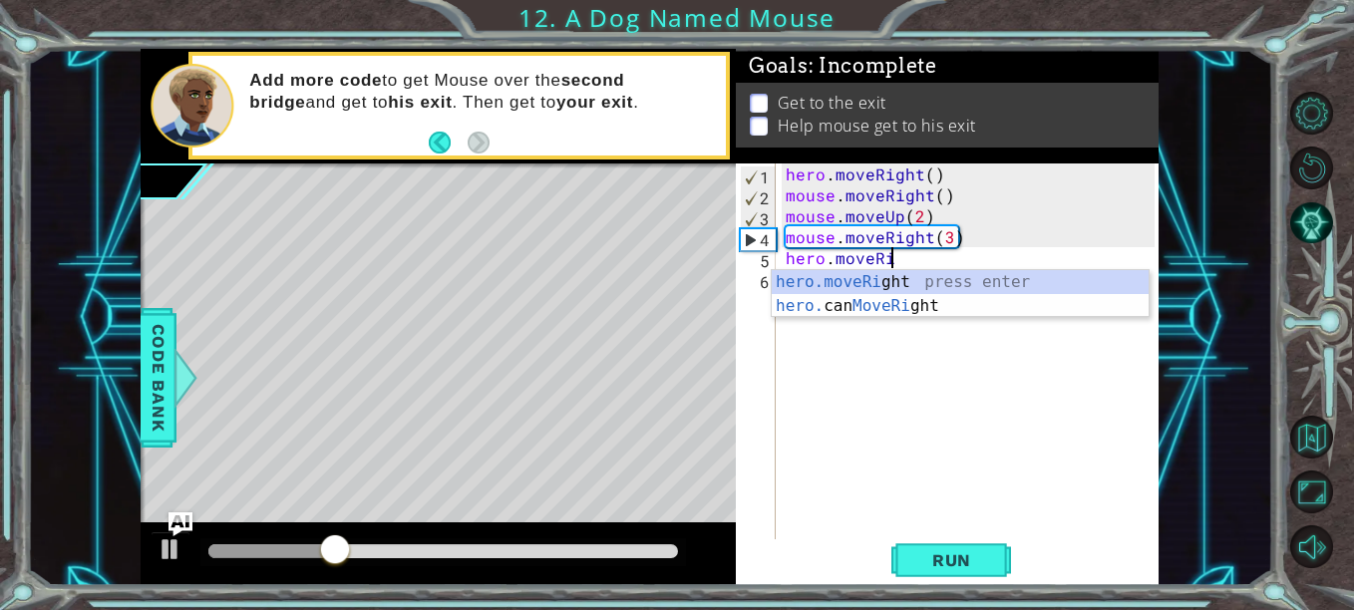
scroll to position [0, 6]
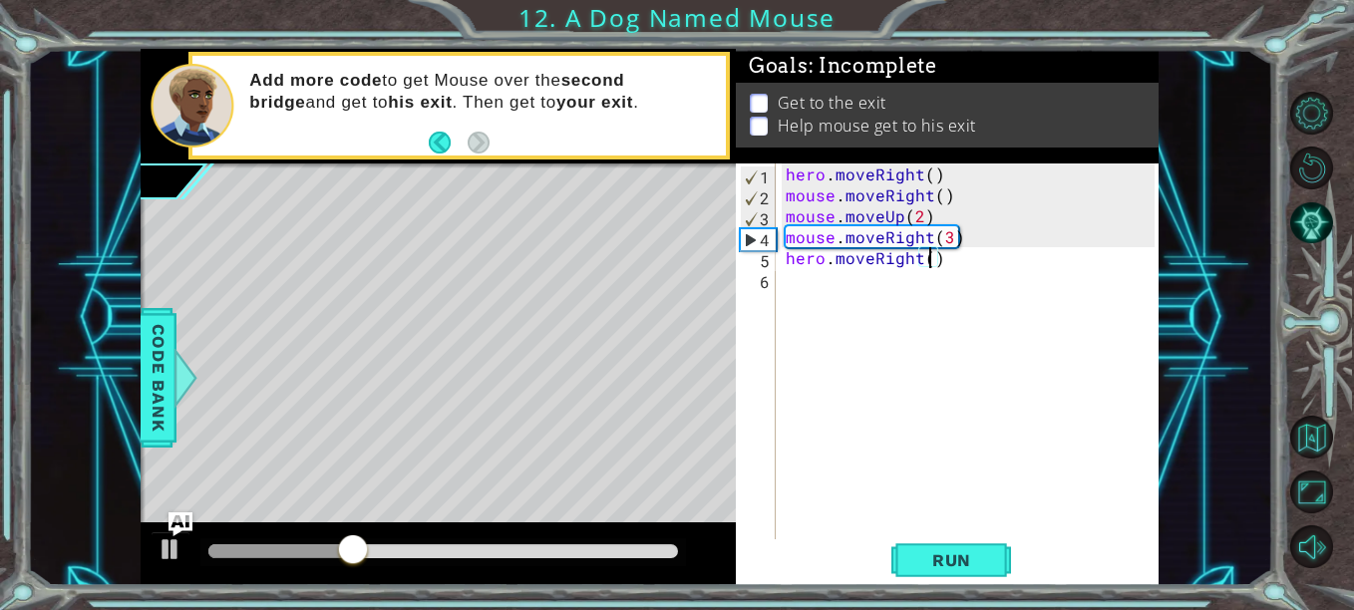
type textarea "hero.moveRight(2)"
type textarea "mouse.moveDown(2)"
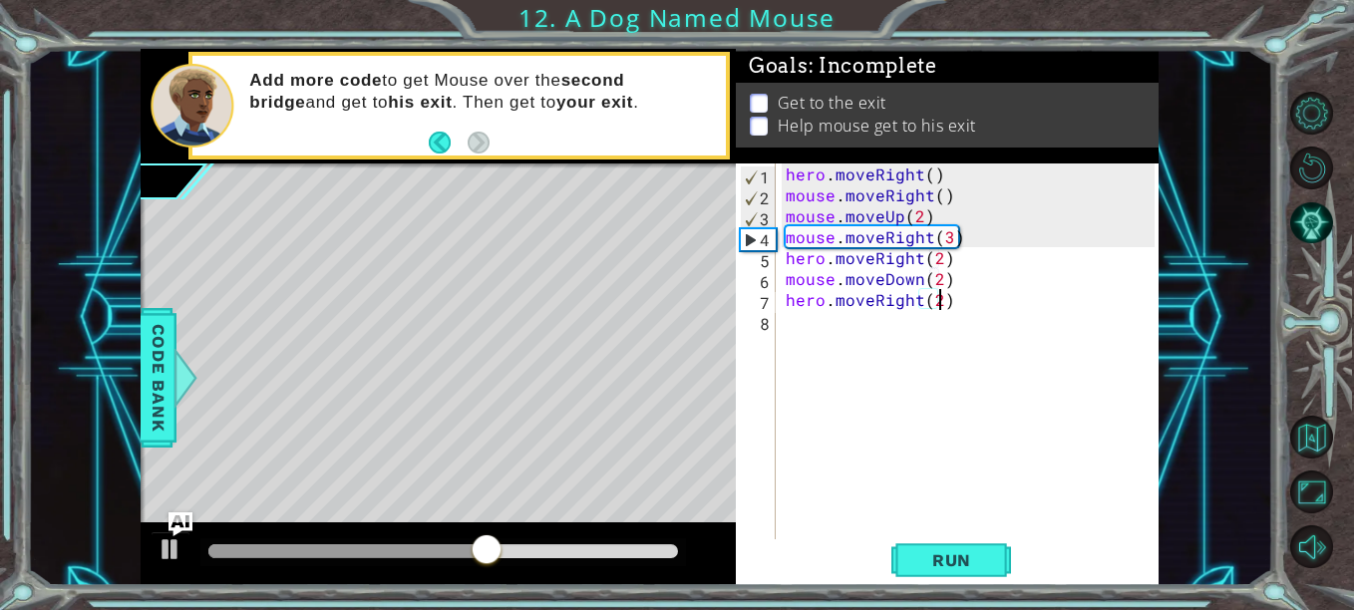
type textarea "hero.moveRight(2)"
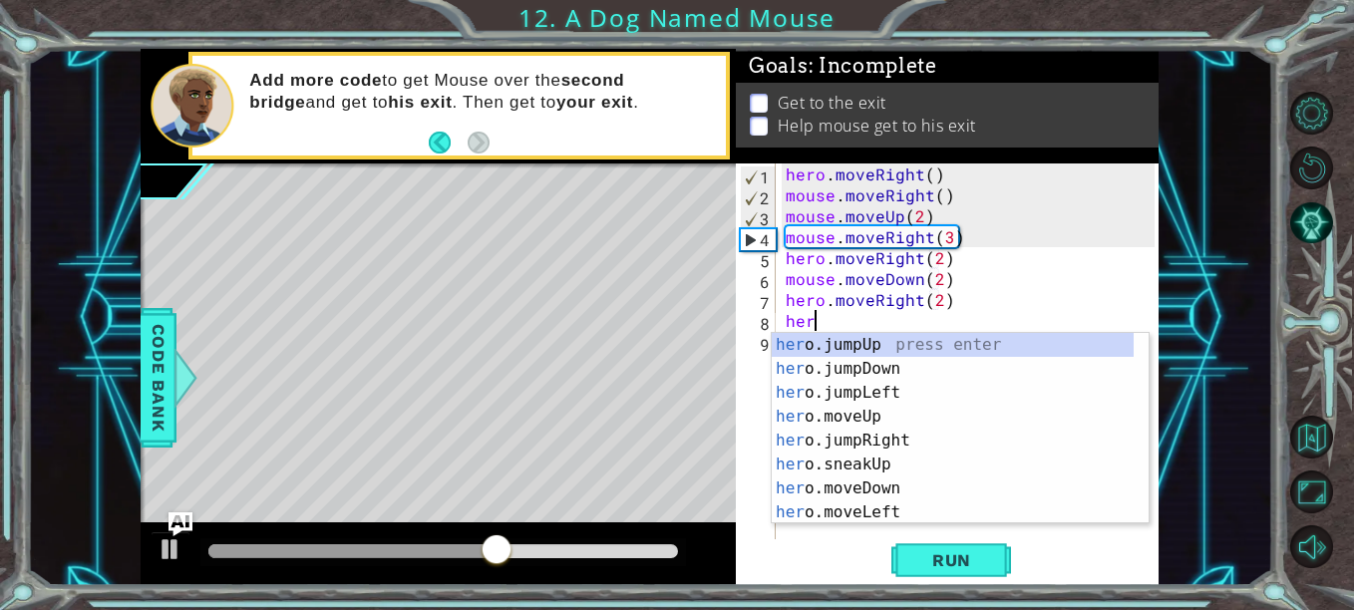
type textarea "h"
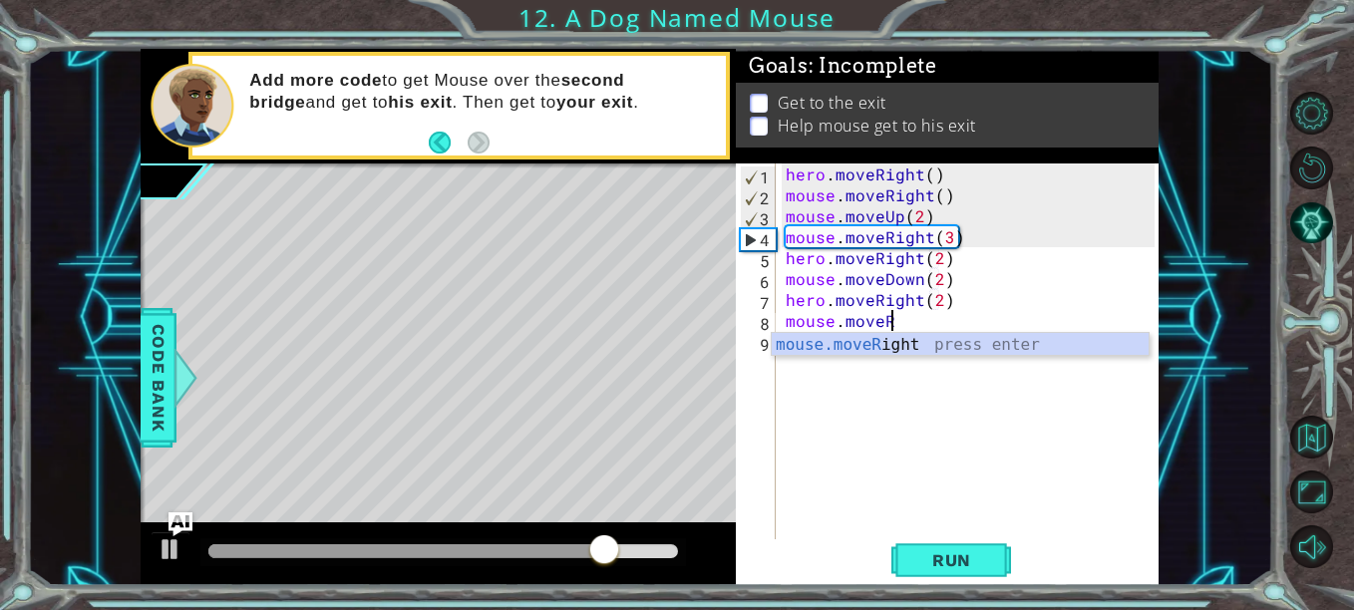
scroll to position [0, 6]
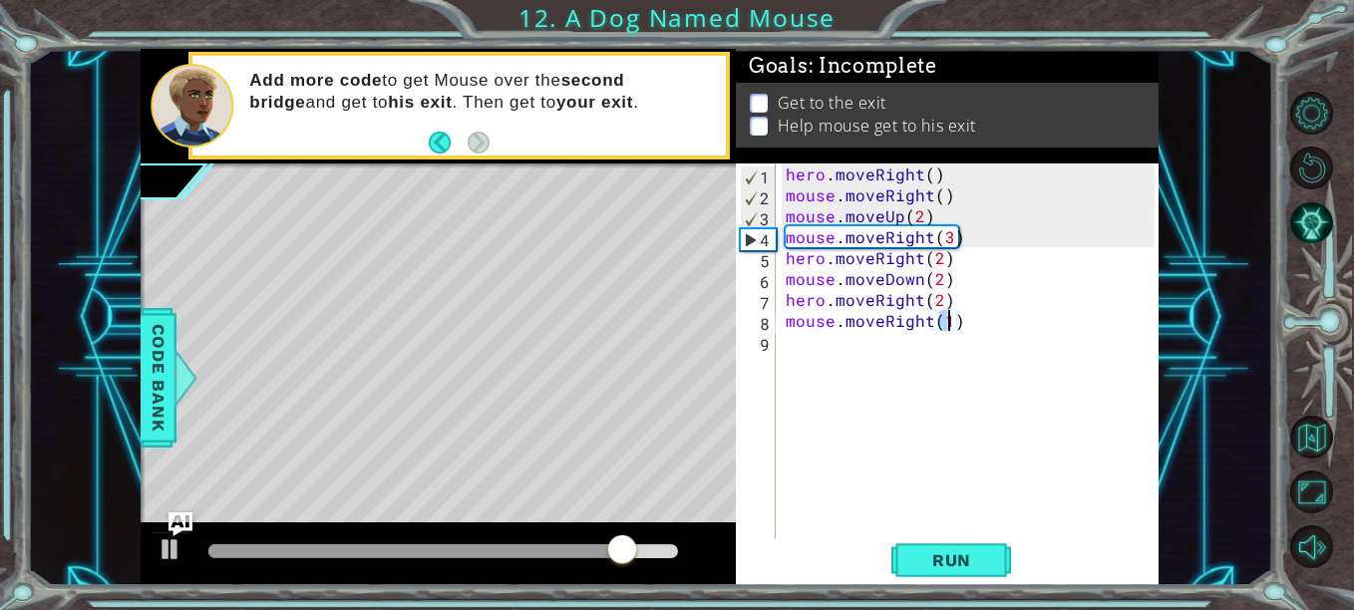
type textarea "mouse.moveRight(2)"
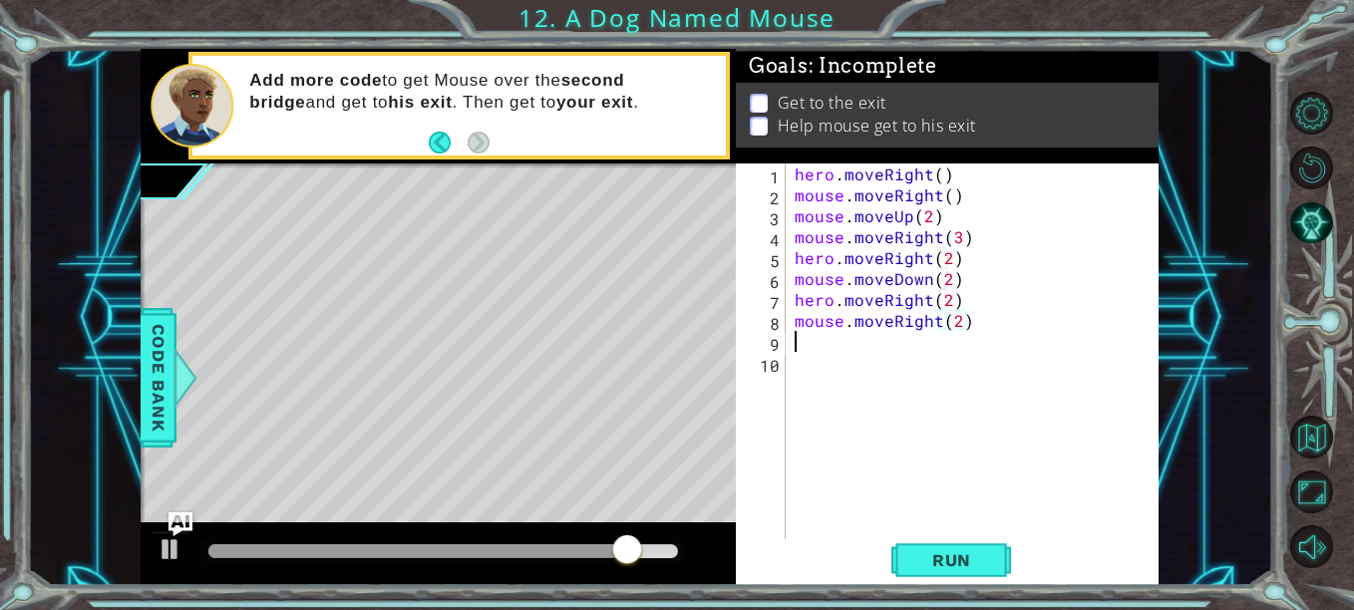
scroll to position [0, 0]
type textarea "h"
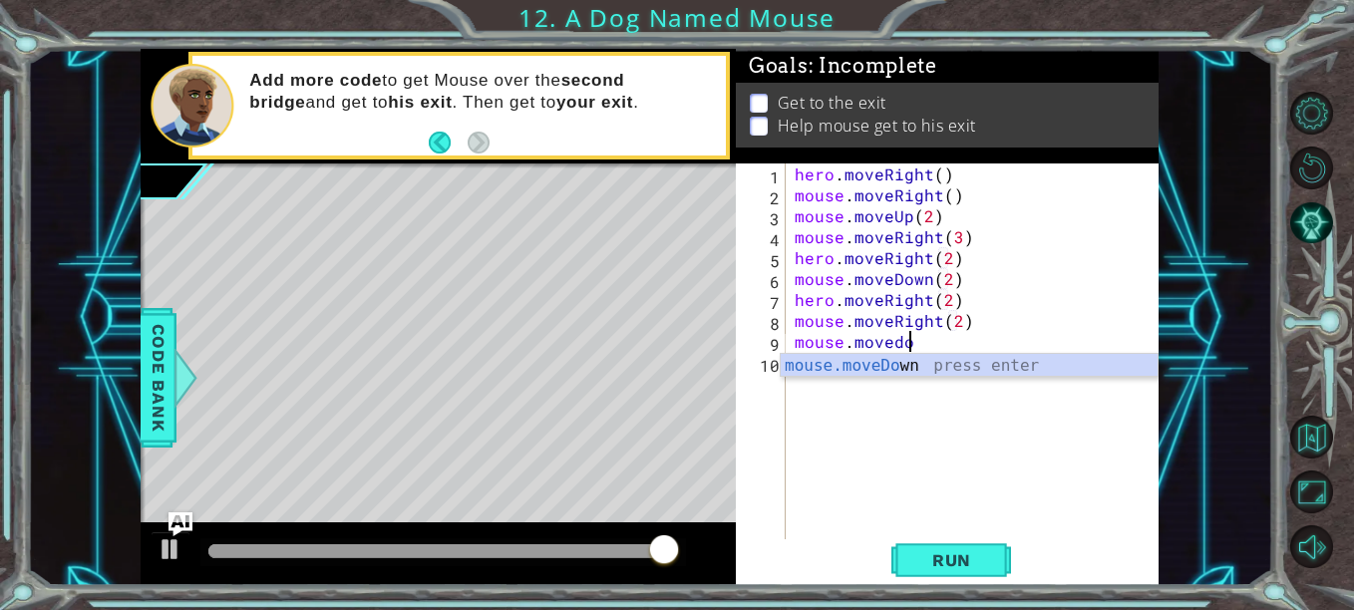
scroll to position [0, 6]
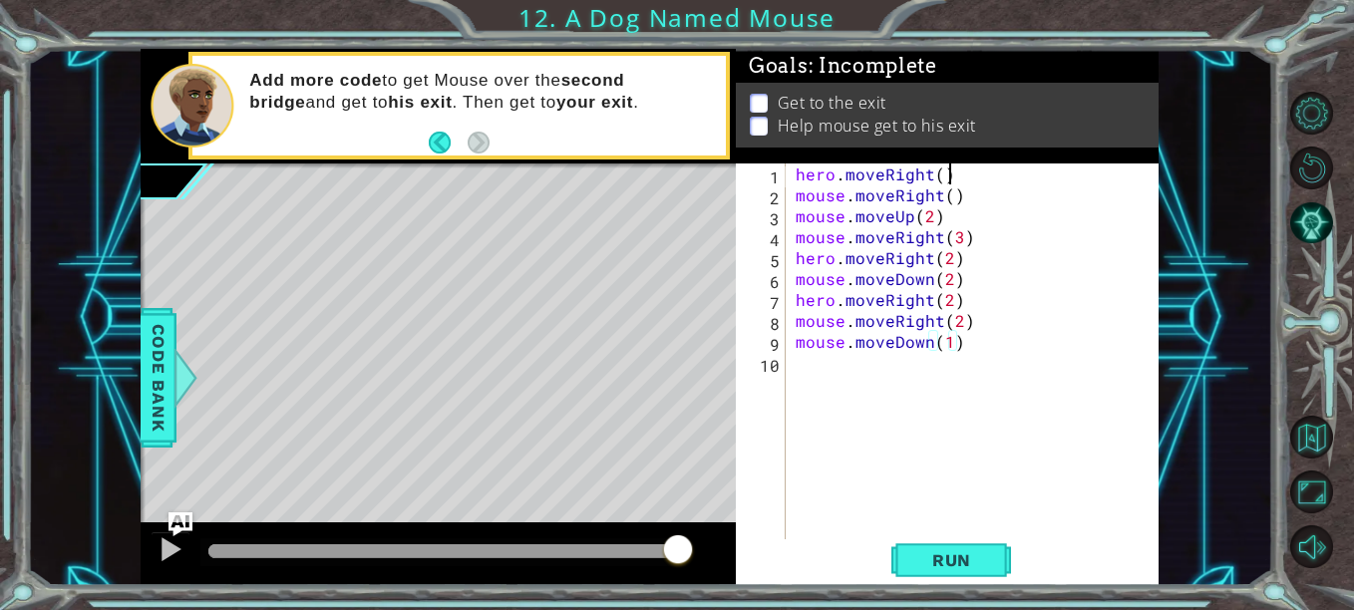
click at [975, 178] on div "hero . moveRight ( ) mouse . moveRight ( ) mouse . moveUp ( 2 ) mouse . moveRig…" at bounding box center [978, 373] width 373 height 419
click at [976, 192] on div "hero . moveRight ( ) mouse . moveRight ( ) mouse . moveUp ( 2 ) mouse . moveRig…" at bounding box center [978, 373] width 373 height 419
click at [969, 180] on div "hero . moveRight ( ) mouse . moveRight ( ) mouse . moveUp ( 2 ) mouse . moveRig…" at bounding box center [978, 373] width 373 height 419
type textarea "hero.moveRight()"
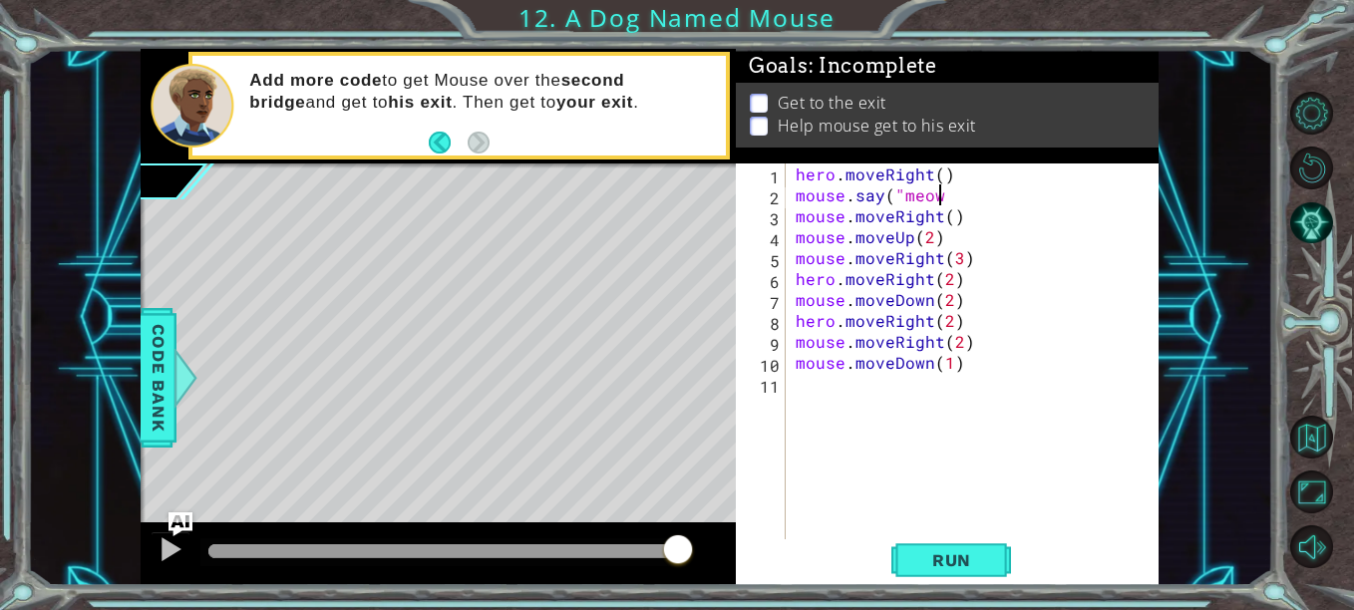
scroll to position [0, 9]
type textarea "mouse.say("meow")"
click at [995, 557] on button "Run" at bounding box center [952, 561] width 120 height 42
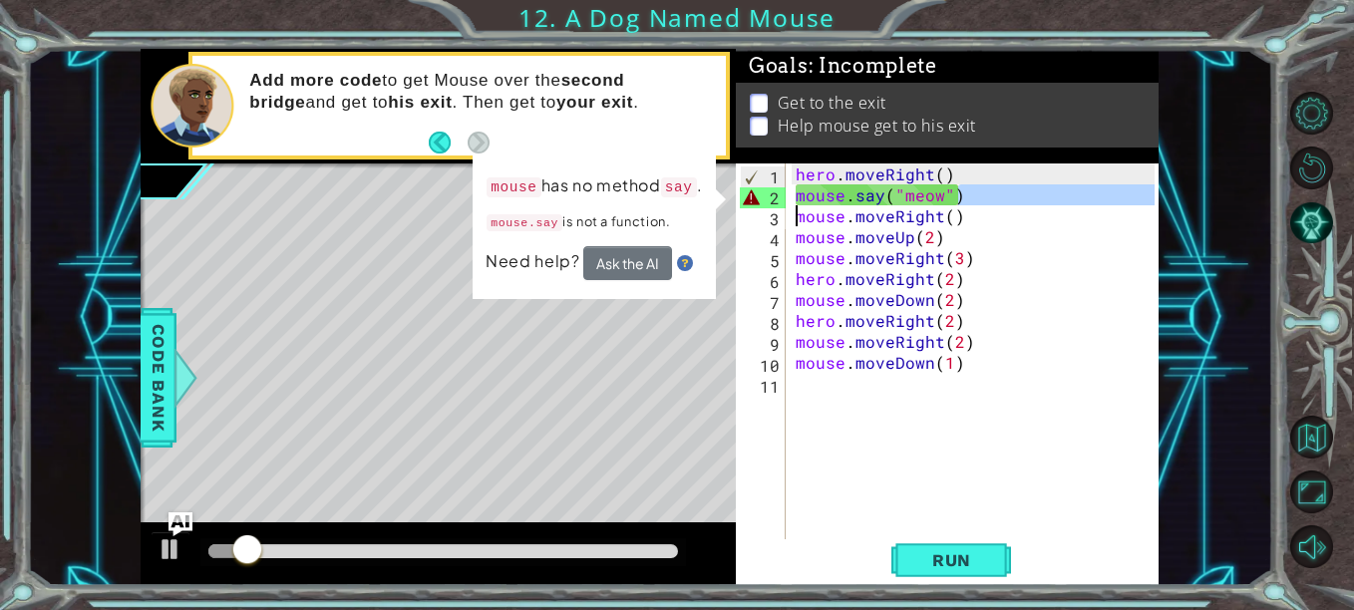
drag, startPoint x: 950, startPoint y: 198, endPoint x: 764, endPoint y: 203, distance: 185.6
click at [764, 203] on div "mouse.say("meow") 1 2 3 4 5 6 7 8 9 10 11 hero . moveRight ( ) mouse . say ( "m…" at bounding box center [945, 352] width 419 height 377
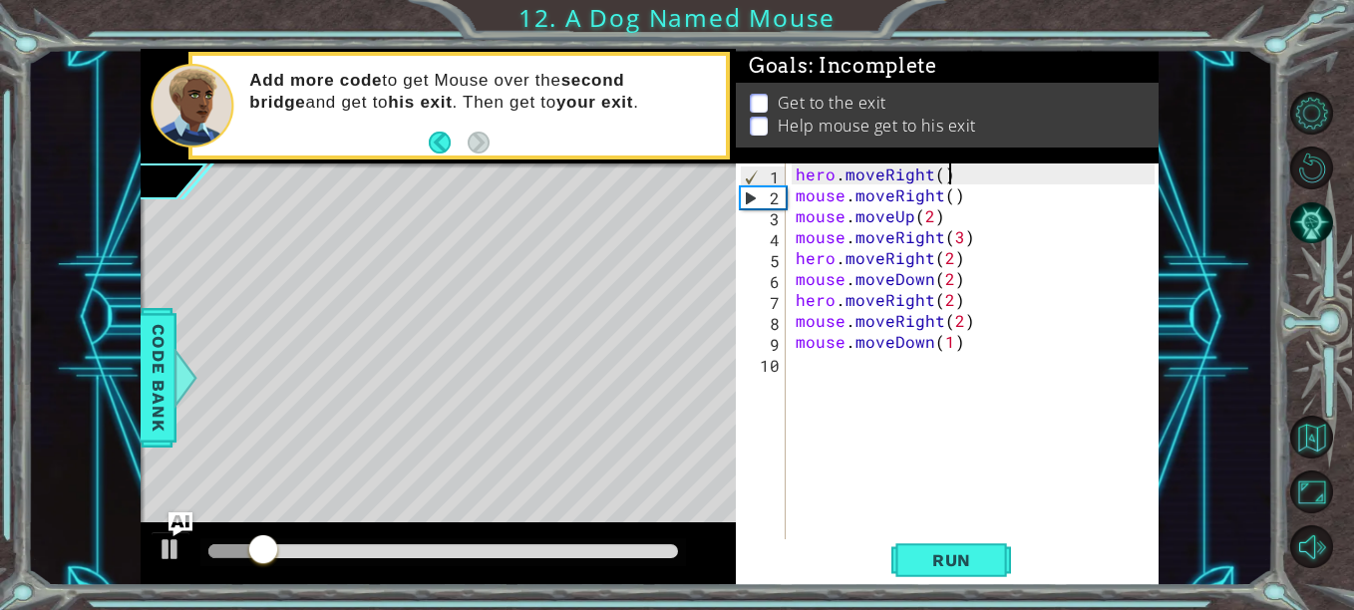
type textarea "hero.moveRight()"
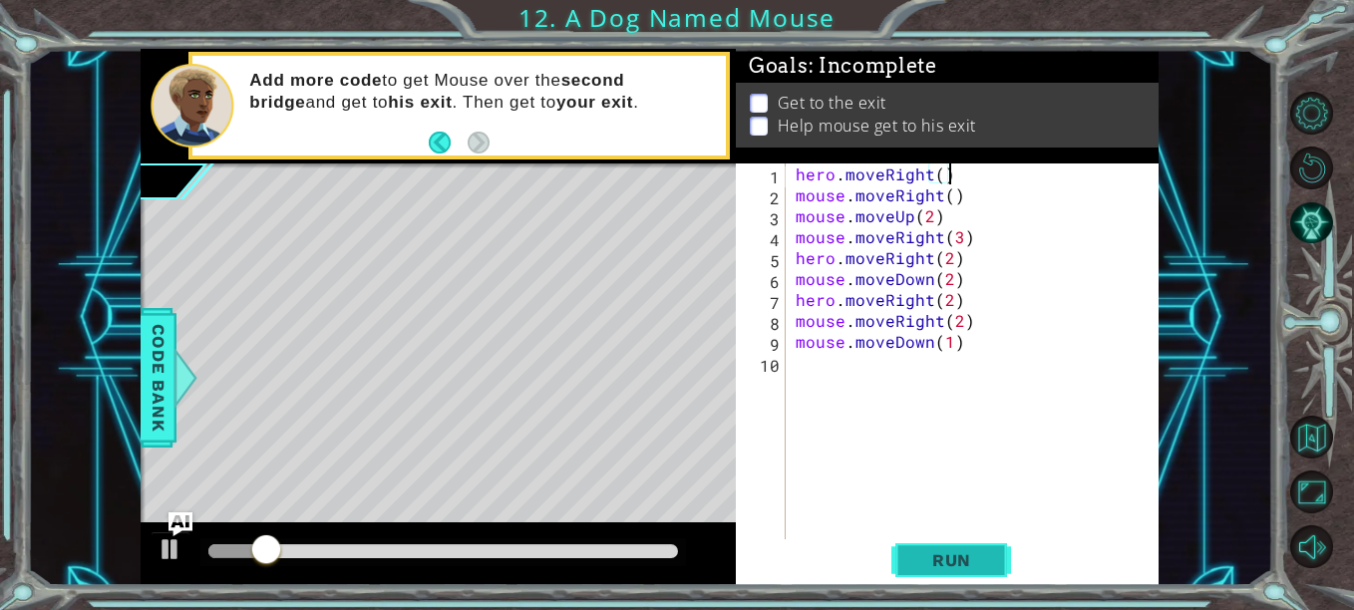
click at [985, 563] on span "Run" at bounding box center [952, 561] width 79 height 20
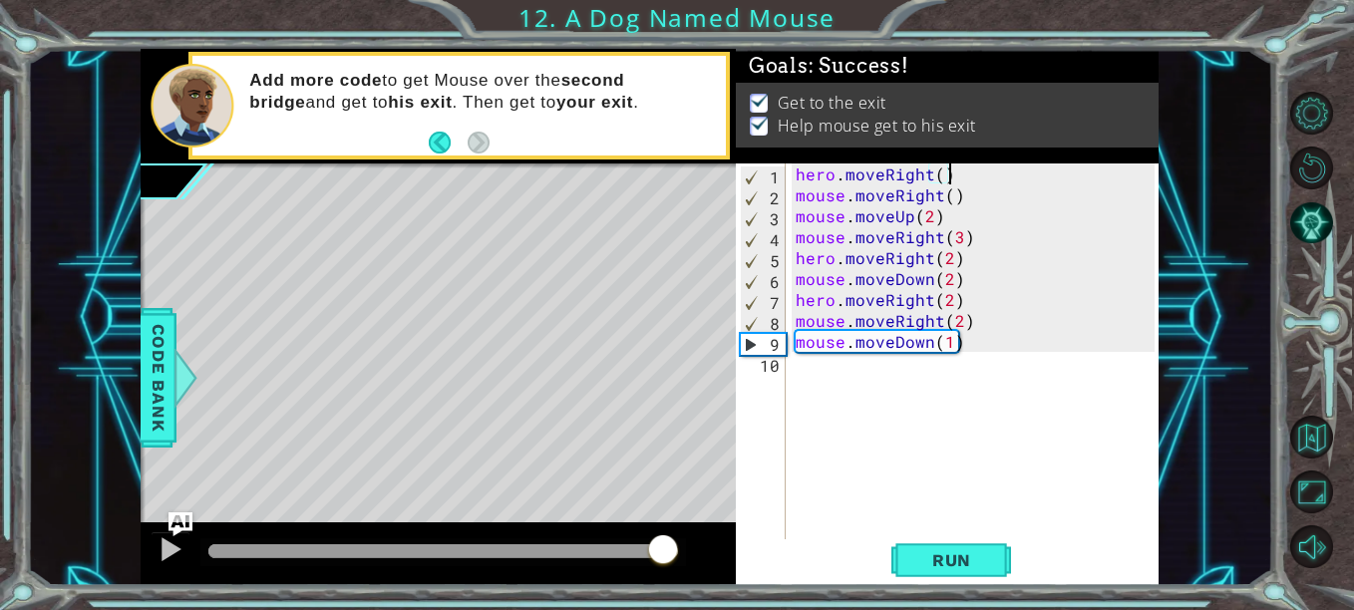
drag, startPoint x: 664, startPoint y: 549, endPoint x: 722, endPoint y: 540, distance: 58.5
click at [721, 542] on div at bounding box center [438, 555] width 595 height 64
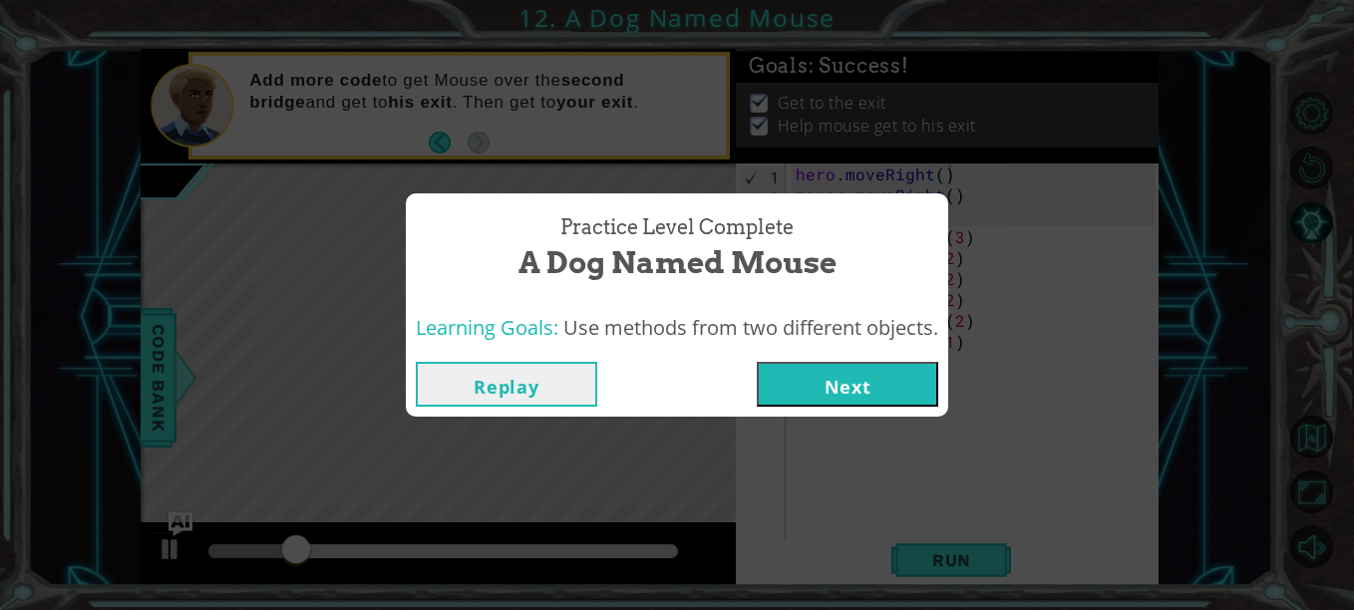
click at [887, 383] on button "Next" at bounding box center [848, 384] width 182 height 45
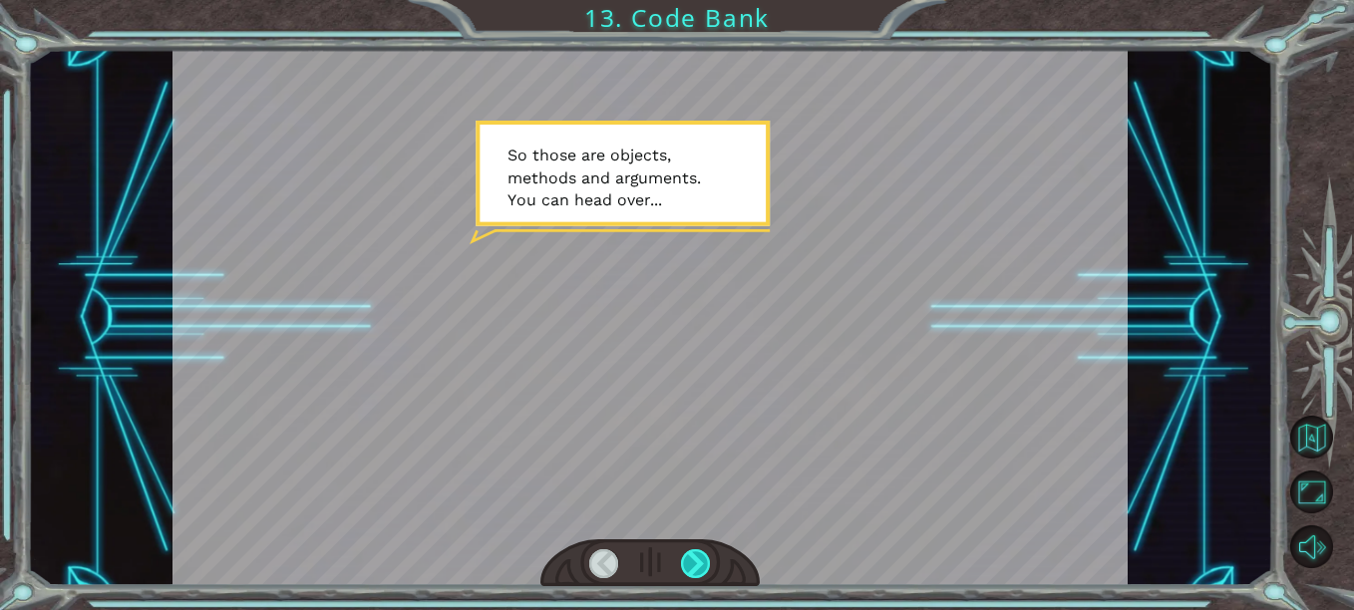
click at [708, 571] on div at bounding box center [695, 564] width 29 height 29
click at [708, 569] on div at bounding box center [695, 564] width 29 height 29
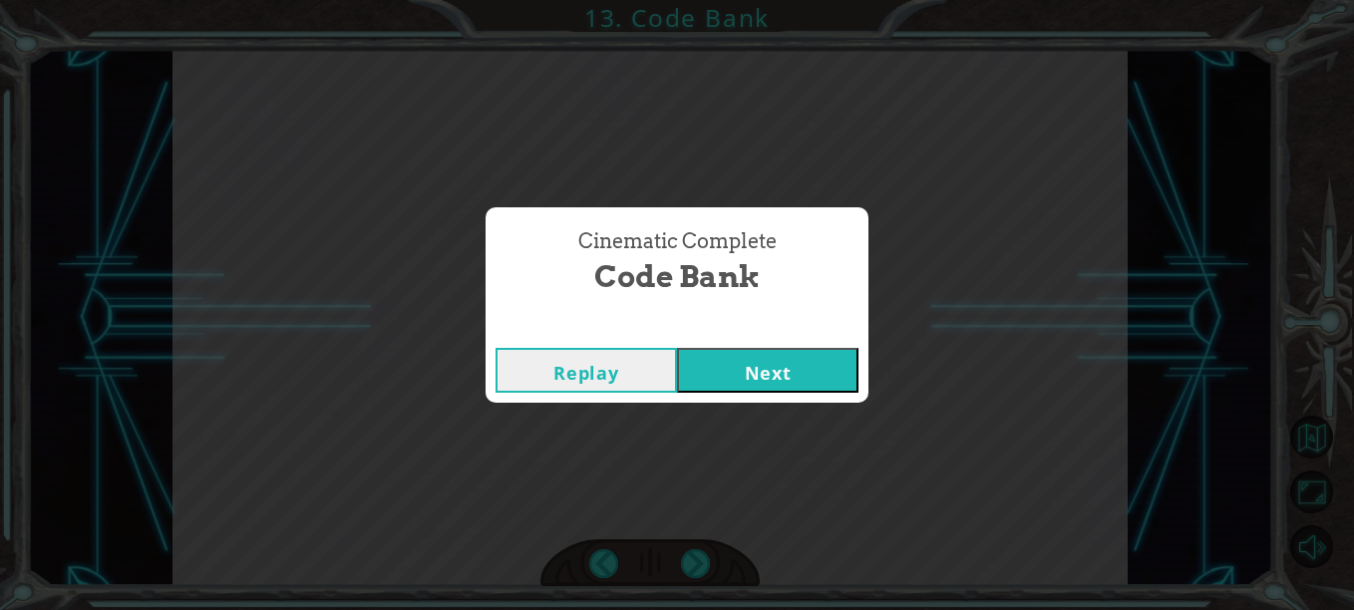
click at [734, 367] on button "Next" at bounding box center [768, 370] width 182 height 45
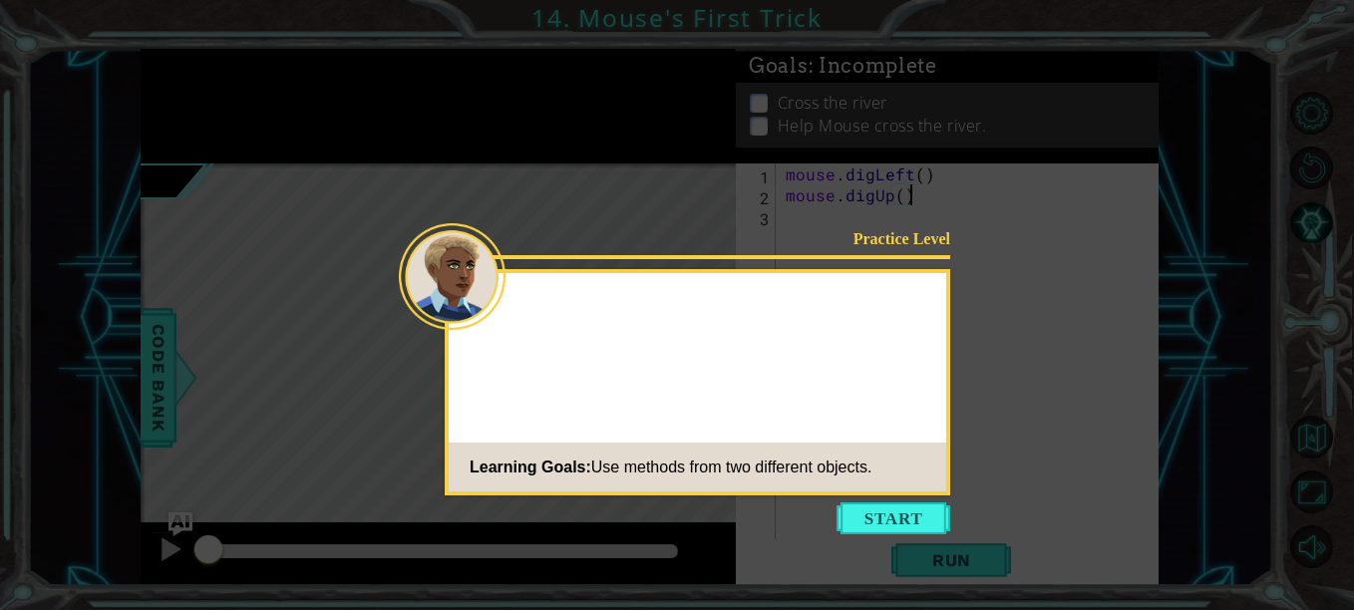
click at [853, 505] on button "Start" at bounding box center [894, 519] width 114 height 32
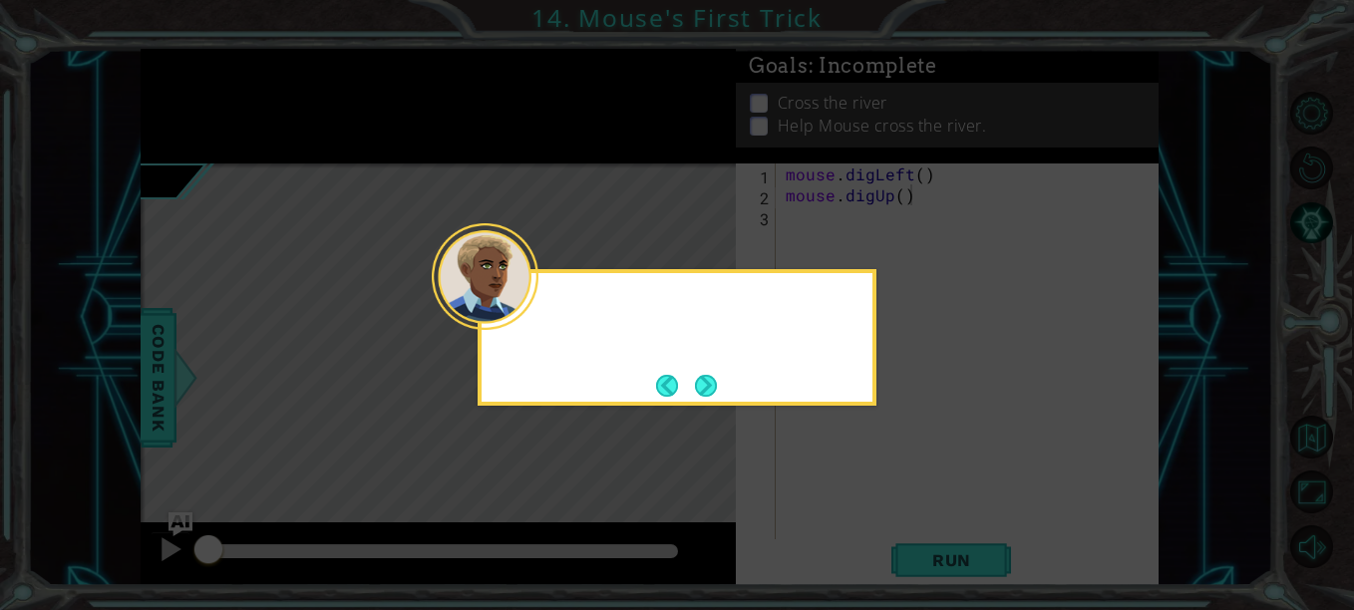
click at [700, 383] on button "Next" at bounding box center [706, 386] width 22 height 22
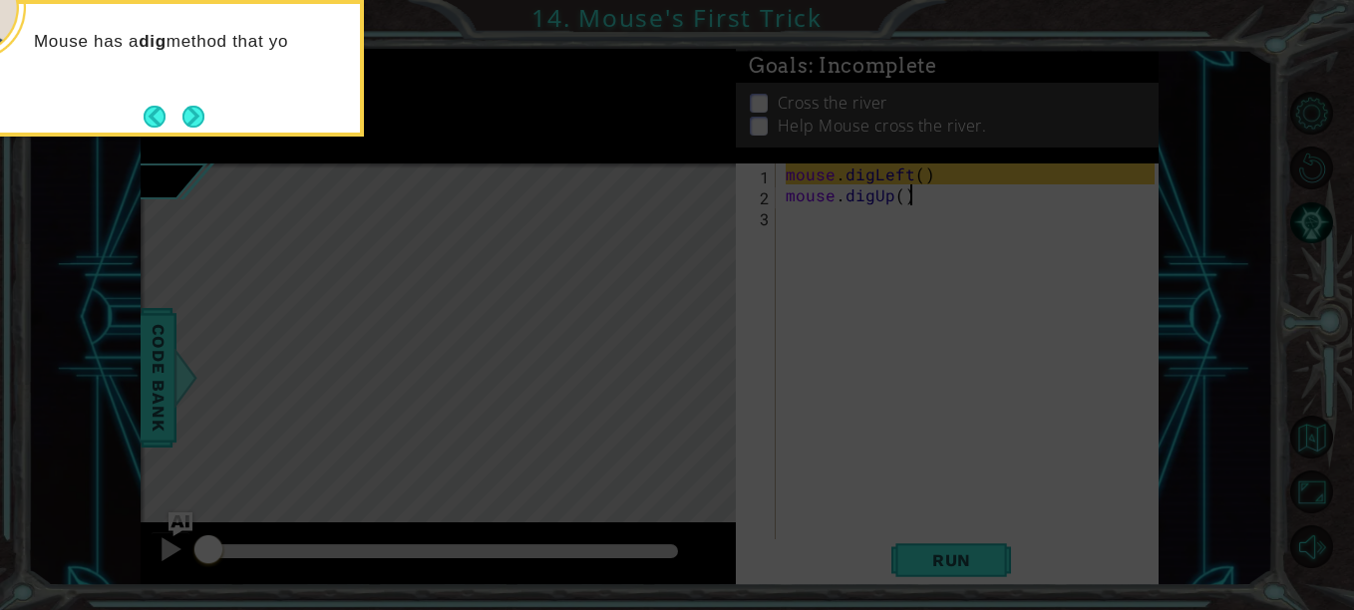
click at [190, 123] on button "Next" at bounding box center [194, 117] width 22 height 22
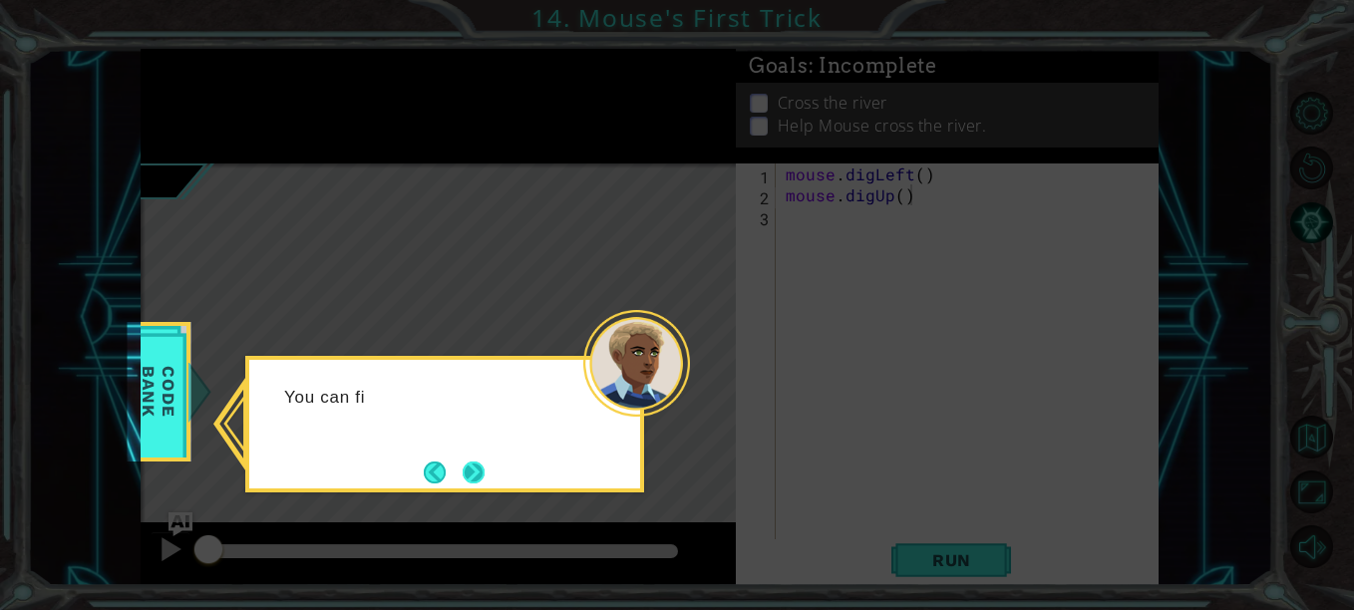
click at [472, 465] on button "Next" at bounding box center [474, 473] width 22 height 22
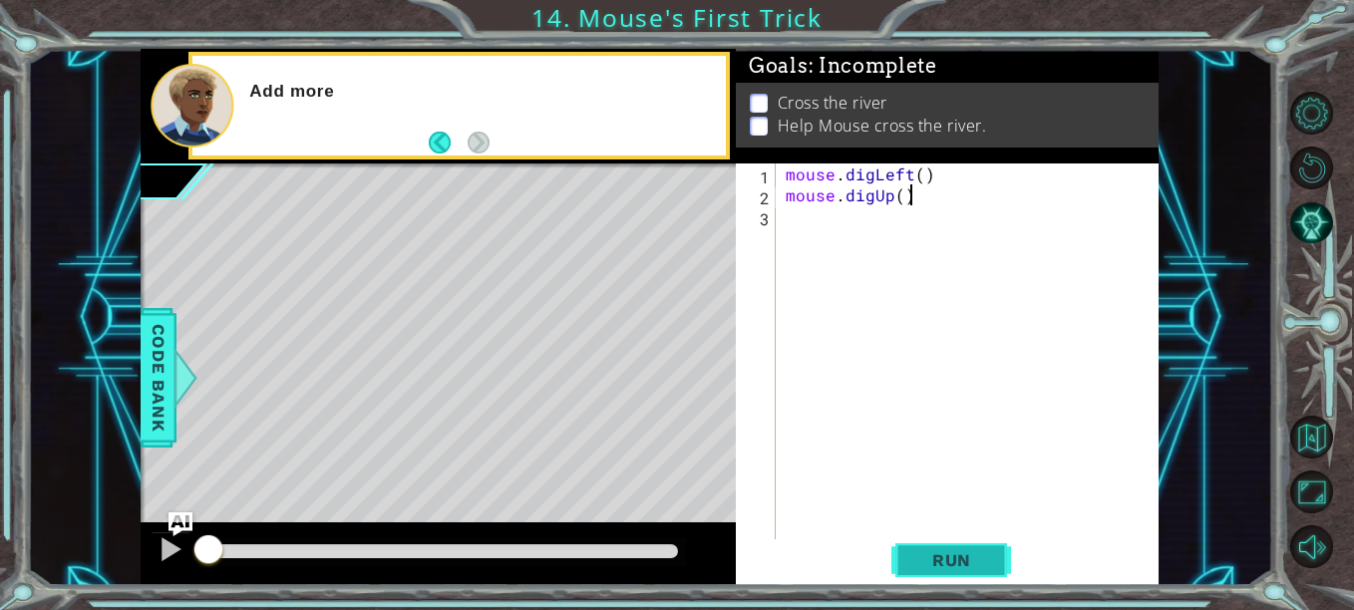
click at [937, 562] on span "Run" at bounding box center [952, 561] width 79 height 20
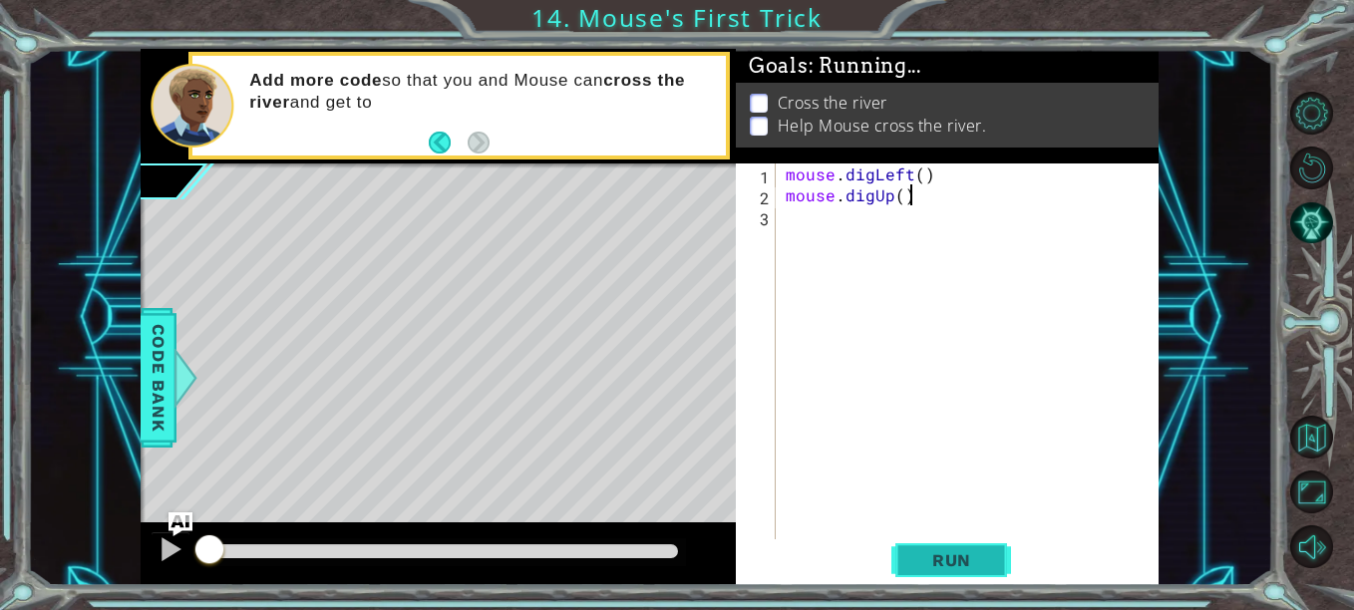
click at [919, 559] on span "Run" at bounding box center [952, 561] width 79 height 20
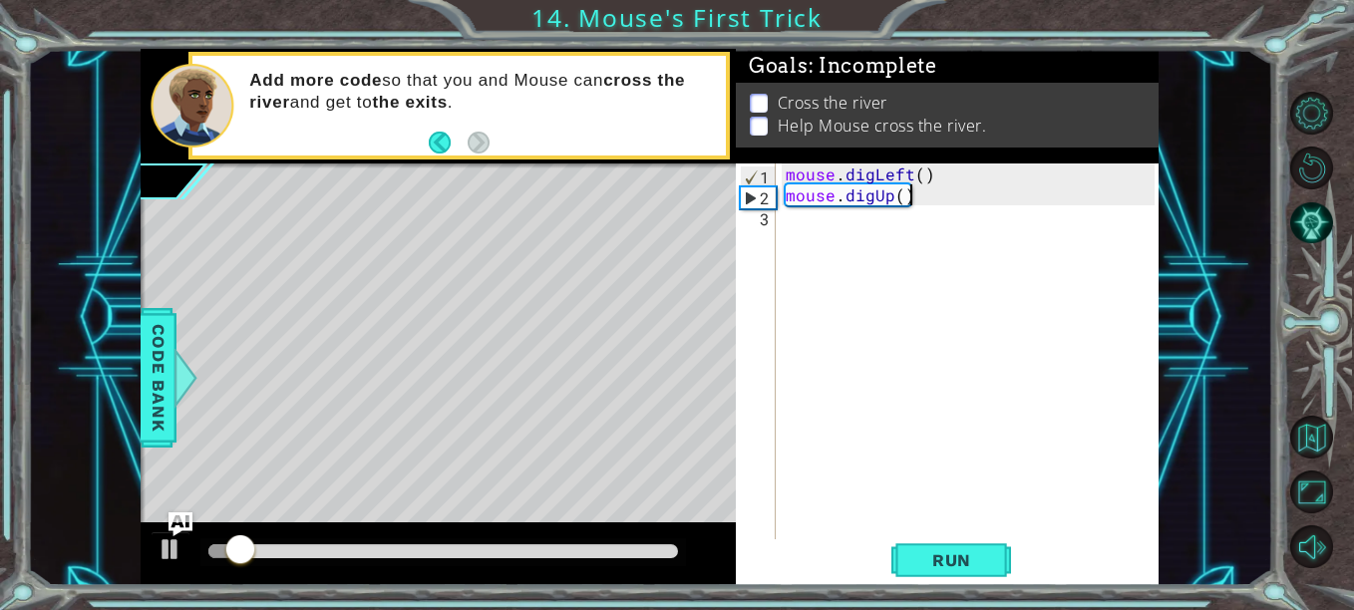
click at [986, 428] on div "mouse . digLeft ( ) mouse . digUp ( )" at bounding box center [973, 373] width 383 height 419
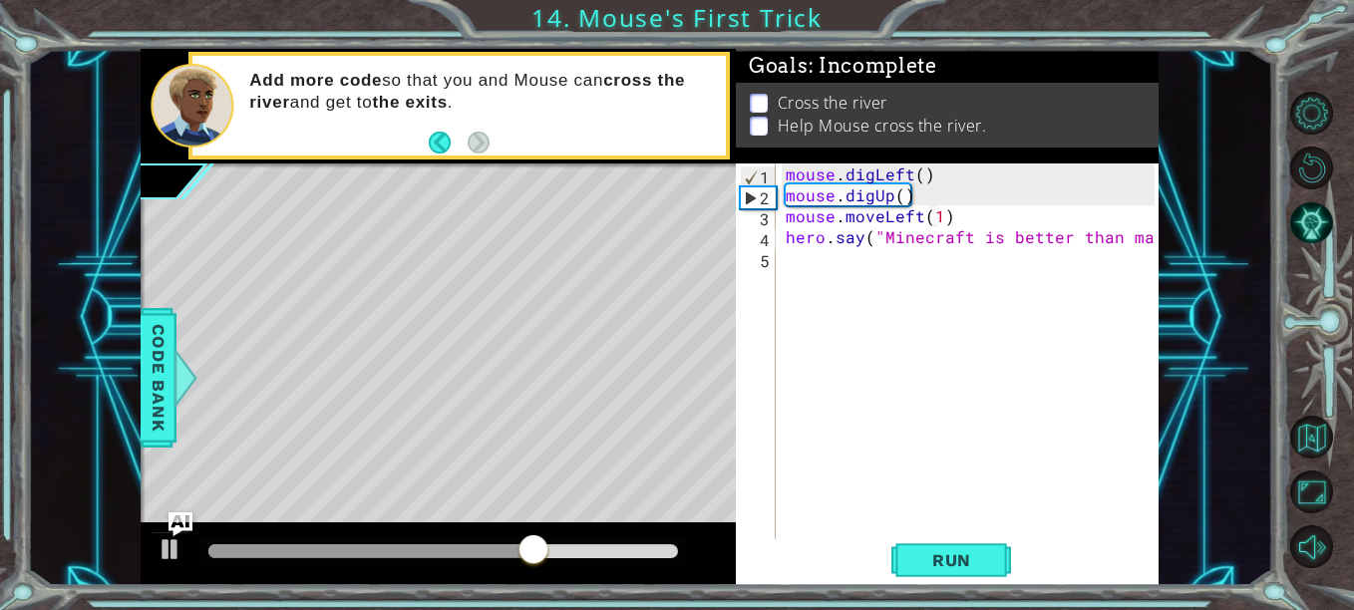
scroll to position [0, 23]
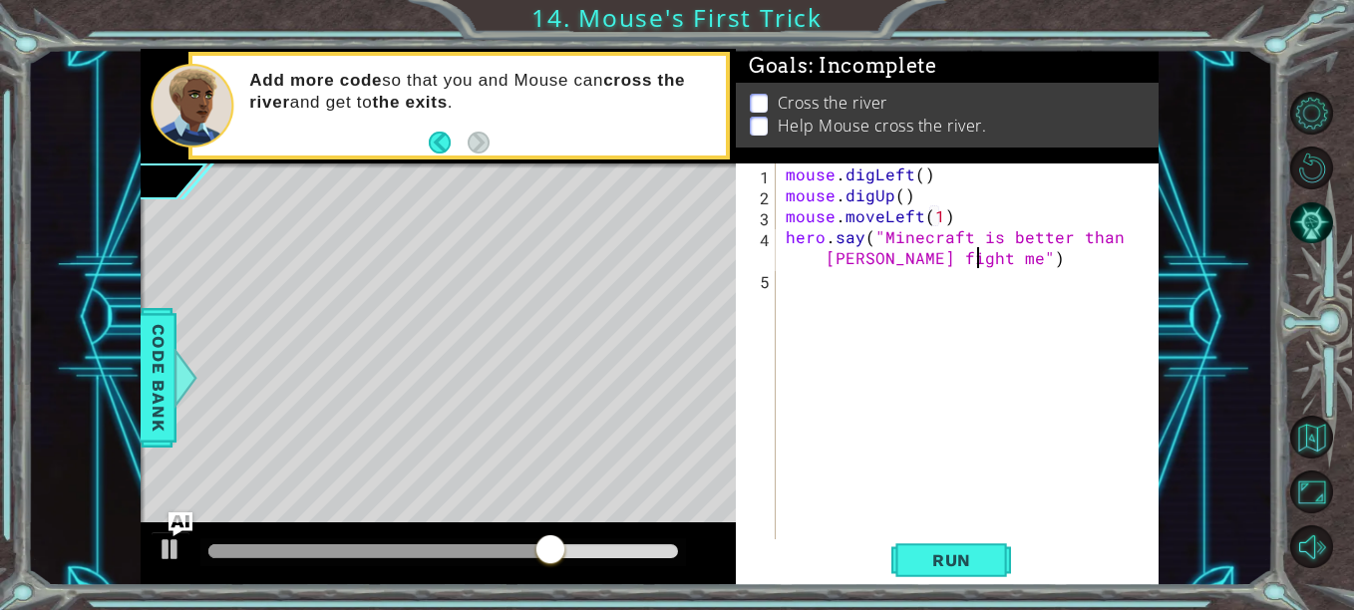
type textarea "hero.say("Minecraft is better than mario fight me")"
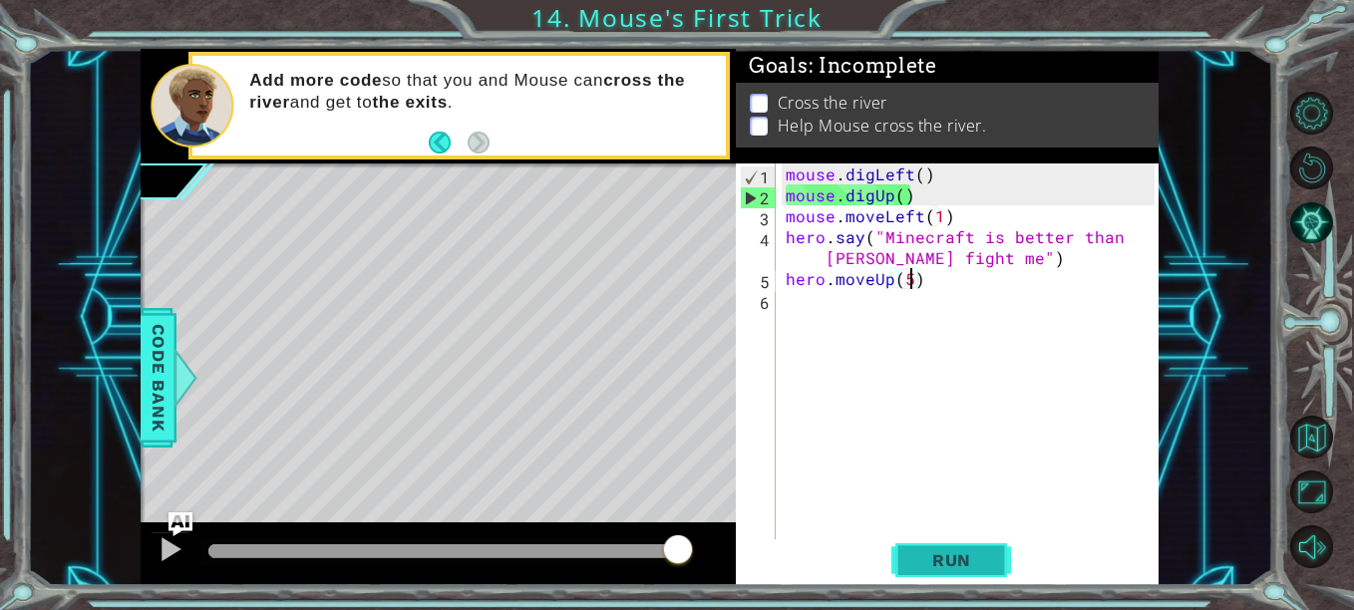
type textarea "hero.moveUp(5)"
click at [948, 550] on button "Run" at bounding box center [952, 561] width 120 height 42
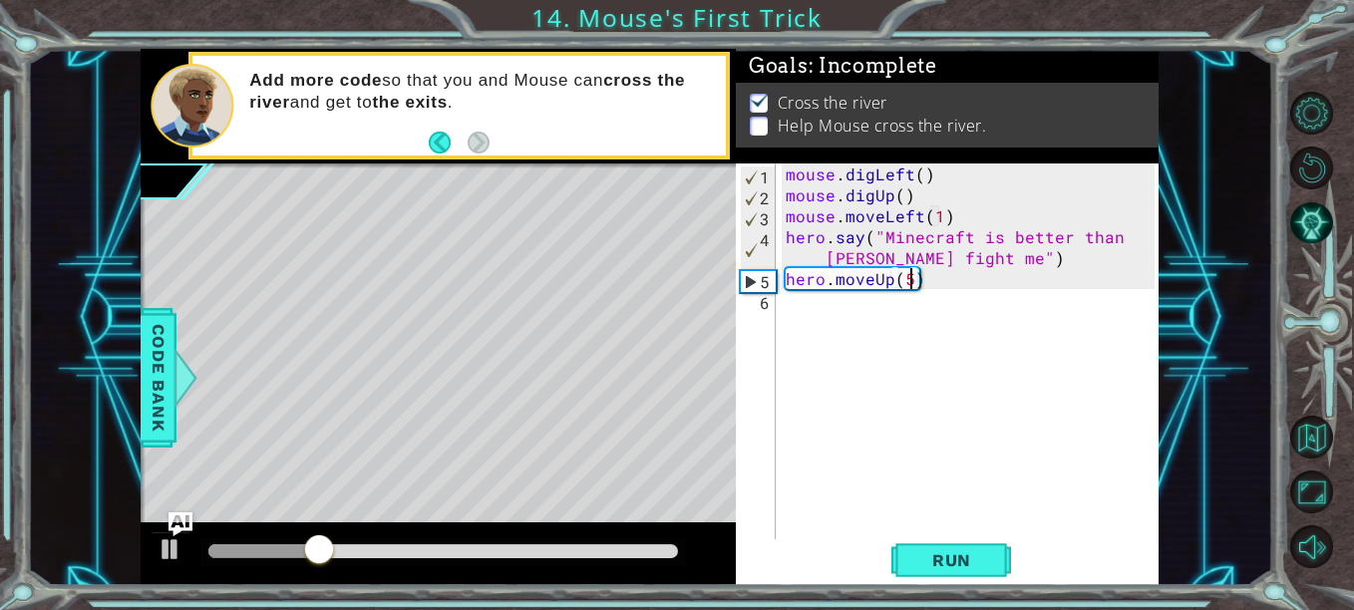
click at [1063, 304] on div "mouse . digLeft ( ) mouse . digUp ( ) mouse . moveLeft ( 1 ) hero . say ( "Mine…" at bounding box center [973, 373] width 383 height 419
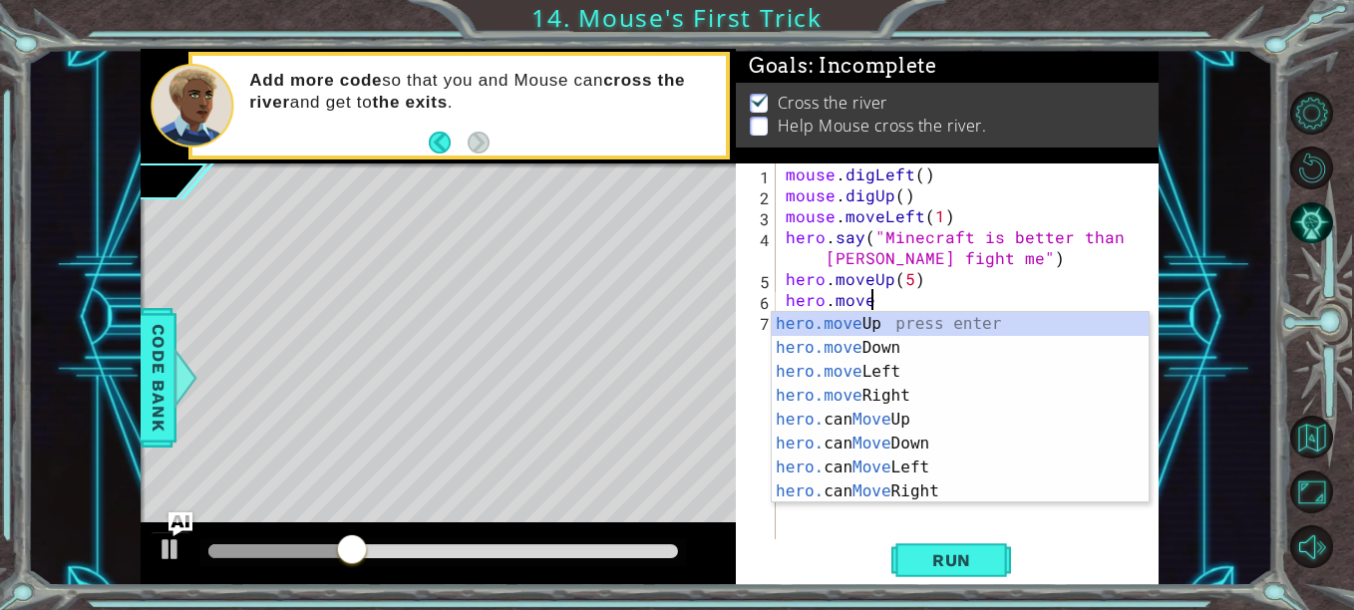
scroll to position [0, 4]
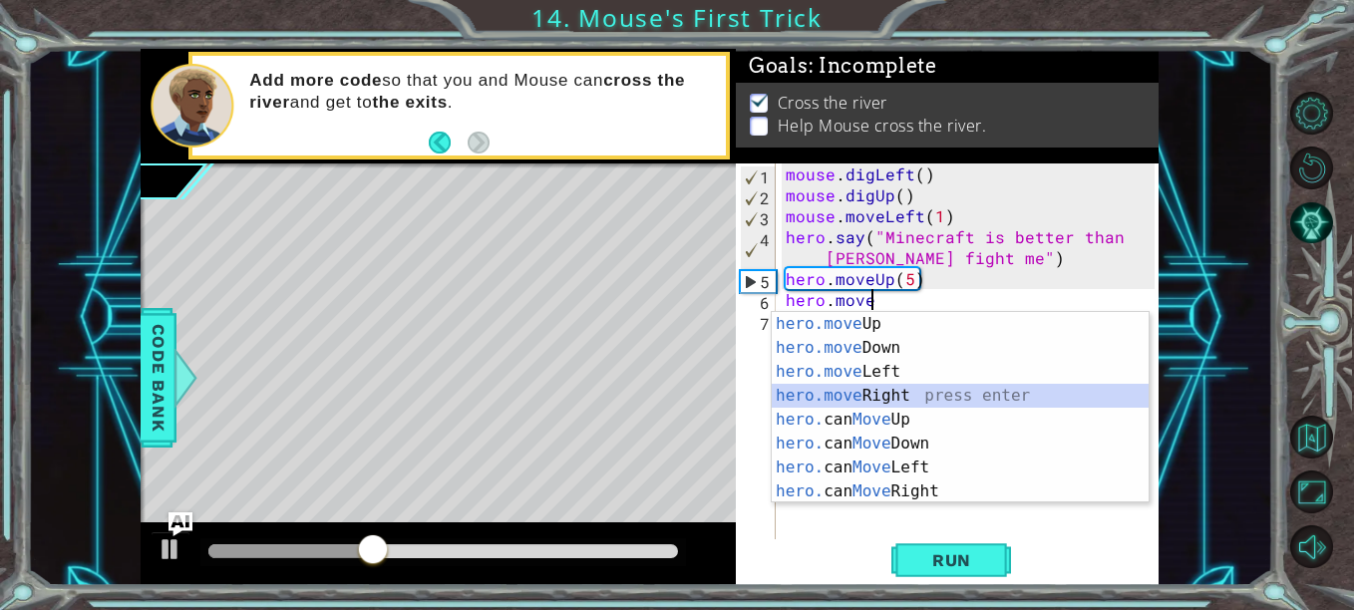
click at [901, 393] on div "hero.move Up press enter hero.move Down press enter hero.move Left press enter …" at bounding box center [960, 431] width 377 height 239
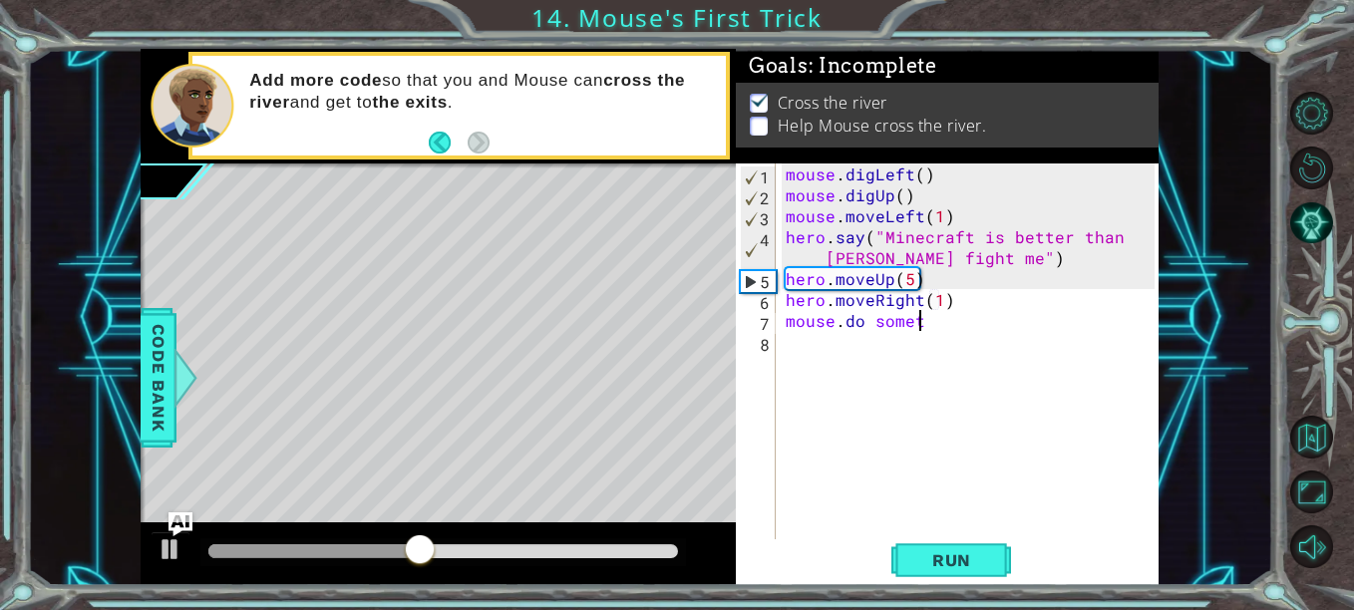
scroll to position [0, 10]
type textarea "mouse.do something"
click at [977, 576] on button "Run" at bounding box center [952, 561] width 120 height 42
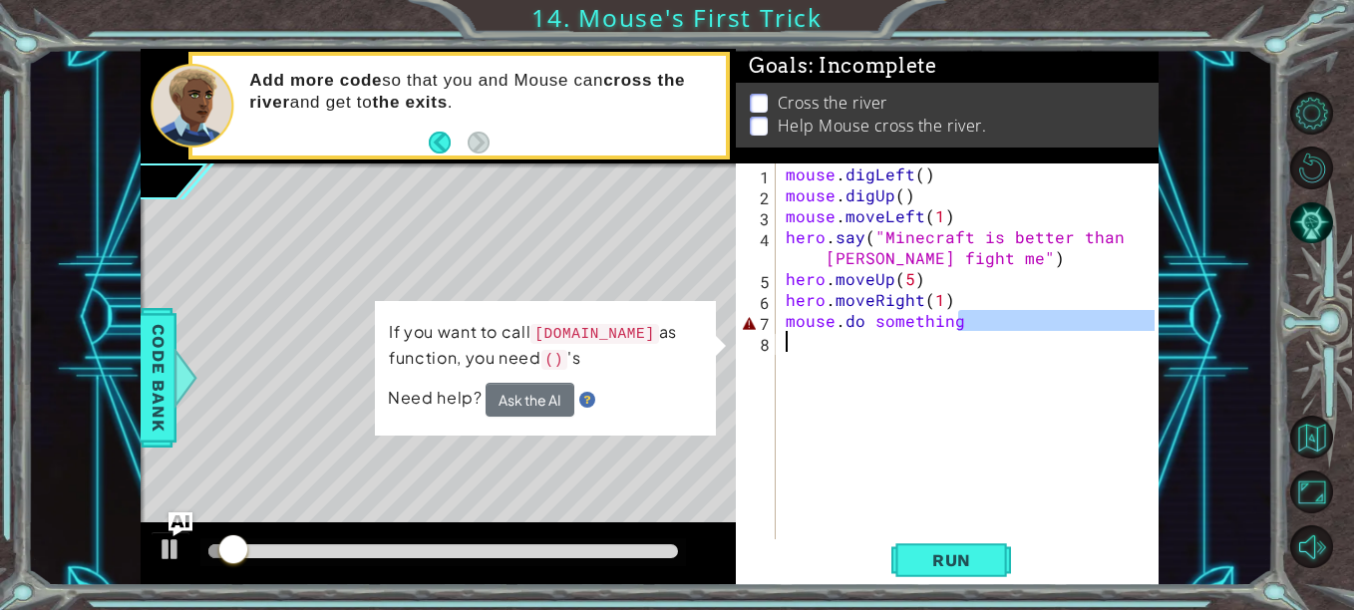
drag, startPoint x: 1006, startPoint y: 320, endPoint x: 708, endPoint y: 569, distance: 388.1
click at [742, 322] on div "mouse.do something 1 2 3 4 5 6 7 8 mouse . digLeft ( ) mouse . digUp ( ) mouse …" at bounding box center [945, 352] width 419 height 377
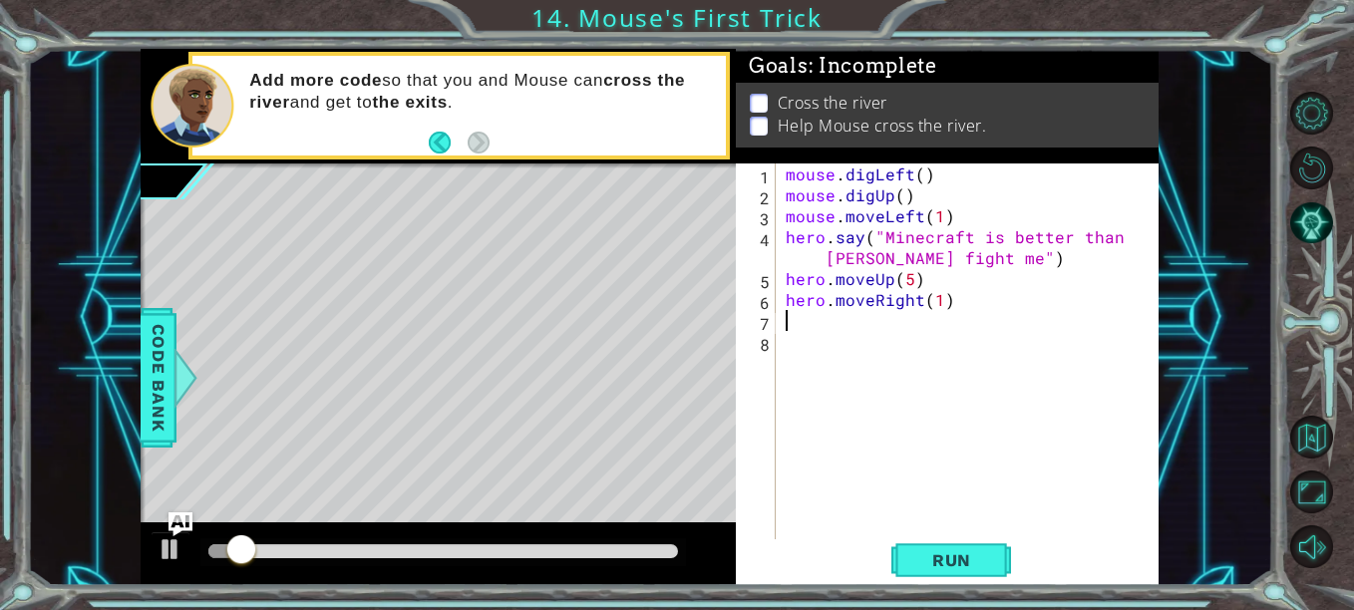
scroll to position [0, 0]
type textarea "hero.moveRight(1)"
click at [916, 563] on span "Run" at bounding box center [952, 561] width 79 height 20
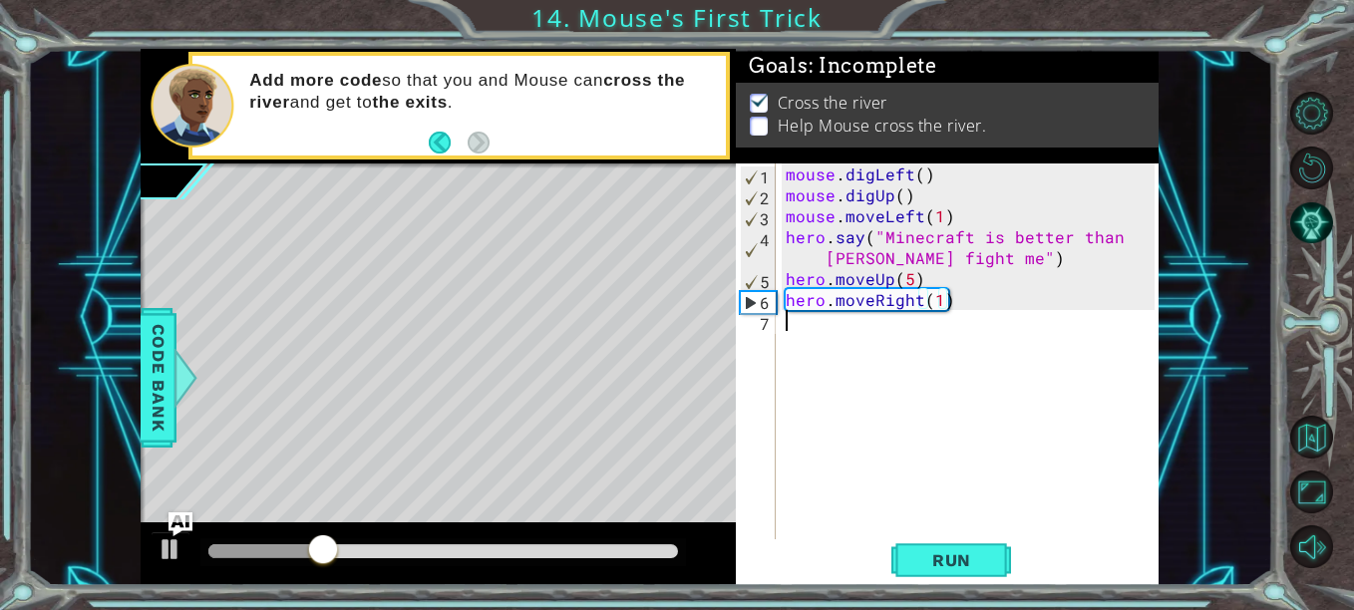
click at [877, 418] on div "mouse . digLeft ( ) mouse . digUp ( ) mouse . moveLeft ( 1 ) hero . say ( "Mine…" at bounding box center [973, 373] width 383 height 419
type textarea "mouse.digDown()"
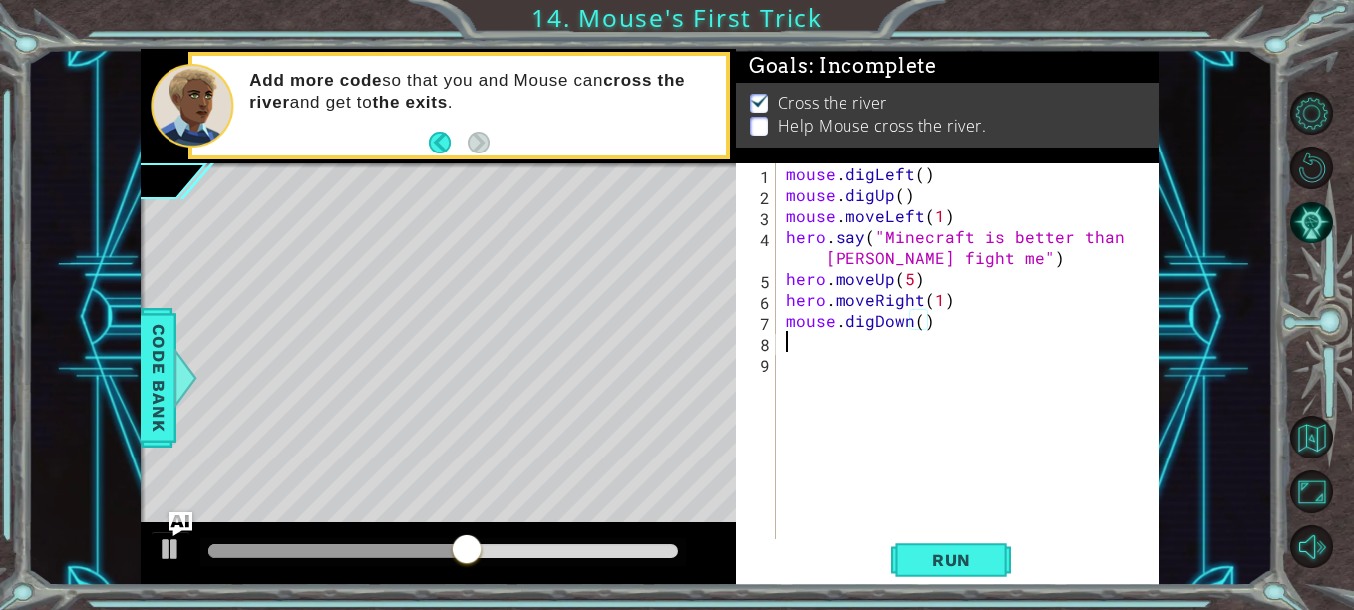
type textarea "h"
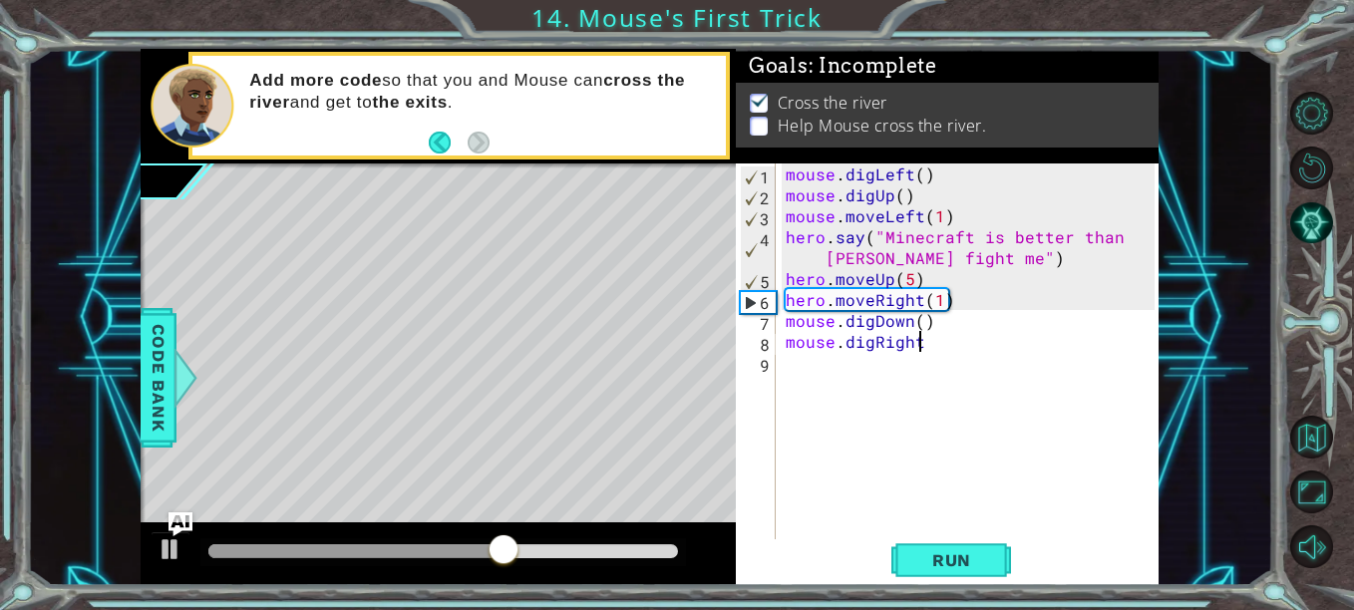
scroll to position [0, 7]
type textarea "mouse.digRight()"
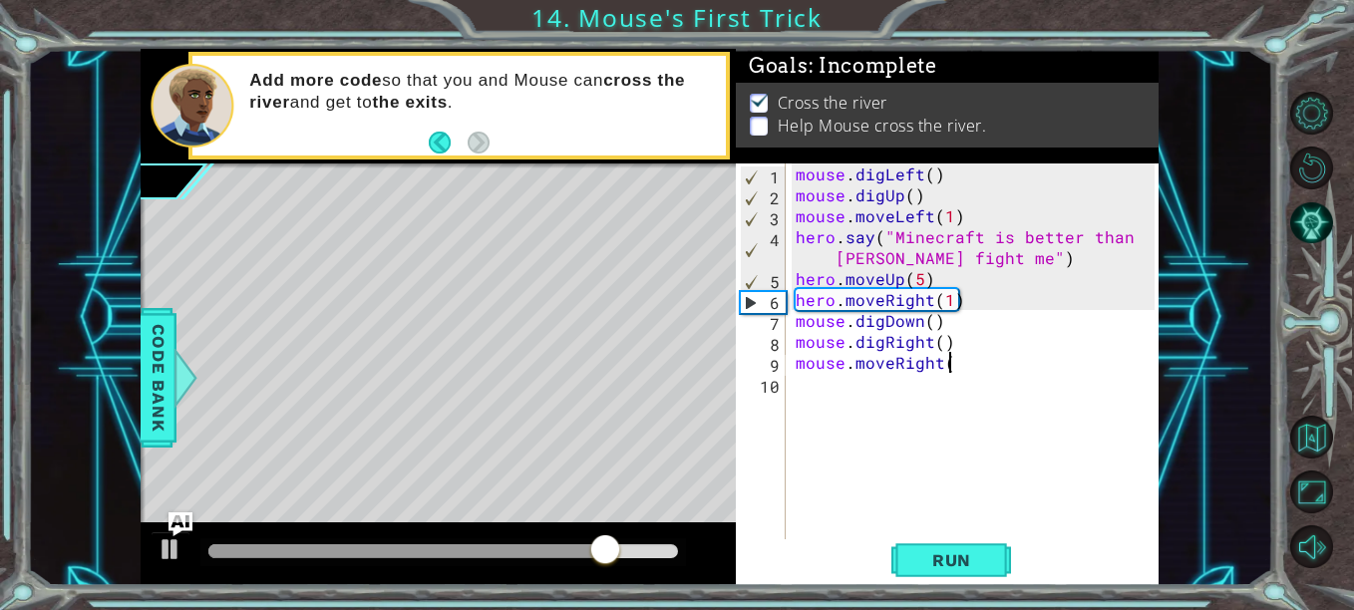
scroll to position [0, 9]
type textarea "mouse.moveRight(2)"
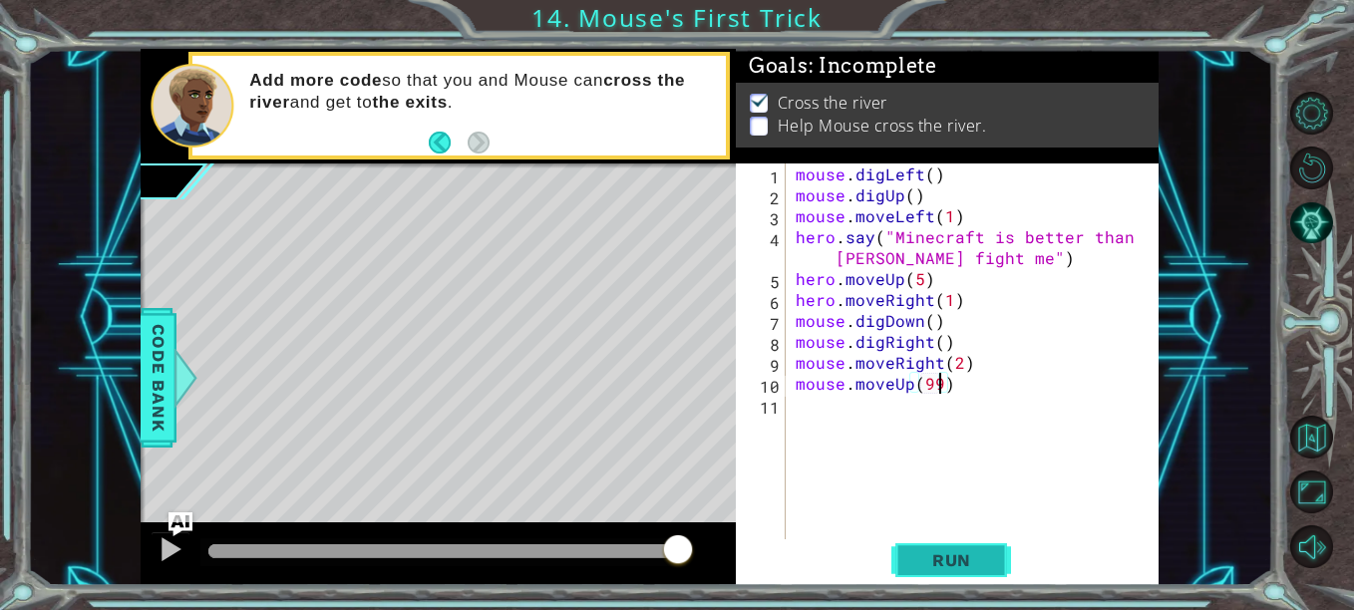
click at [945, 545] on button "Run" at bounding box center [952, 561] width 120 height 42
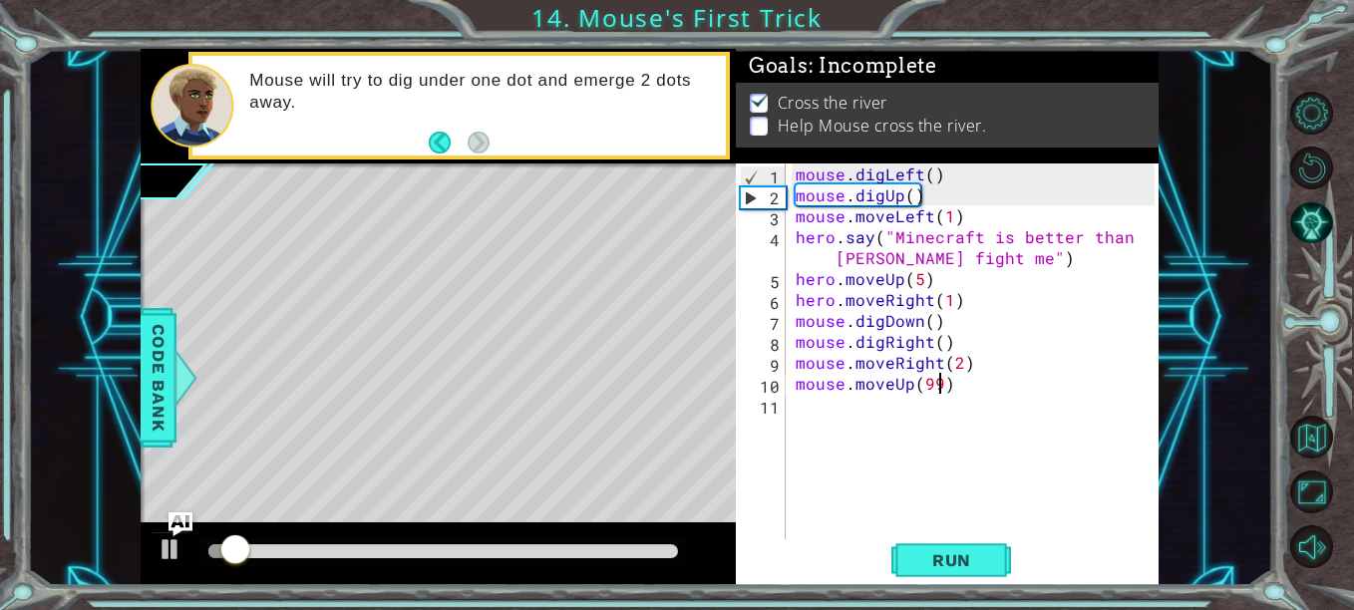
click at [595, 555] on div at bounding box center [443, 552] width 470 height 14
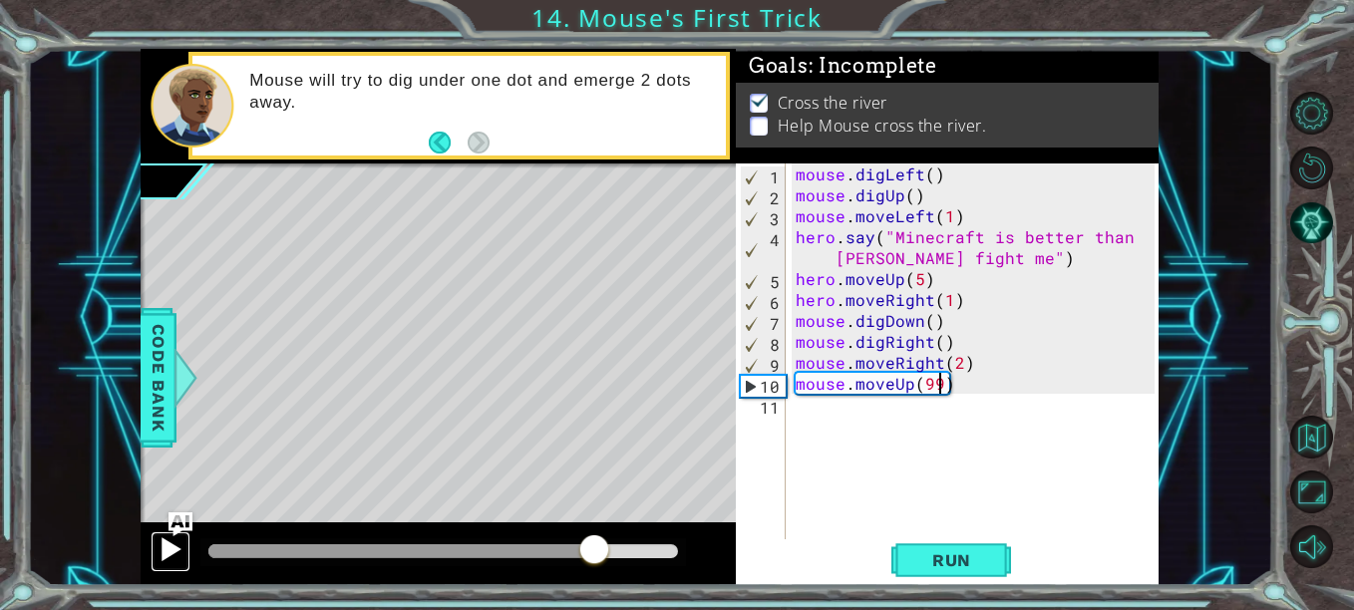
click at [181, 551] on div at bounding box center [171, 550] width 26 height 26
click at [551, 553] on div at bounding box center [379, 552] width 343 height 14
drag, startPoint x: 499, startPoint y: 560, endPoint x: 386, endPoint y: 561, distance: 112.7
click at [386, 559] on div at bounding box center [304, 552] width 193 height 14
click at [342, 557] on div at bounding box center [298, 552] width 181 height 14
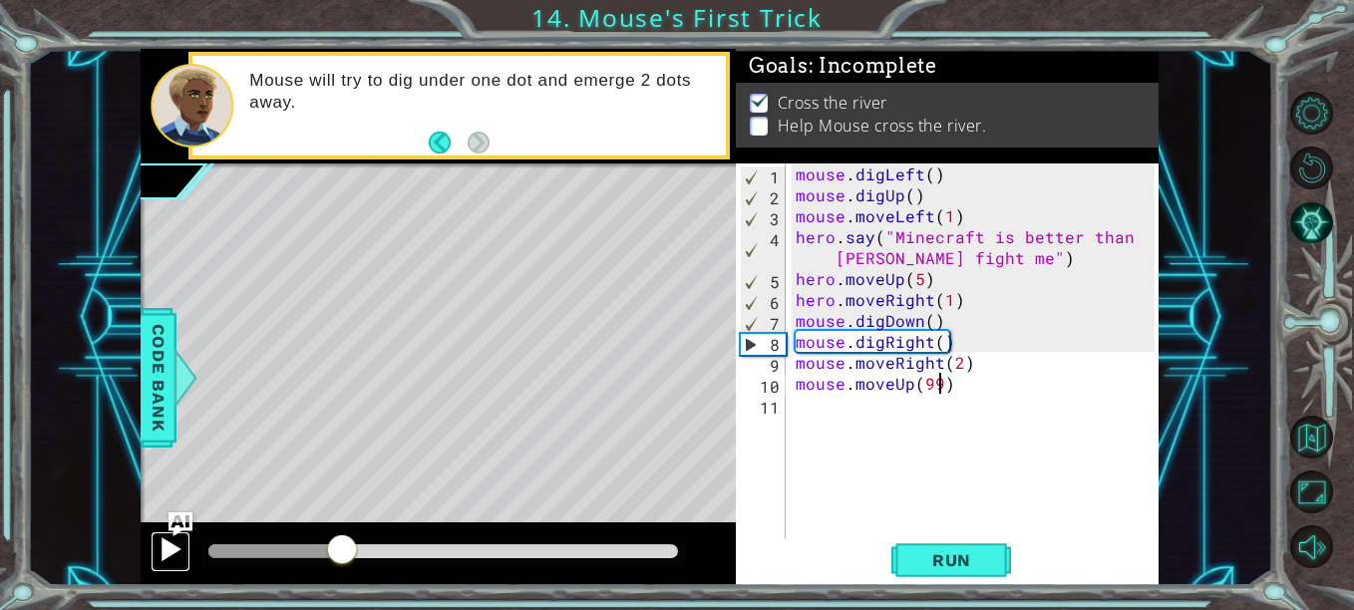
click at [166, 553] on div at bounding box center [171, 550] width 26 height 26
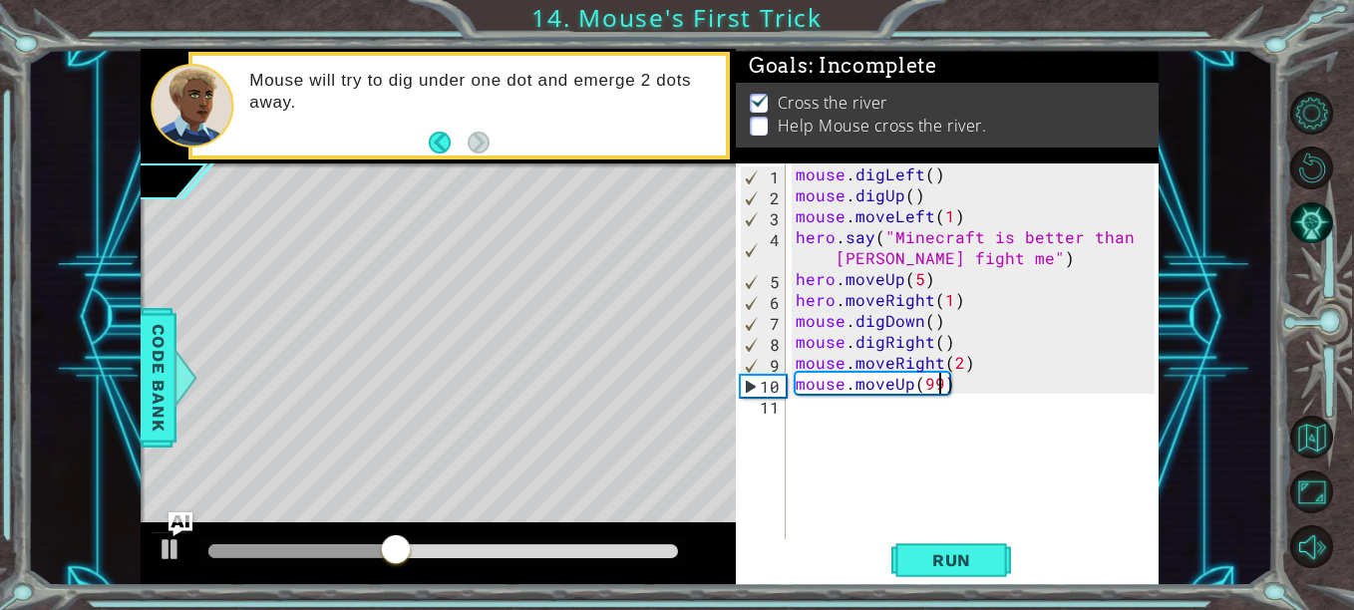
click at [976, 292] on div "mouse . digLeft ( ) mouse . digUp ( ) mouse . moveLeft ( 1 ) hero . say ( "Mine…" at bounding box center [978, 373] width 373 height 419
type textarea "hero.moveRight(1)"
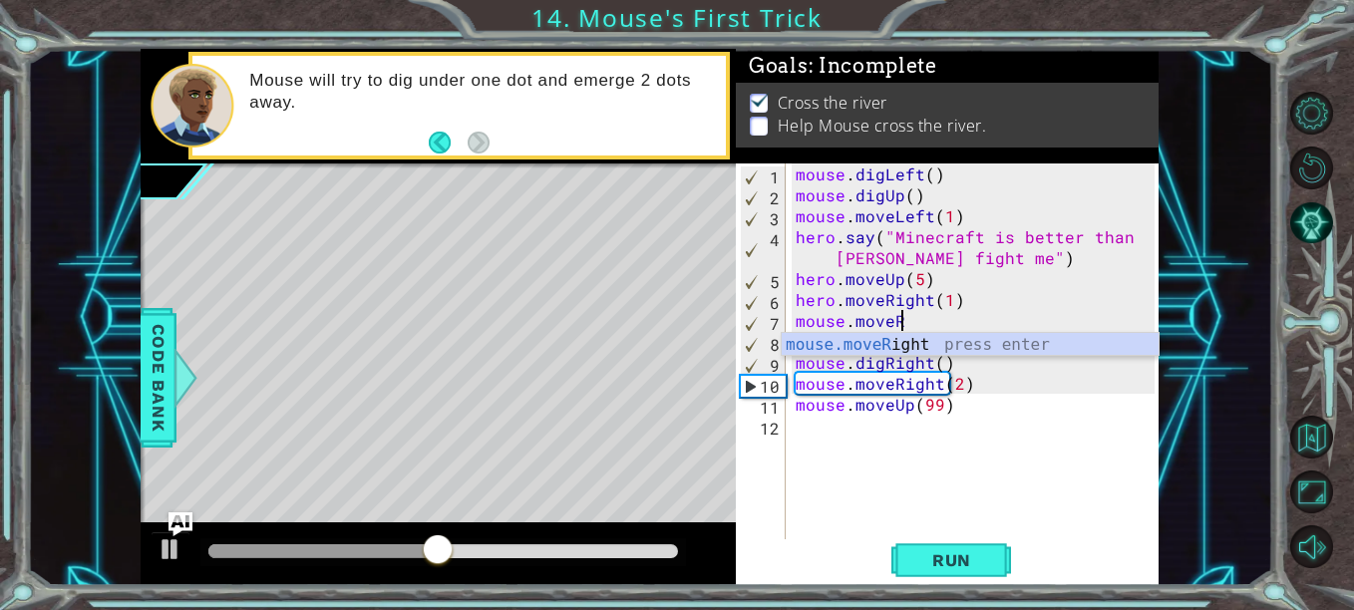
scroll to position [0, 6]
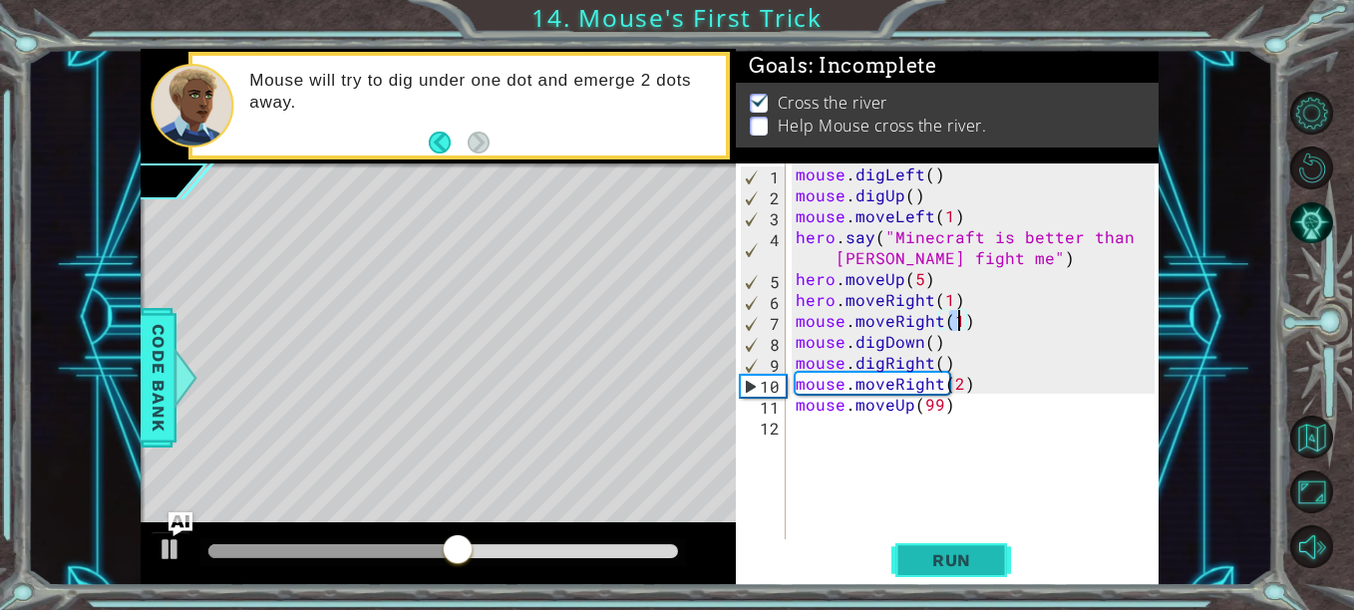
click at [937, 550] on button "Run" at bounding box center [952, 561] width 120 height 42
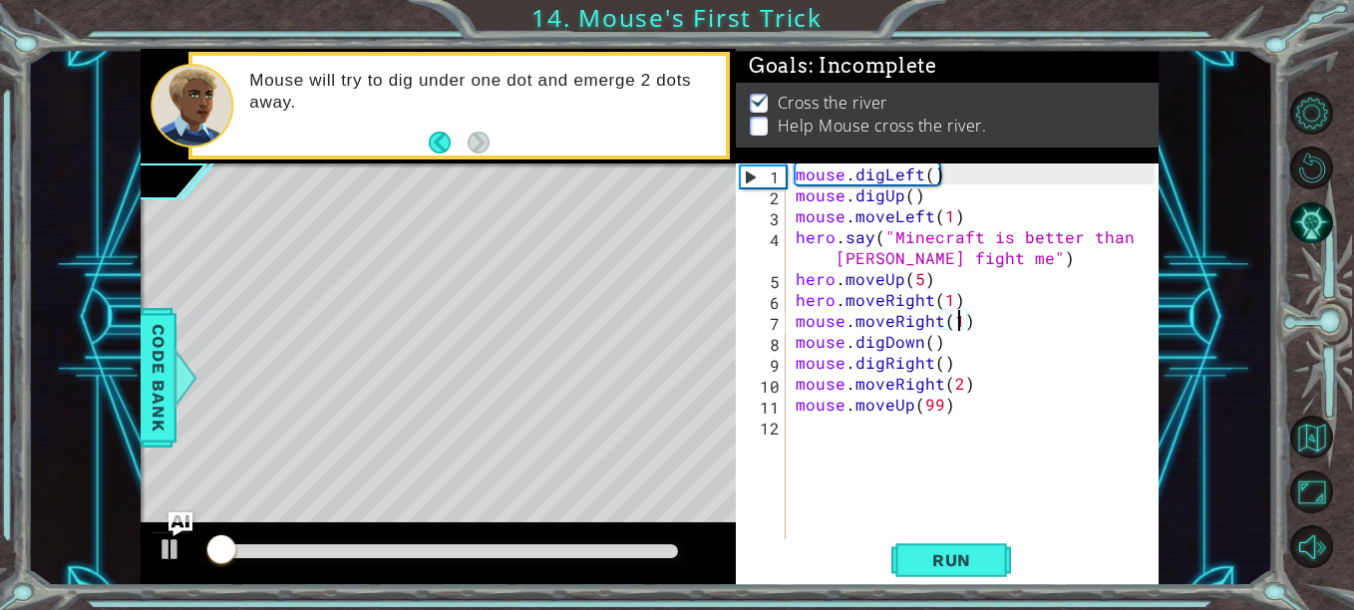
click at [406, 548] on div at bounding box center [443, 552] width 470 height 14
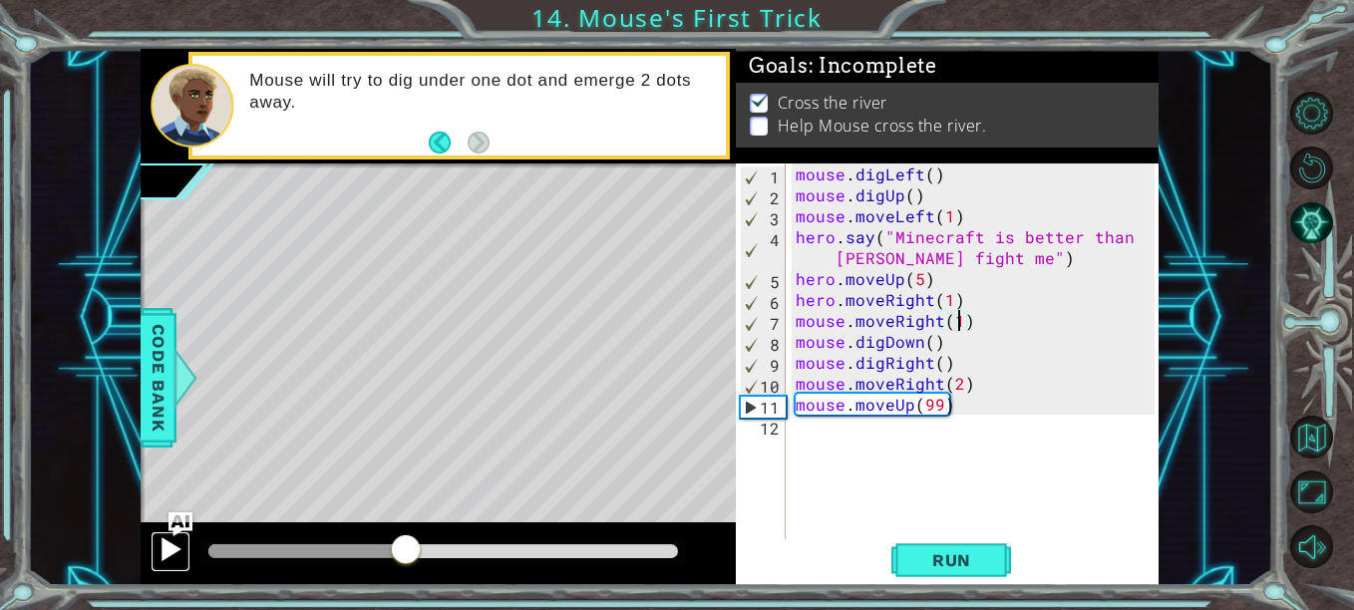
click at [176, 547] on div at bounding box center [171, 550] width 26 height 26
click at [305, 549] on div at bounding box center [311, 552] width 207 height 14
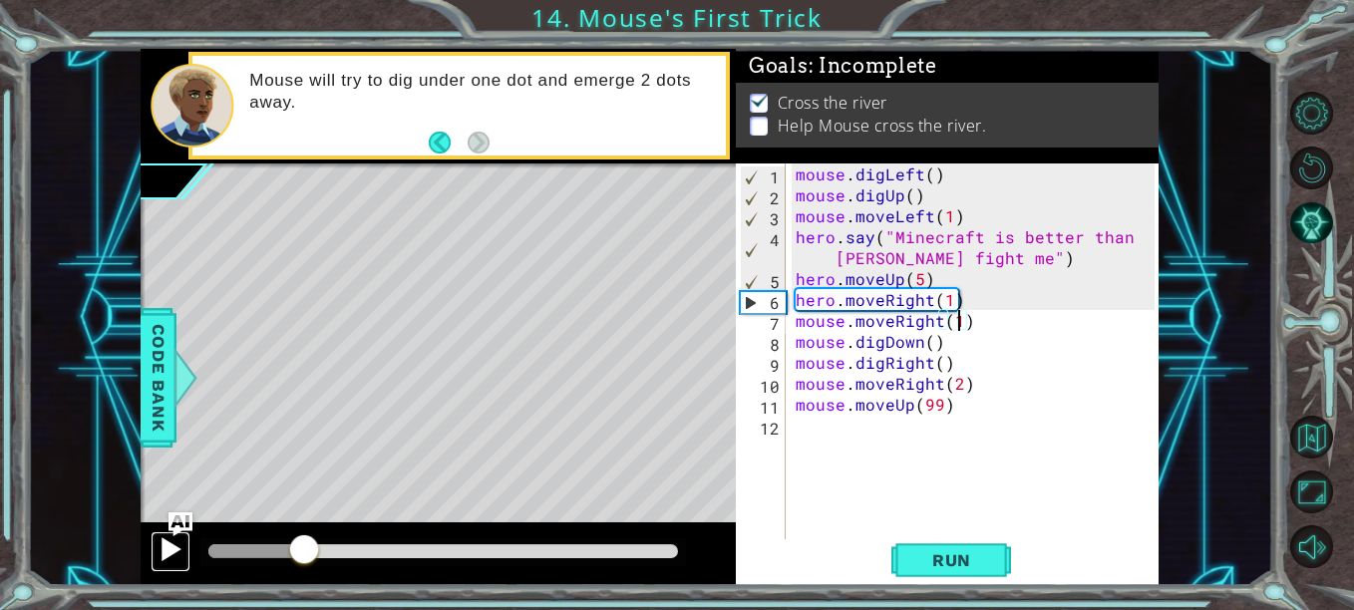
click at [166, 542] on div at bounding box center [171, 550] width 26 height 26
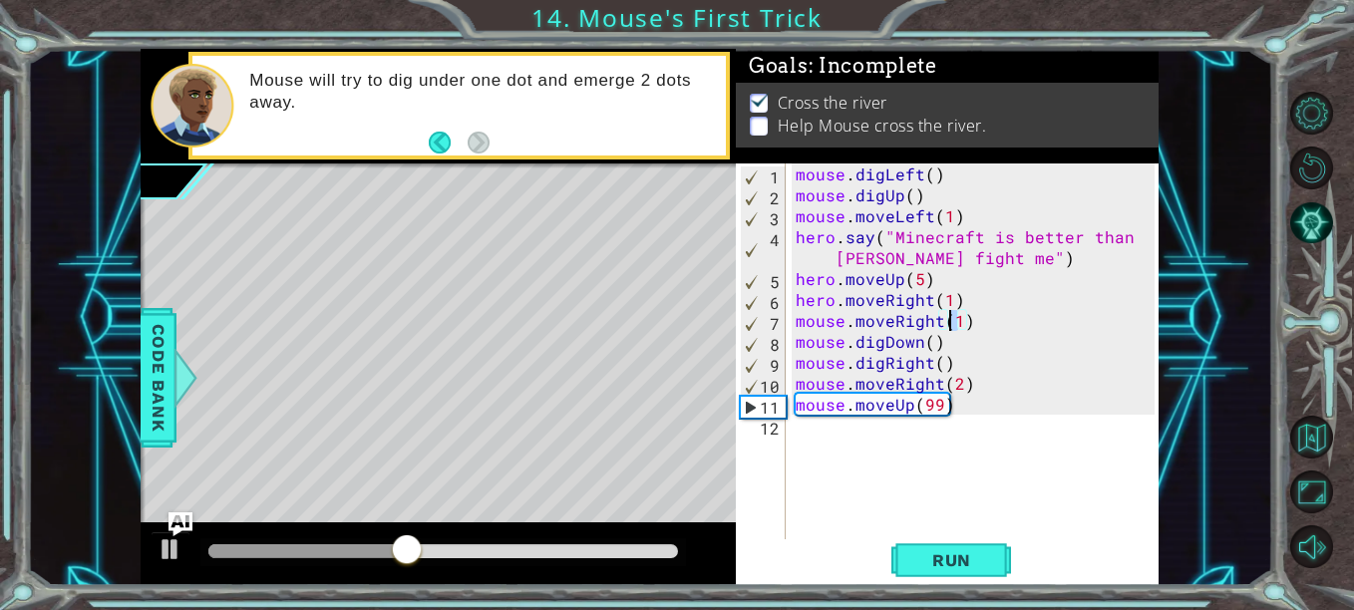
click at [952, 321] on div "mouse . digLeft ( ) mouse . digUp ( ) mouse . moveLeft ( 1 ) hero . say ( "Mine…" at bounding box center [978, 373] width 373 height 419
click at [962, 560] on span "Run" at bounding box center [952, 561] width 79 height 20
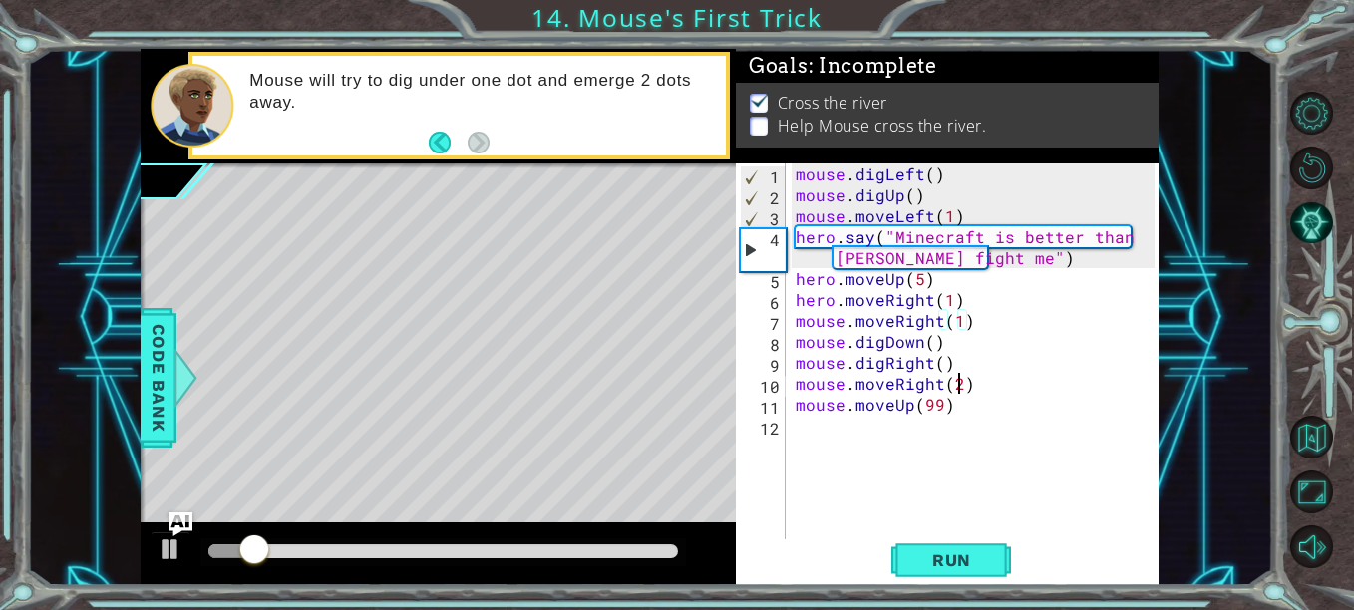
click at [956, 390] on div "mouse . digLeft ( ) mouse . digUp ( ) mouse . moveLeft ( 1 ) hero . say ( "Mine…" at bounding box center [978, 373] width 373 height 419
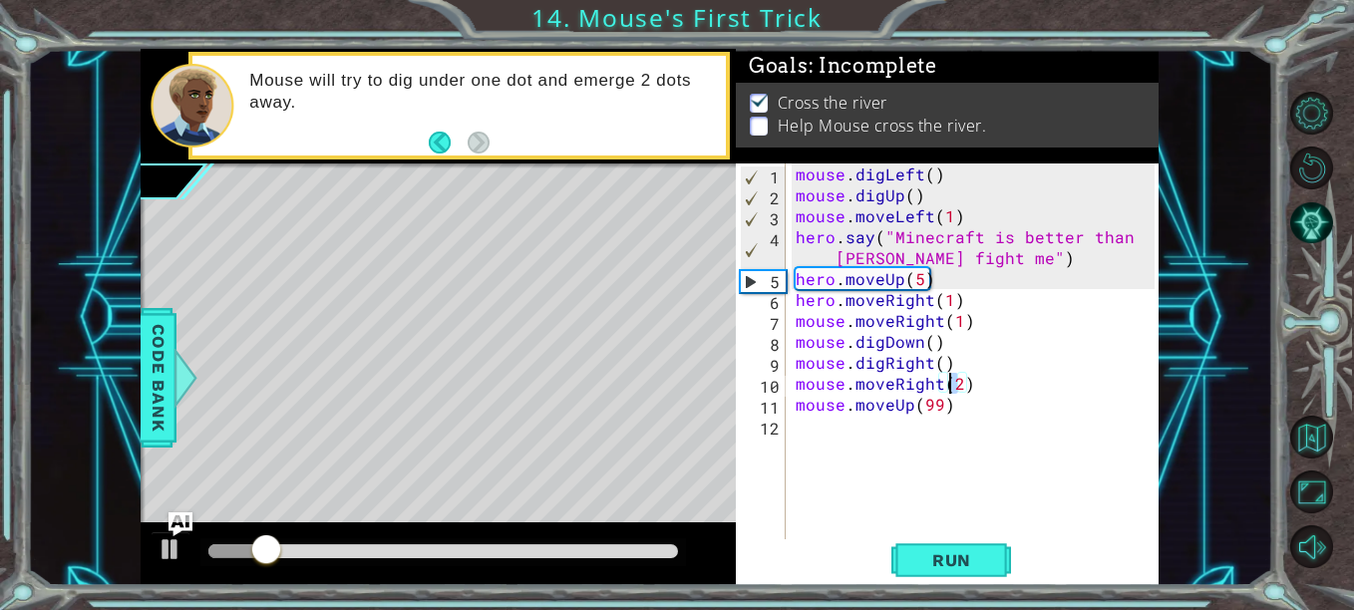
click at [952, 385] on div "mouse . digLeft ( ) mouse . digUp ( ) mouse . moveLeft ( 1 ) hero . say ( "Mine…" at bounding box center [978, 373] width 373 height 419
type textarea "mouse.moveRight(3)"
click at [929, 522] on div "mouse . digLeft ( ) mouse . digUp ( ) mouse . moveLeft ( 1 ) hero . say ( "Mine…" at bounding box center [978, 373] width 373 height 419
click at [967, 569] on span "Run" at bounding box center [952, 561] width 79 height 20
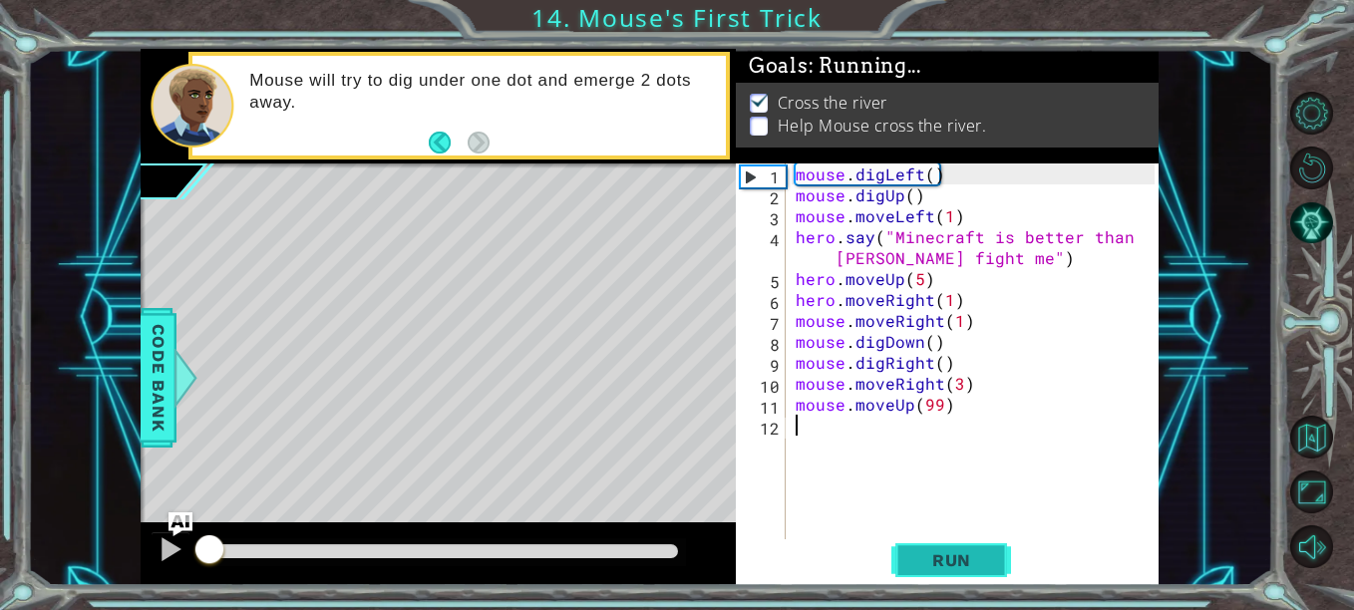
scroll to position [0, 0]
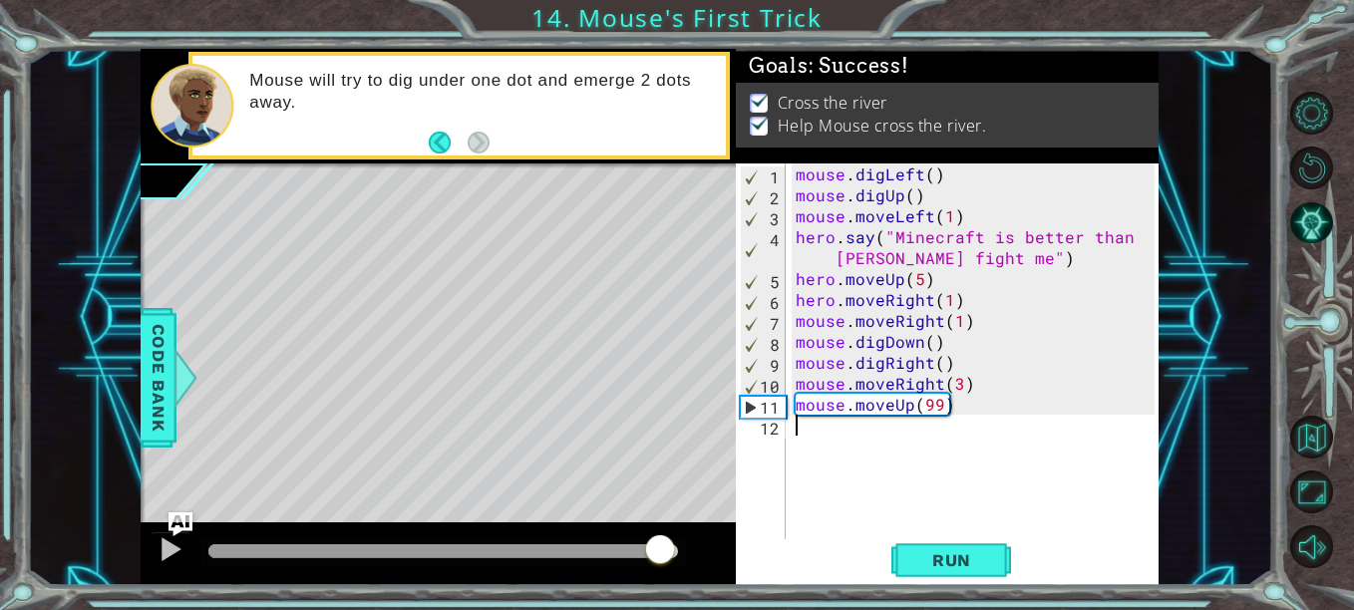
drag, startPoint x: 661, startPoint y: 549, endPoint x: 702, endPoint y: 499, distance: 64.5
click at [678, 549] on div at bounding box center [443, 552] width 470 height 14
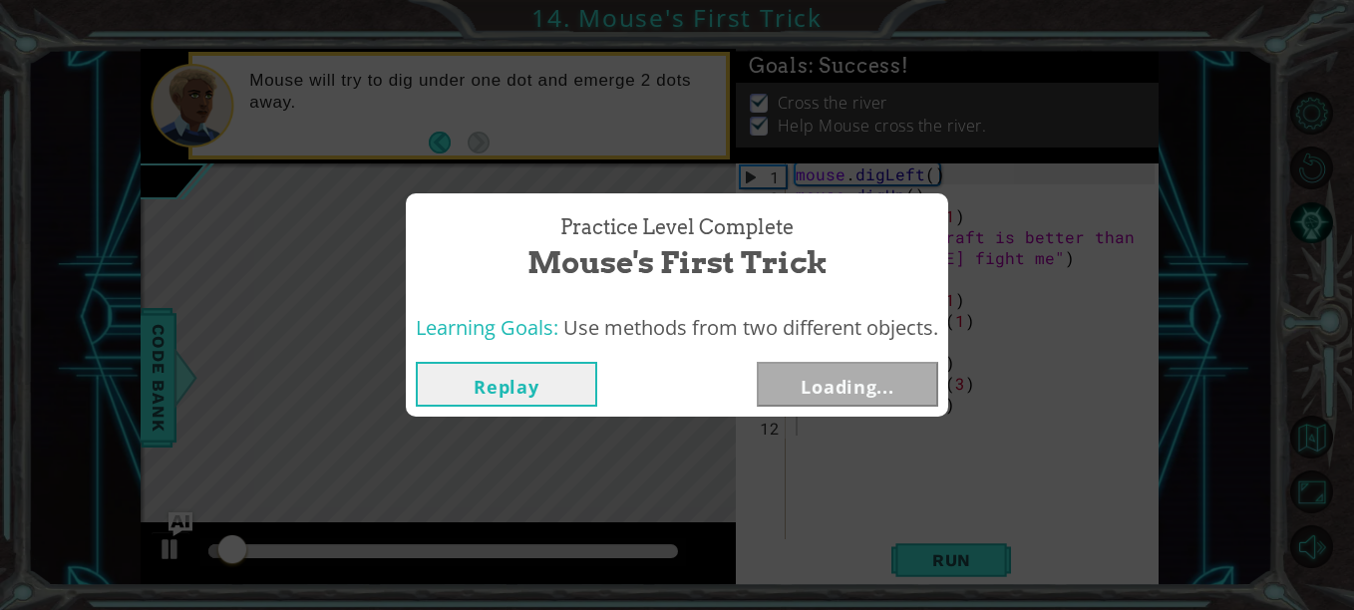
click at [918, 382] on button "Loading..." at bounding box center [848, 384] width 182 height 45
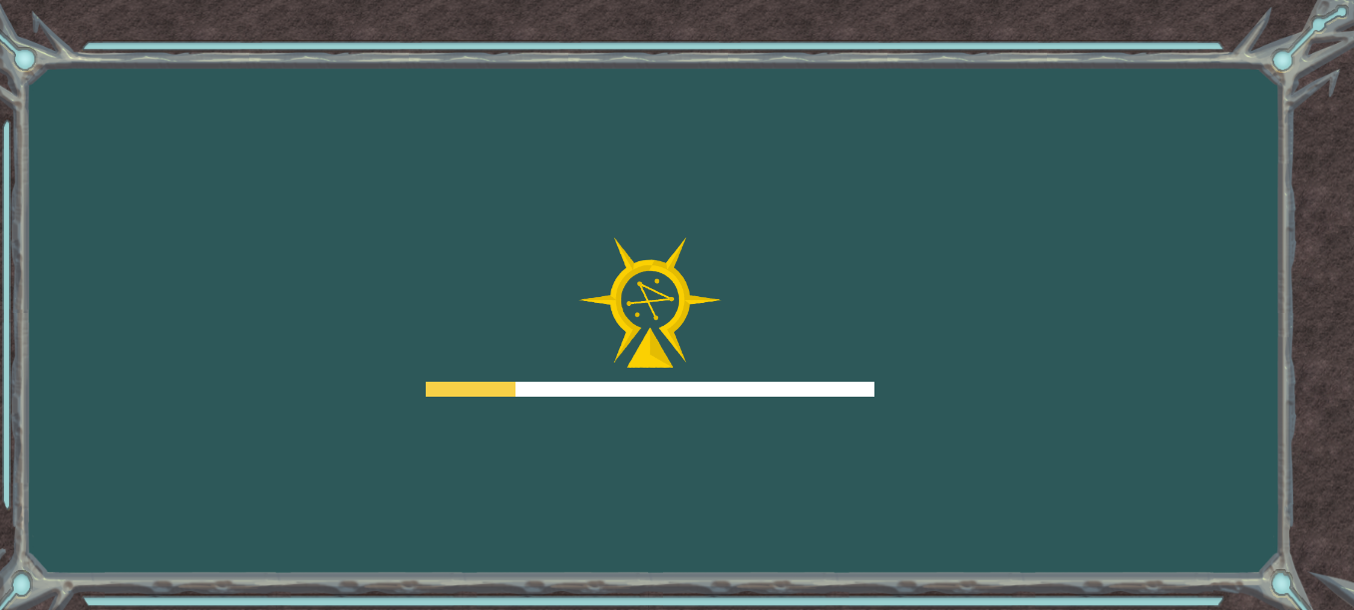
click at [916, 382] on div "Goals Error loading from server. Try refreshing the page. You'll need to join a…" at bounding box center [677, 305] width 1354 height 610
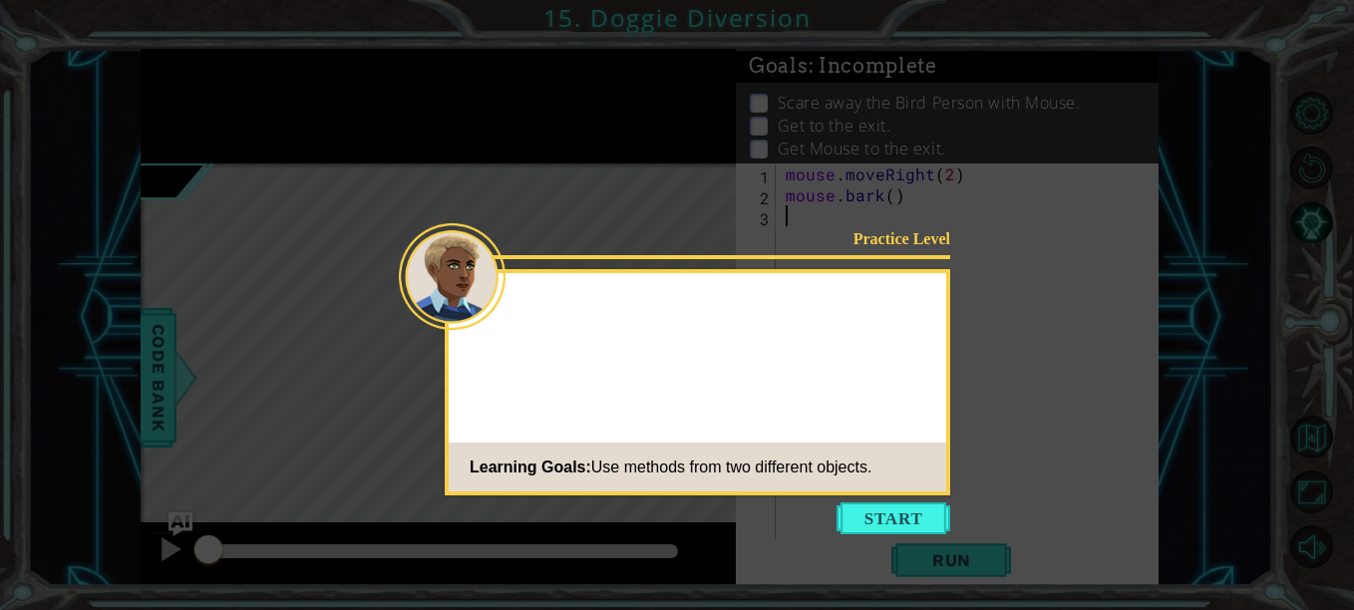
click at [898, 514] on button "Start" at bounding box center [894, 519] width 114 height 32
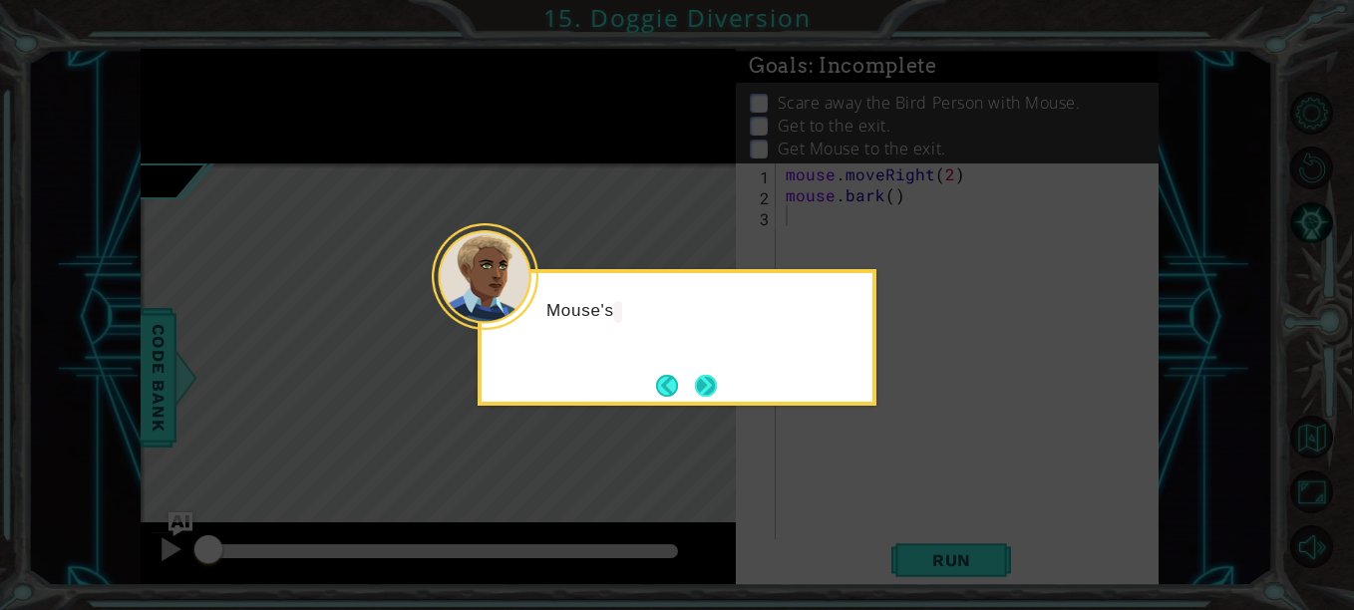
click at [708, 387] on button "Next" at bounding box center [706, 386] width 22 height 22
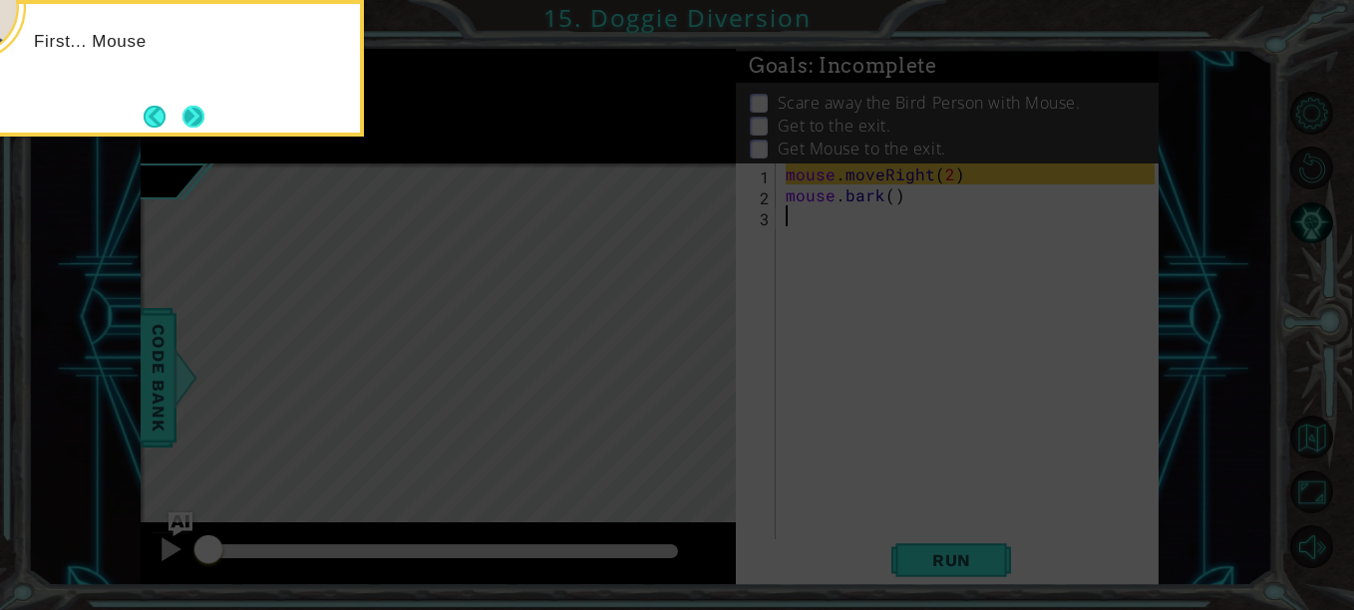
click at [192, 118] on button "Next" at bounding box center [194, 117] width 22 height 22
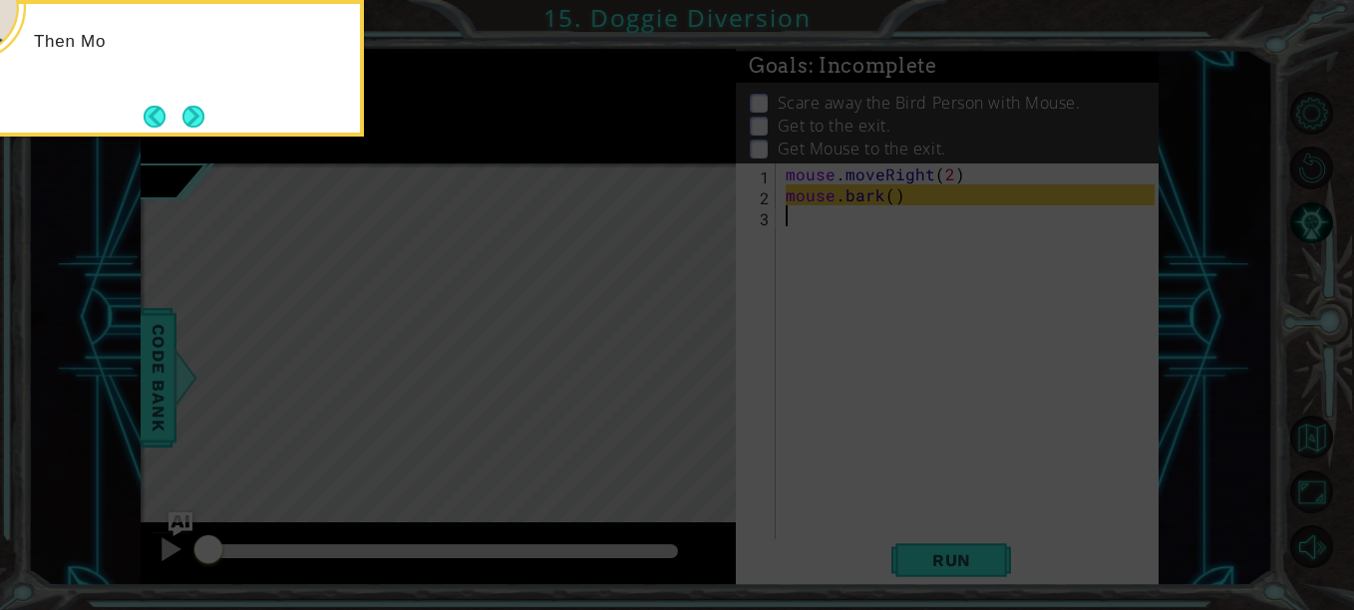
click at [204, 127] on button "Next" at bounding box center [194, 117] width 22 height 22
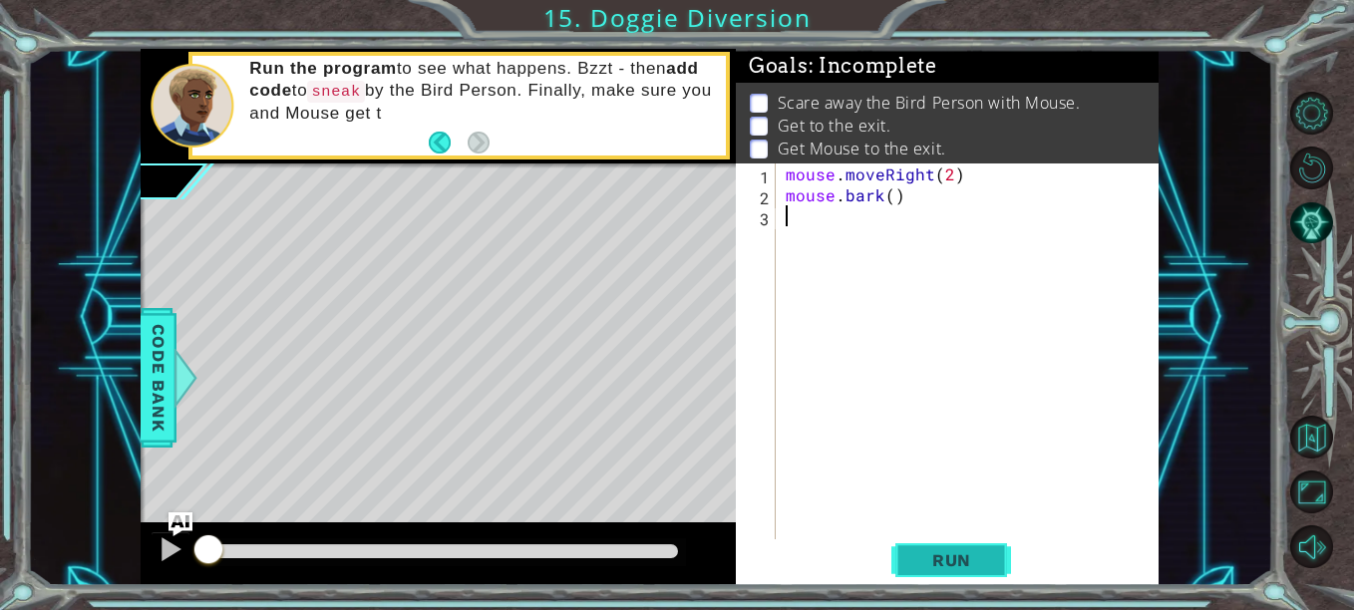
click at [959, 559] on span "Run" at bounding box center [952, 561] width 79 height 20
click at [961, 555] on span "Run" at bounding box center [952, 561] width 79 height 20
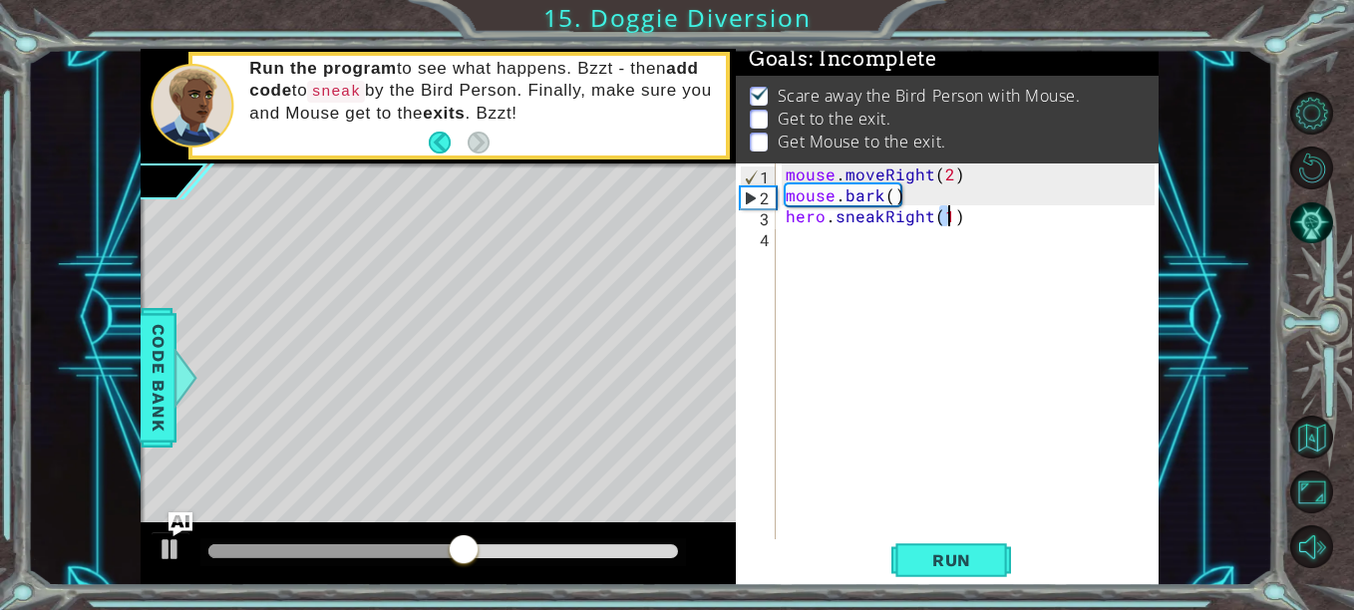
scroll to position [0, 6]
type textarea "hero.sneakRight(4)"
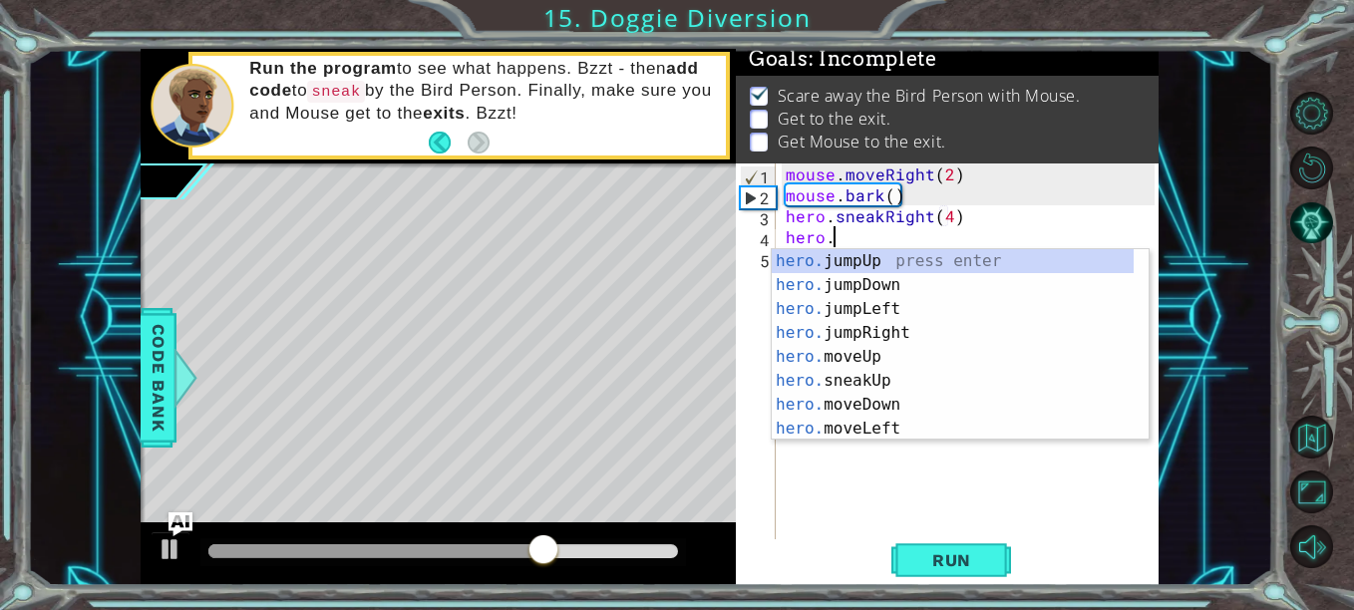
scroll to position [0, 2]
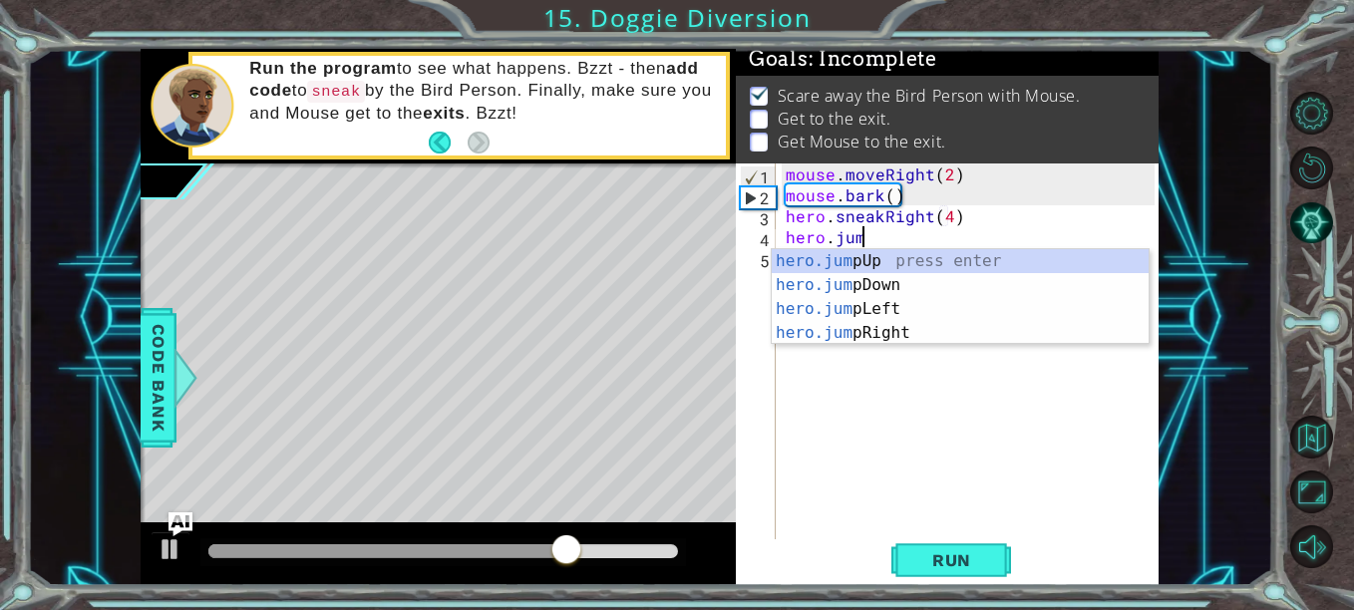
type textarea "hero.jump"
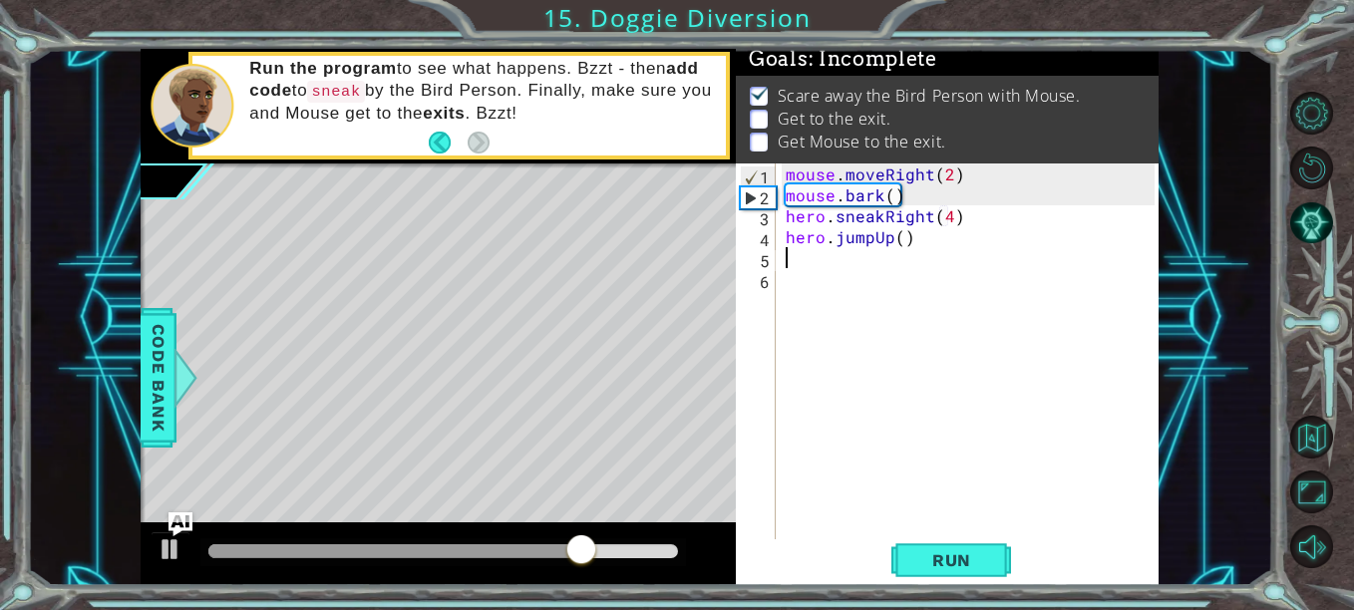
scroll to position [0, 0]
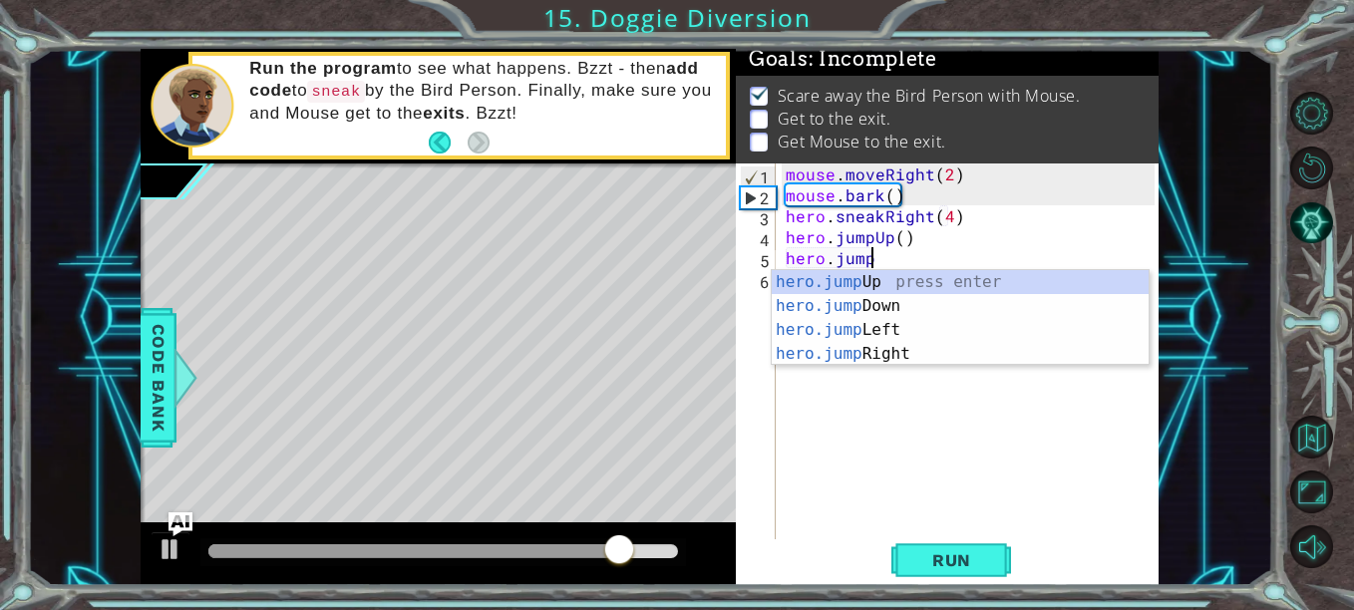
type textarea "hero.jumpR"
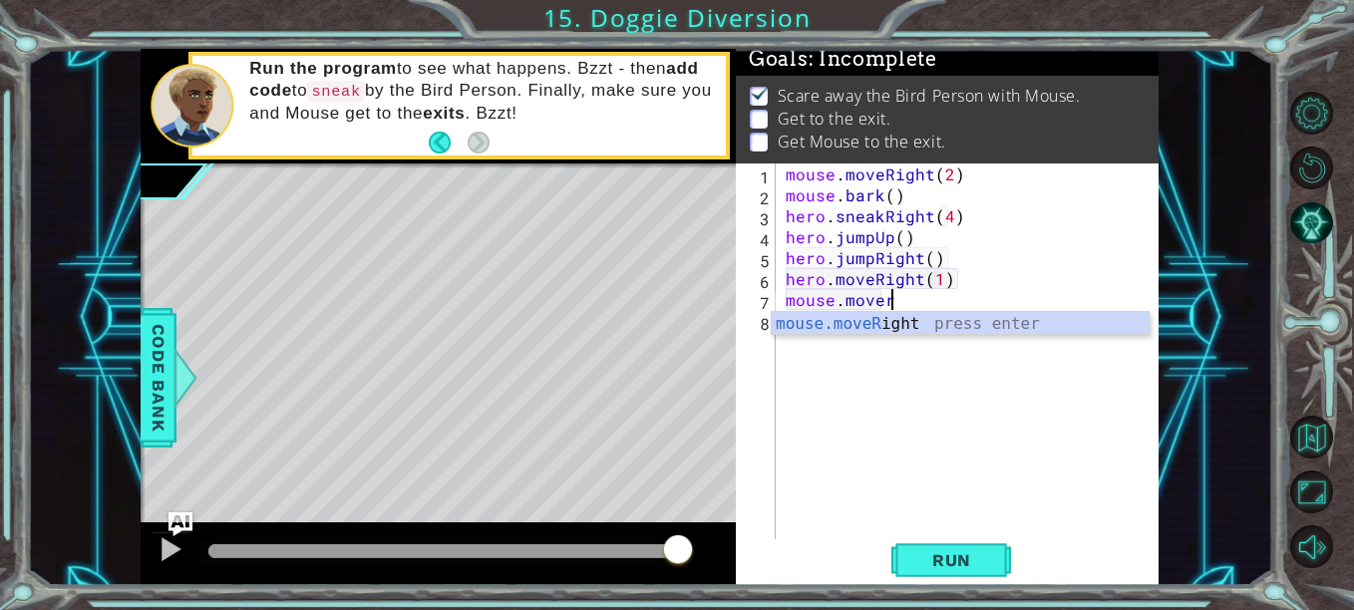
scroll to position [0, 7]
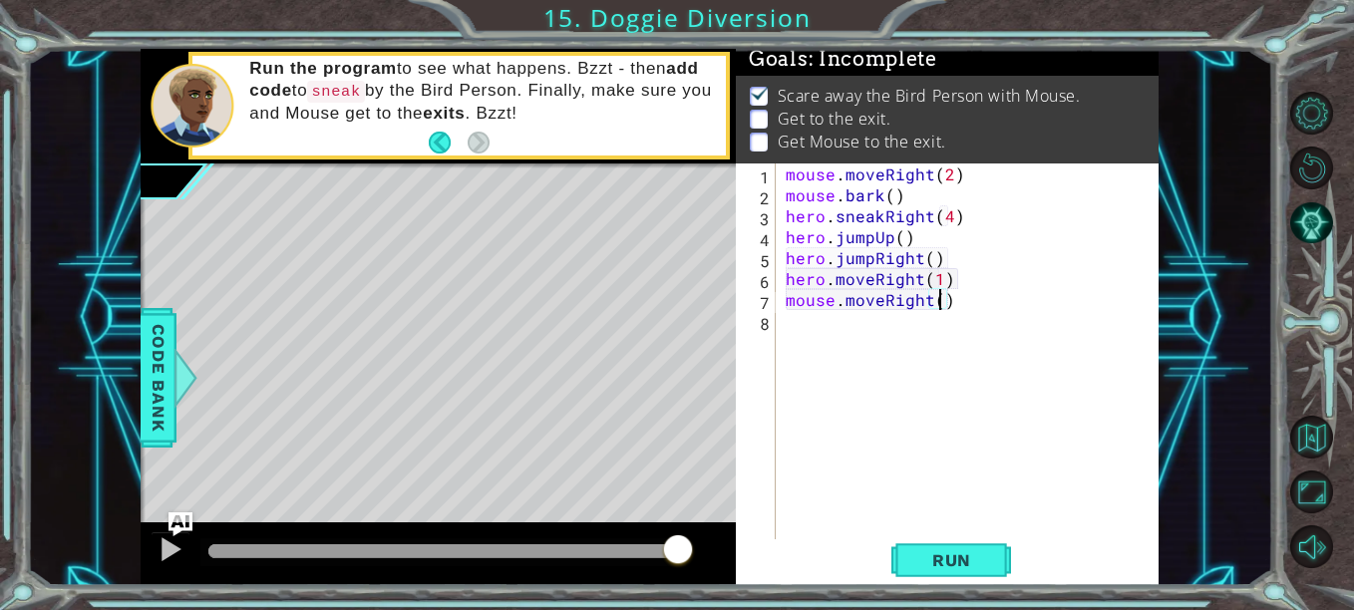
type textarea "mouse.moveRight(2)"
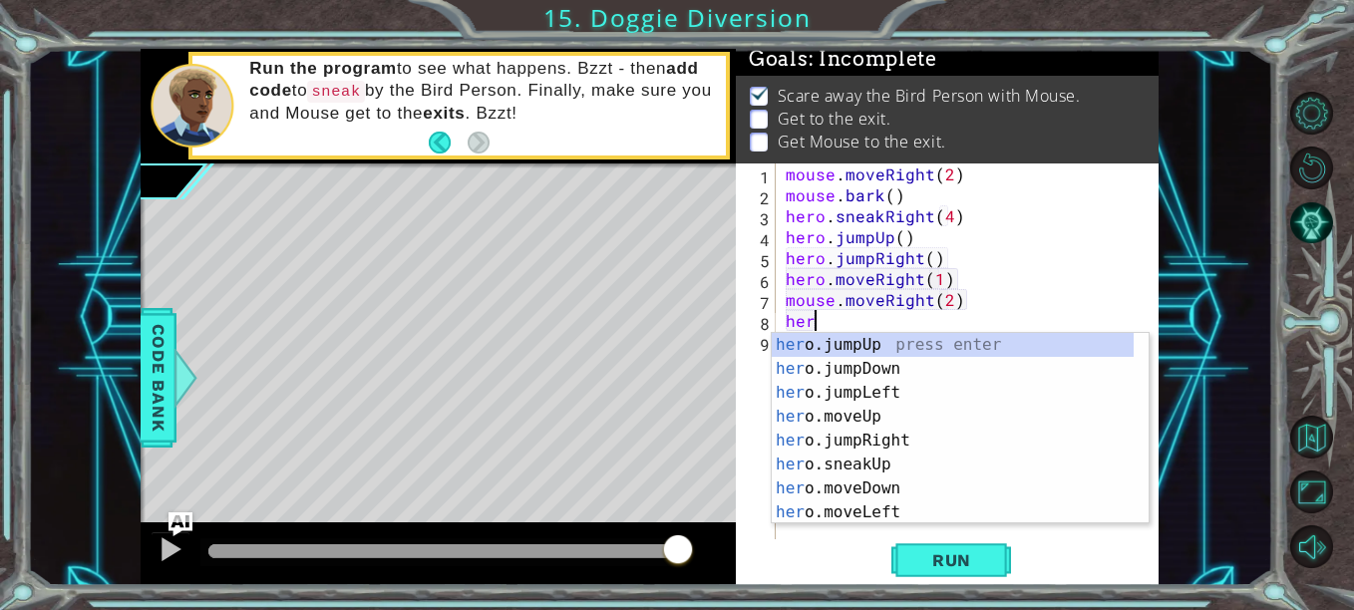
scroll to position [0, 0]
type textarea "h"
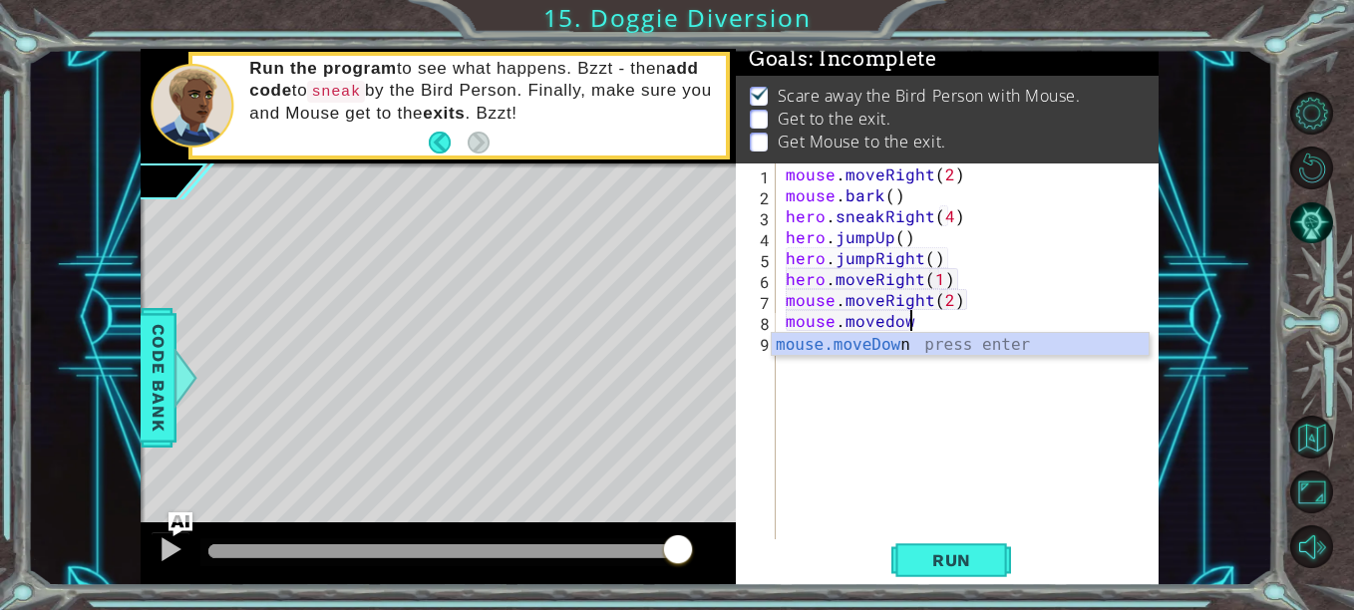
scroll to position [0, 7]
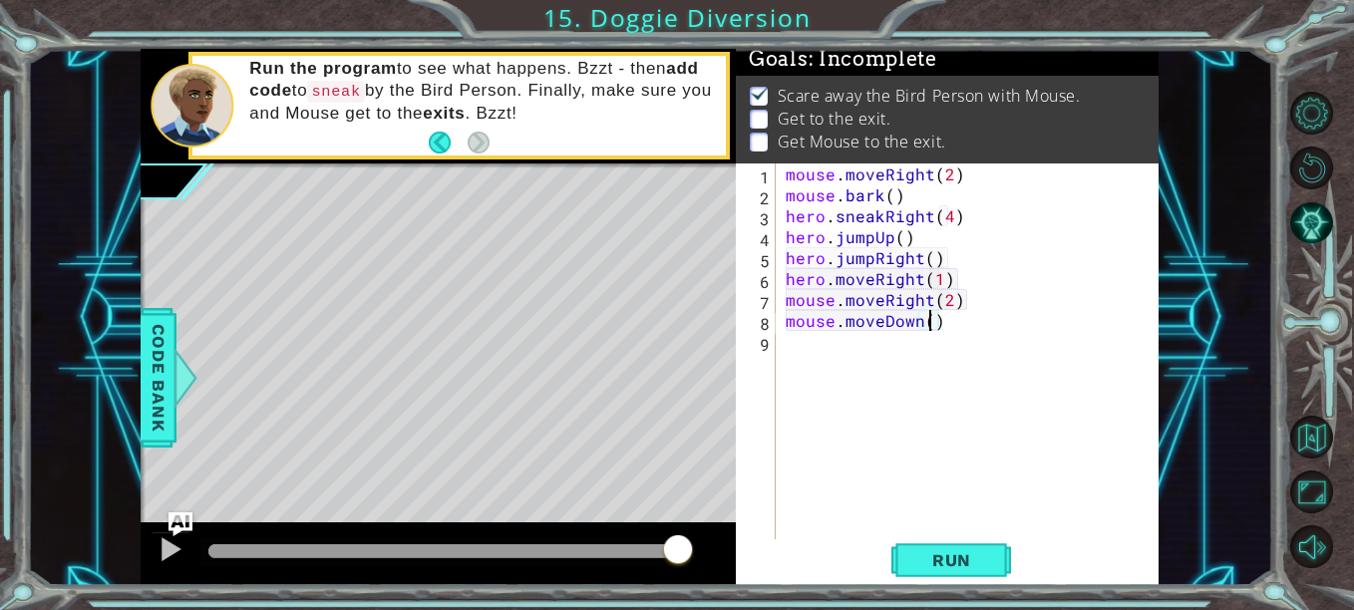
type textarea "mouse.moveDown(1)"
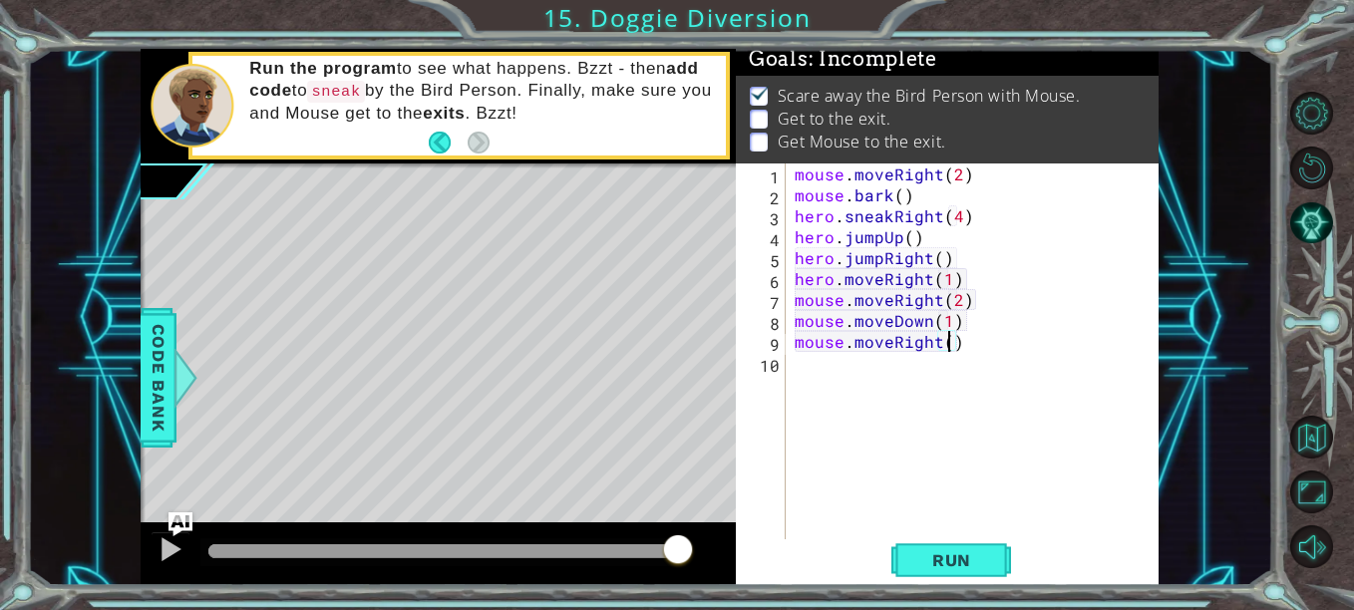
scroll to position [0, 10]
click at [950, 553] on span "Run" at bounding box center [952, 561] width 79 height 20
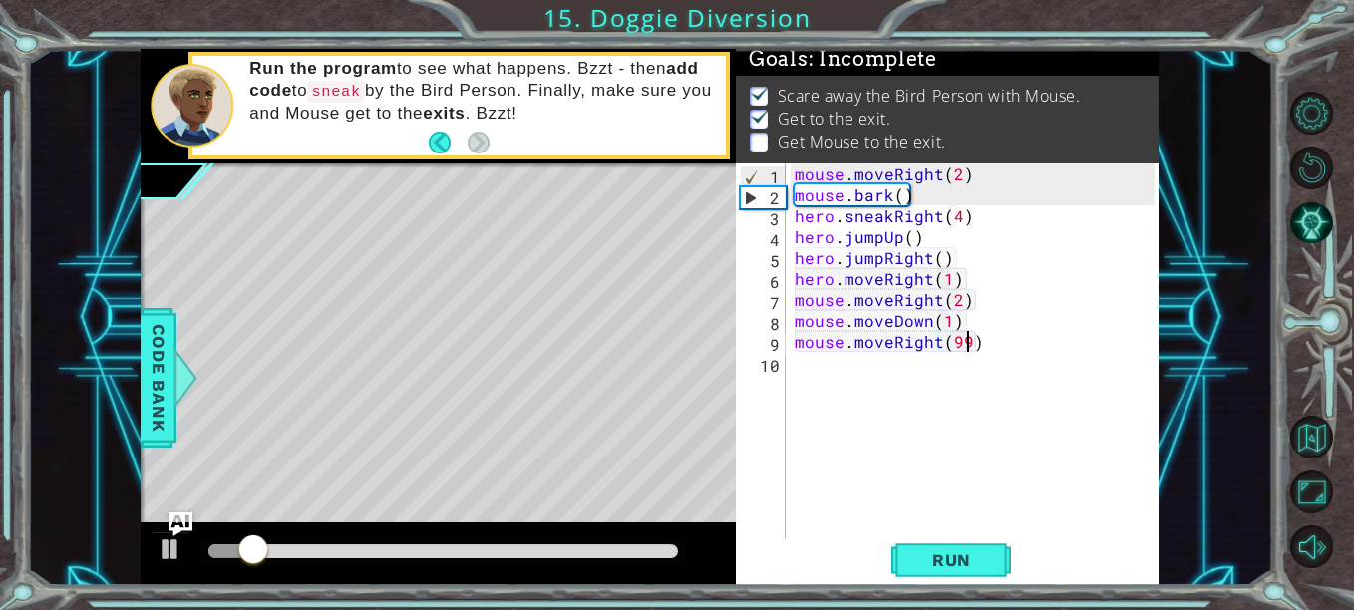
click at [512, 552] on div at bounding box center [443, 552] width 470 height 14
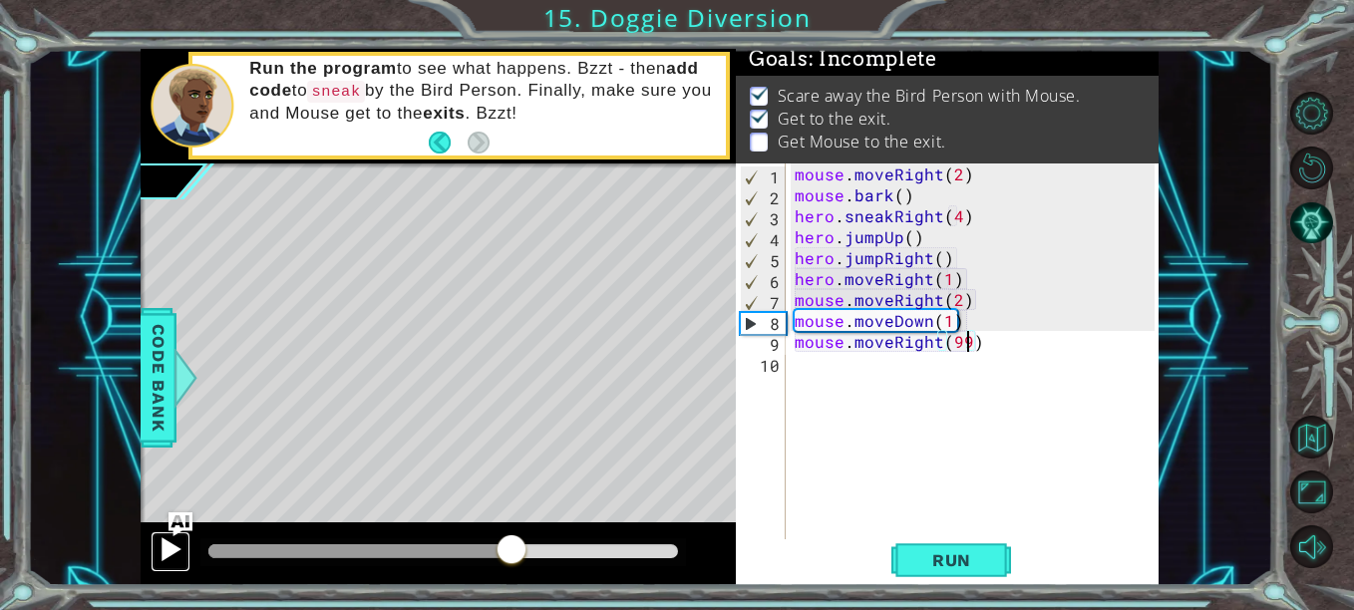
click at [157, 556] on button at bounding box center [171, 552] width 40 height 41
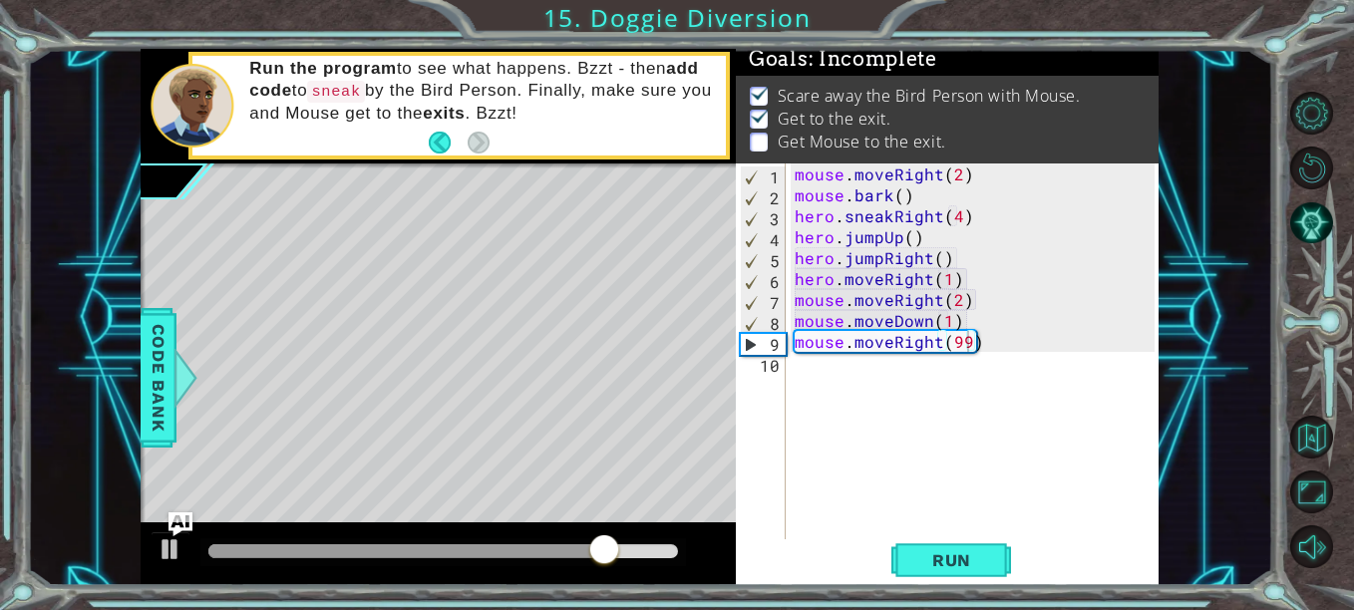
drag, startPoint x: 387, startPoint y: 533, endPoint x: 388, endPoint y: 550, distance: 17.0
click at [388, 540] on div at bounding box center [438, 555] width 595 height 64
click at [388, 550] on div at bounding box center [405, 552] width 395 height 14
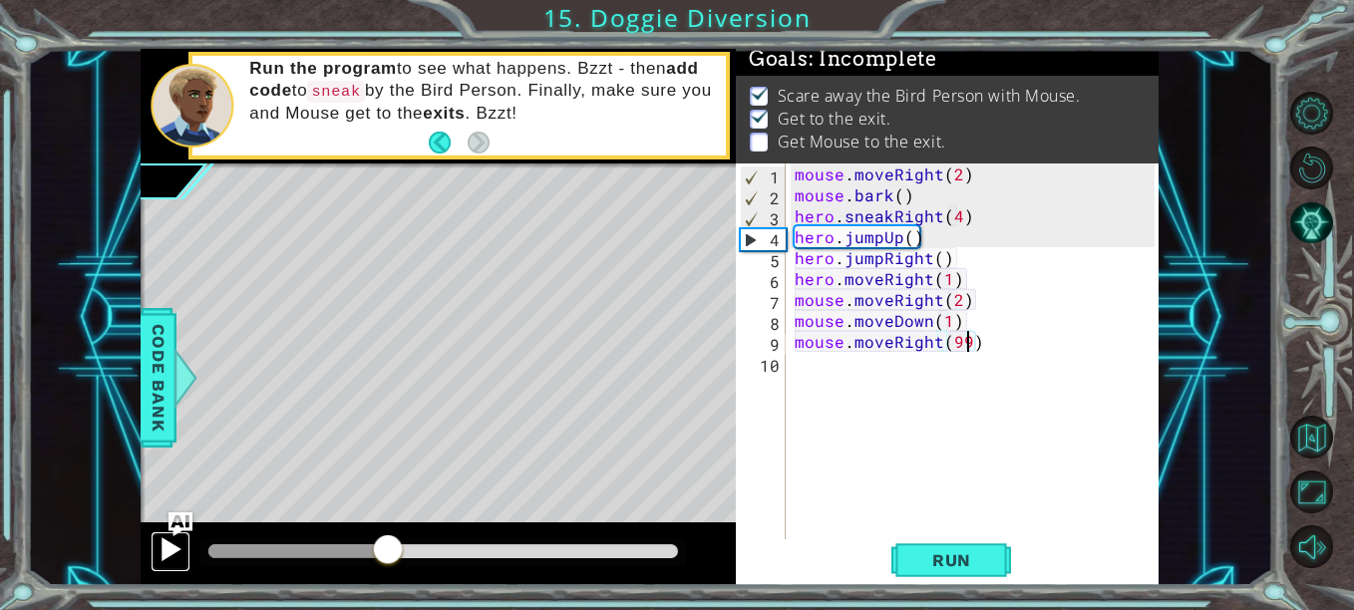
click at [170, 562] on div at bounding box center [171, 550] width 26 height 26
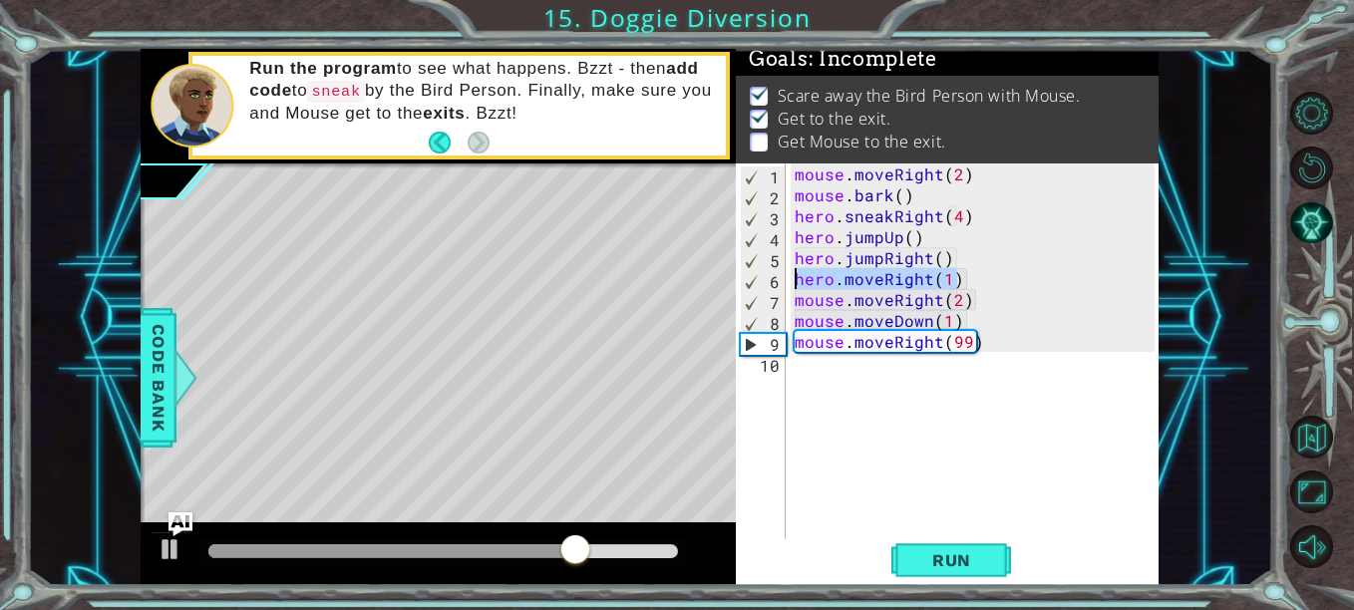
click at [659, 278] on div "1 ההההההההההההההההההההההההההההההההההההההההההההההההההההההההההההההההההההההההההההה…" at bounding box center [650, 318] width 1018 height 538
type textarea "hero.moveRight(1)"
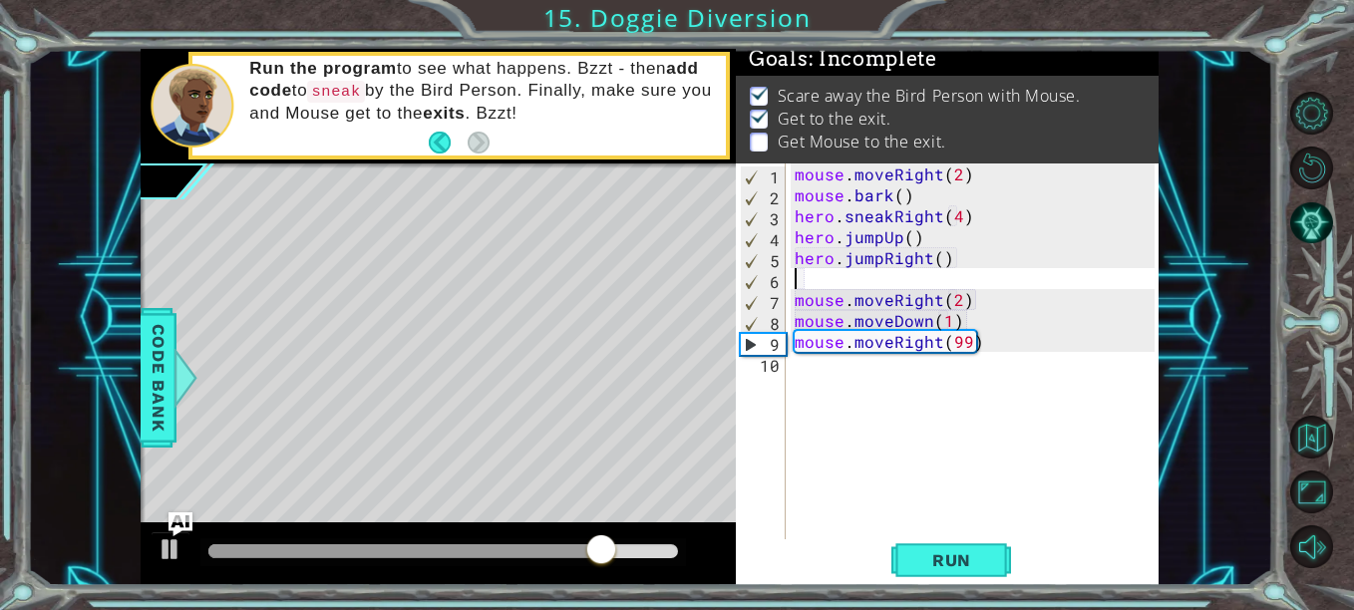
scroll to position [0, 0]
type textarea "hero.jumpRight()"
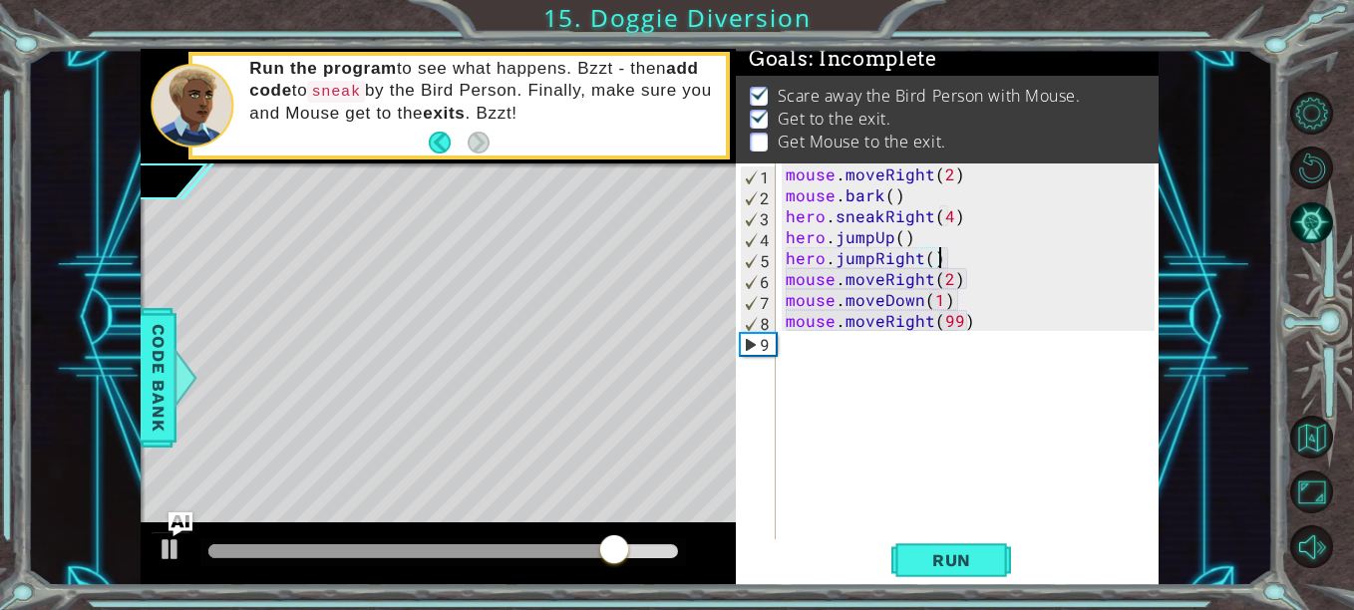
click at [979, 344] on div "mouse . moveRight ( 2 ) mouse . bark ( ) hero . sneakRight ( 4 ) hero . jumpUp …" at bounding box center [973, 373] width 383 height 419
paste textarea "hero.moveRight(1)"
type textarea "hero.moveRight(1)"
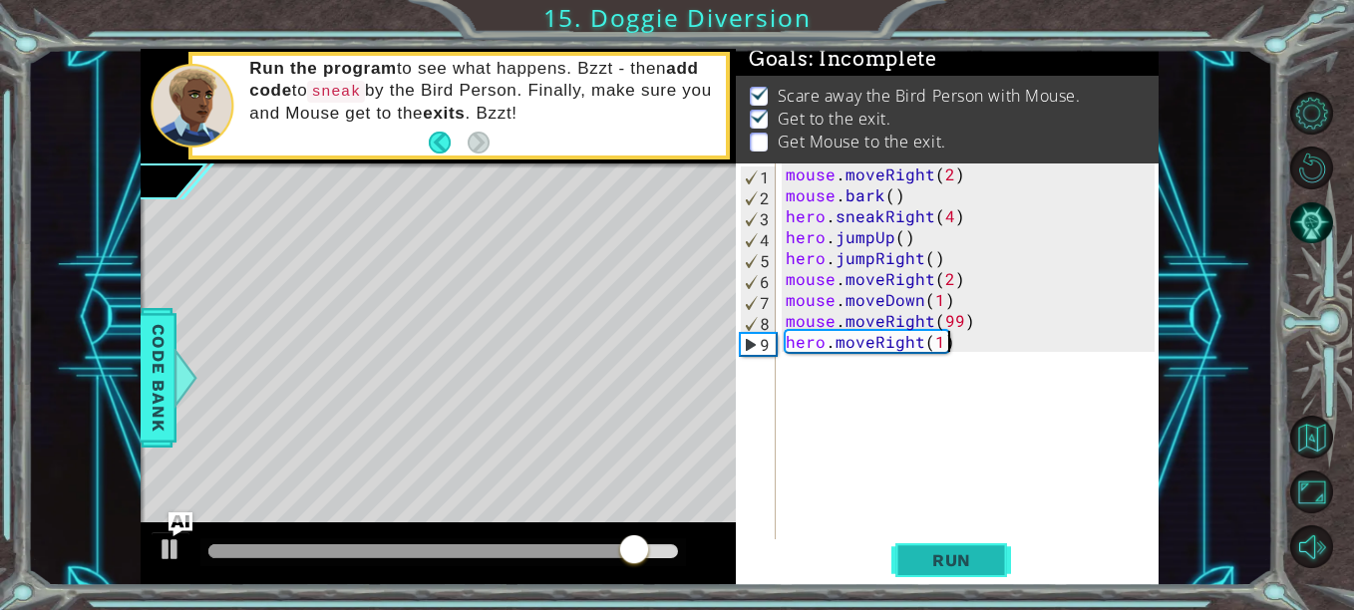
click at [965, 572] on button "Run" at bounding box center [952, 561] width 120 height 42
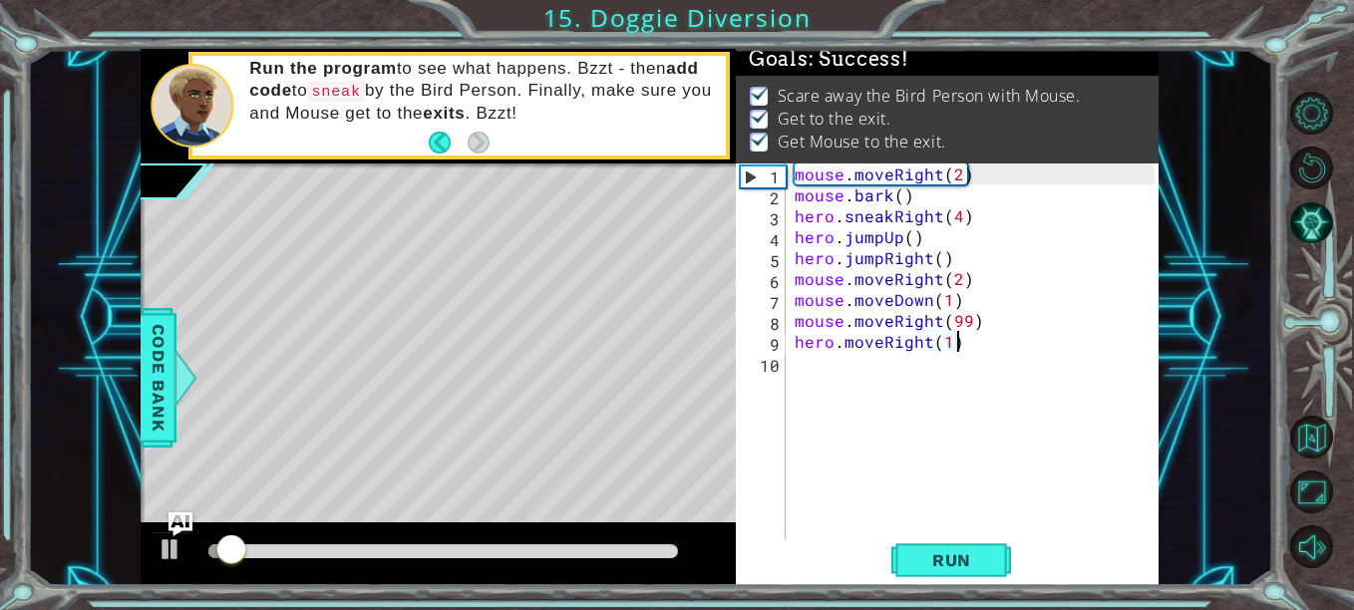
click at [676, 556] on div at bounding box center [443, 552] width 470 height 14
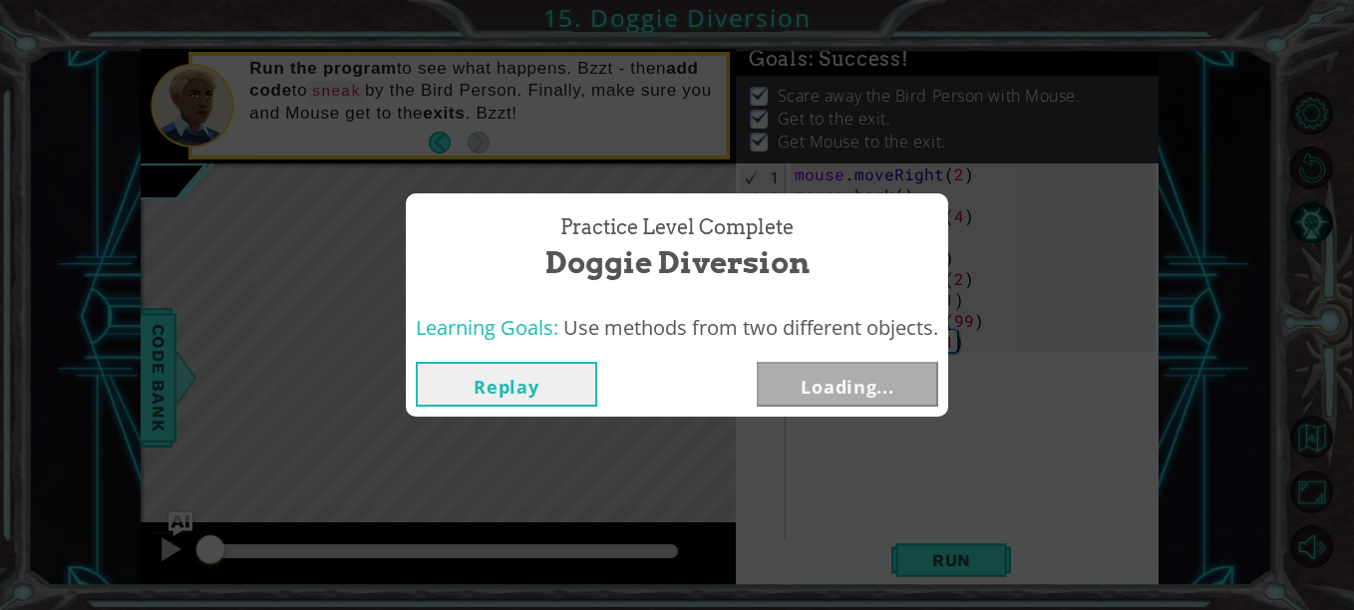
click at [823, 352] on div "Replay Loading..." at bounding box center [677, 384] width 543 height 65
click at [829, 378] on button "Next" at bounding box center [848, 384] width 182 height 45
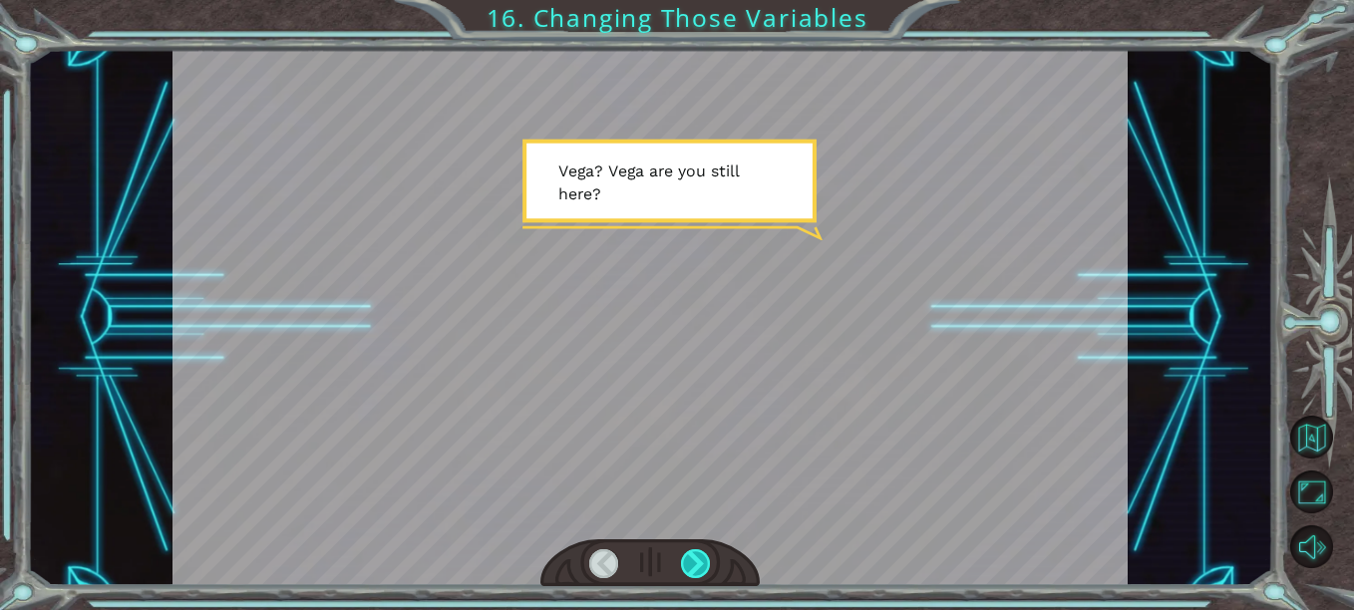
click at [693, 566] on div at bounding box center [695, 564] width 29 height 29
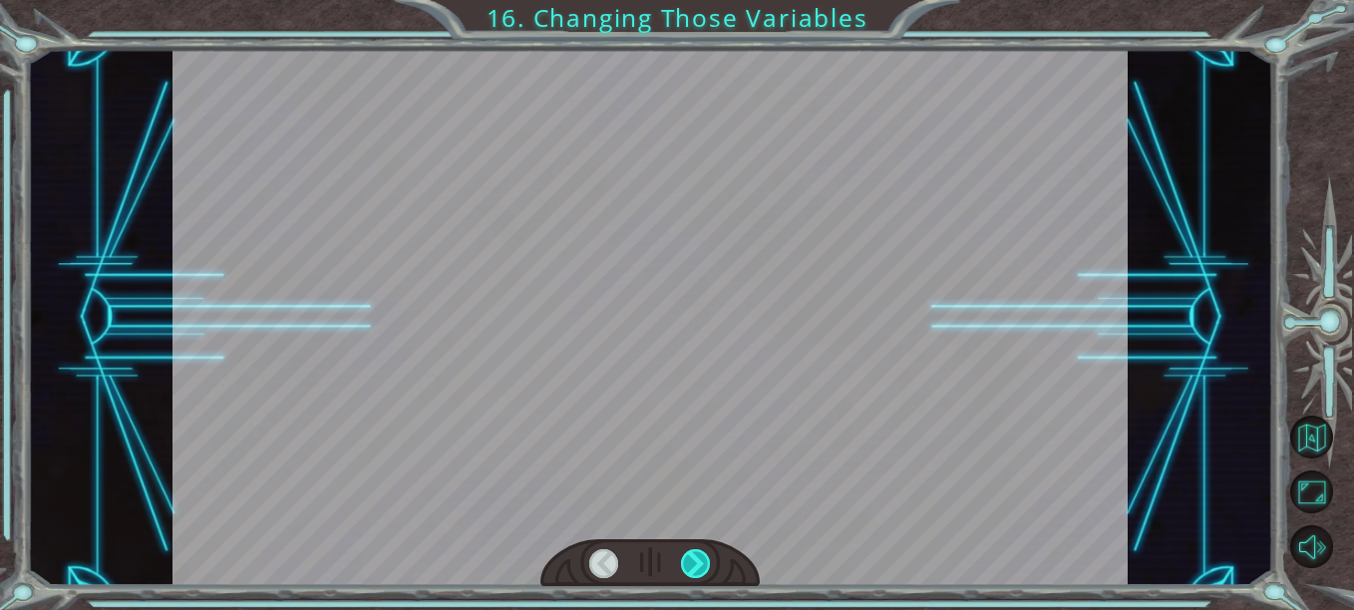
click at [693, 566] on div at bounding box center [695, 564] width 29 height 29
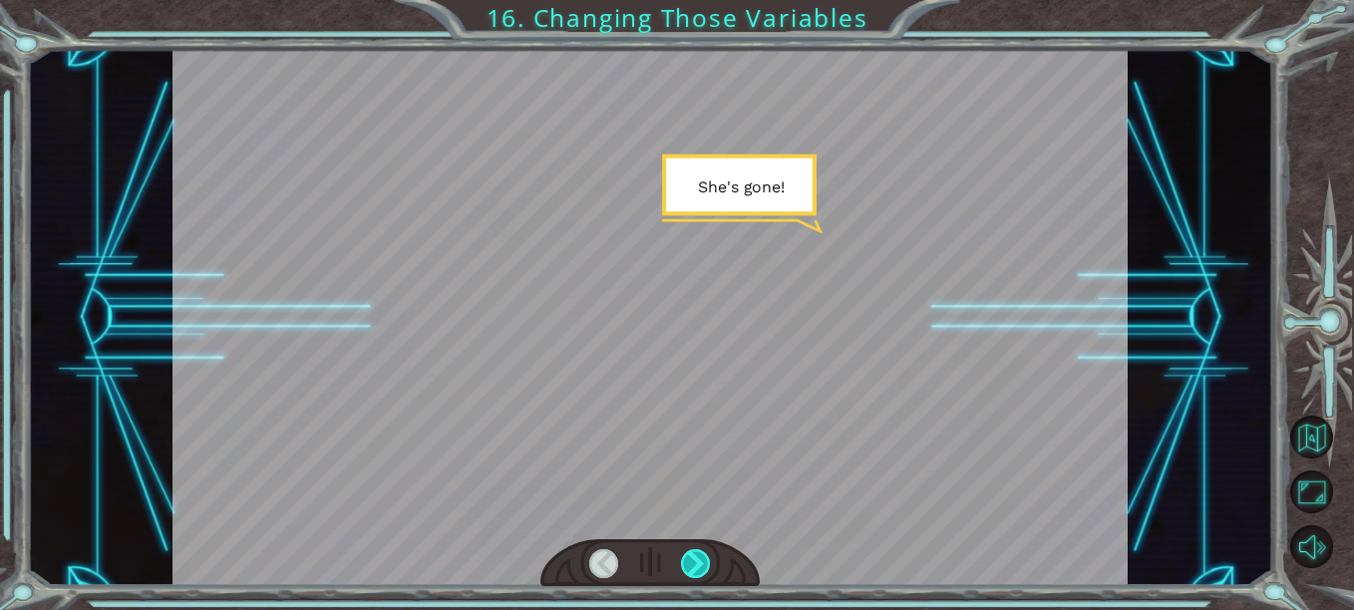
click at [697, 565] on div at bounding box center [695, 564] width 29 height 29
drag, startPoint x: 697, startPoint y: 565, endPoint x: 686, endPoint y: 566, distance: 11.0
click at [686, 566] on div at bounding box center [695, 564] width 29 height 29
click at [699, 576] on div at bounding box center [695, 564] width 29 height 29
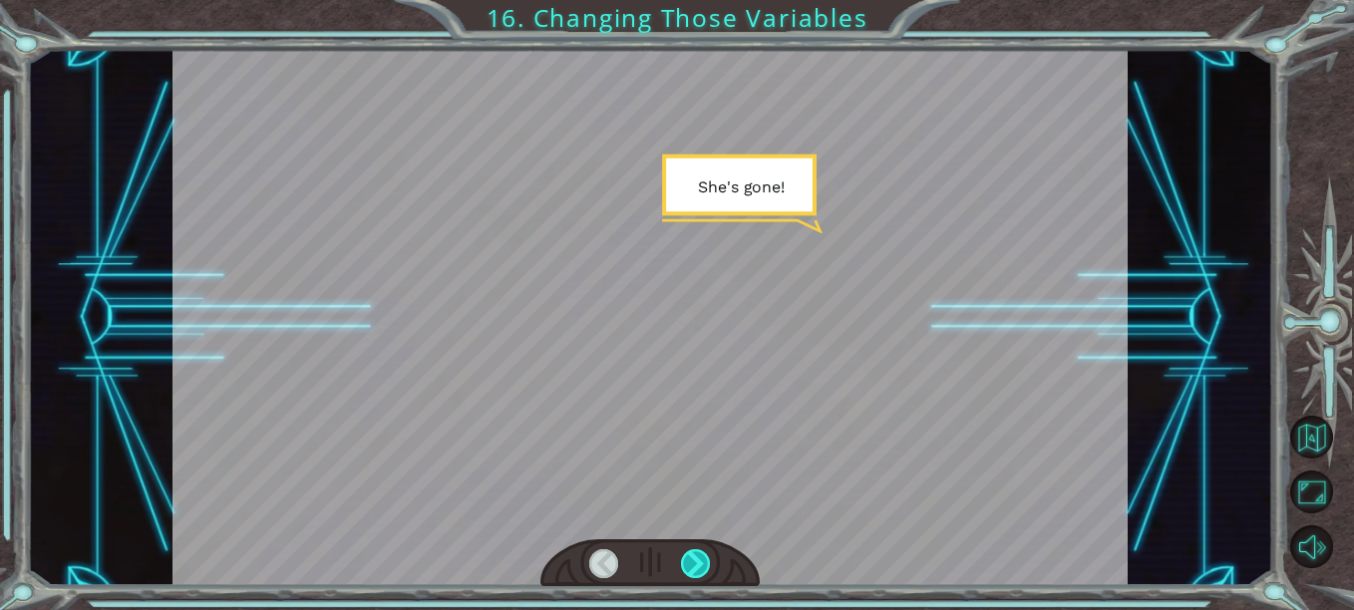
click at [699, 573] on div at bounding box center [695, 564] width 29 height 29
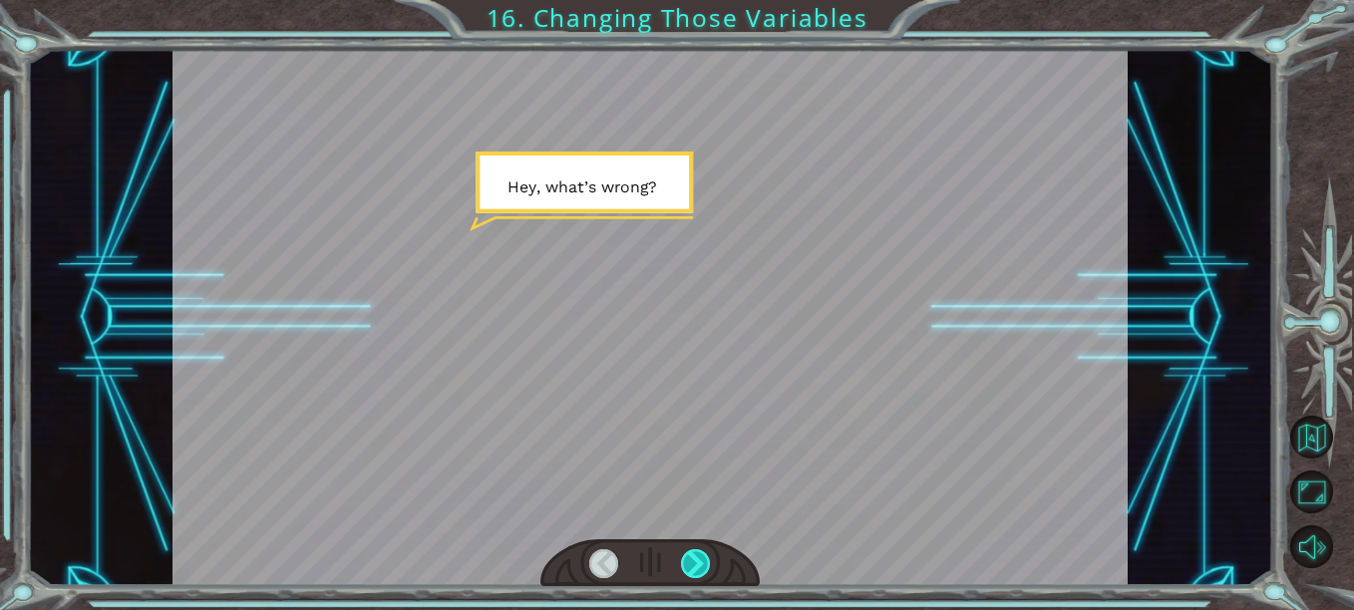
click at [696, 575] on div at bounding box center [695, 564] width 29 height 29
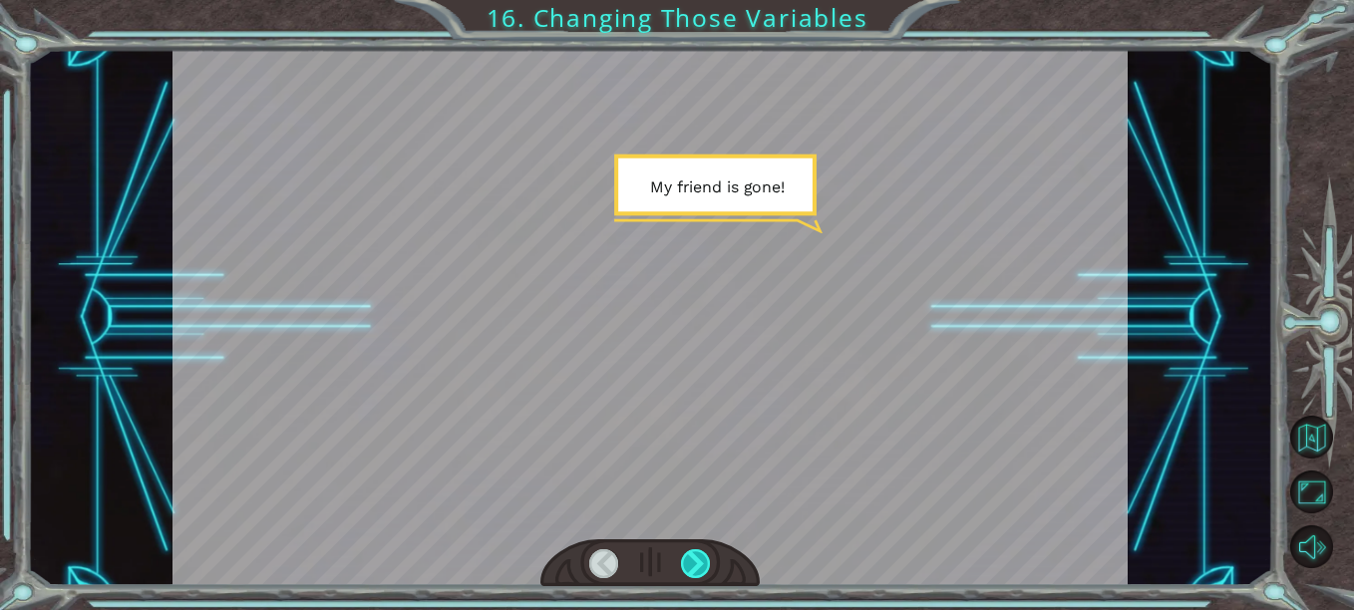
click at [691, 569] on div at bounding box center [695, 564] width 29 height 29
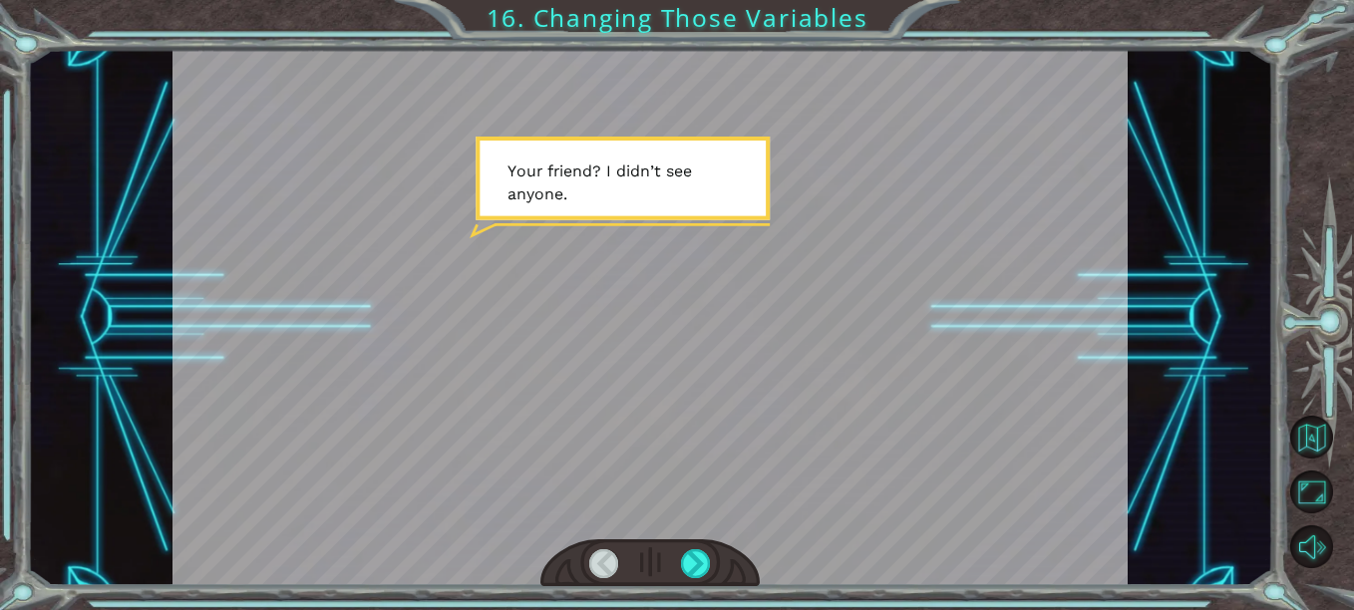
click at [696, 581] on div at bounding box center [650, 564] width 219 height 48
click at [693, 569] on div at bounding box center [695, 564] width 29 height 29
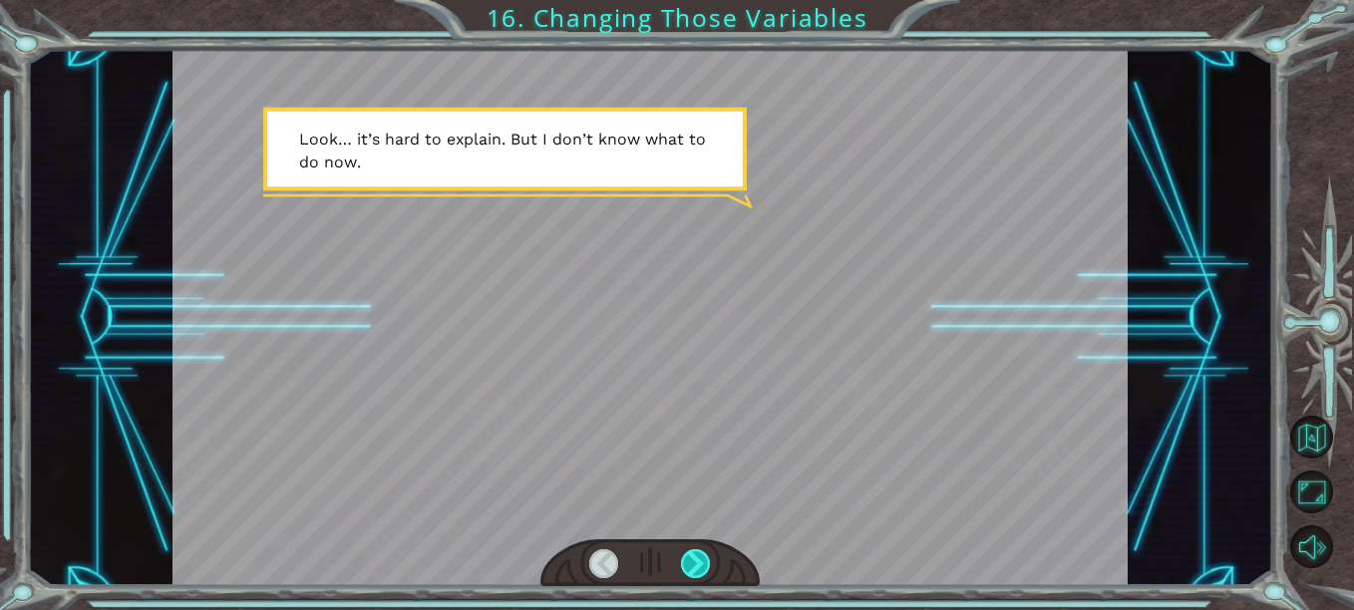
click at [699, 566] on div at bounding box center [695, 564] width 29 height 29
drag, startPoint x: 698, startPoint y: 561, endPoint x: 714, endPoint y: 546, distance: 21.9
click at [708, 547] on div at bounding box center [650, 564] width 219 height 48
click at [695, 555] on div at bounding box center [695, 564] width 29 height 29
click at [693, 556] on div at bounding box center [695, 564] width 29 height 29
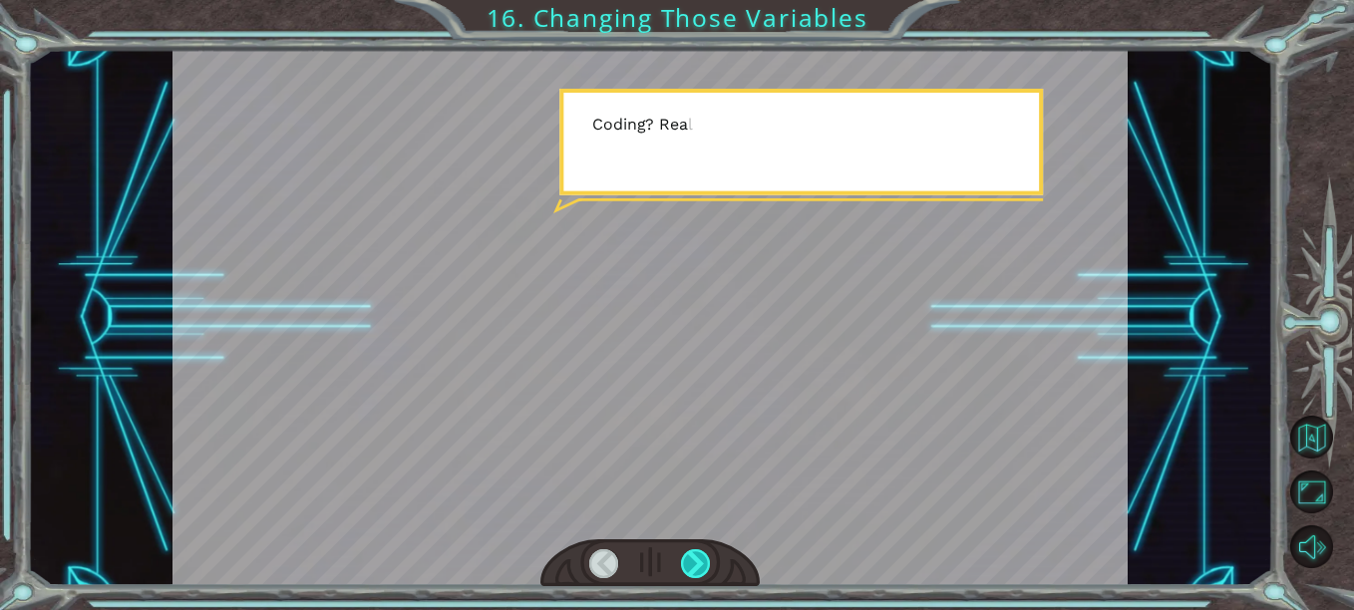
click at [693, 556] on div at bounding box center [695, 564] width 29 height 29
click at [692, 556] on div at bounding box center [695, 564] width 29 height 29
click at [691, 556] on div at bounding box center [695, 564] width 29 height 29
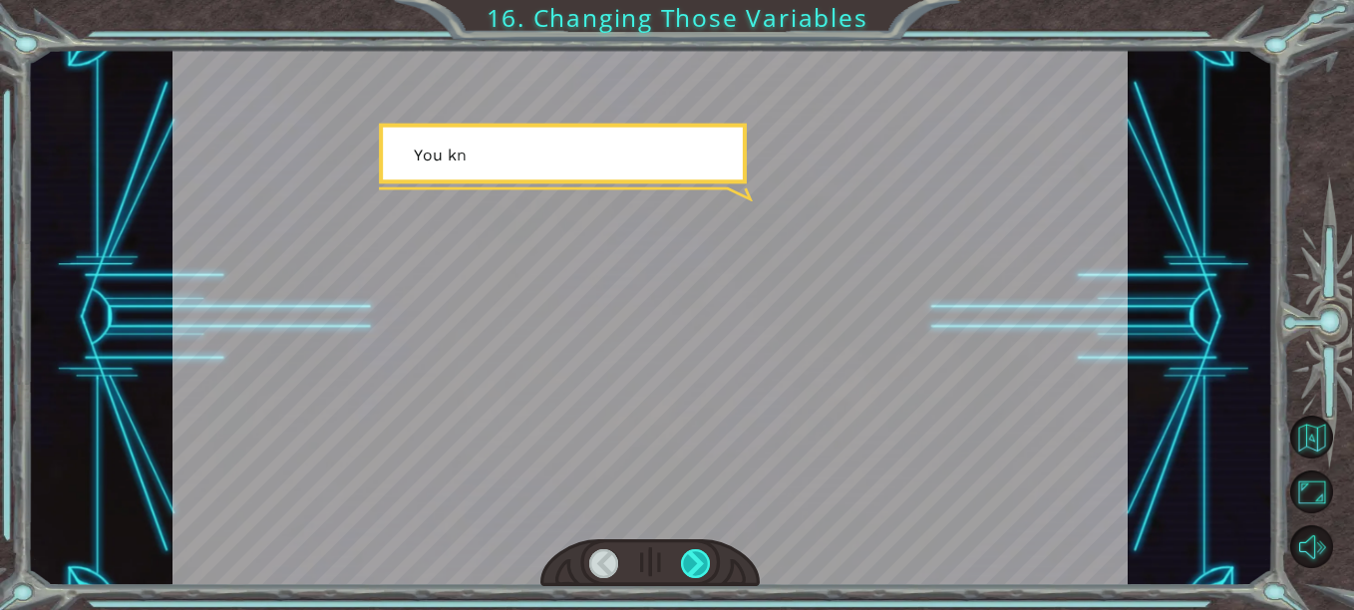
click at [690, 556] on div at bounding box center [695, 564] width 29 height 29
click at [688, 556] on div at bounding box center [695, 564] width 29 height 29
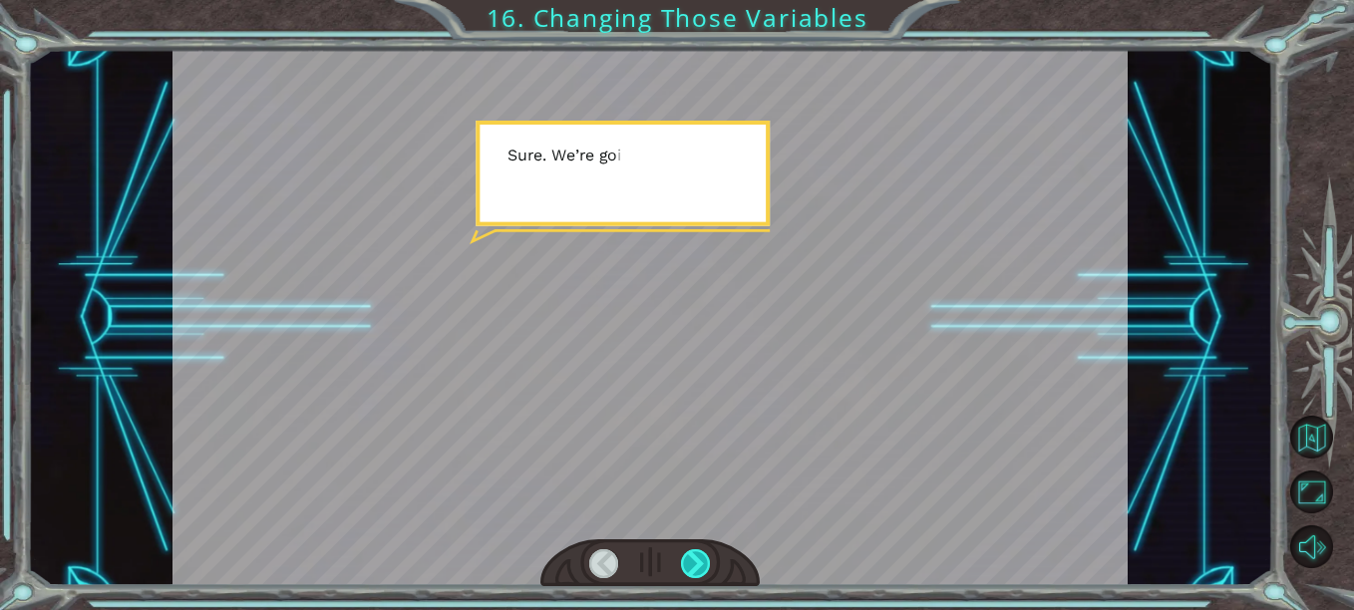
click at [690, 554] on div at bounding box center [695, 564] width 29 height 29
click at [693, 552] on div at bounding box center [695, 564] width 29 height 29
click at [687, 553] on div at bounding box center [695, 564] width 29 height 29
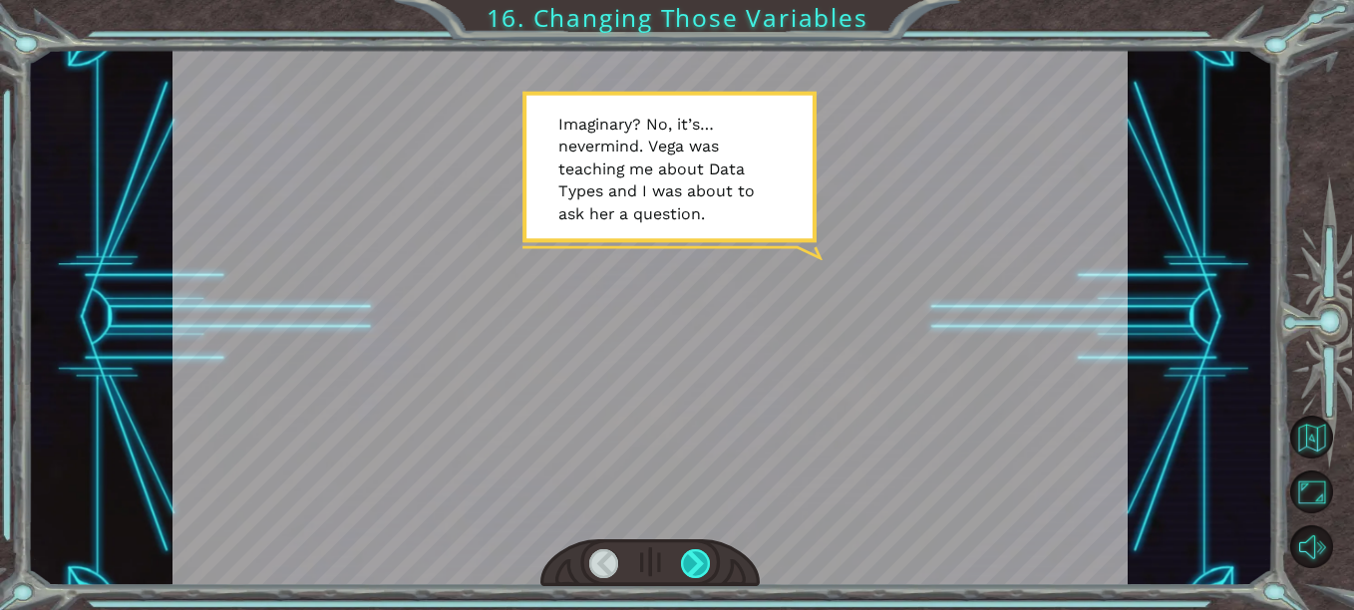
click at [700, 562] on div at bounding box center [695, 564] width 29 height 29
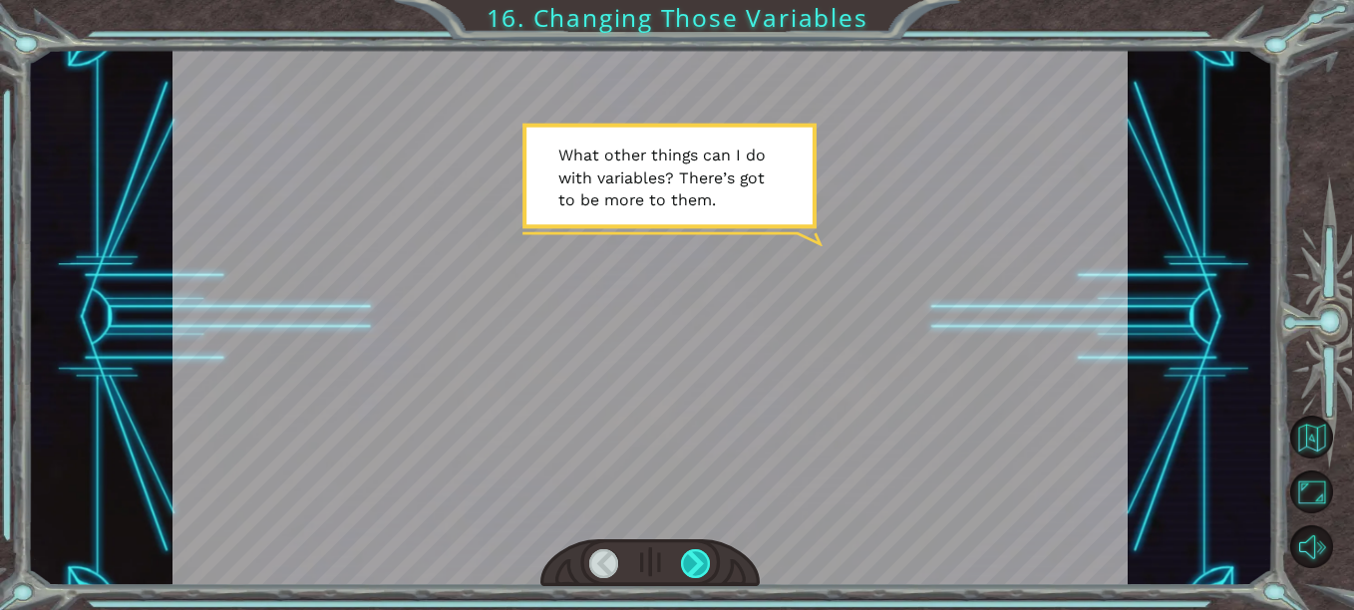
click at [699, 564] on div at bounding box center [695, 564] width 29 height 29
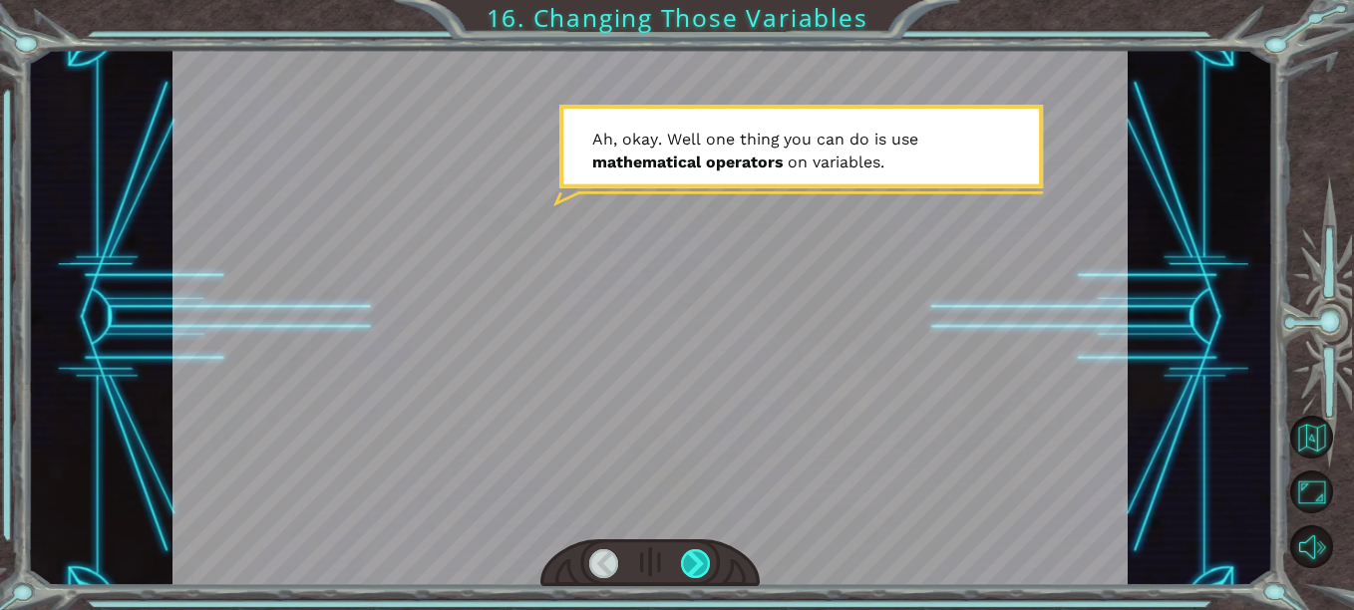
drag, startPoint x: 699, startPoint y: 561, endPoint x: 683, endPoint y: 560, distance: 16.0
click at [691, 561] on div at bounding box center [695, 564] width 29 height 29
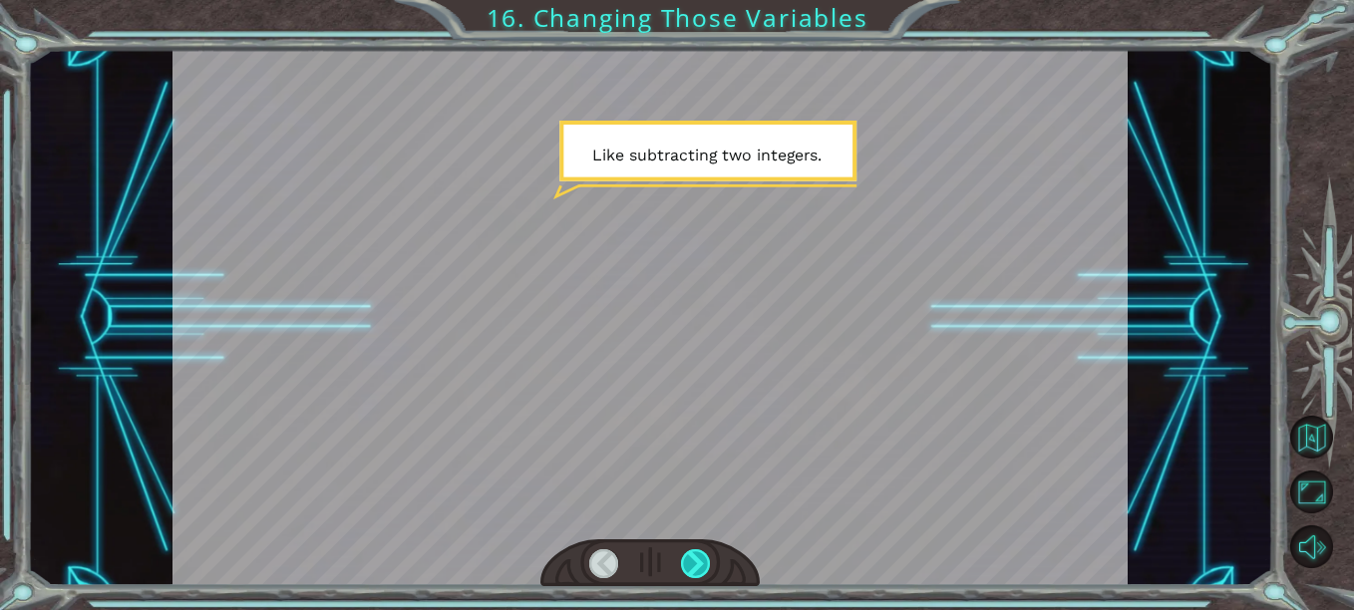
click at [682, 565] on div at bounding box center [695, 564] width 29 height 29
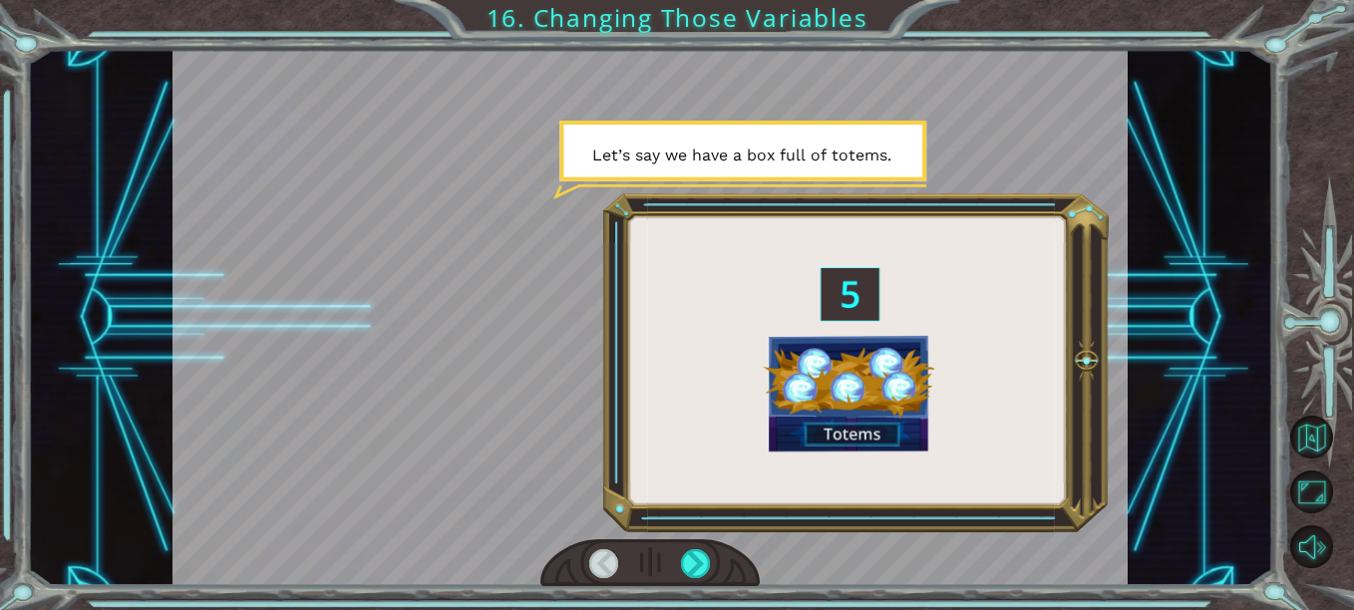
click at [699, 579] on div at bounding box center [650, 564] width 219 height 48
click at [698, 578] on div at bounding box center [650, 564] width 219 height 48
click at [695, 570] on div at bounding box center [695, 564] width 29 height 29
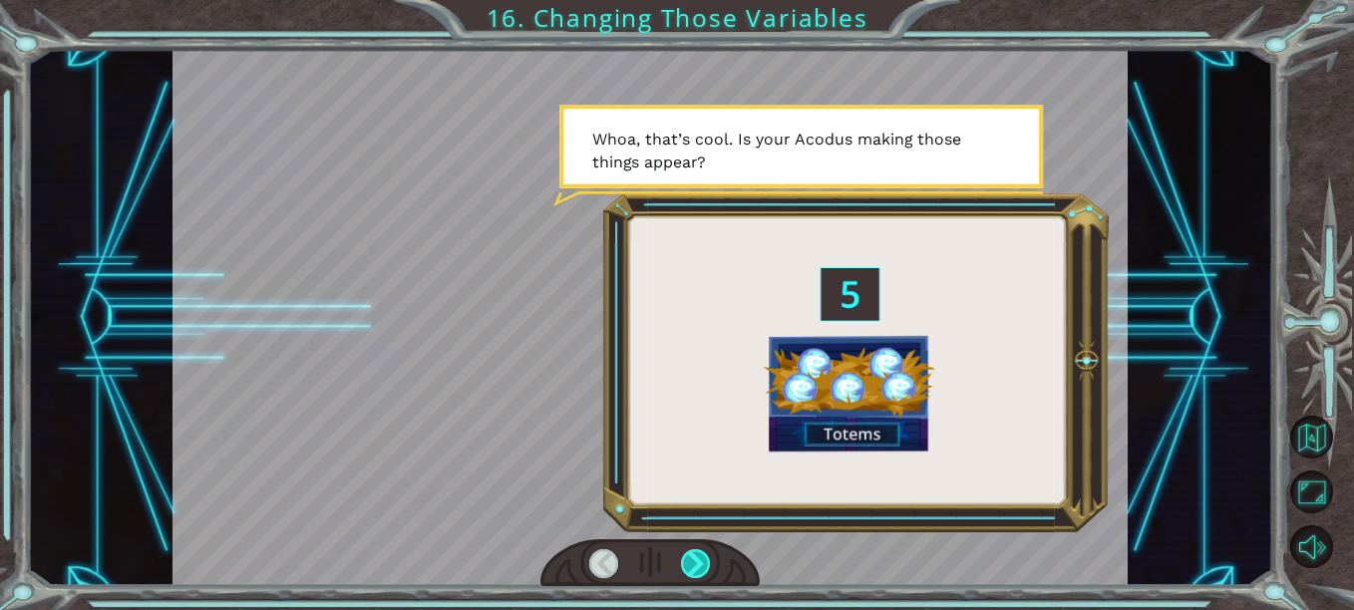
click at [687, 571] on div at bounding box center [695, 564] width 29 height 29
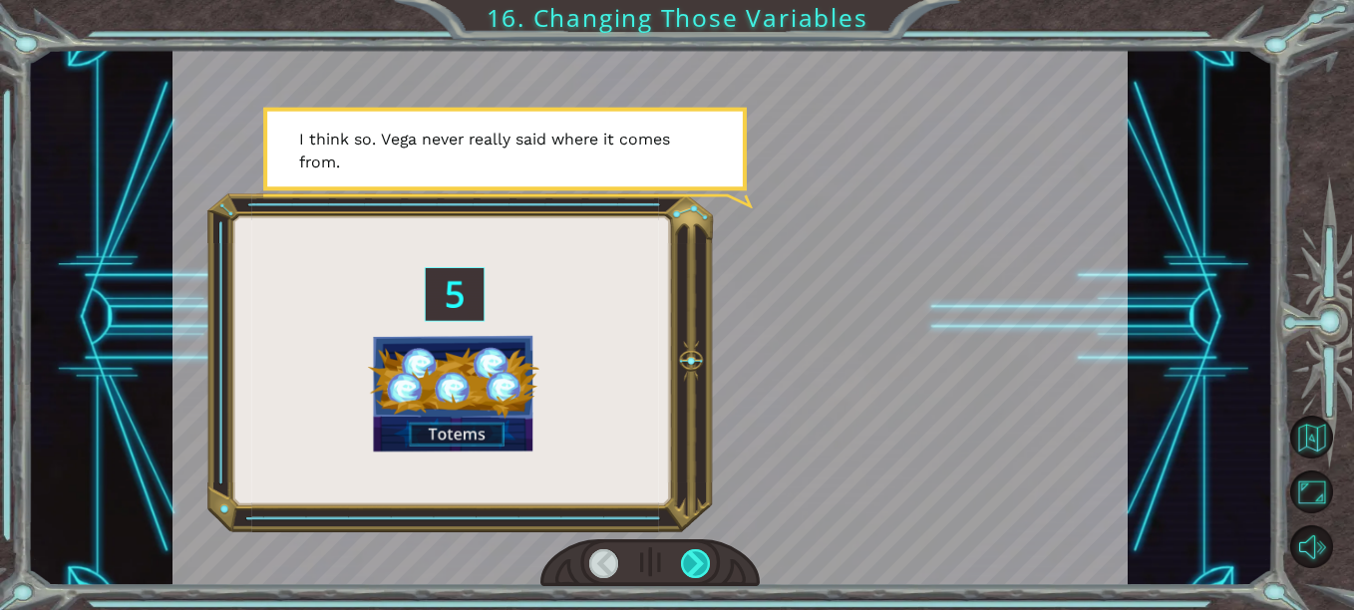
click at [686, 558] on div at bounding box center [695, 564] width 29 height 29
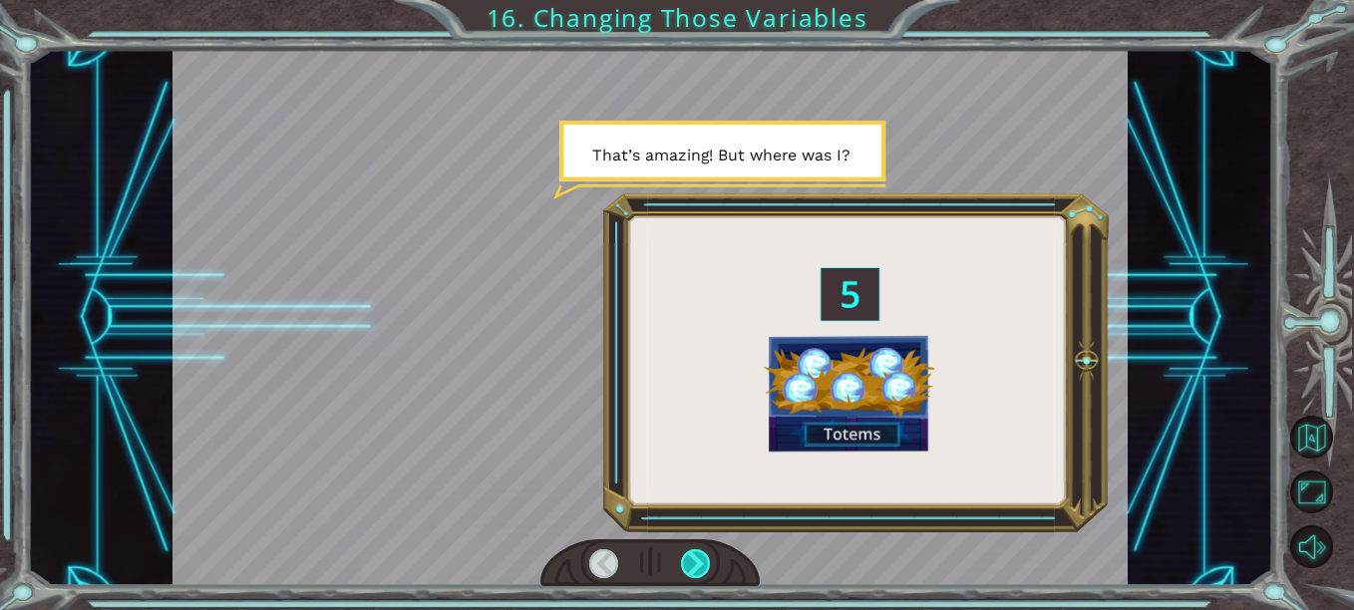
click at [688, 555] on div at bounding box center [695, 564] width 29 height 29
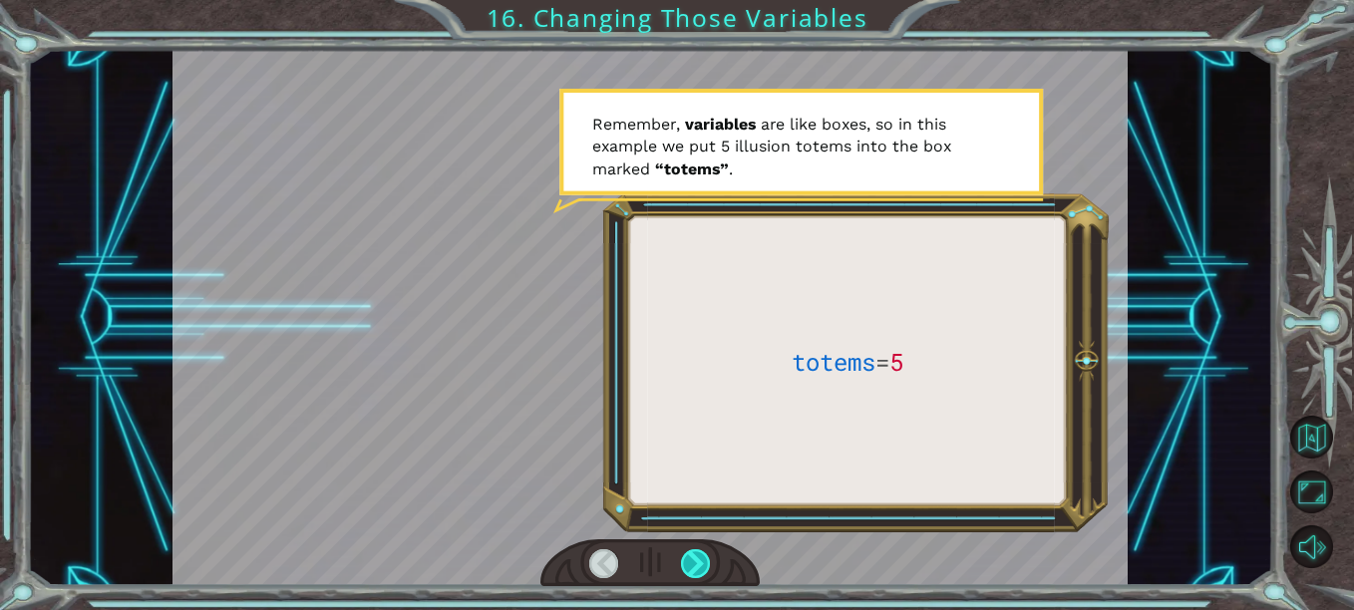
click at [683, 566] on div at bounding box center [695, 564] width 29 height 29
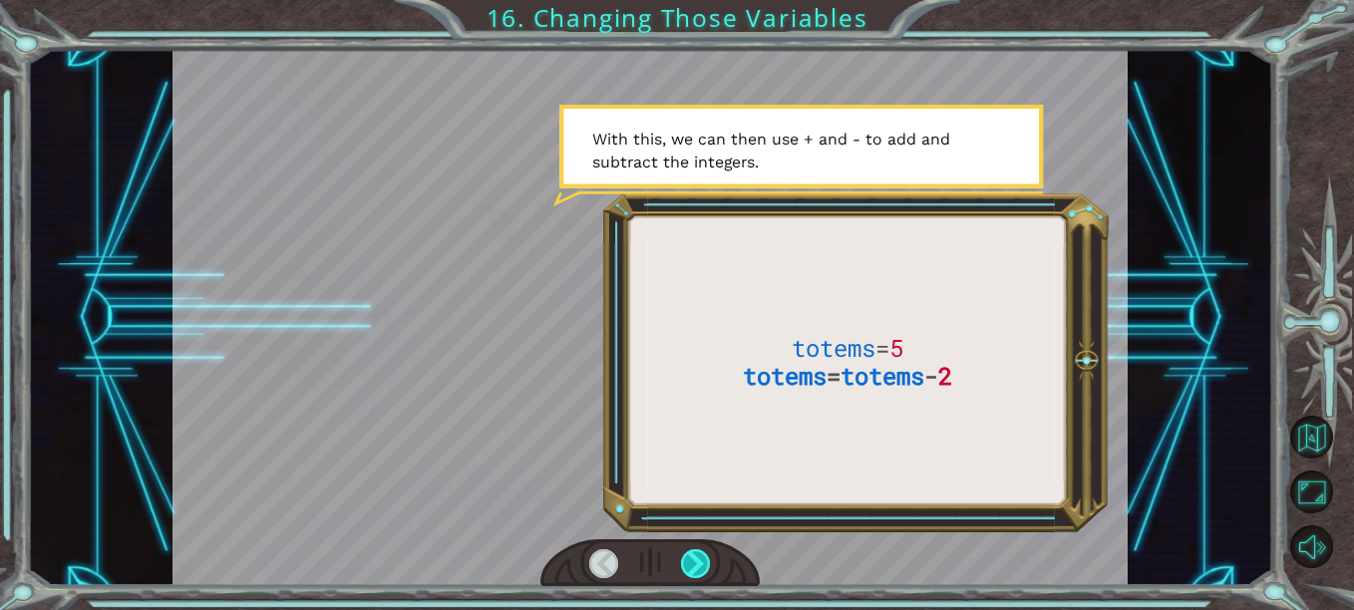
click at [697, 562] on div at bounding box center [695, 564] width 29 height 29
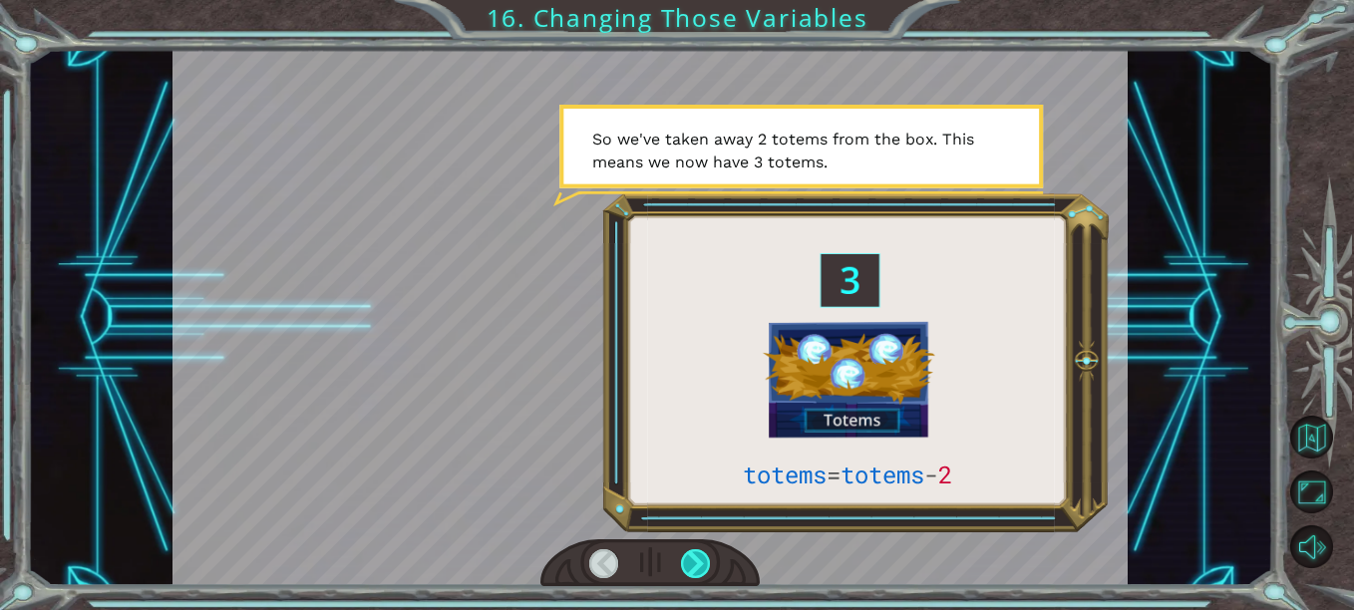
click at [697, 562] on div at bounding box center [695, 564] width 29 height 29
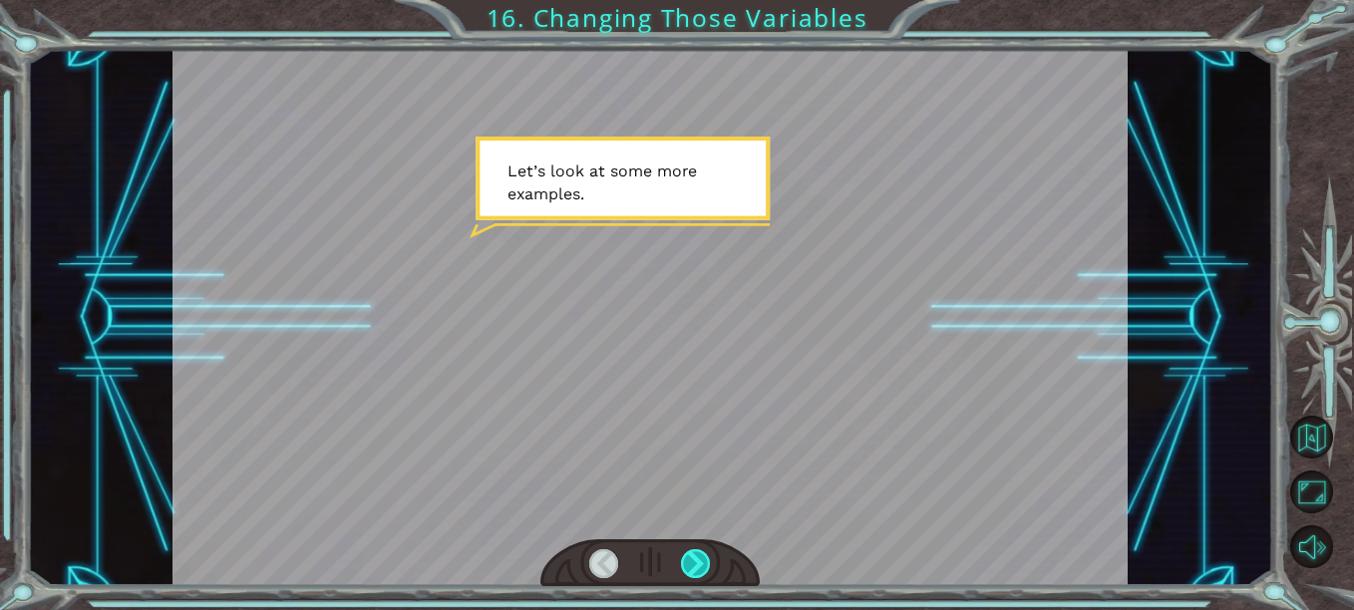
click at [697, 562] on div at bounding box center [695, 564] width 29 height 29
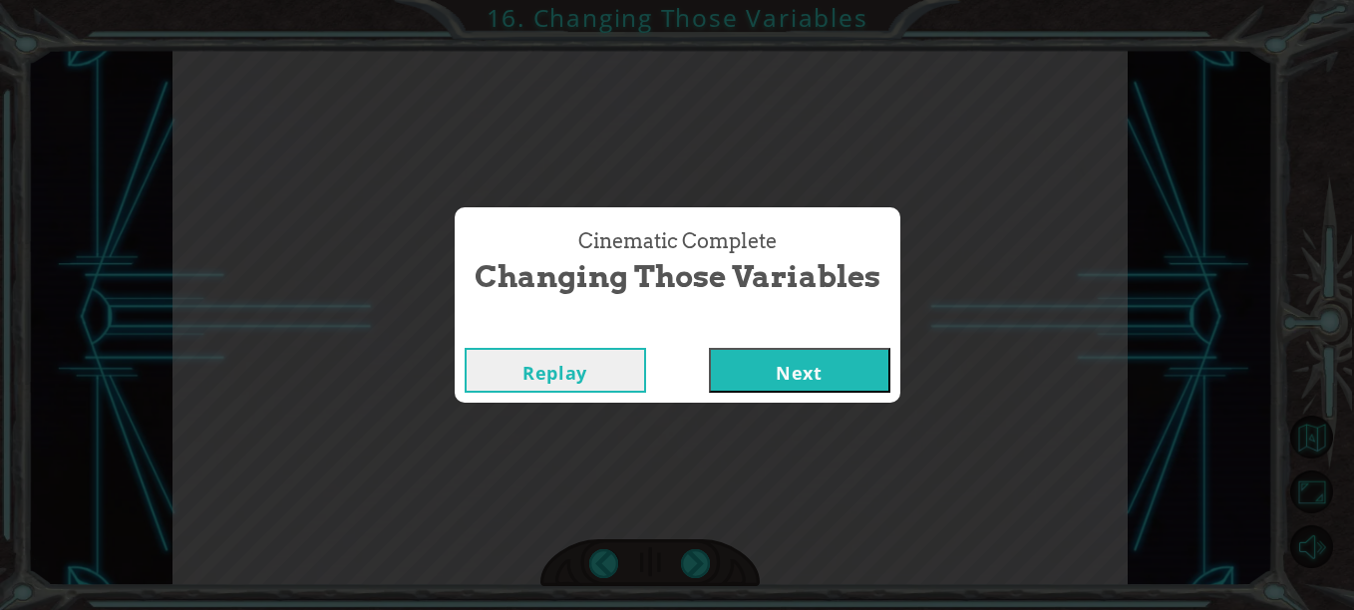
click at [784, 368] on button "Next" at bounding box center [800, 370] width 182 height 45
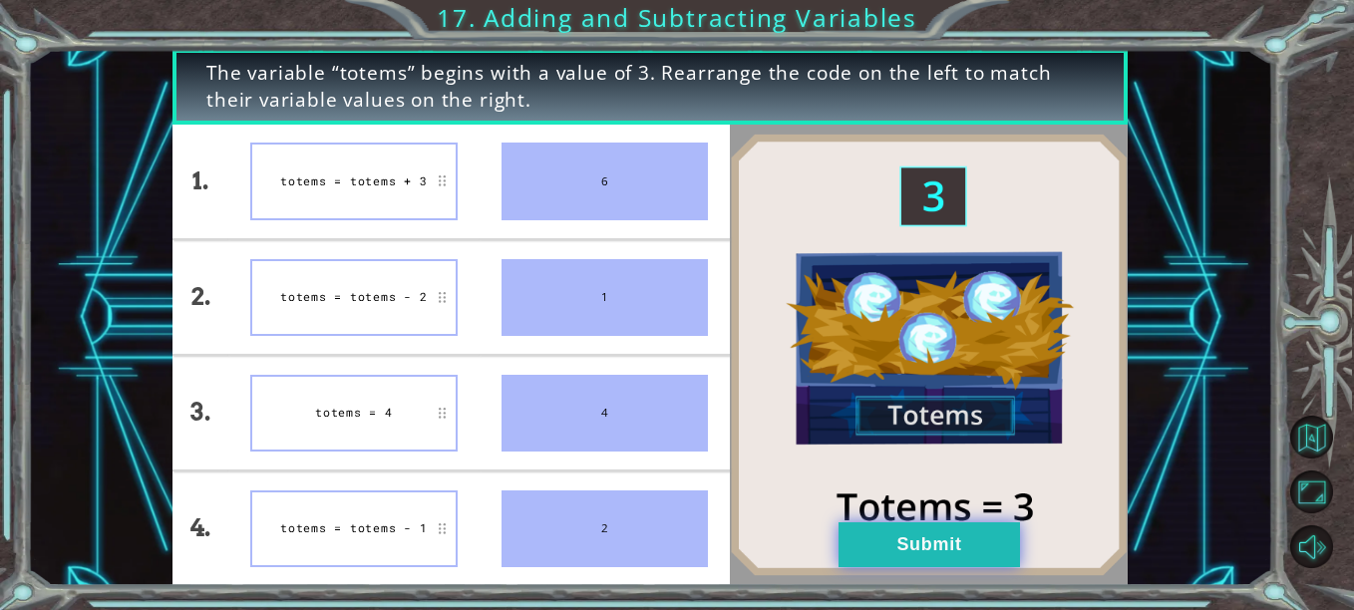
click at [919, 540] on button "Submit" at bounding box center [930, 545] width 182 height 45
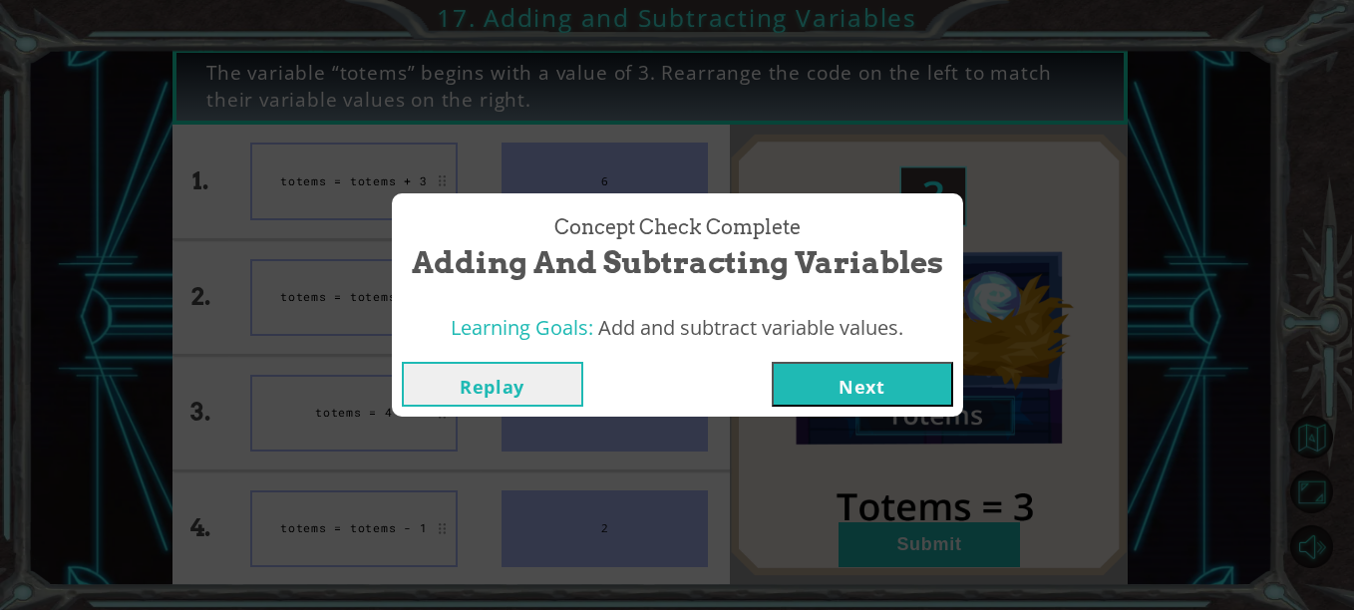
click at [872, 398] on button "Next" at bounding box center [863, 384] width 182 height 45
